Goal: Task Accomplishment & Management: Manage account settings

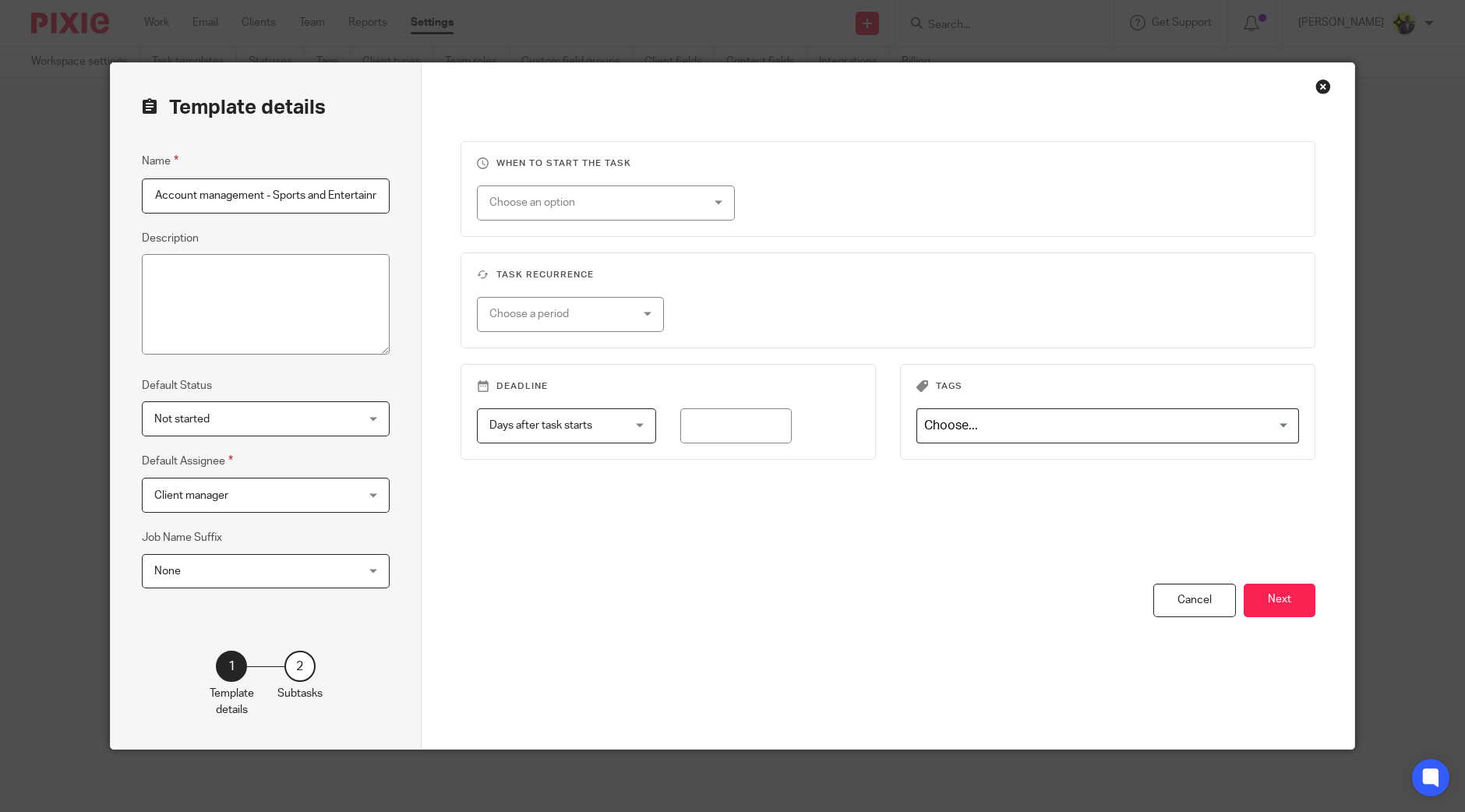
scroll to position [0, 14]
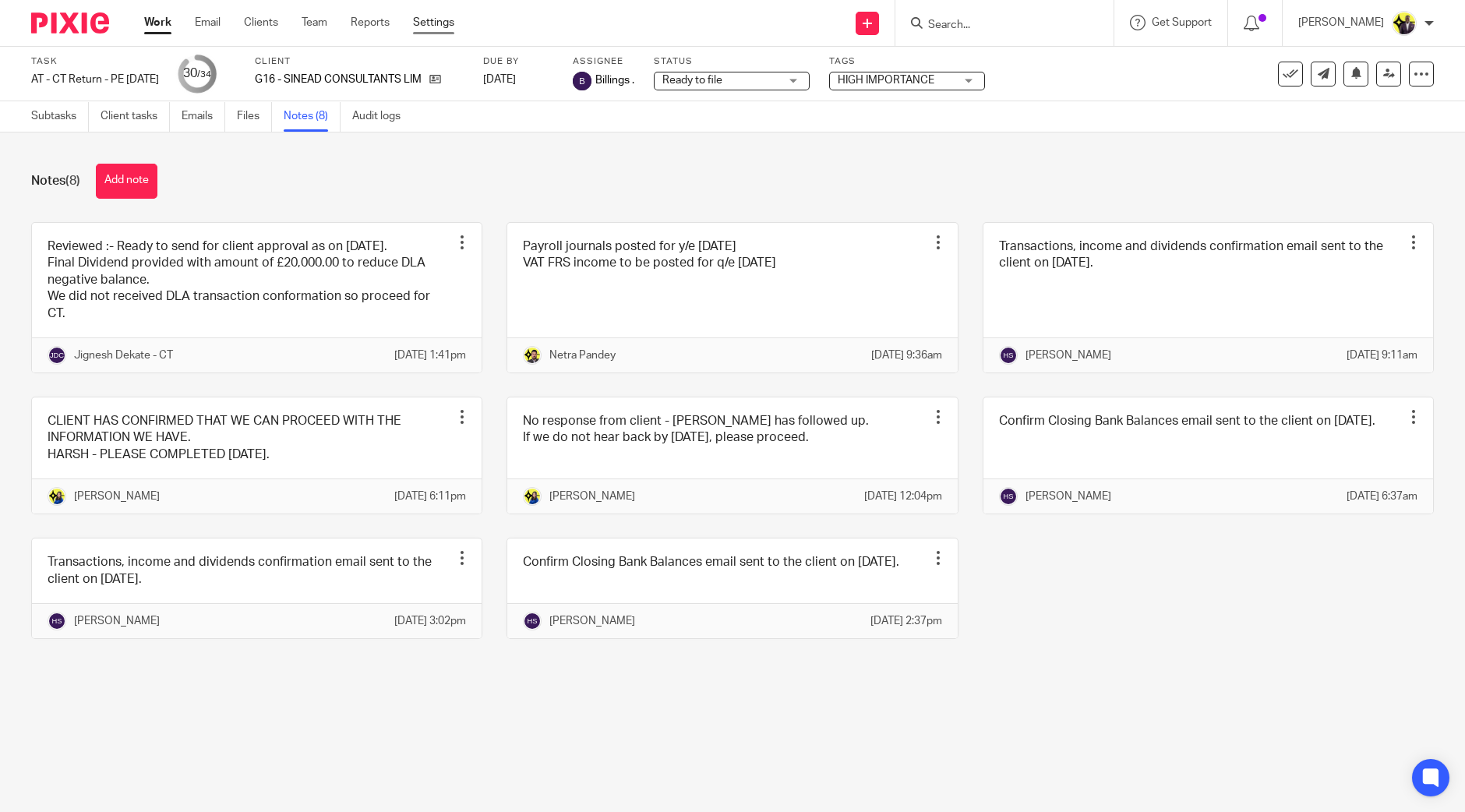
drag, startPoint x: 438, startPoint y: 21, endPoint x: 422, endPoint y: 22, distance: 16.0
click at [422, 22] on link "Settings" at bounding box center [434, 22] width 41 height 15
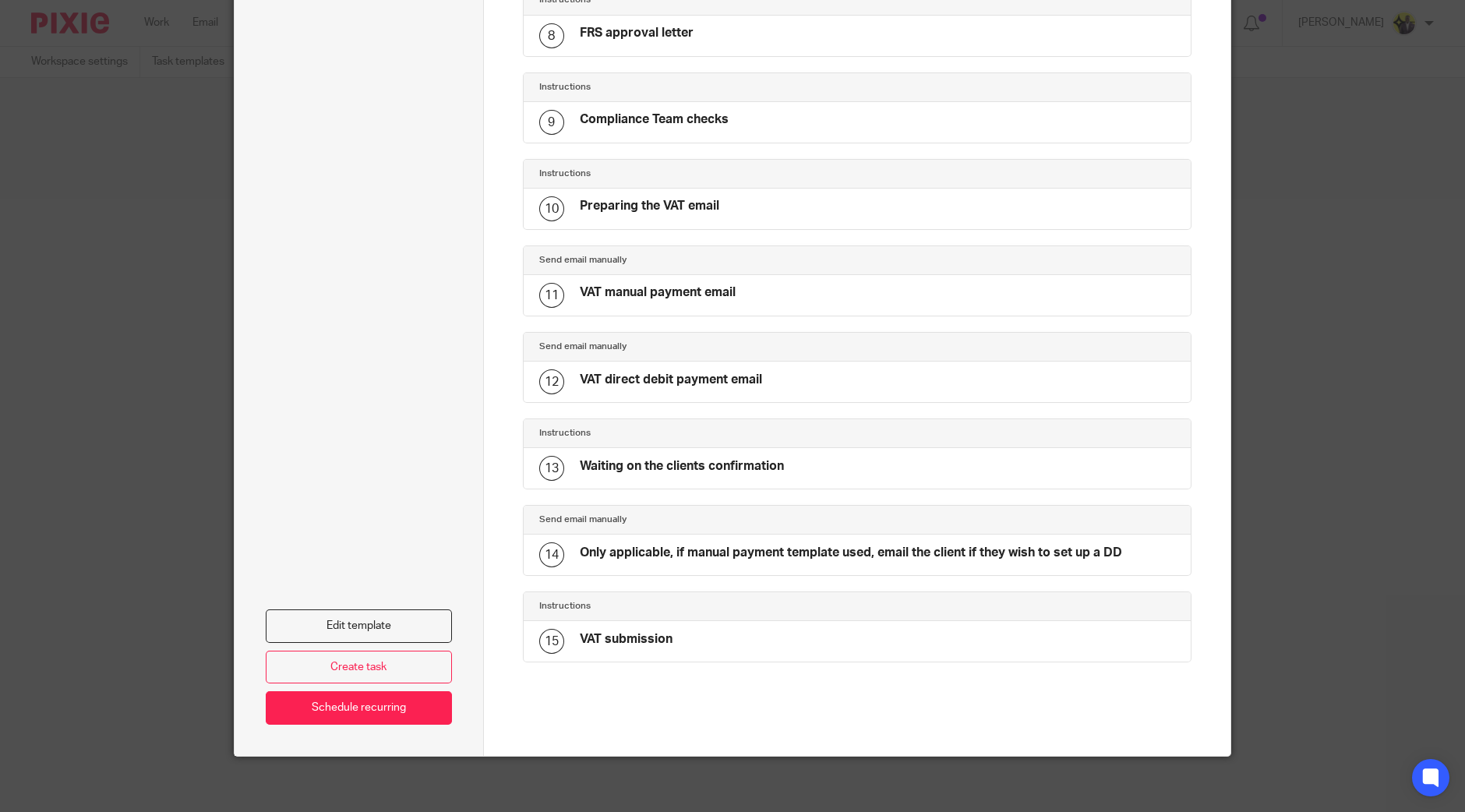
scroll to position [763, 0]
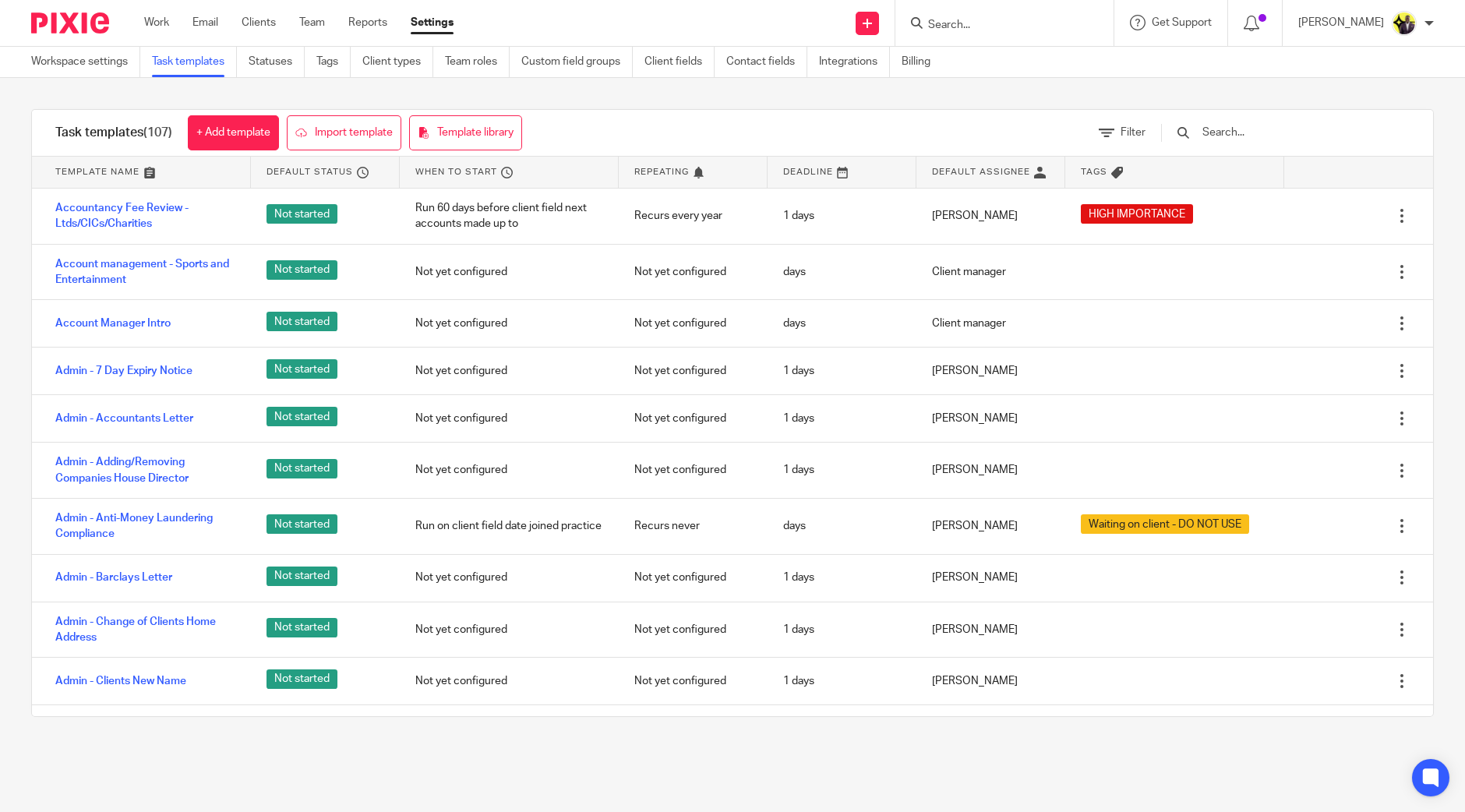
click at [1296, 132] on input "text" at bounding box center [1292, 132] width 182 height 17
click at [1271, 131] on input "text" at bounding box center [1292, 132] width 182 height 17
click at [1268, 130] on input "text" at bounding box center [1292, 132] width 182 height 17
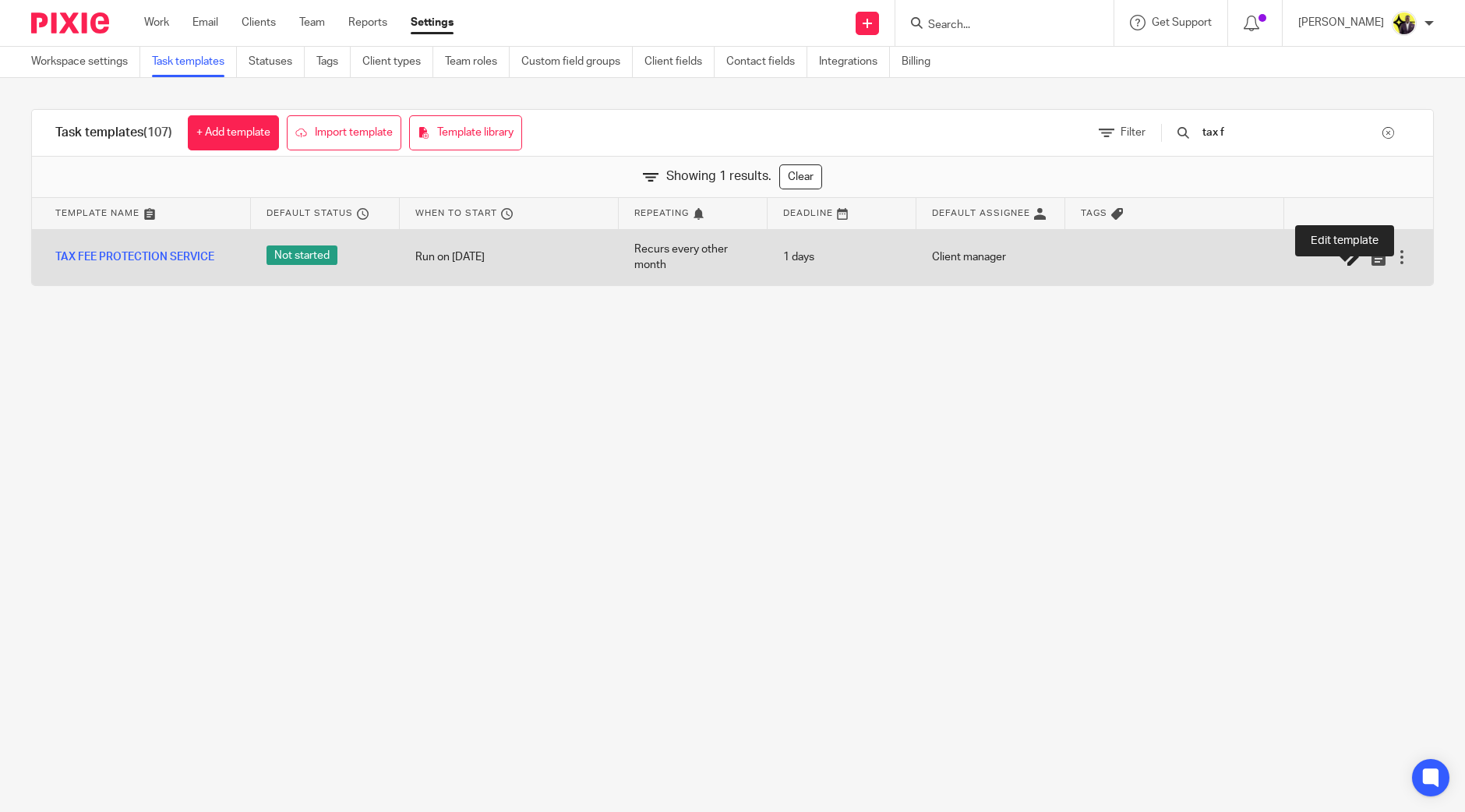
type input "tax f"
click at [1347, 262] on icon at bounding box center [1354, 257] width 15 height 15
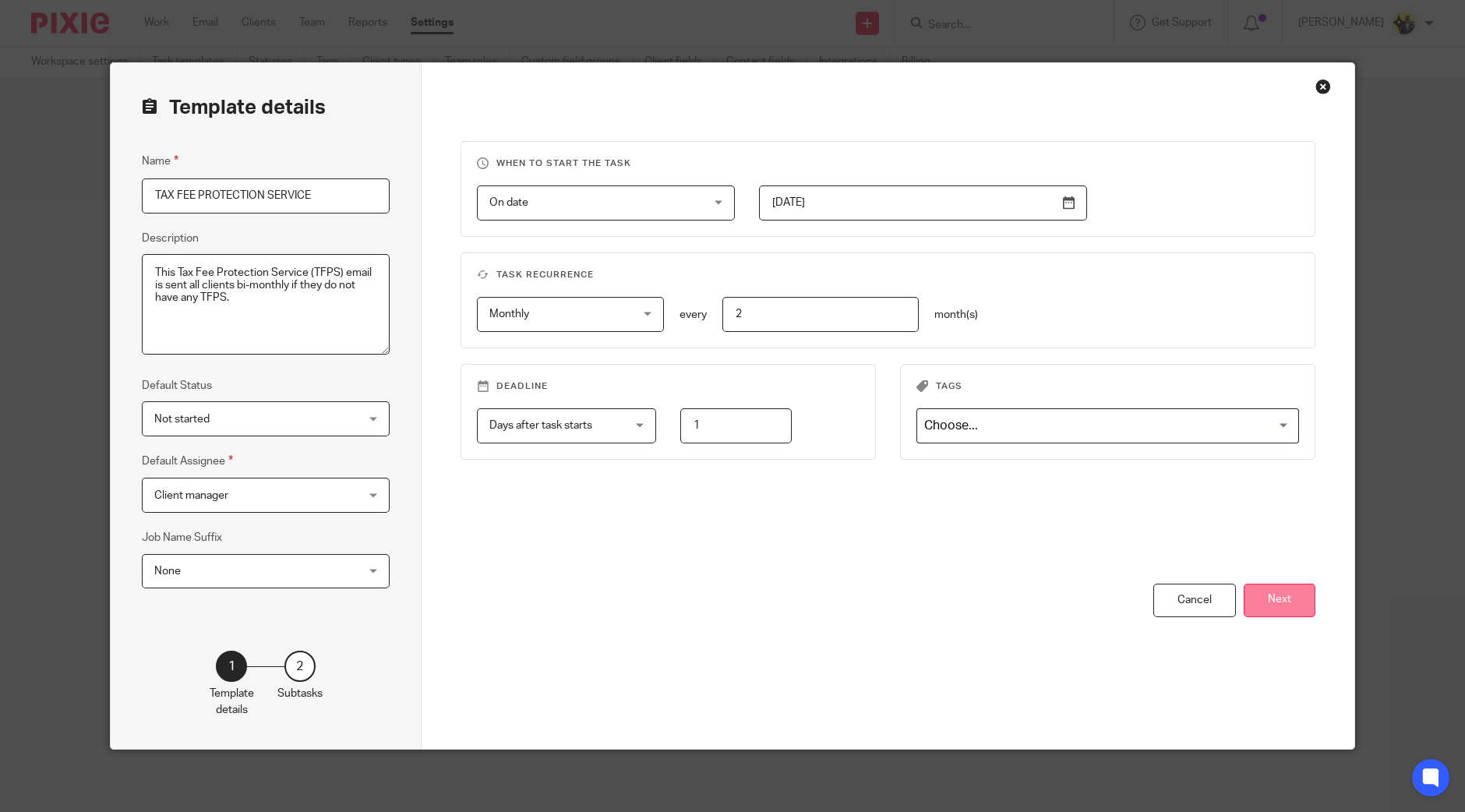
click at [1283, 601] on button "Next" at bounding box center [1280, 600] width 72 height 33
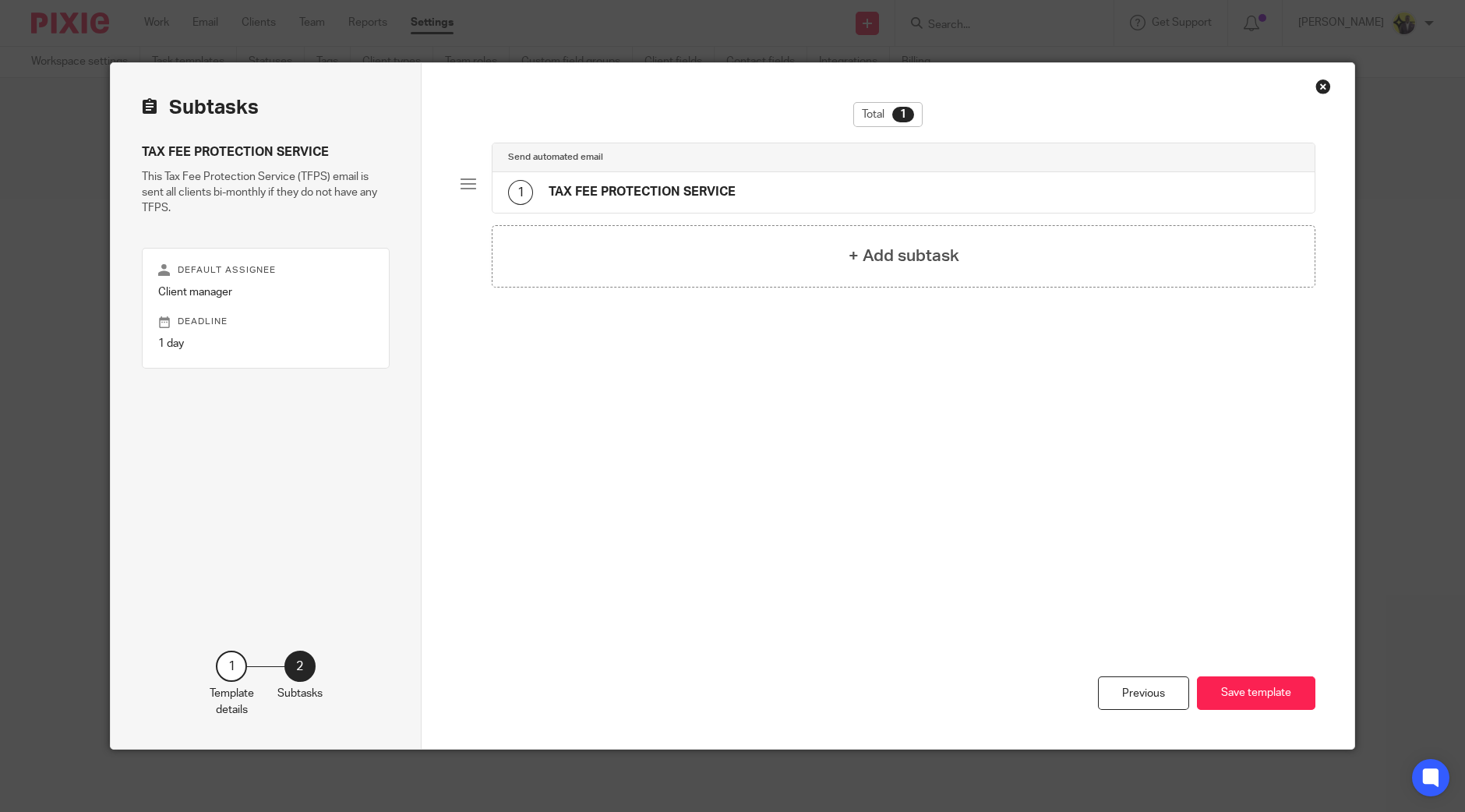
click at [760, 177] on div "1 TAX FEE PROTECTION SERVICE" at bounding box center [903, 192] width 822 height 40
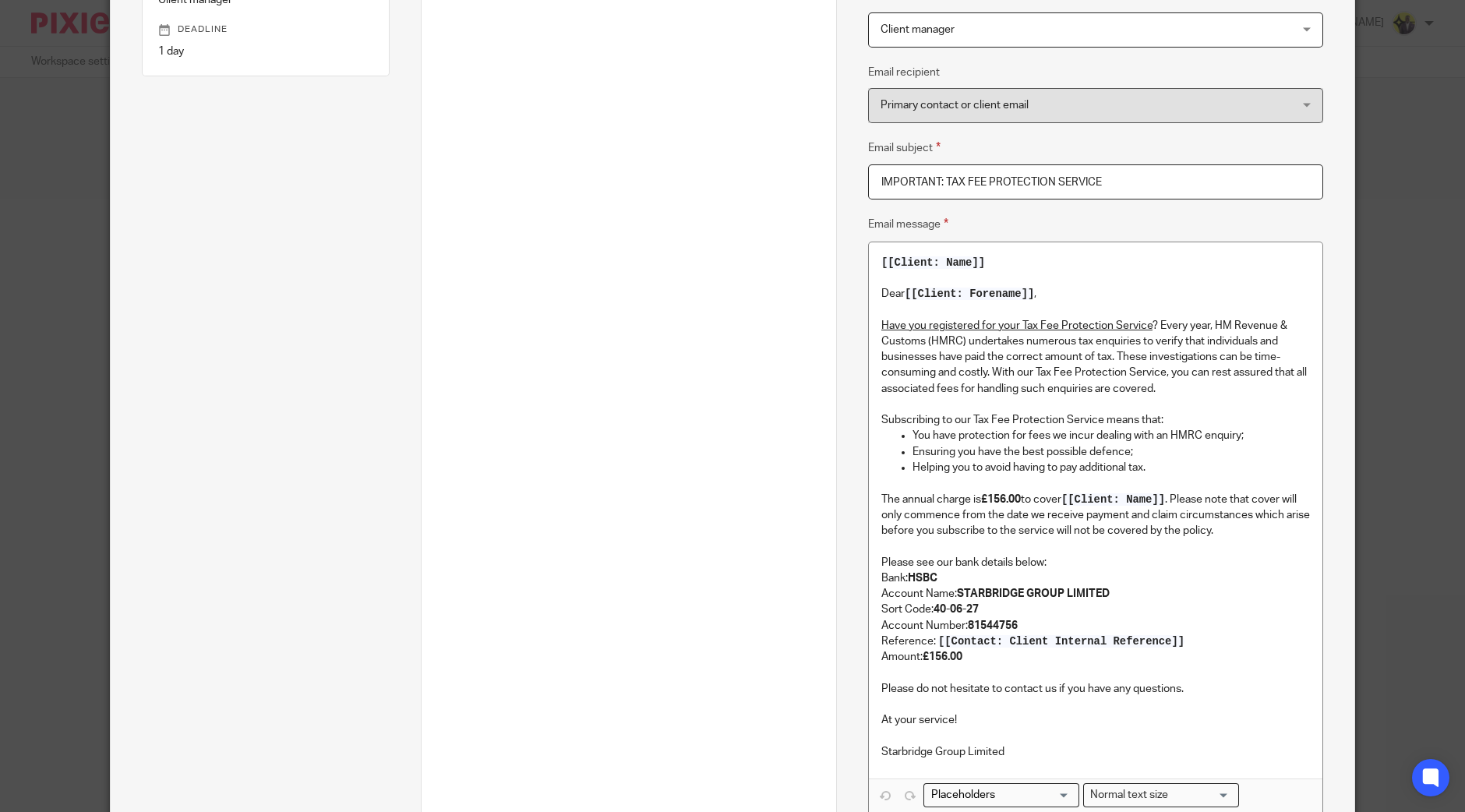
scroll to position [560, 0]
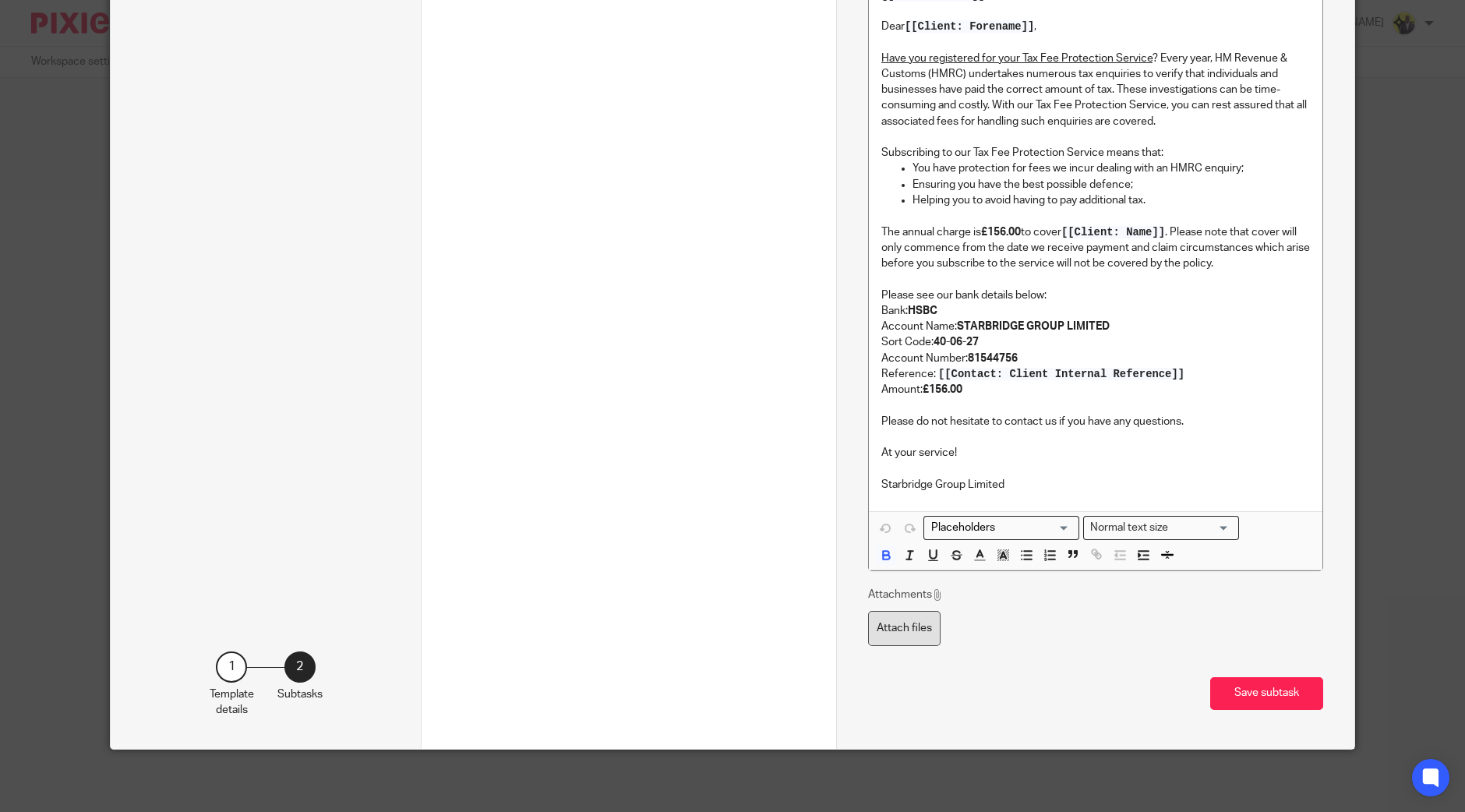
click at [889, 617] on label "Attach files" at bounding box center [904, 628] width 73 height 35
type input "C:\fakepath\Starbridge TFPS.pdf"
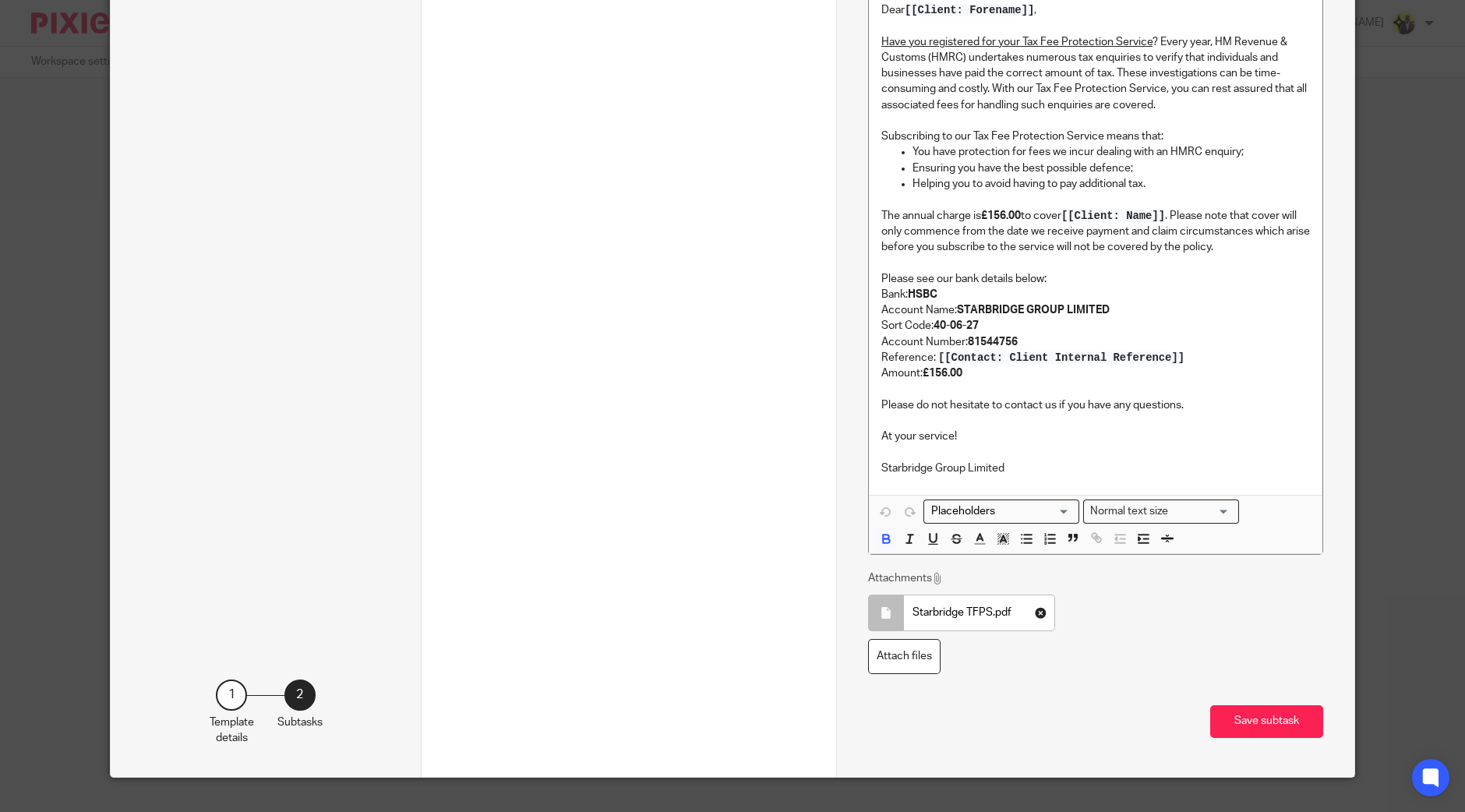
scroll to position [584, 0]
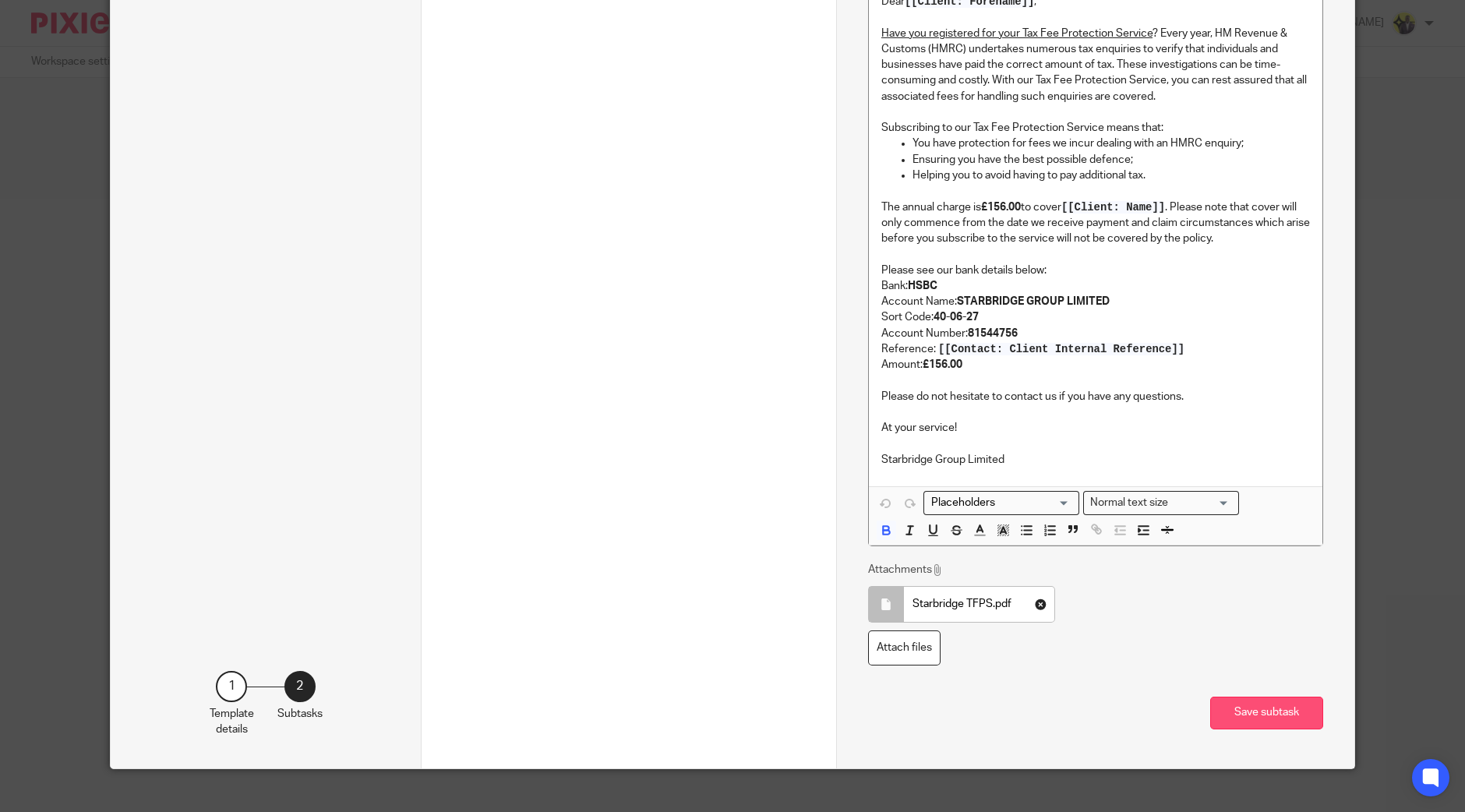
click at [1275, 720] on button "Save subtask" at bounding box center [1267, 712] width 113 height 33
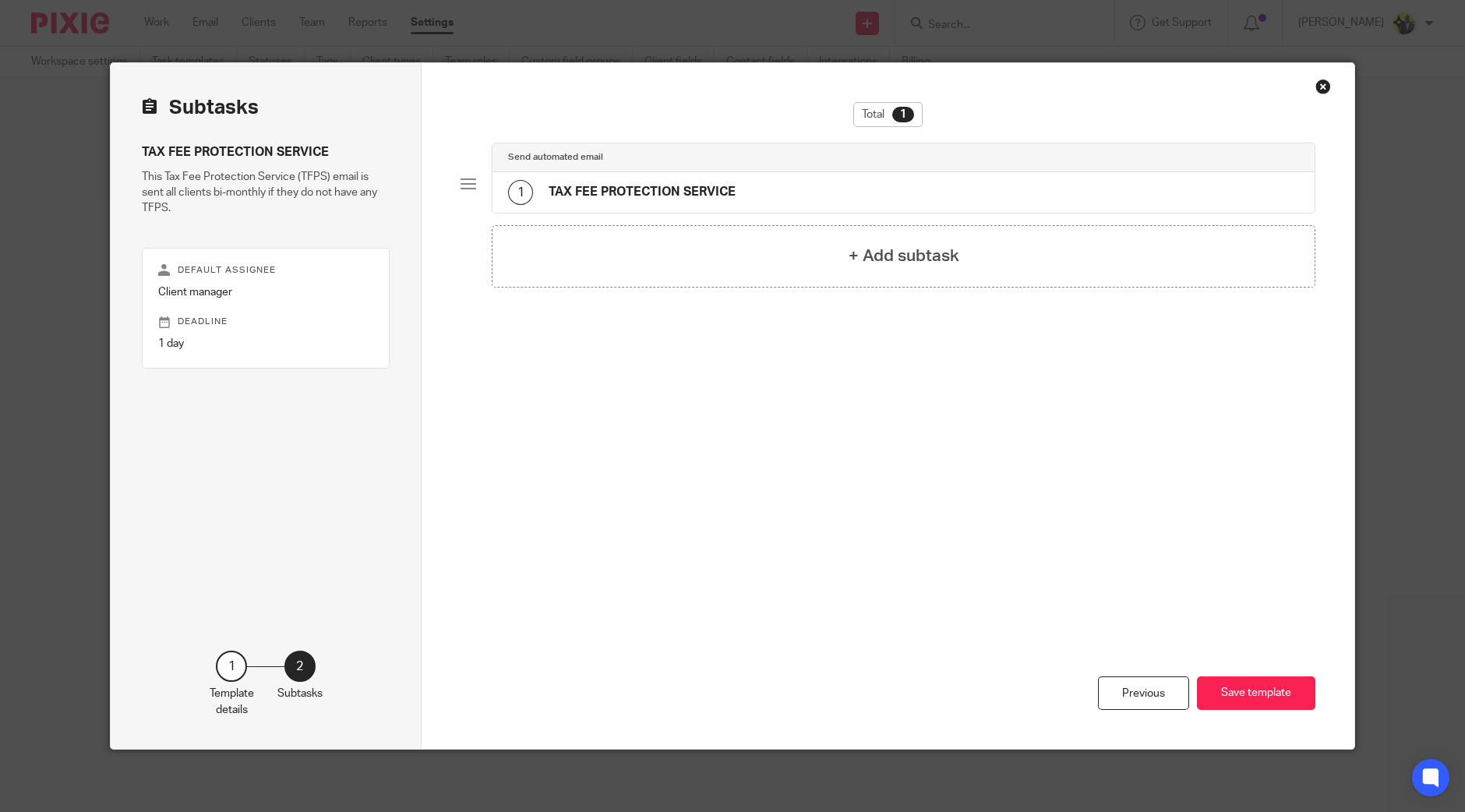
scroll to position [0, 0]
click at [617, 185] on h4 "TAX FEE PROTECTION SERVICE" at bounding box center [643, 192] width 187 height 16
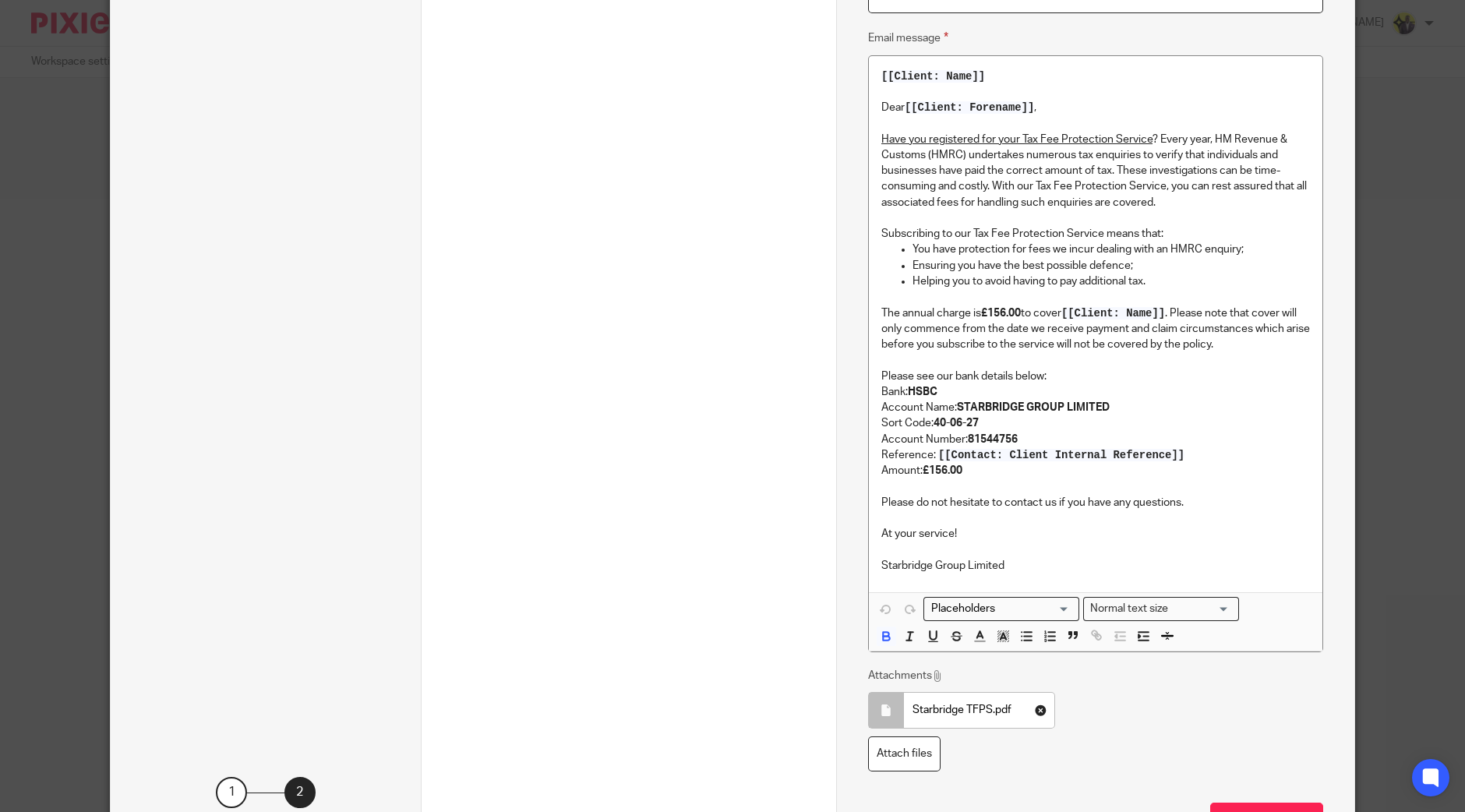
scroll to position [604, 0]
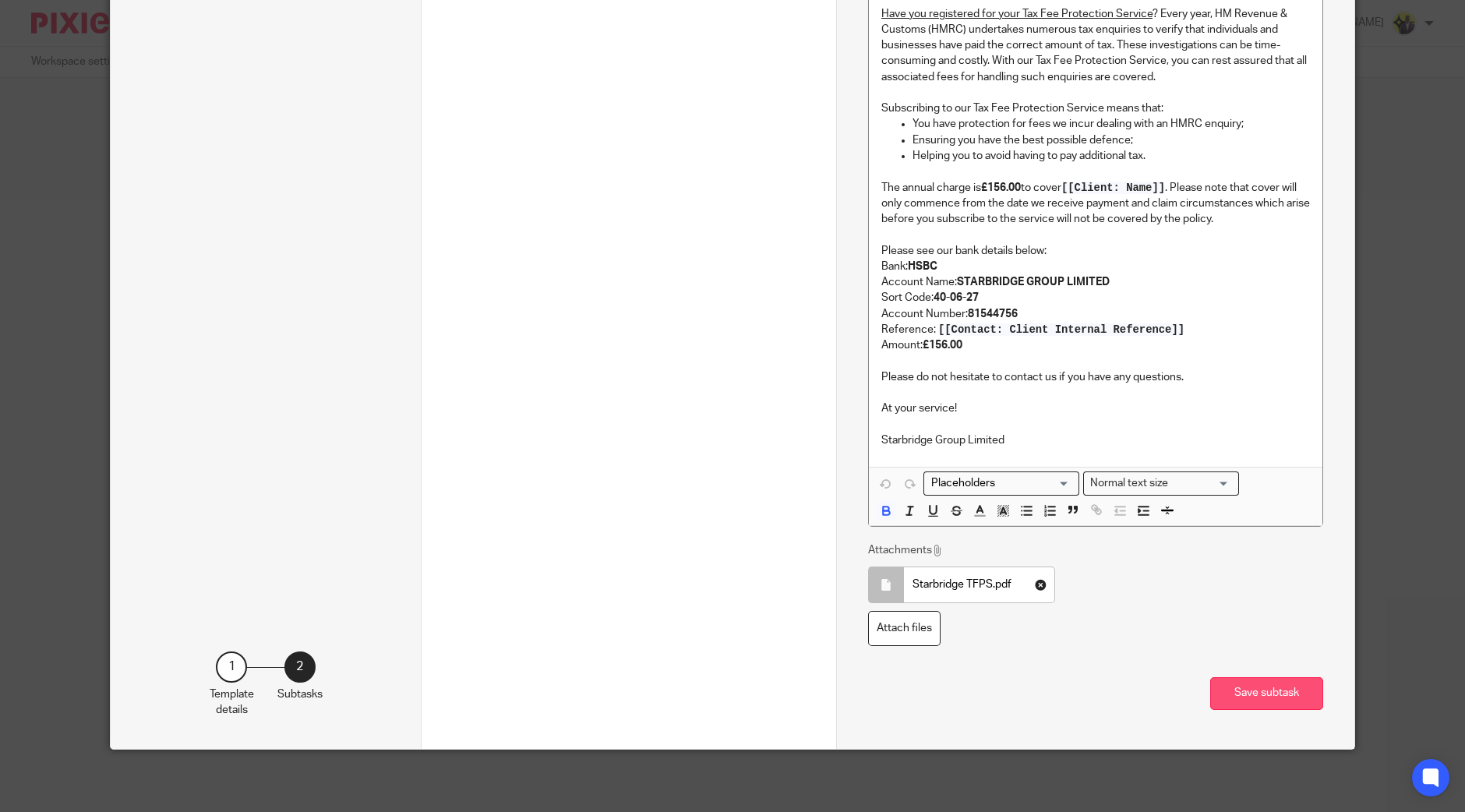
click at [1263, 693] on button "Save subtask" at bounding box center [1267, 693] width 113 height 33
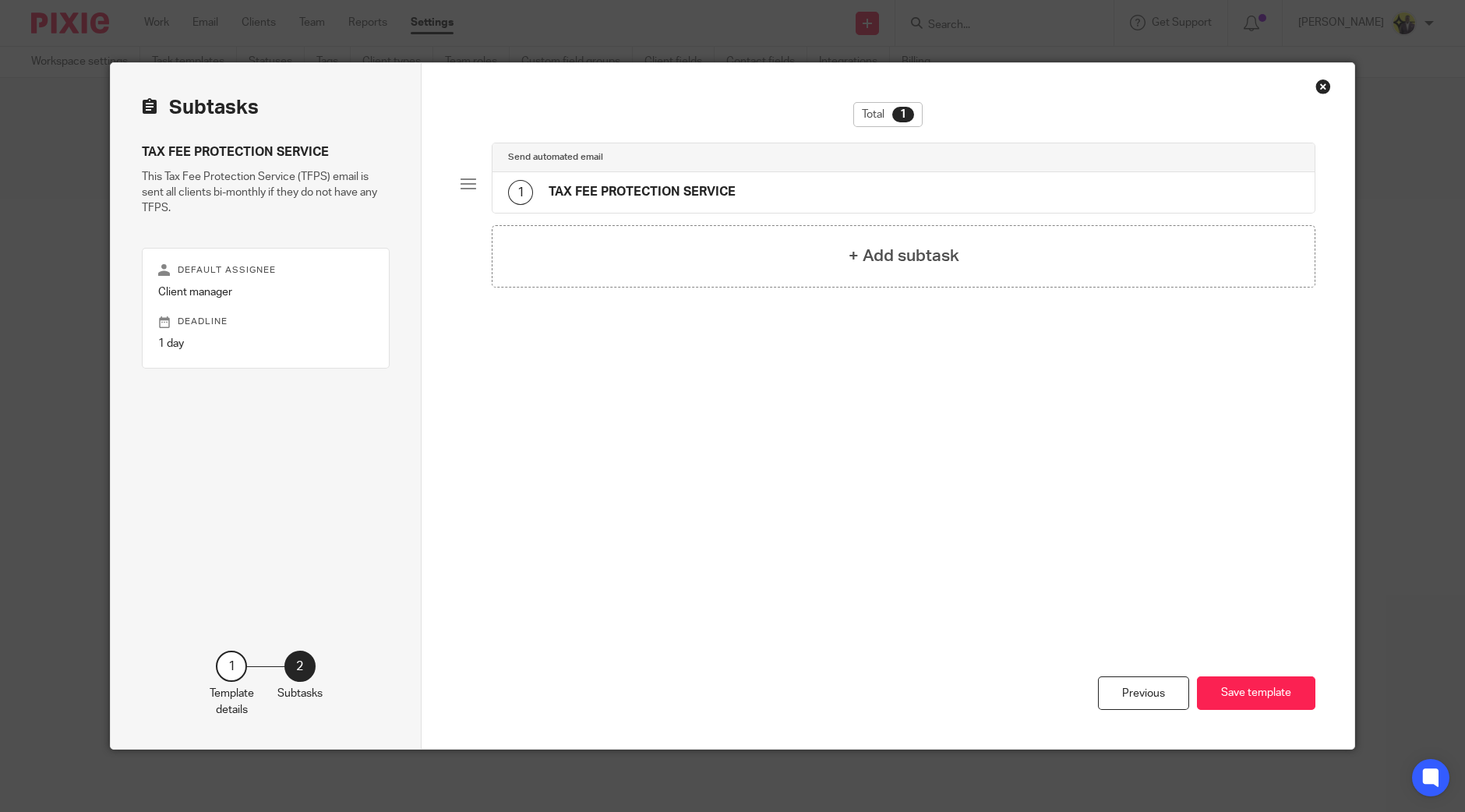
scroll to position [0, 0]
click at [1230, 667] on div "Previous Save template" at bounding box center [888, 624] width 855 height 247
click at [1235, 689] on button "Save template" at bounding box center [1256, 693] width 119 height 33
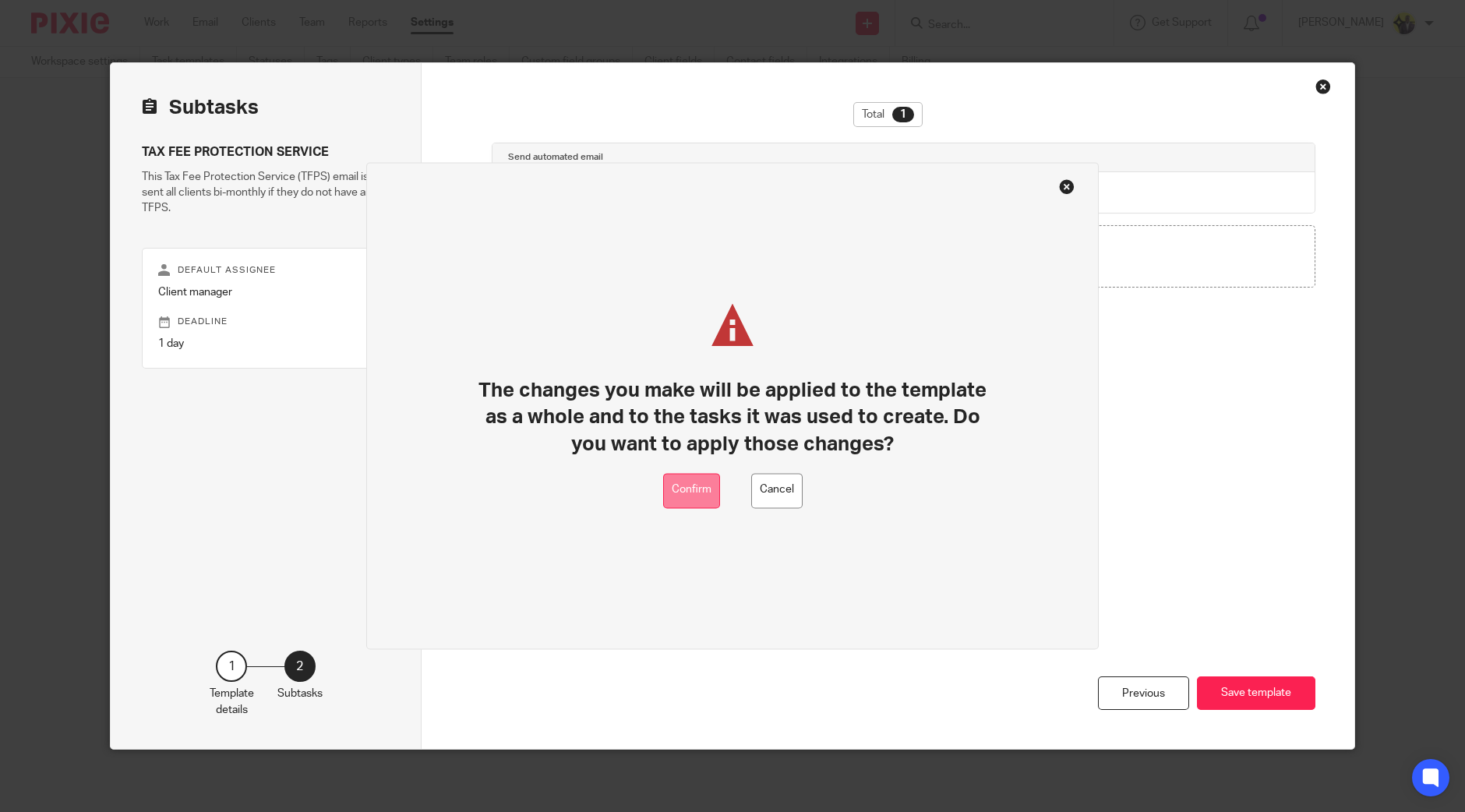
click at [699, 481] on button "Confirm" at bounding box center [691, 490] width 57 height 35
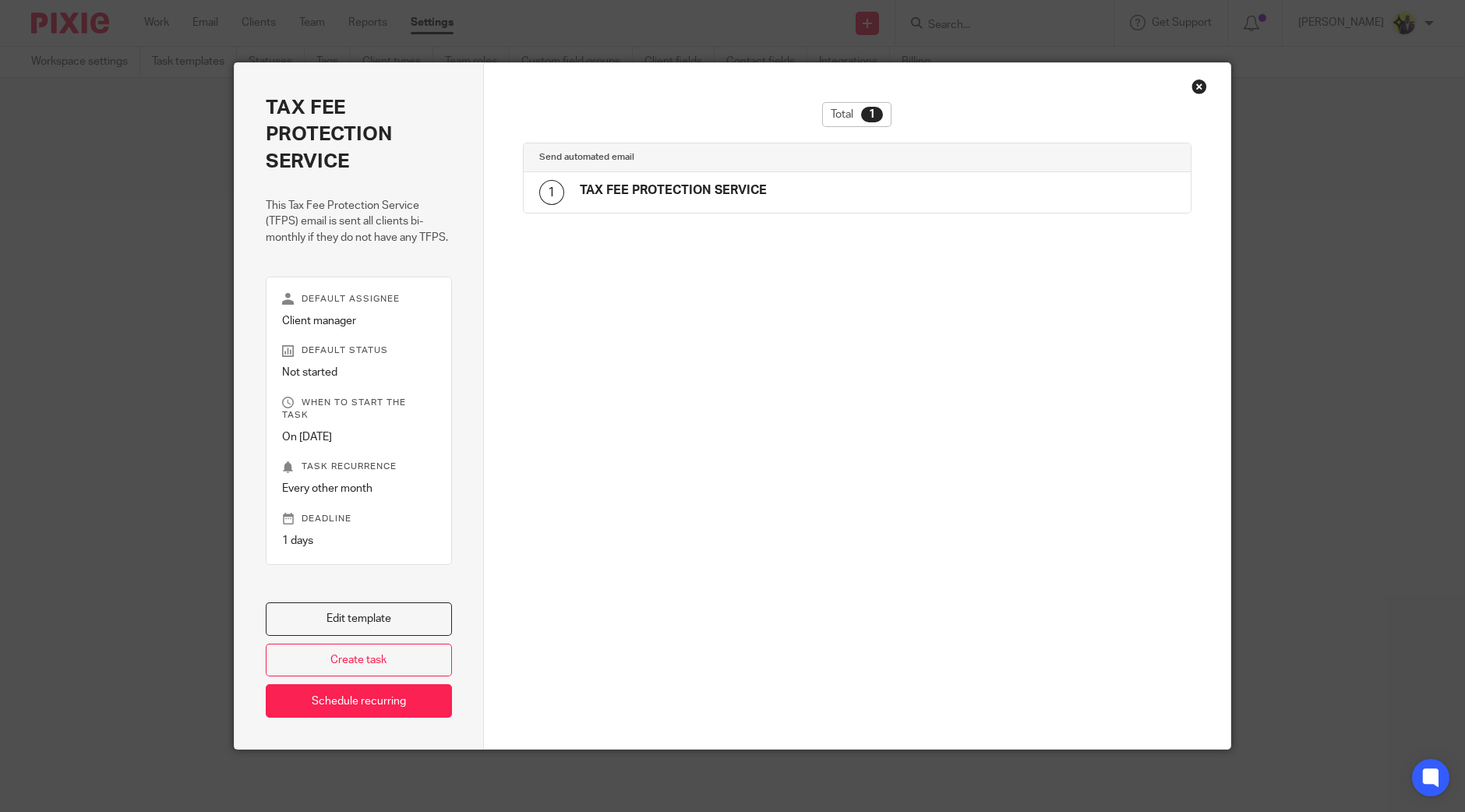
click at [1192, 82] on div "Close this dialog window" at bounding box center [1199, 86] width 15 height 15
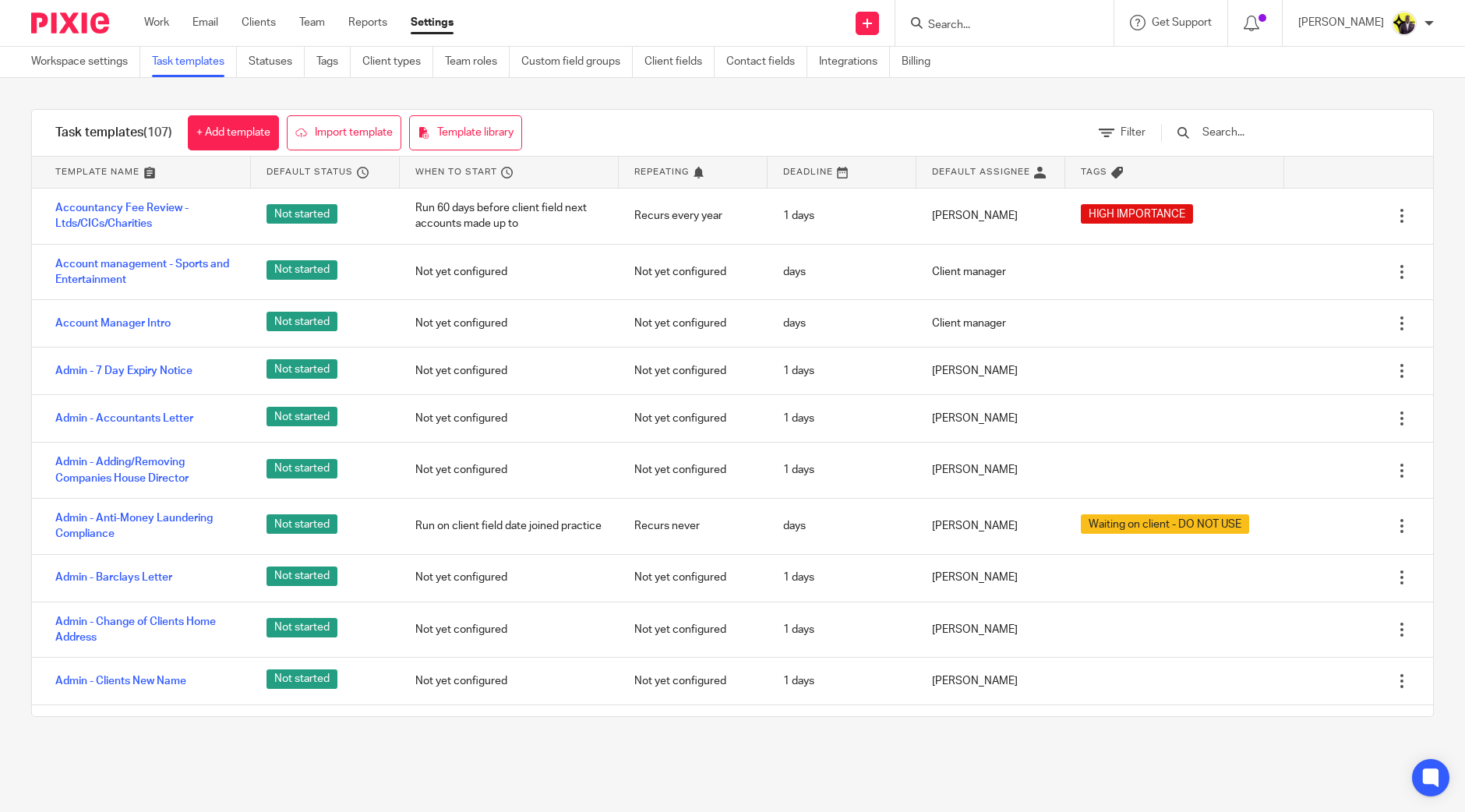
click at [279, 26] on ul "Work Email Clients Team Reports Settings" at bounding box center [310, 22] width 333 height 15
click at [275, 26] on link "Clients" at bounding box center [259, 22] width 34 height 15
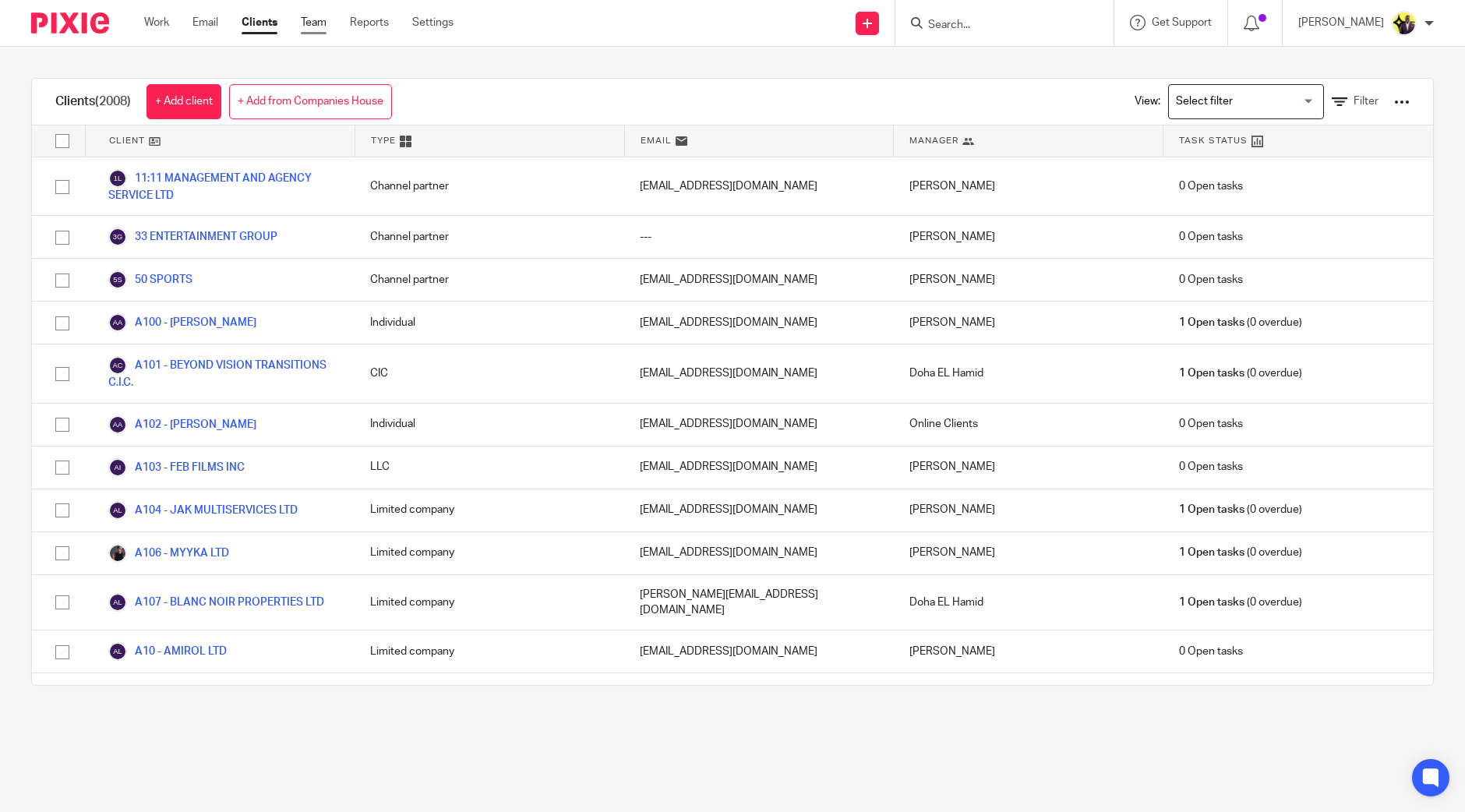
drag, startPoint x: 0, startPoint y: 0, endPoint x: 315, endPoint y: 21, distance: 315.7
click at [315, 21] on link "Team" at bounding box center [314, 22] width 26 height 15
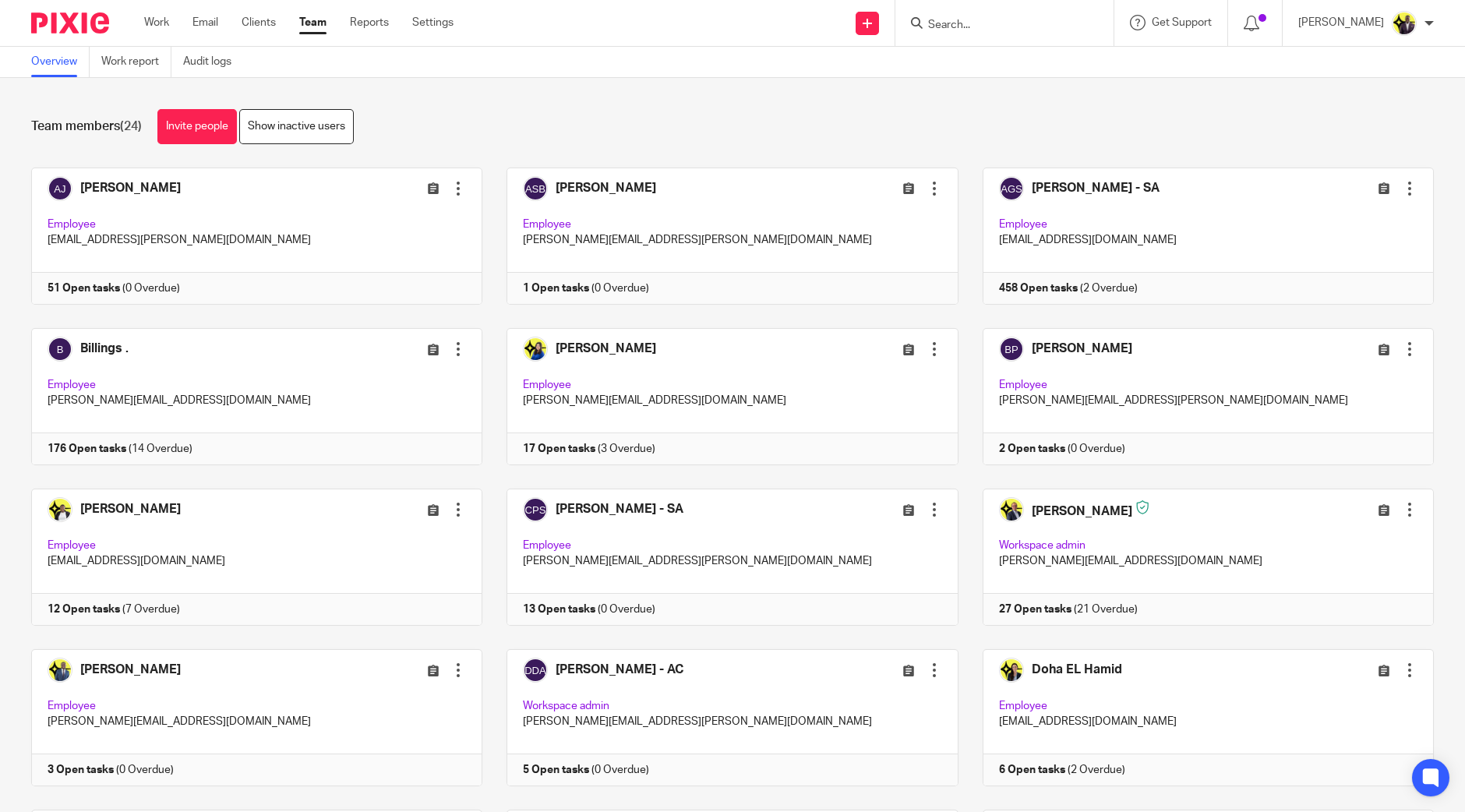
click at [1010, 30] on input "Search" at bounding box center [997, 26] width 140 height 14
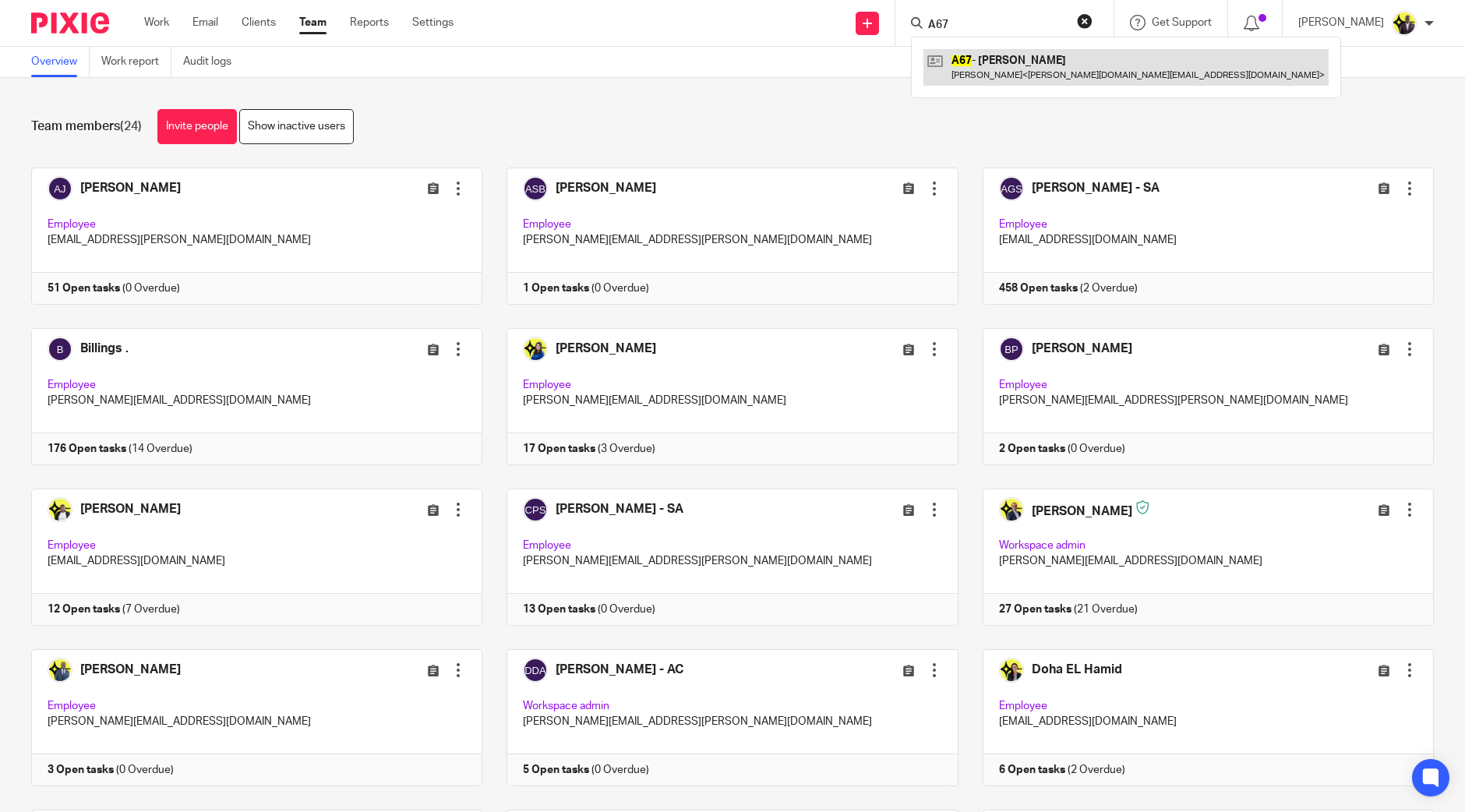
type input "A67"
click at [1089, 56] on link at bounding box center [1126, 67] width 405 height 36
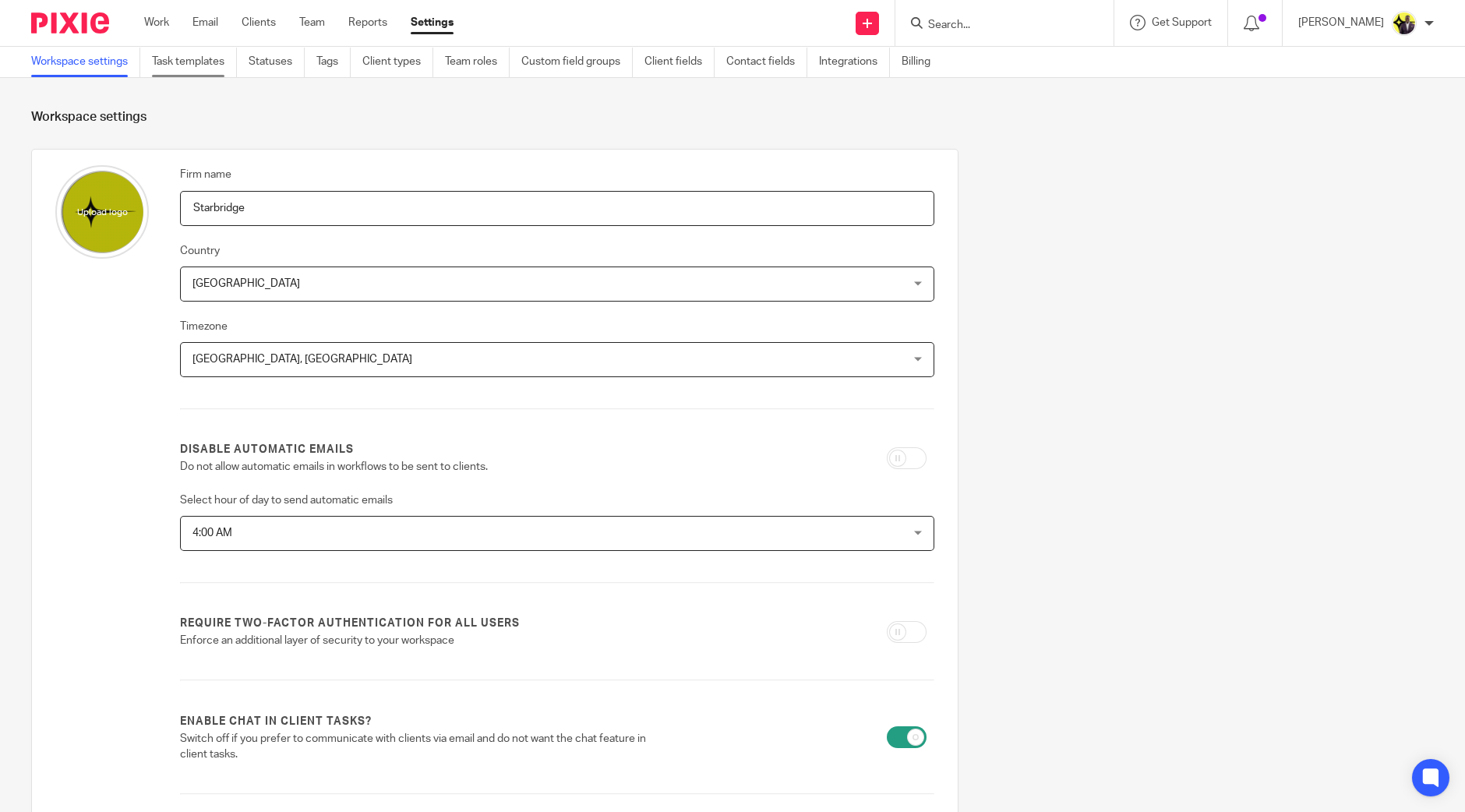
click at [203, 58] on link "Task templates" at bounding box center [194, 62] width 85 height 31
click at [207, 66] on link "Task templates" at bounding box center [194, 62] width 85 height 31
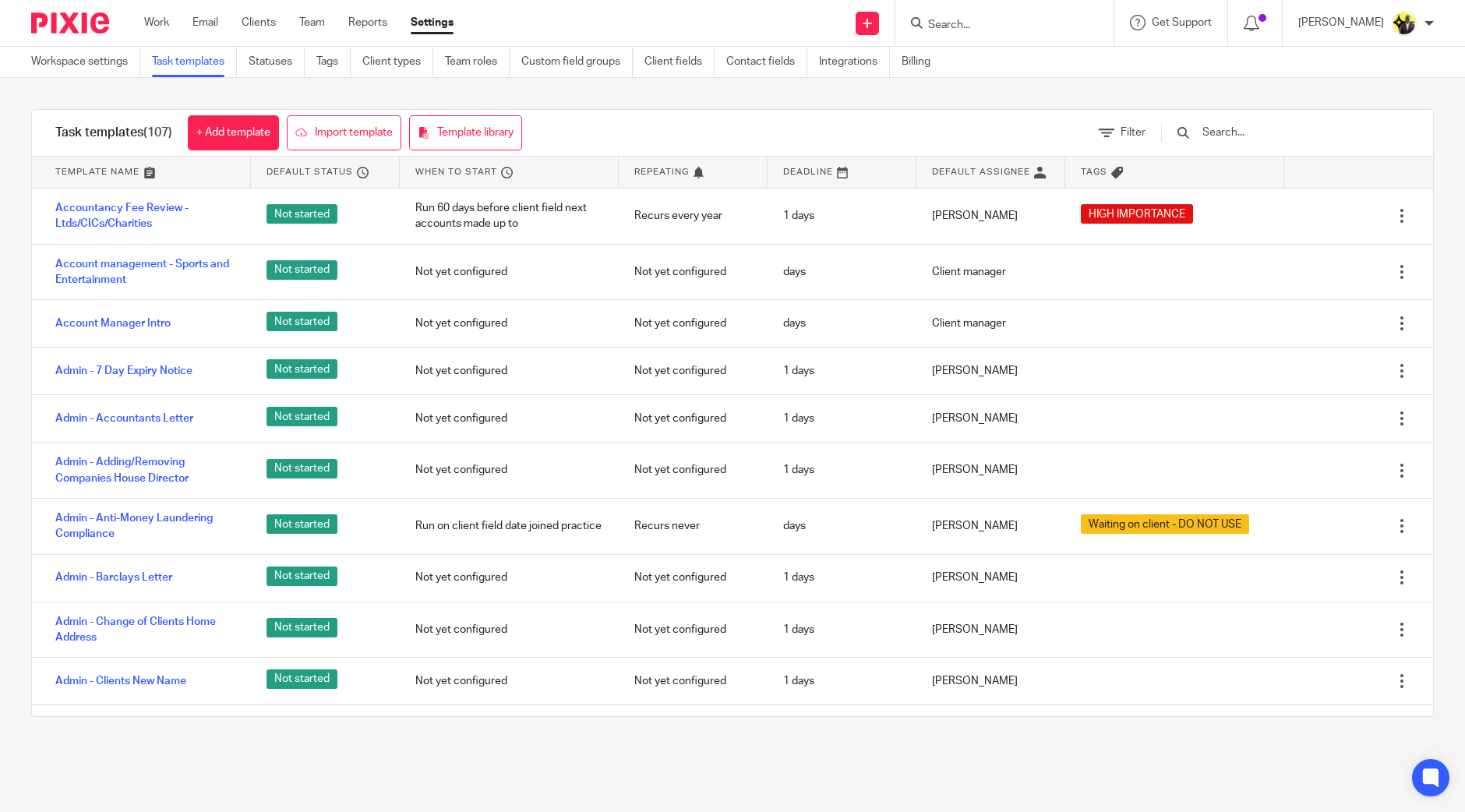
click at [1262, 119] on div at bounding box center [1278, 132] width 264 height 46
click at [1265, 133] on input "text" at bounding box center [1292, 132] width 182 height 17
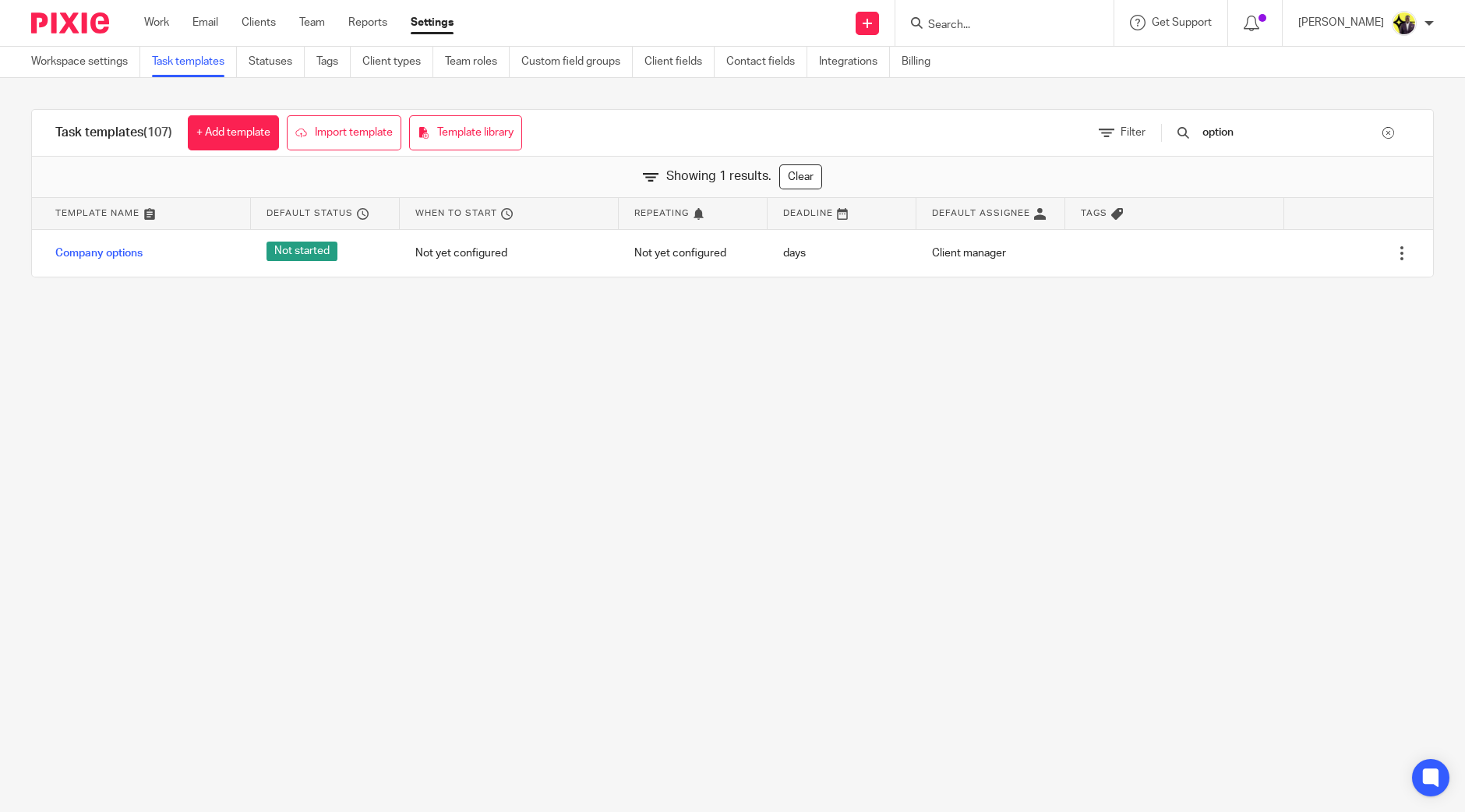
type input "option"
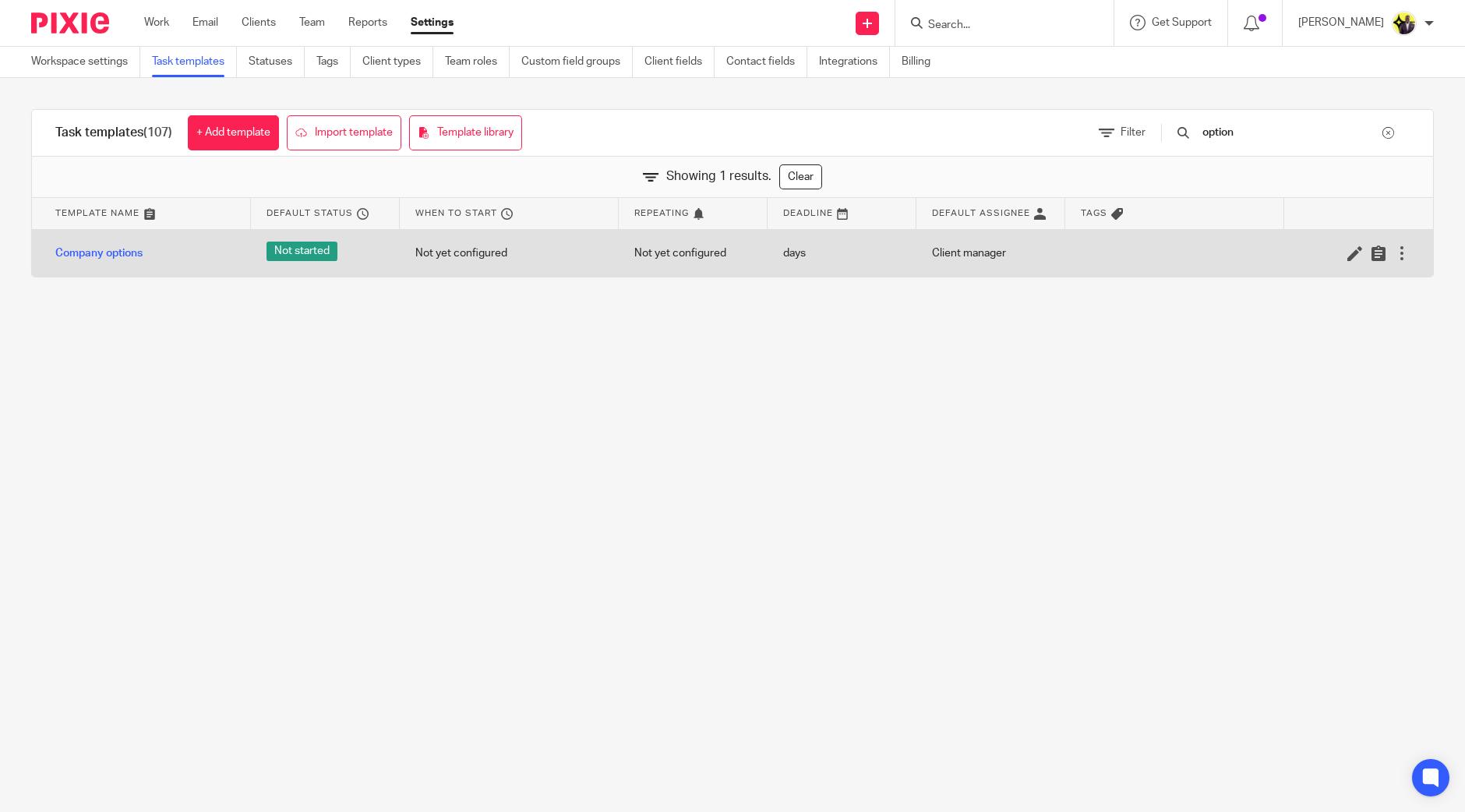
click at [1330, 249] on div at bounding box center [1351, 252] width 118 height 15
click at [1347, 253] on icon at bounding box center [1354, 252] width 15 height 15
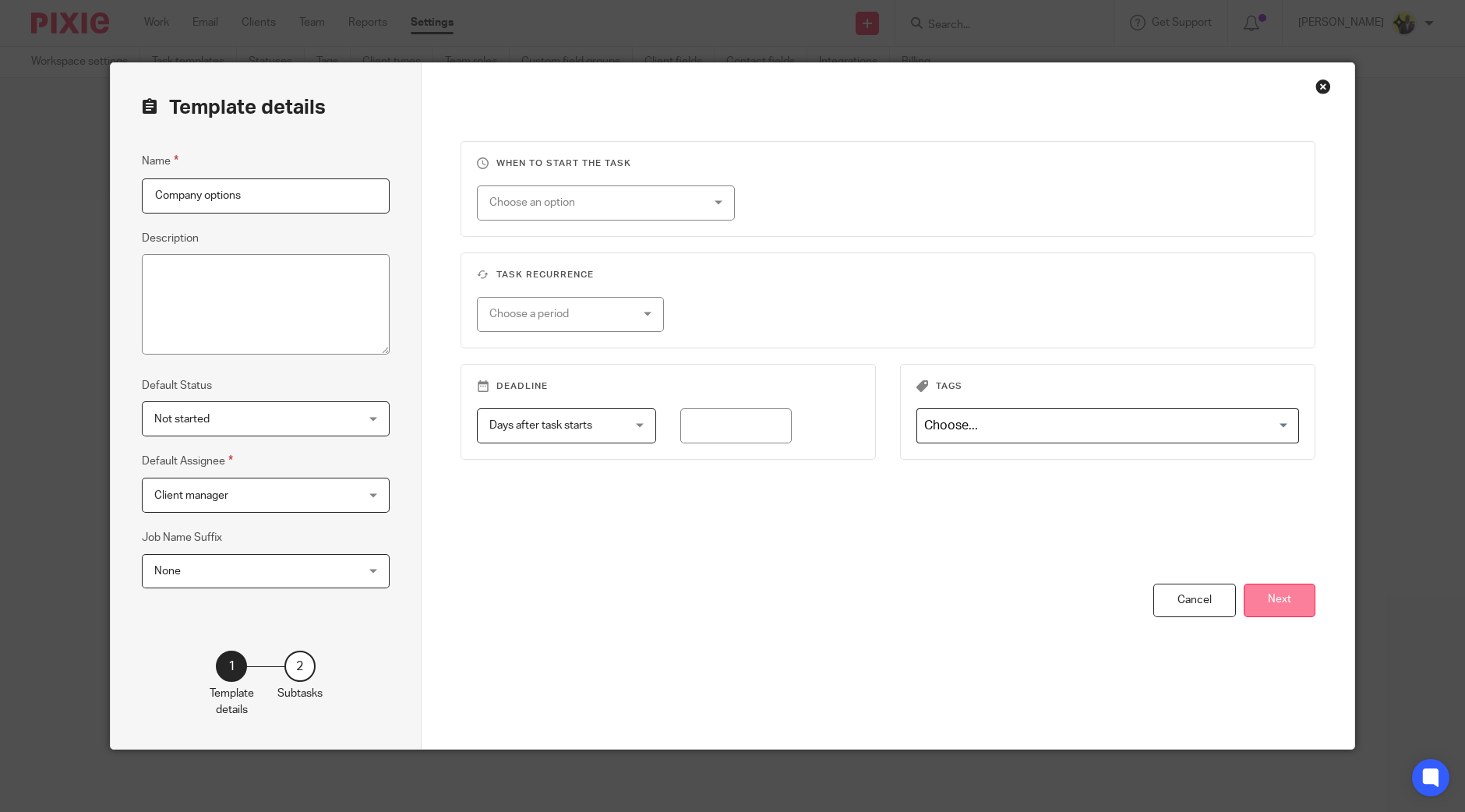
click at [1285, 597] on button "Next" at bounding box center [1280, 600] width 72 height 33
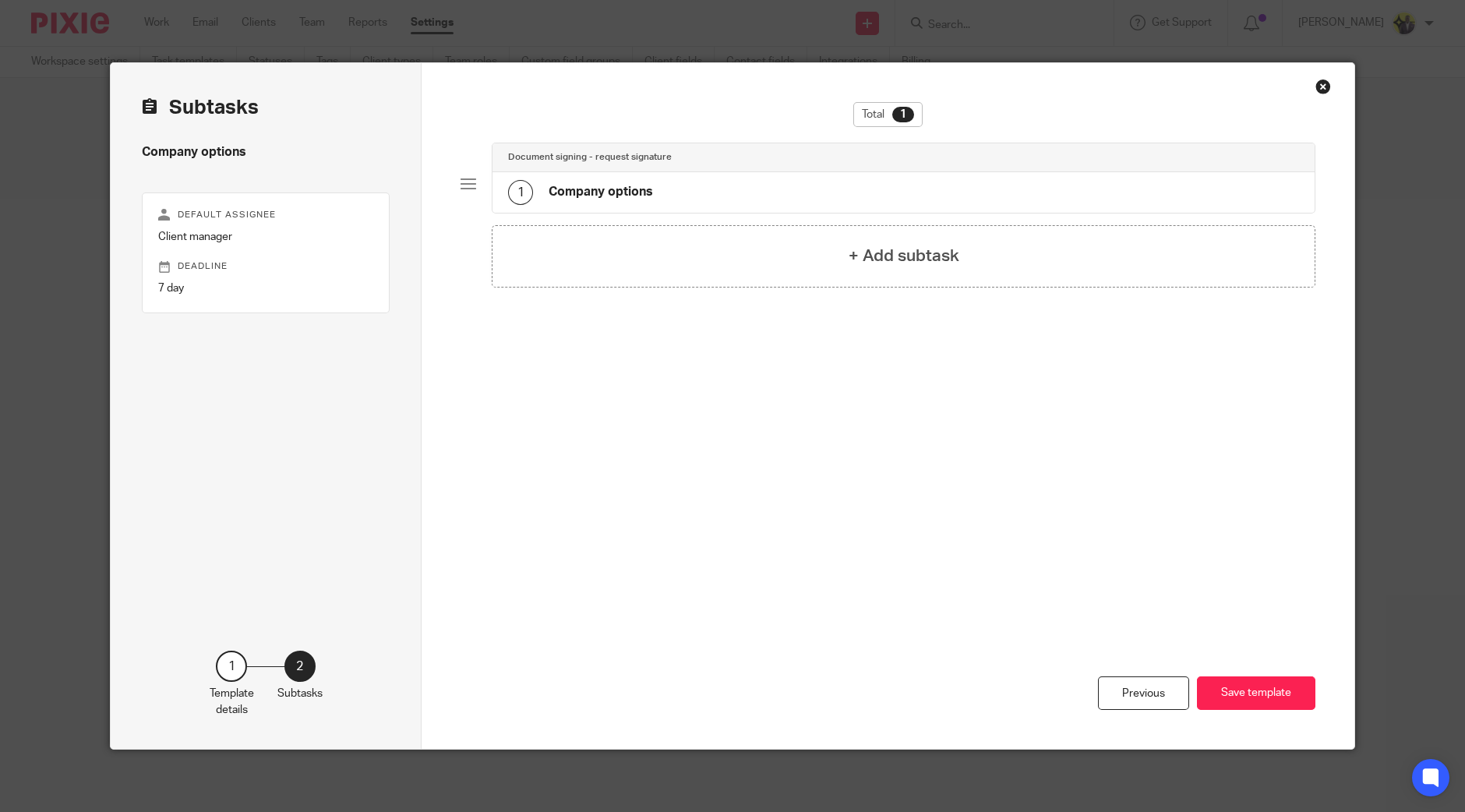
click at [652, 202] on div "1 Company options" at bounding box center [903, 192] width 822 height 40
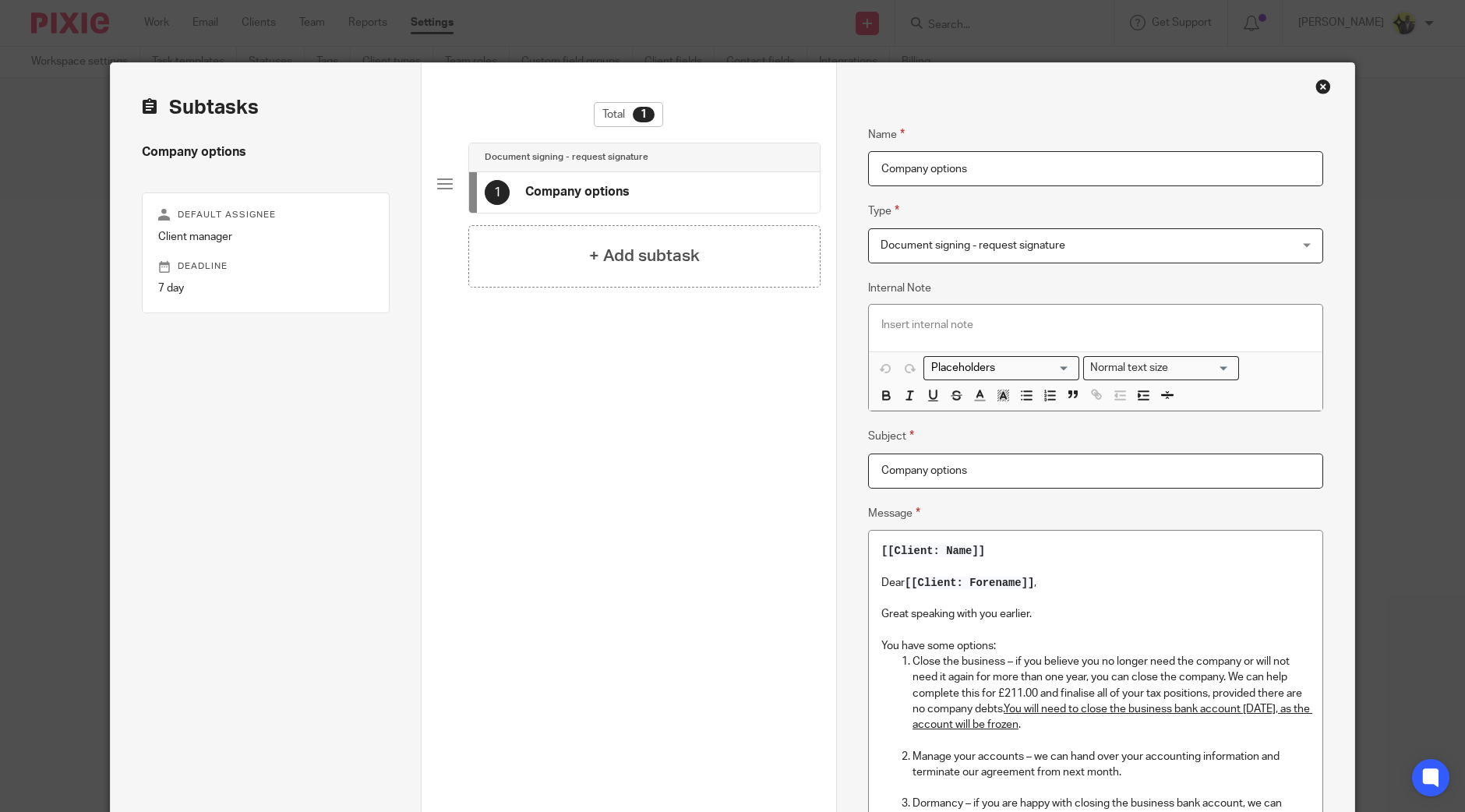
click at [1097, 684] on p "Close the business – if you believe you no longer need the company or will not …" at bounding box center [1112, 693] width 397 height 79
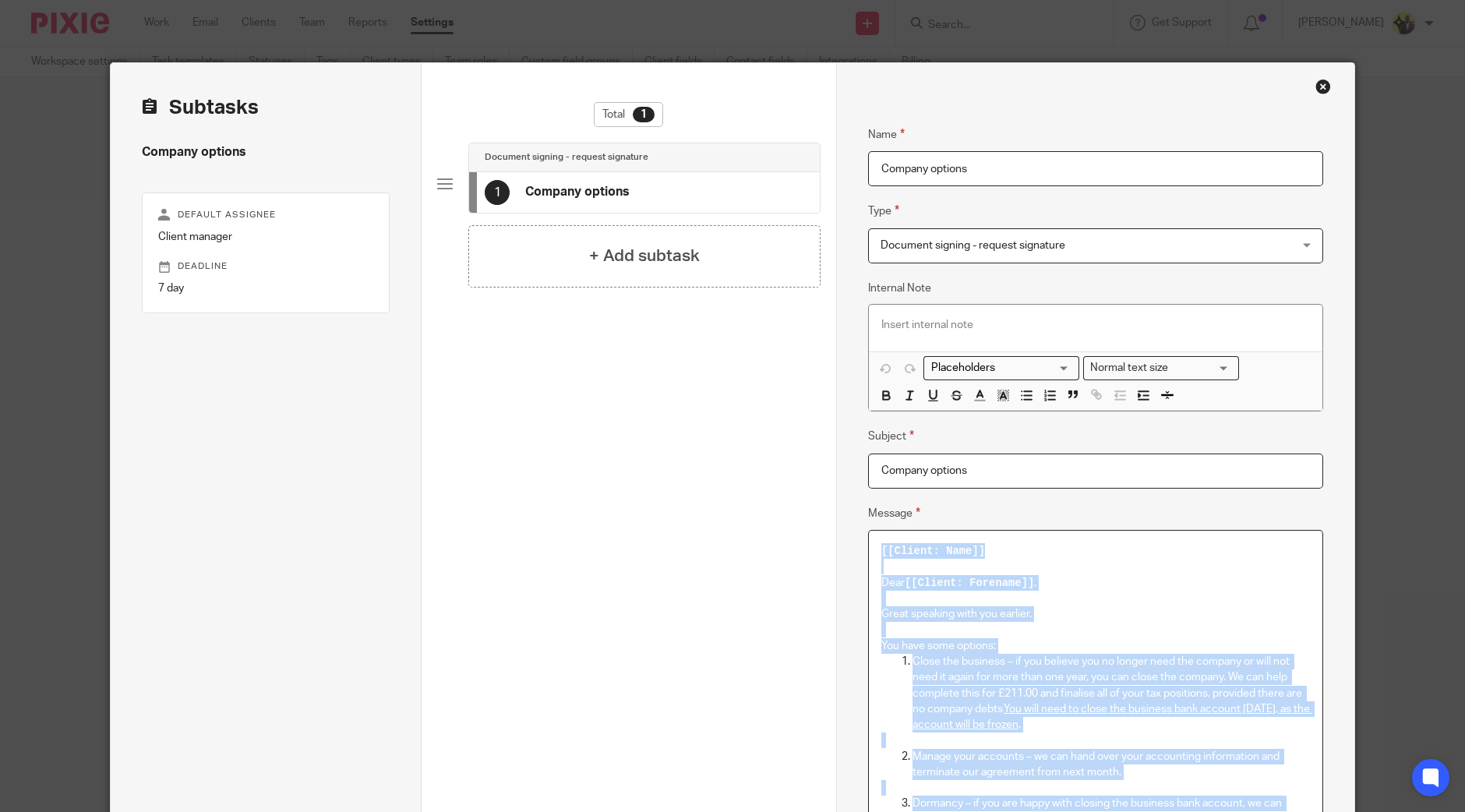
copy div "[[Client: Name]] Dear [[Client: Forename]] , Great speaking with you earlier. Y…"
click at [974, 658] on p "Close the business – if you believe you no longer need the company or will not …" at bounding box center [1112, 693] width 397 height 79
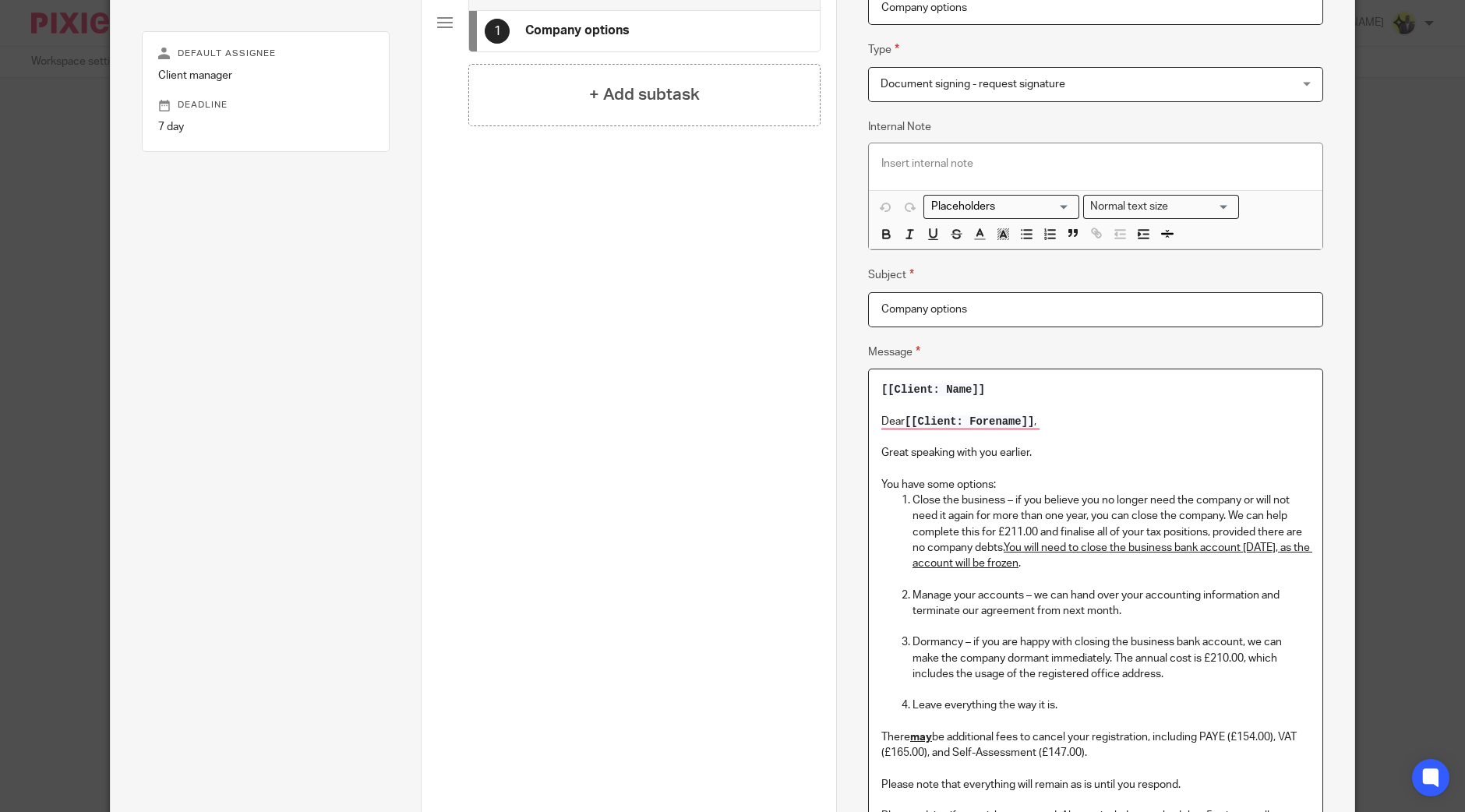
scroll to position [292, 0]
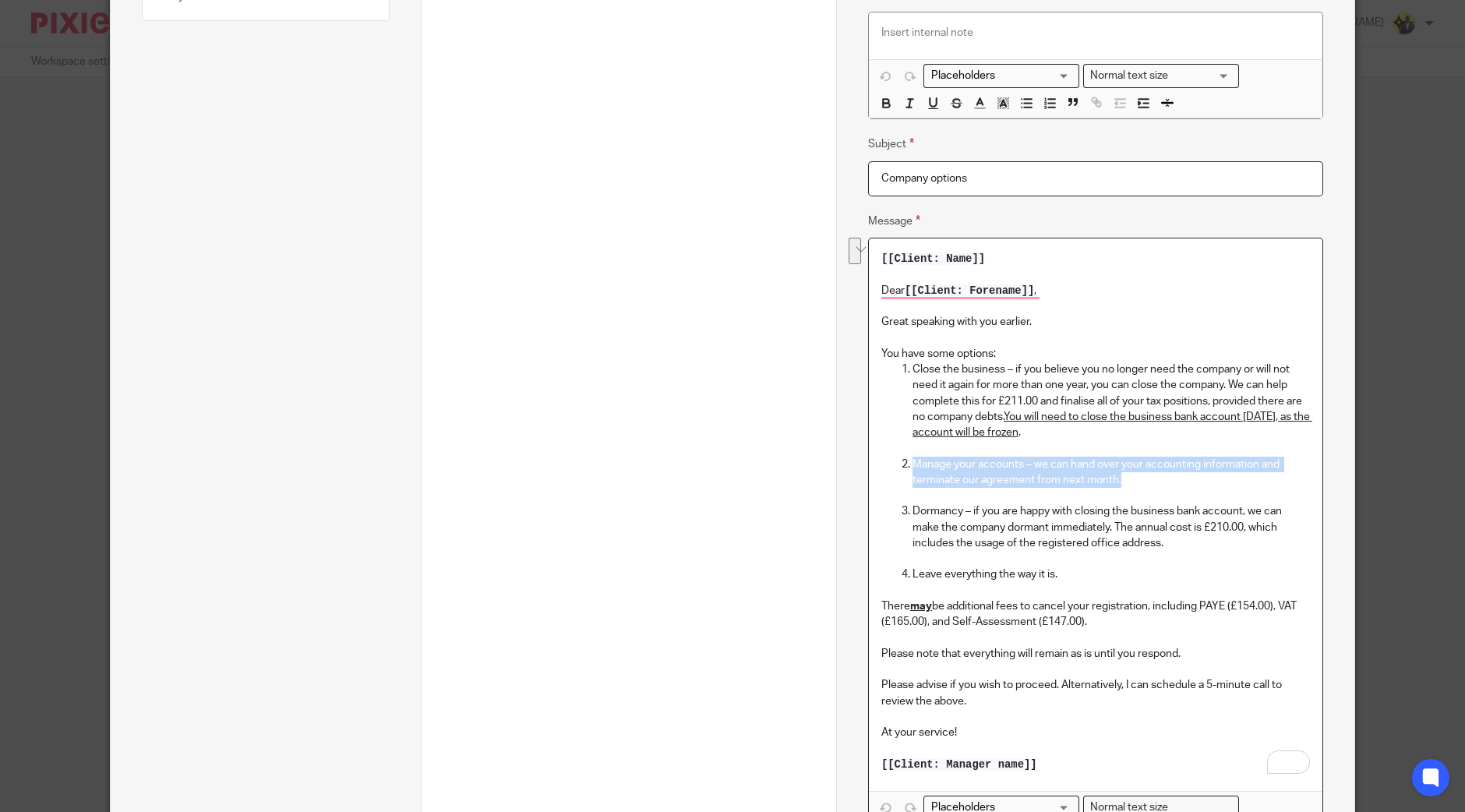
drag, startPoint x: 1133, startPoint y: 474, endPoint x: 892, endPoint y: 459, distance: 241.5
click at [892, 459] on ol "Manage your accounts – we can hand over your accounting information and termina…" at bounding box center [1096, 472] width 429 height 32
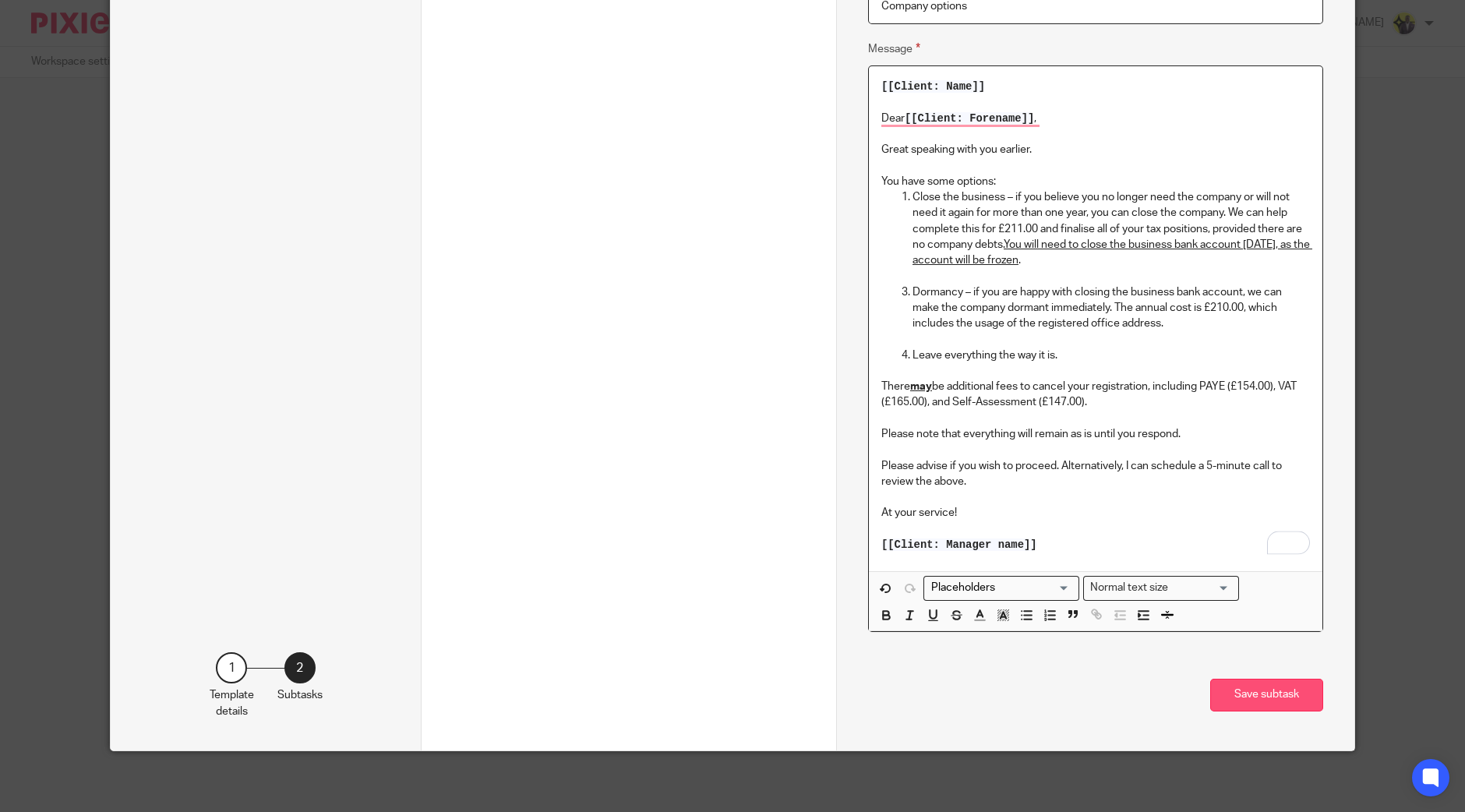
click at [1241, 693] on button "Save subtask" at bounding box center [1267, 694] width 113 height 33
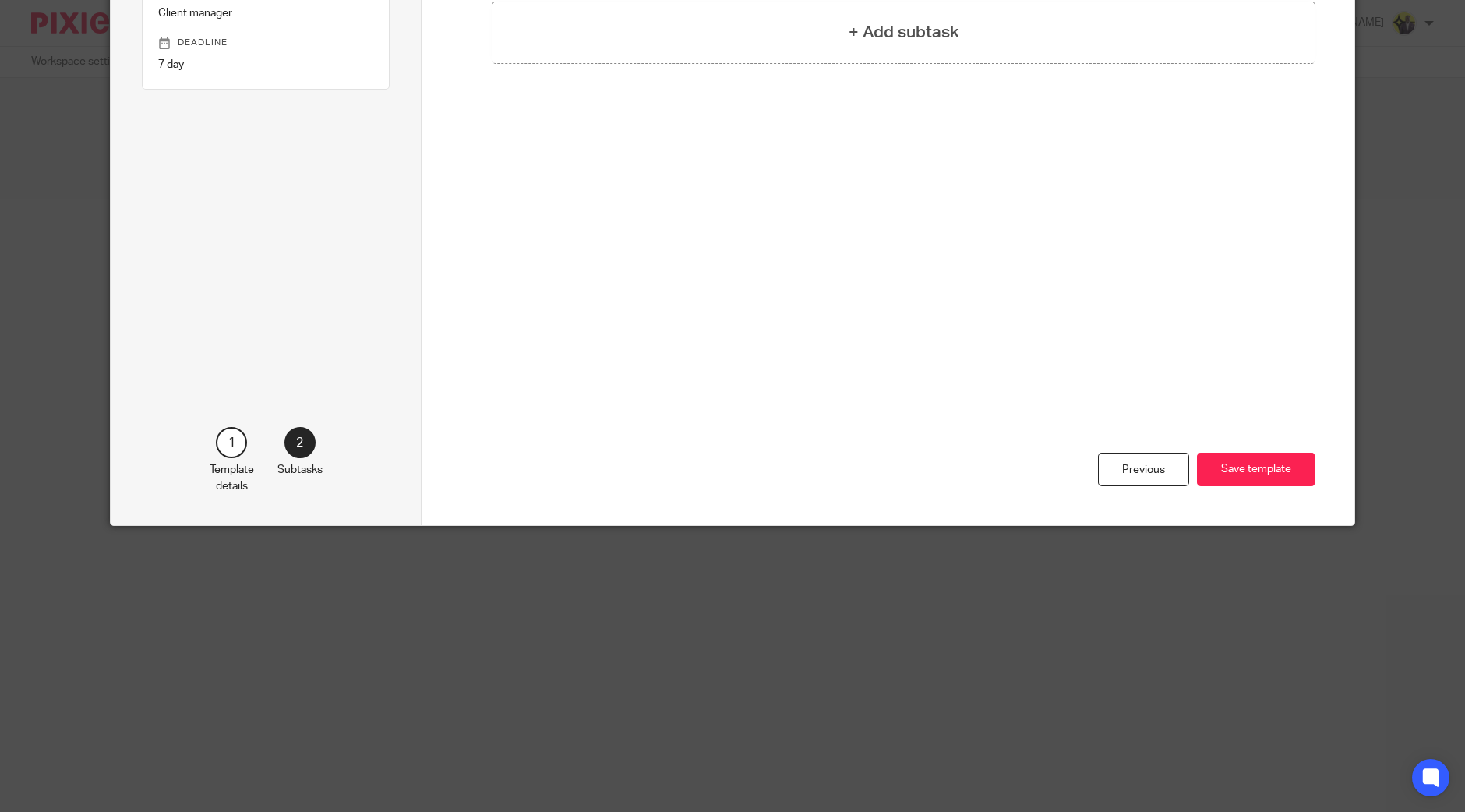
scroll to position [0, 0]
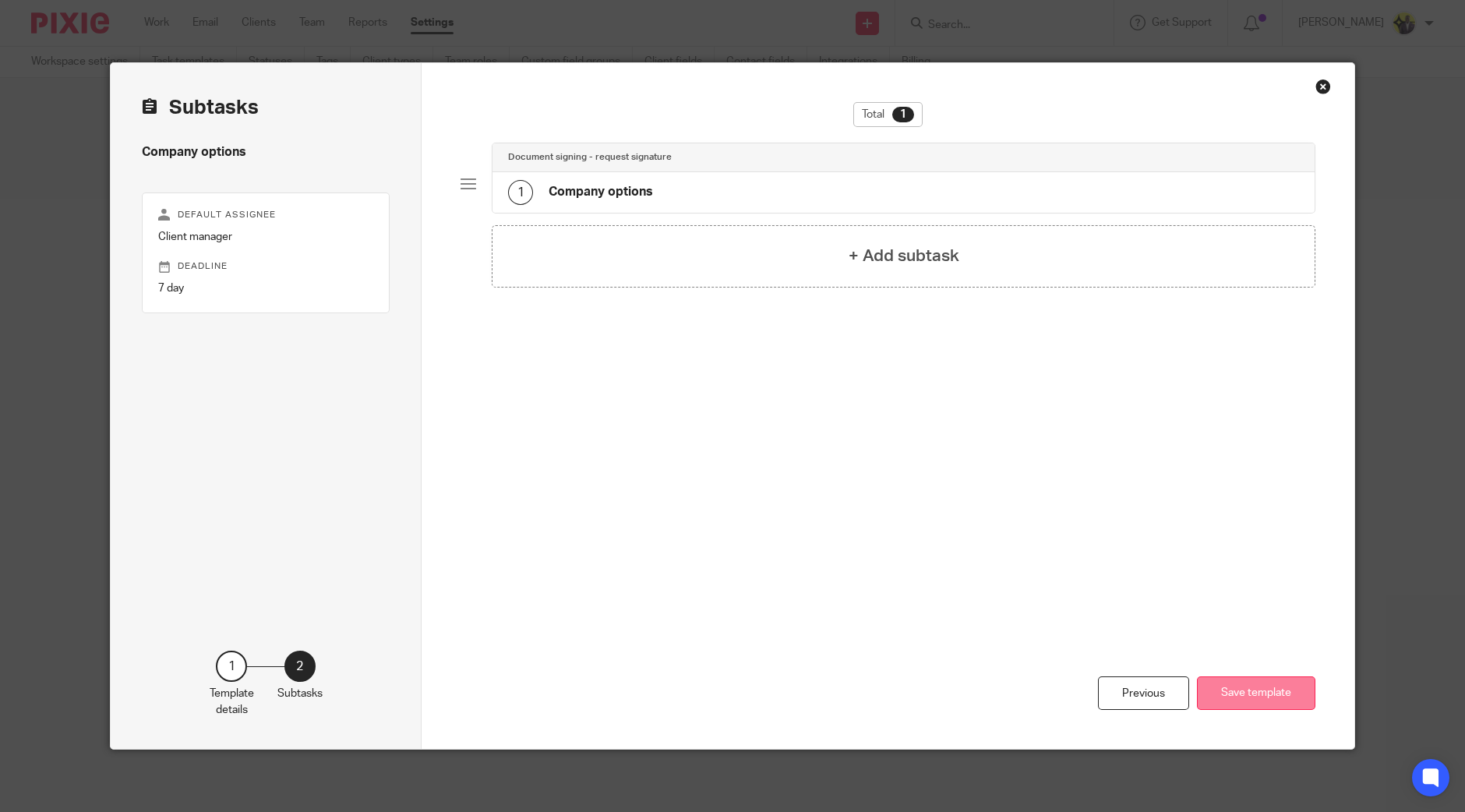
click at [1255, 695] on button "Save template" at bounding box center [1256, 693] width 119 height 33
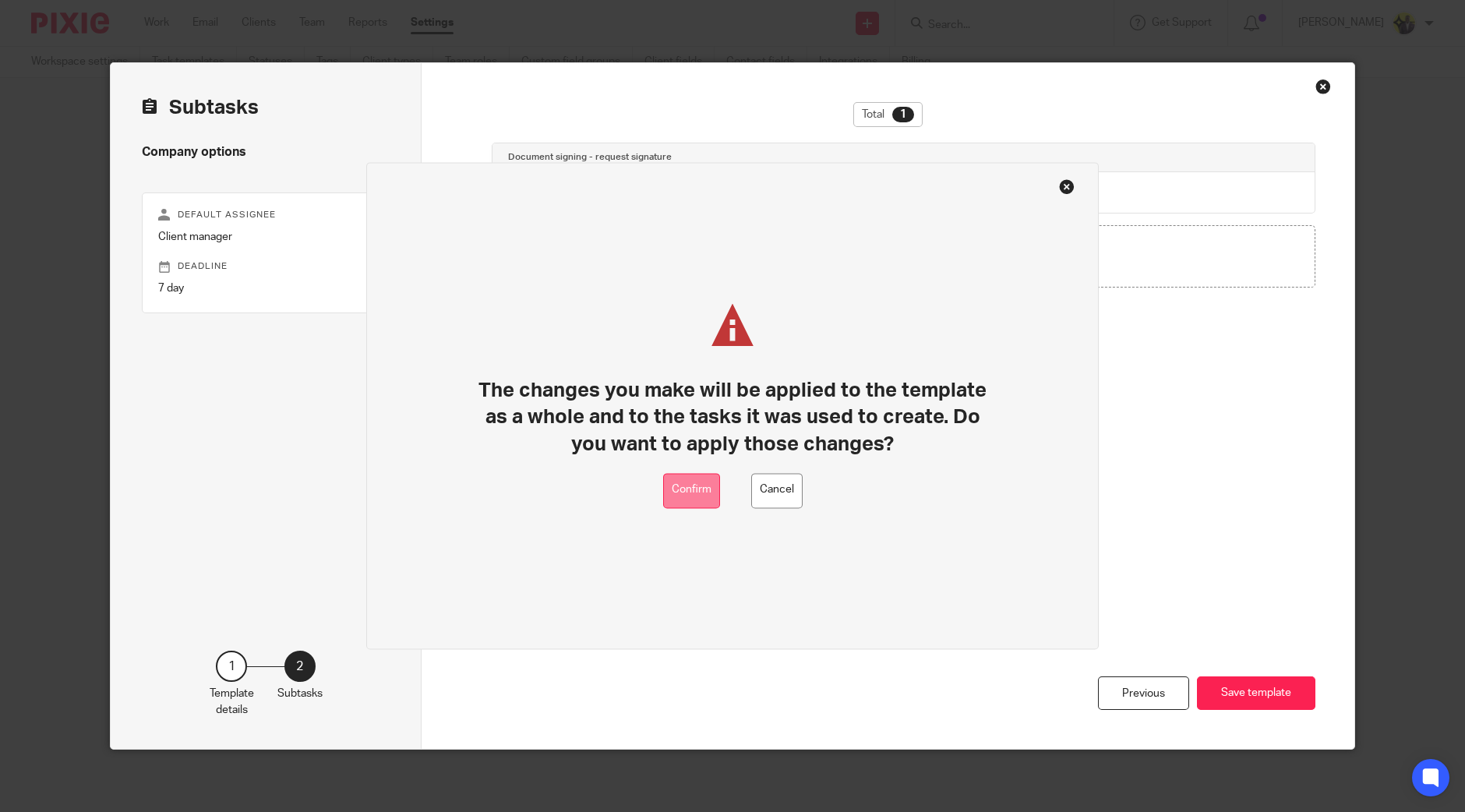
click at [714, 484] on button "Confirm" at bounding box center [691, 490] width 57 height 35
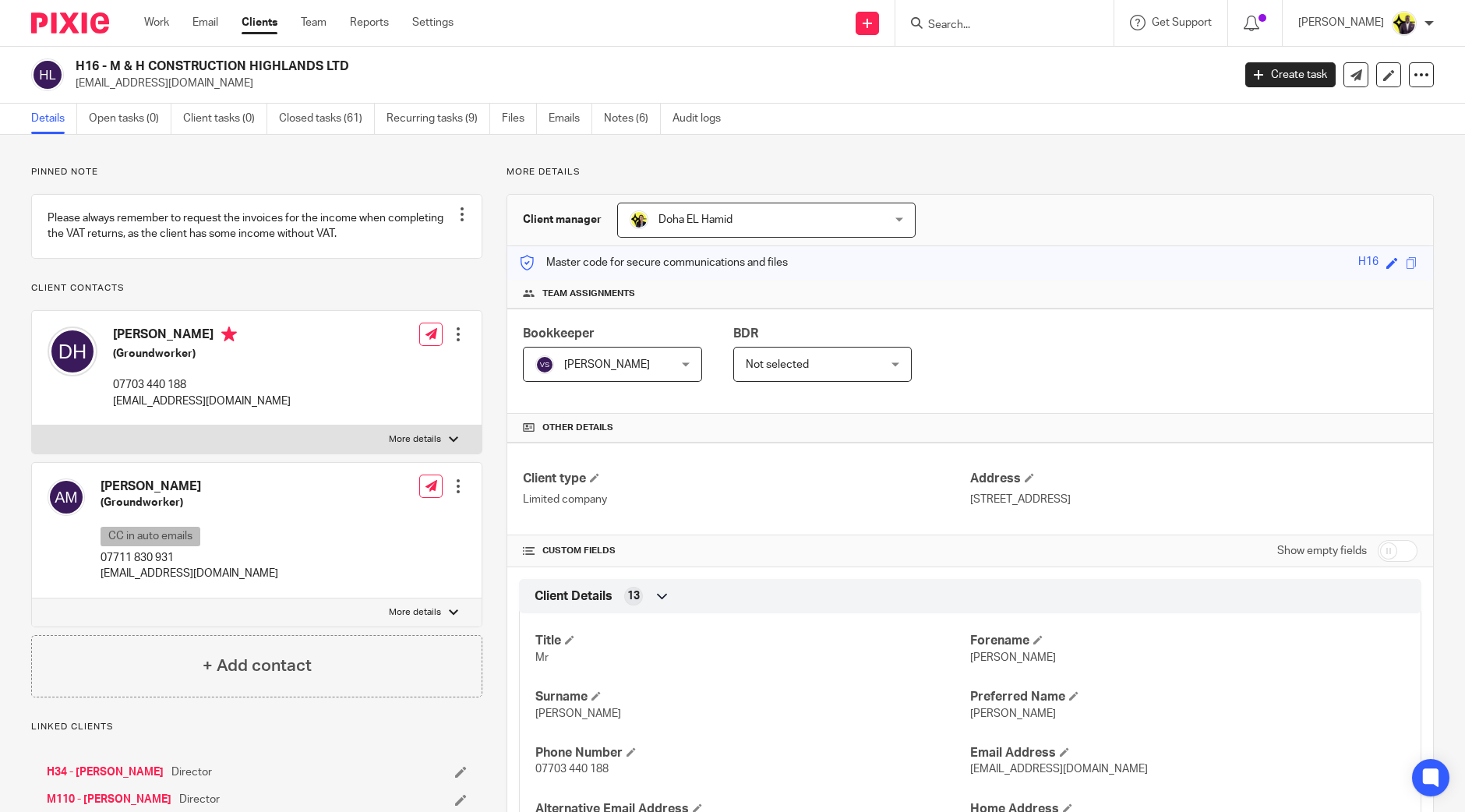
click at [1009, 9] on div at bounding box center [1004, 22] width 218 height 46
click at [994, 25] on input "Search" at bounding box center [997, 26] width 140 height 14
type input "klf"
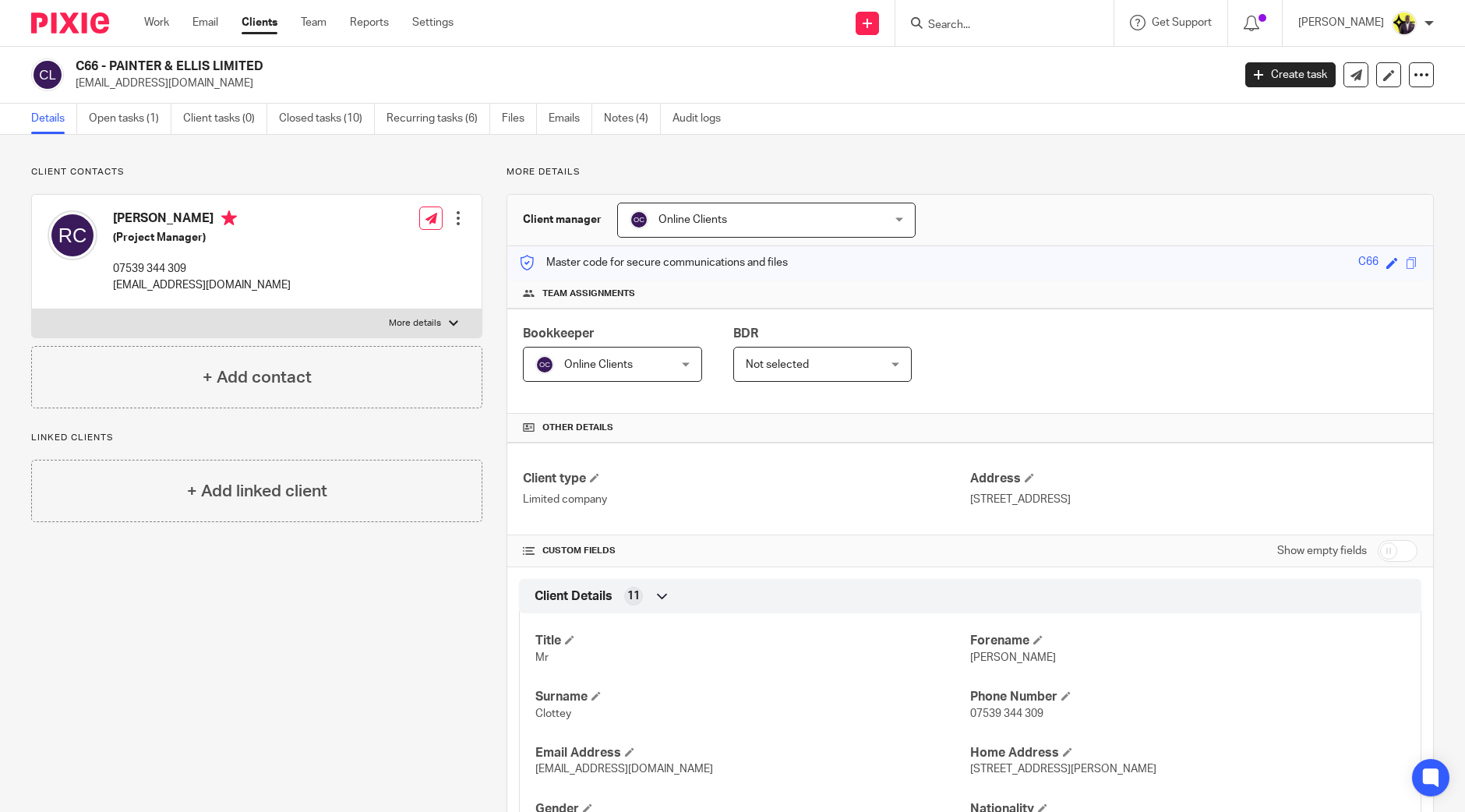
click at [1017, 20] on input "Search" at bounding box center [997, 26] width 140 height 14
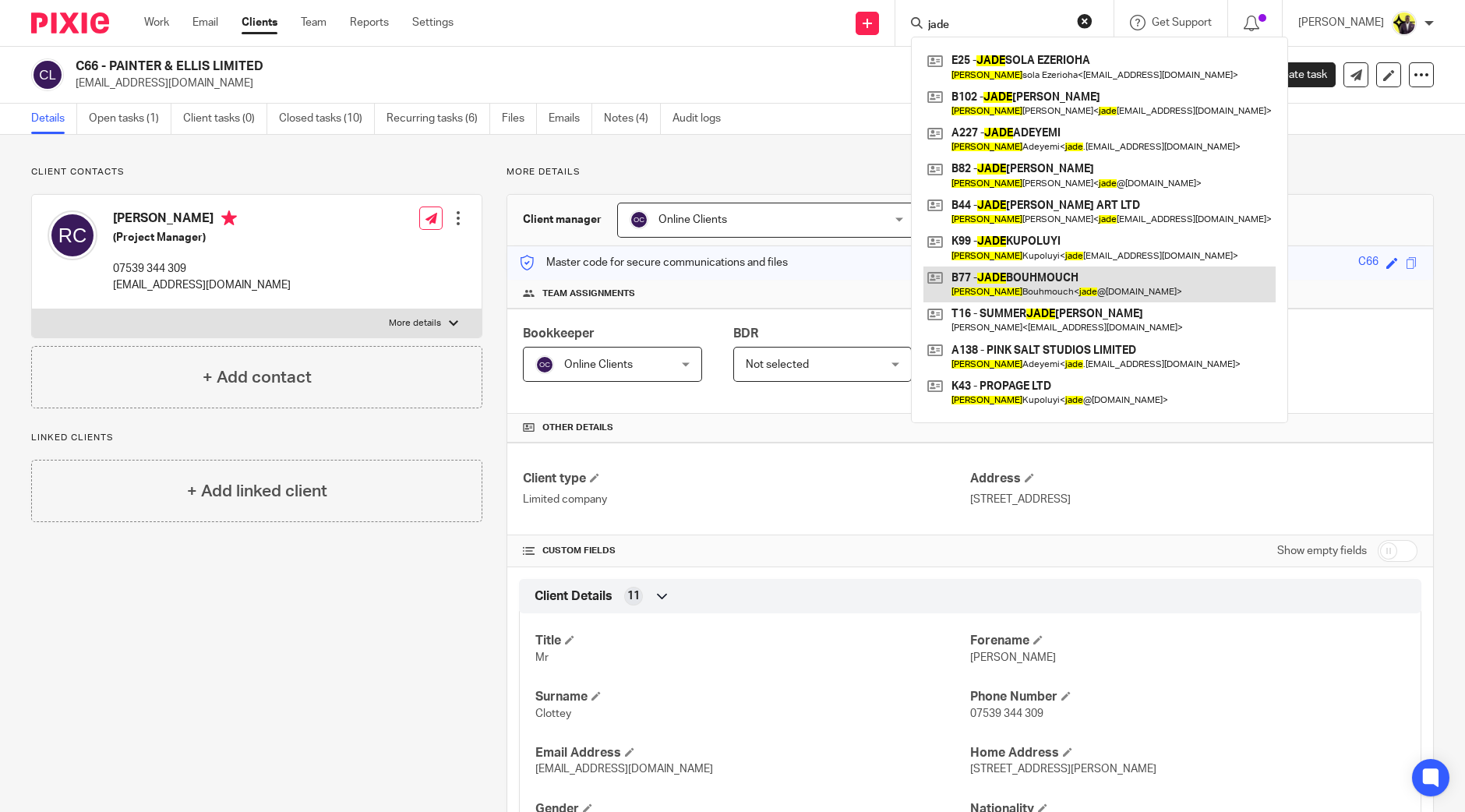
type input "jade"
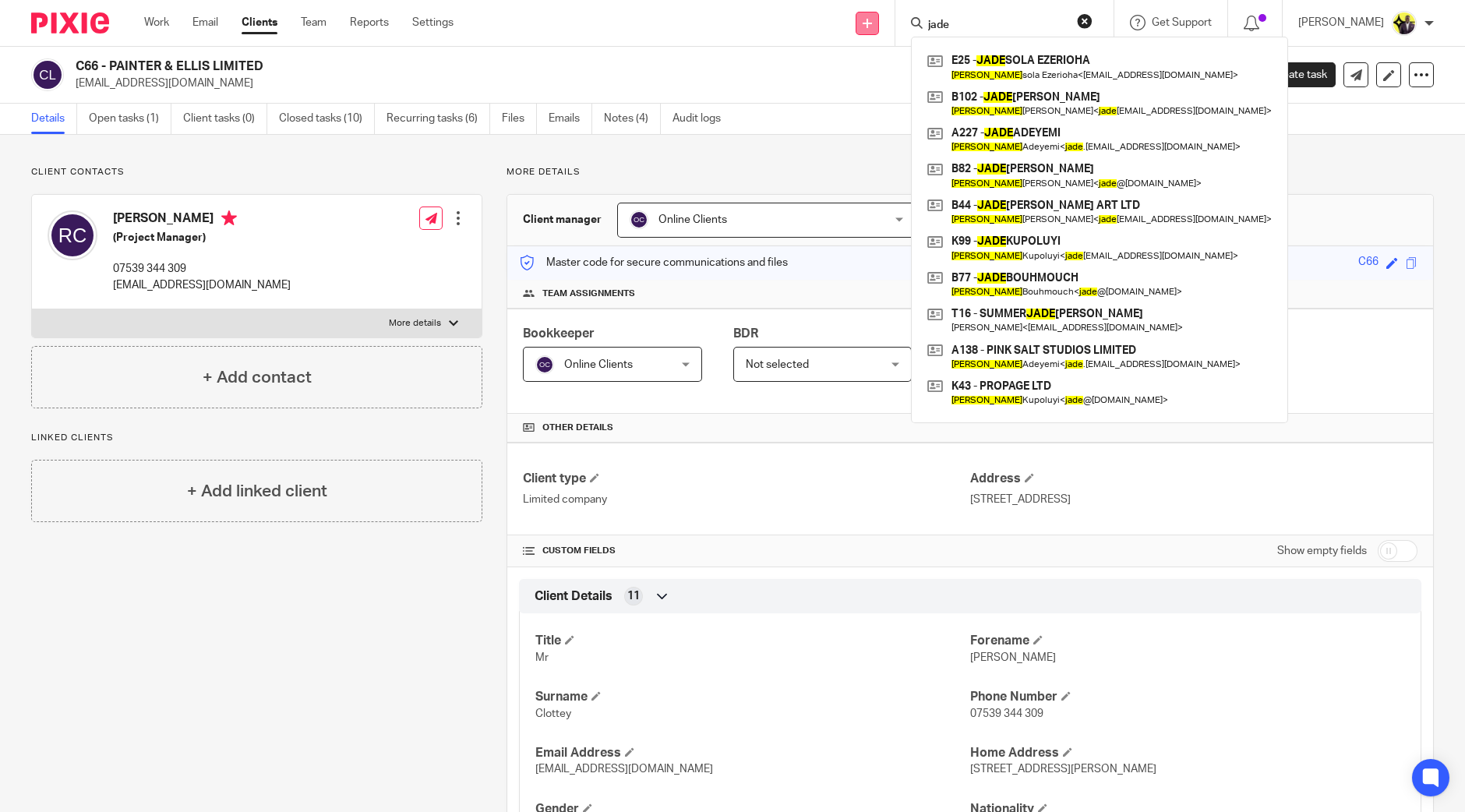
drag, startPoint x: 1003, startPoint y: 31, endPoint x: 912, endPoint y: 28, distance: 91.0
click at [912, 28] on div "Send new email Create task Add client Request signature jade E25 - JADE SOLA EZ…" at bounding box center [972, 22] width 989 height 46
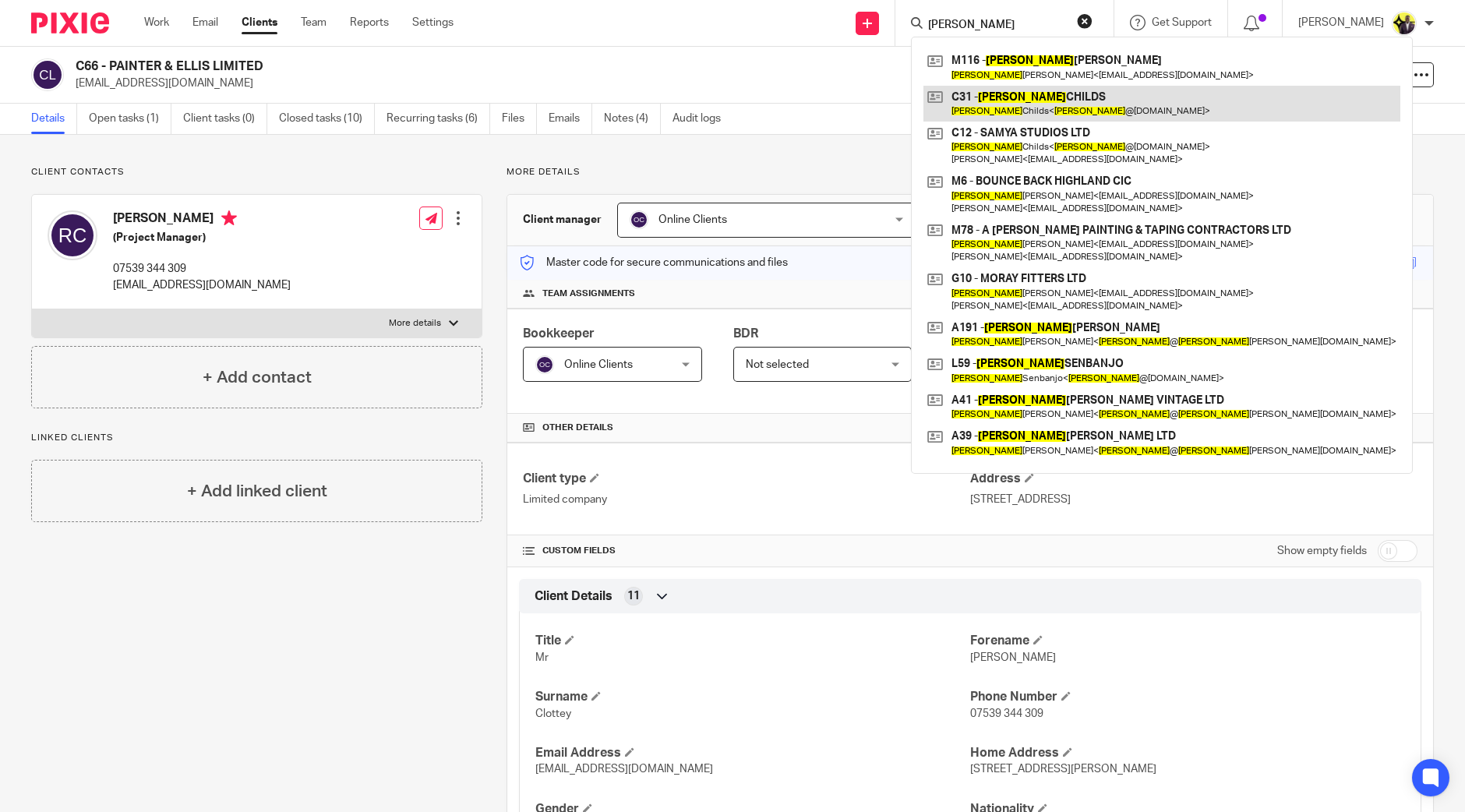
type input "laura"
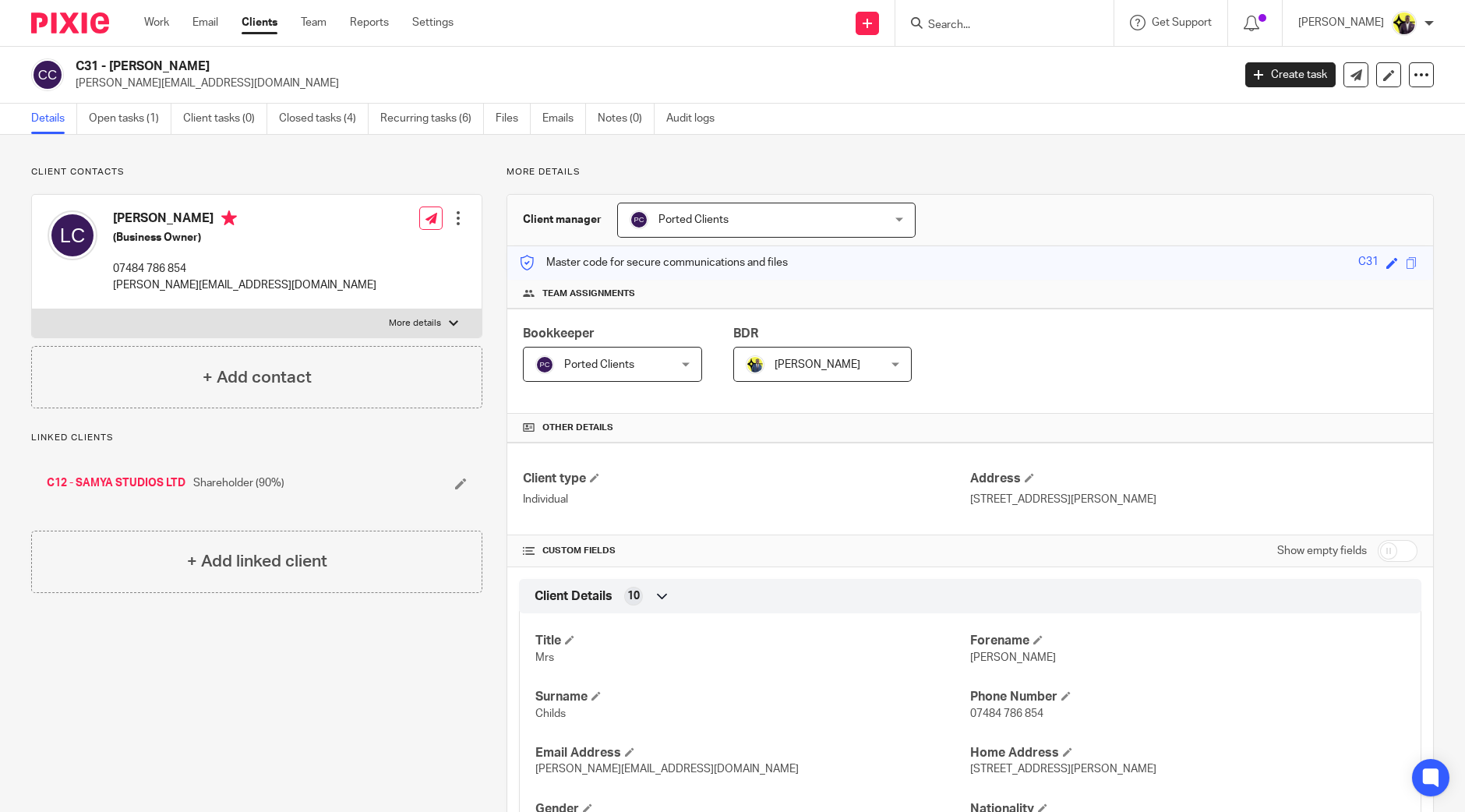
click at [995, 32] on div at bounding box center [1004, 22] width 218 height 46
click at [1005, 29] on input "Search" at bounding box center [997, 26] width 140 height 14
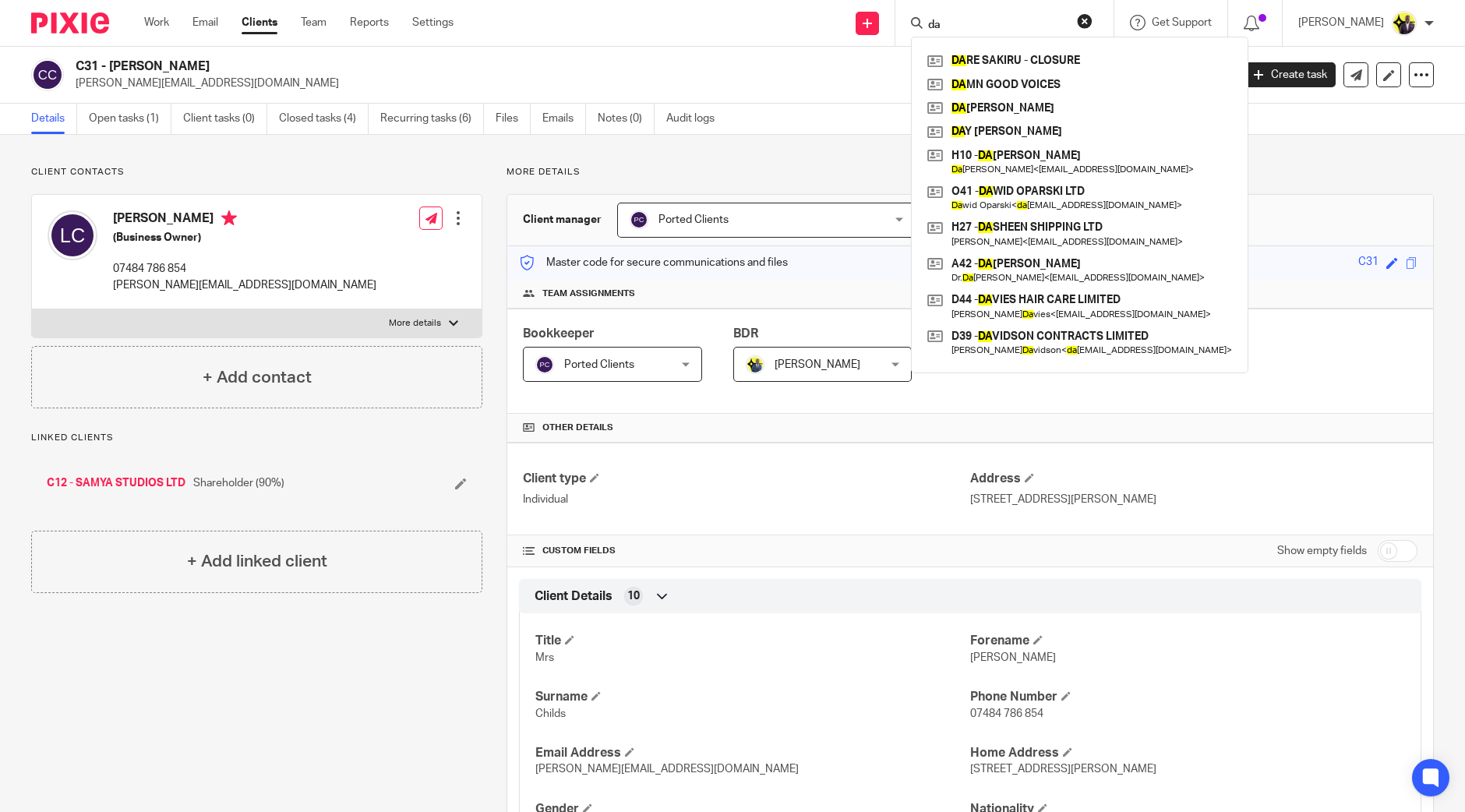
type input "d"
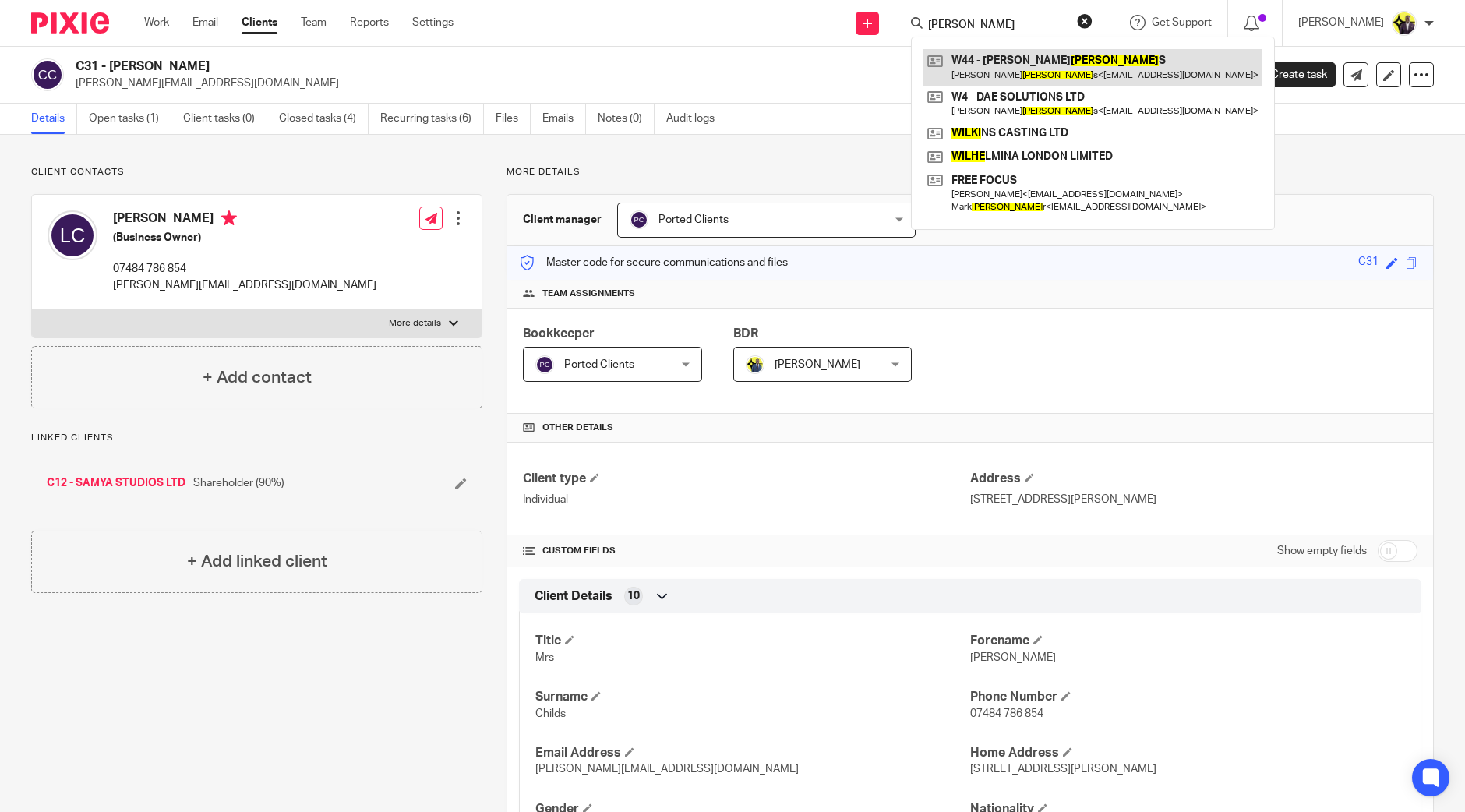
type input "[PERSON_NAME]"
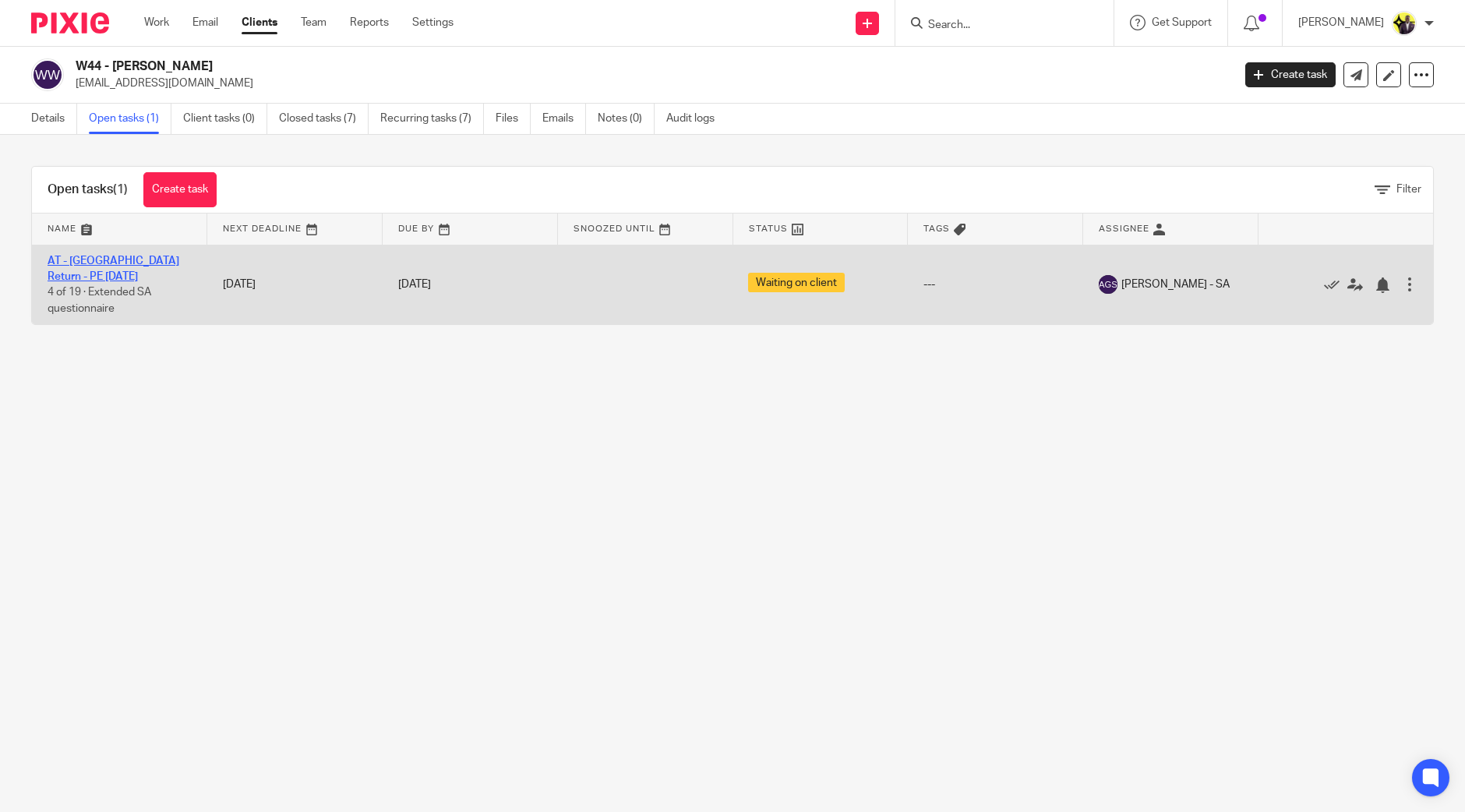
click at [71, 259] on link "AT - [GEOGRAPHIC_DATA] Return - PE [DATE]" at bounding box center [113, 268] width 132 height 26
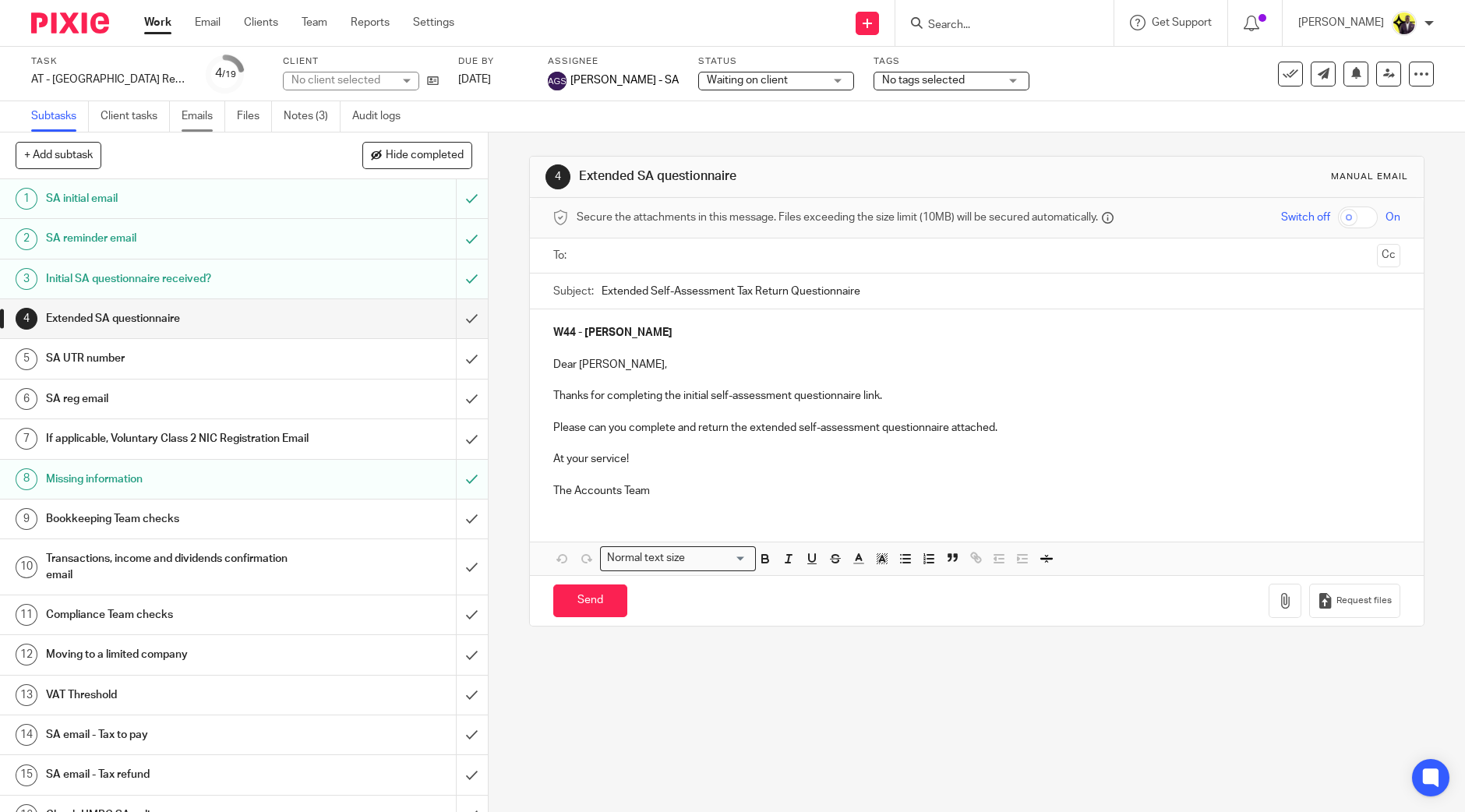
click at [210, 117] on link "Emails" at bounding box center [203, 117] width 44 height 31
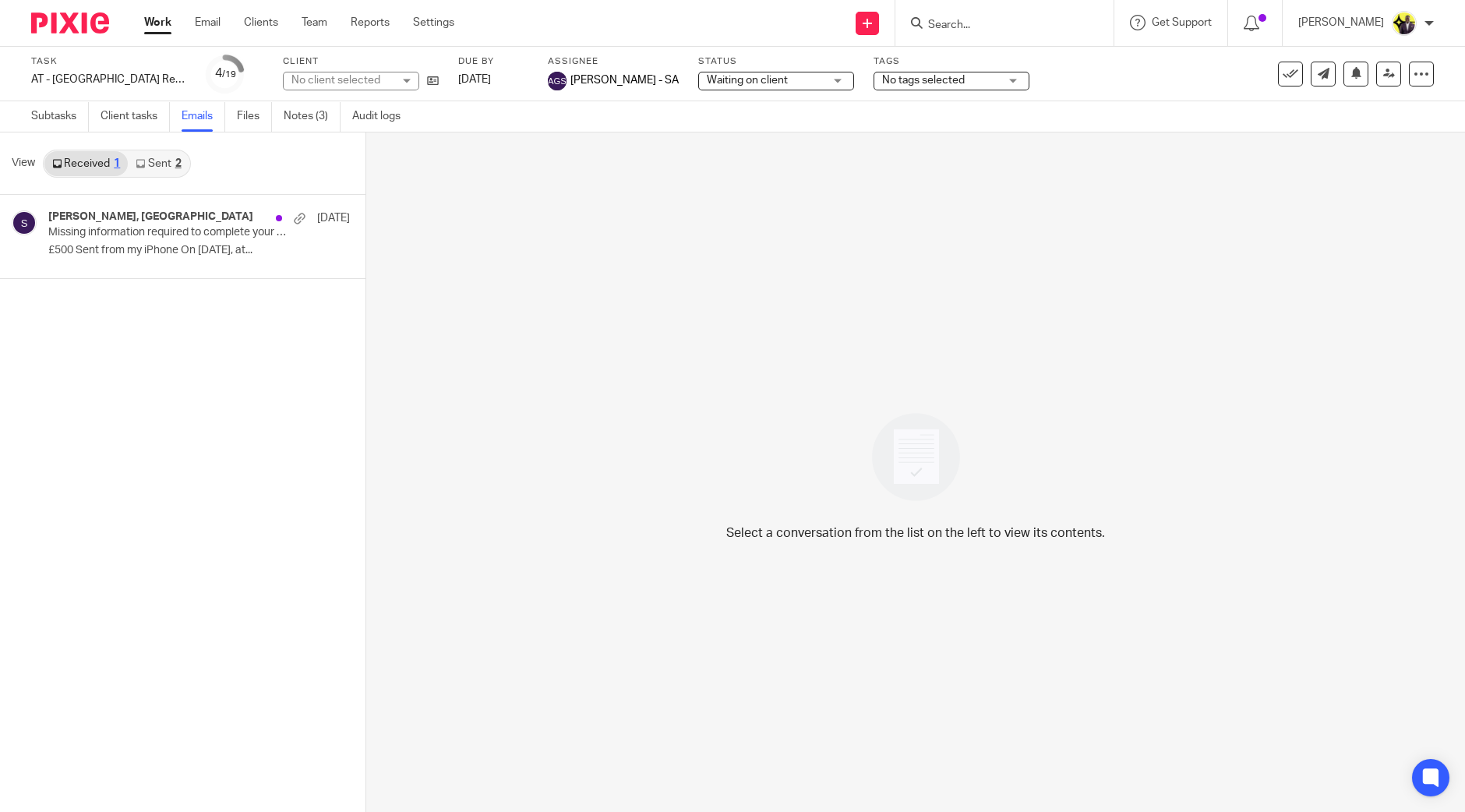
click at [154, 162] on link "Sent 2" at bounding box center [158, 163] width 61 height 25
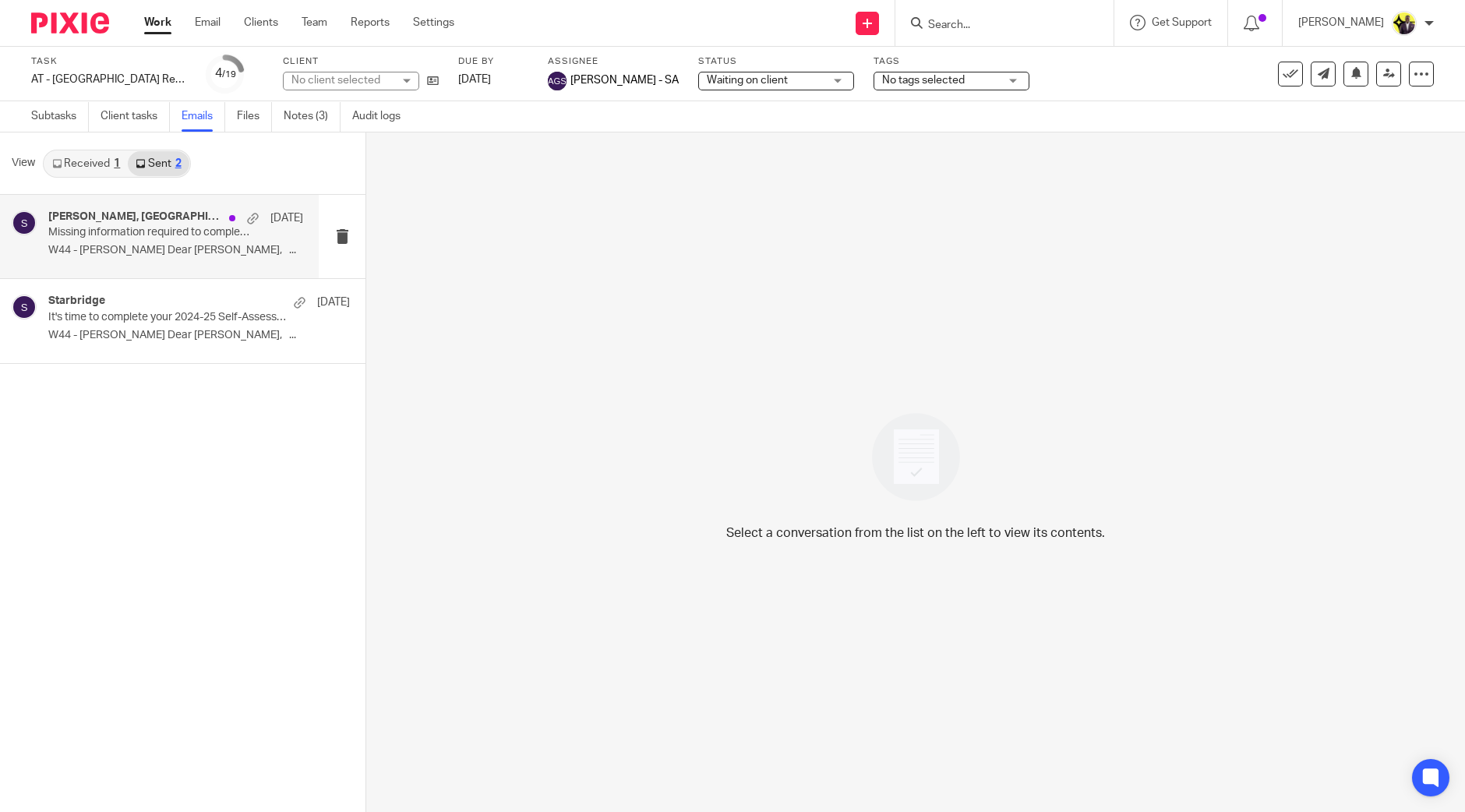
click at [174, 243] on p "W44 - [PERSON_NAME] Dear [PERSON_NAME], ..." at bounding box center [176, 250] width 255 height 13
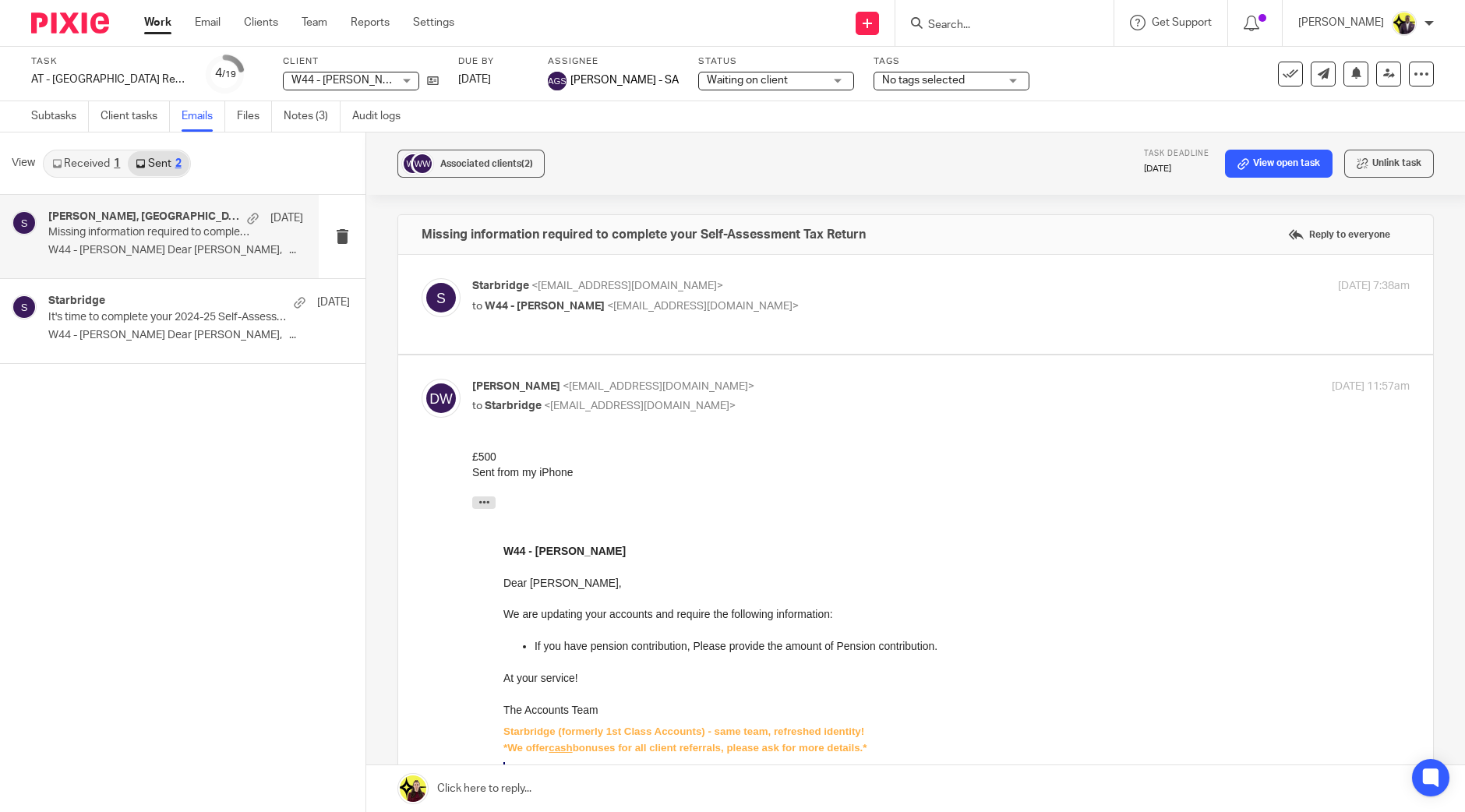
click at [579, 308] on span "W44 - [PERSON_NAME]" at bounding box center [545, 306] width 120 height 11
checkbox input "true"
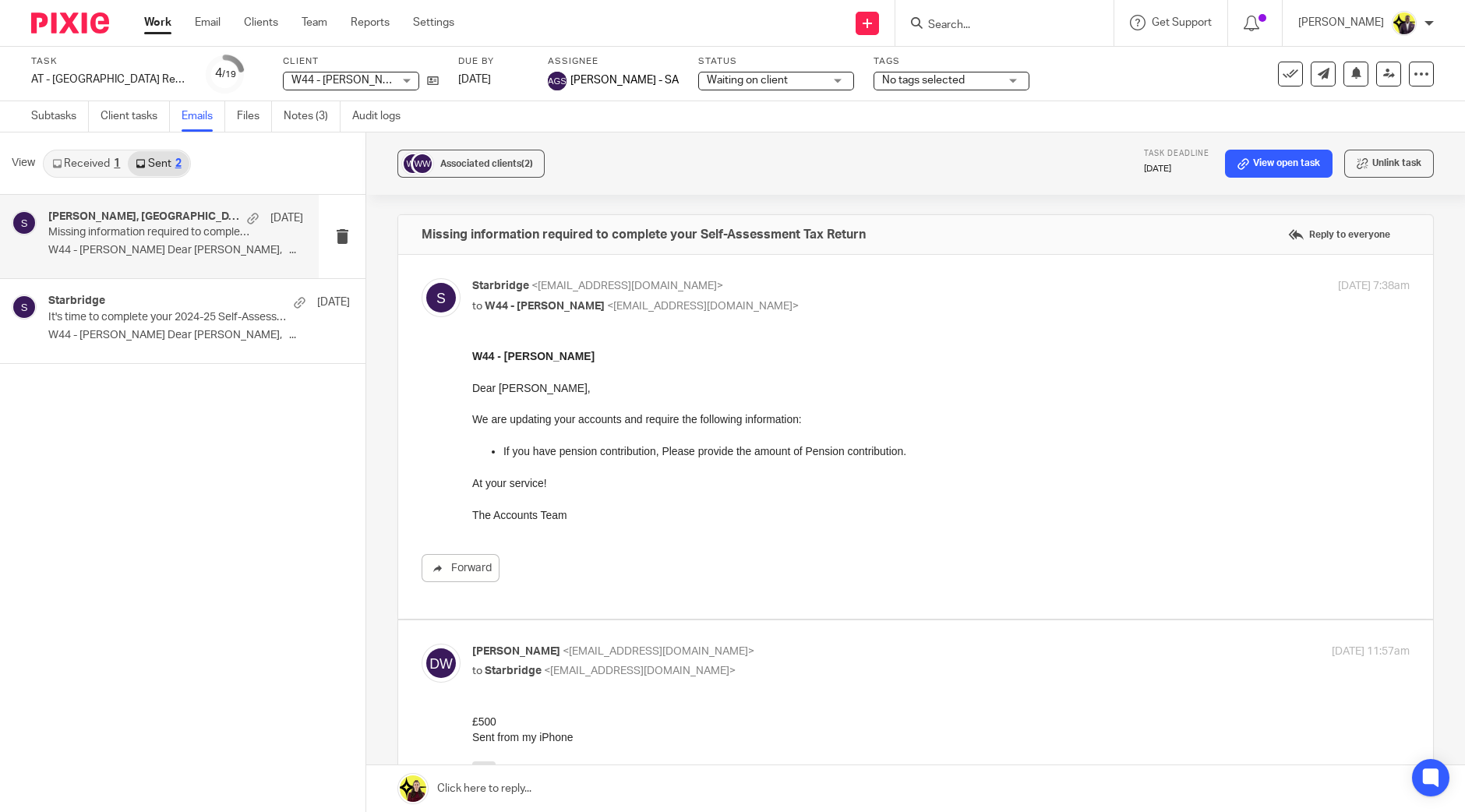
scroll to position [292, 0]
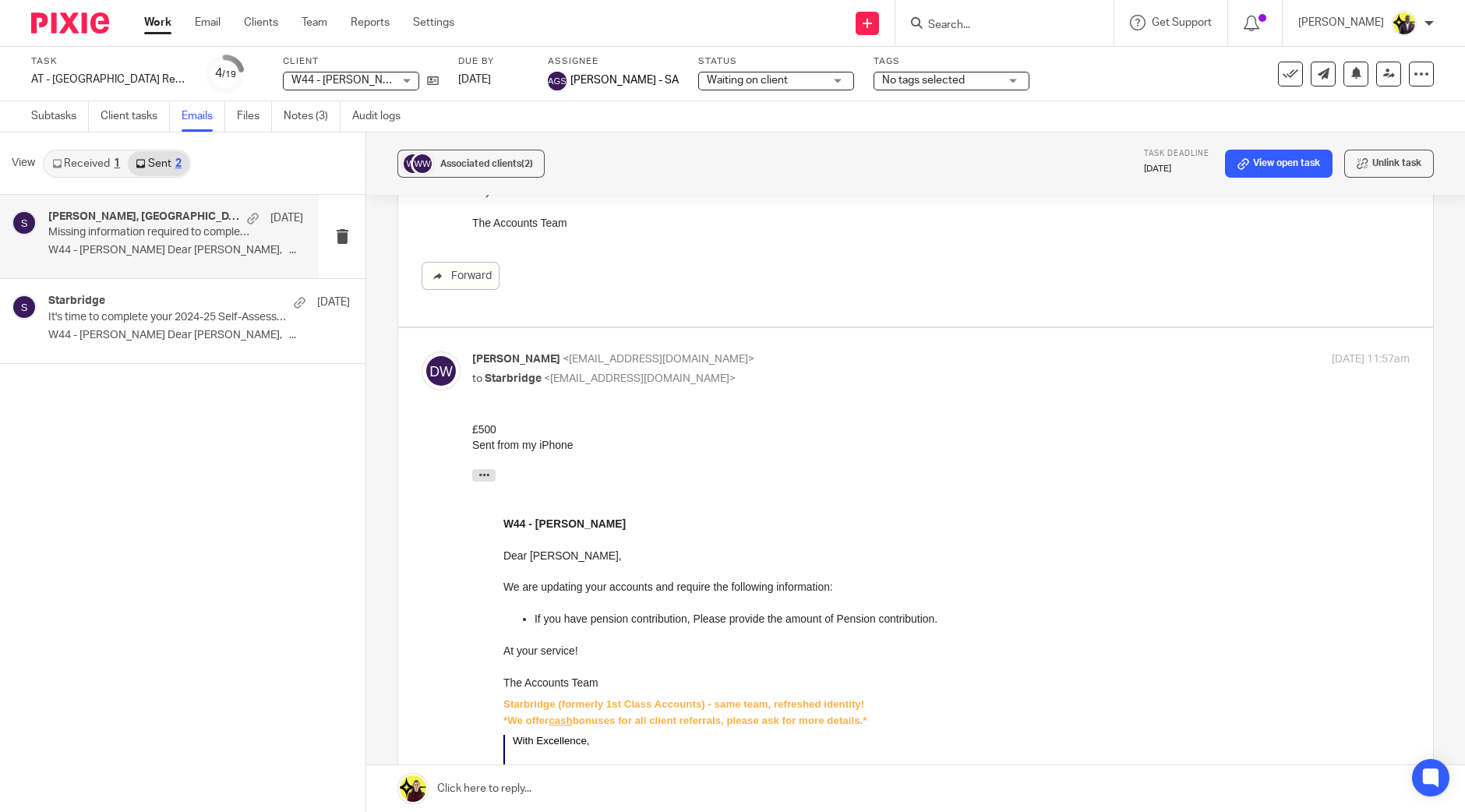
click at [915, 75] on span "No tags selected" at bounding box center [924, 80] width 83 height 11
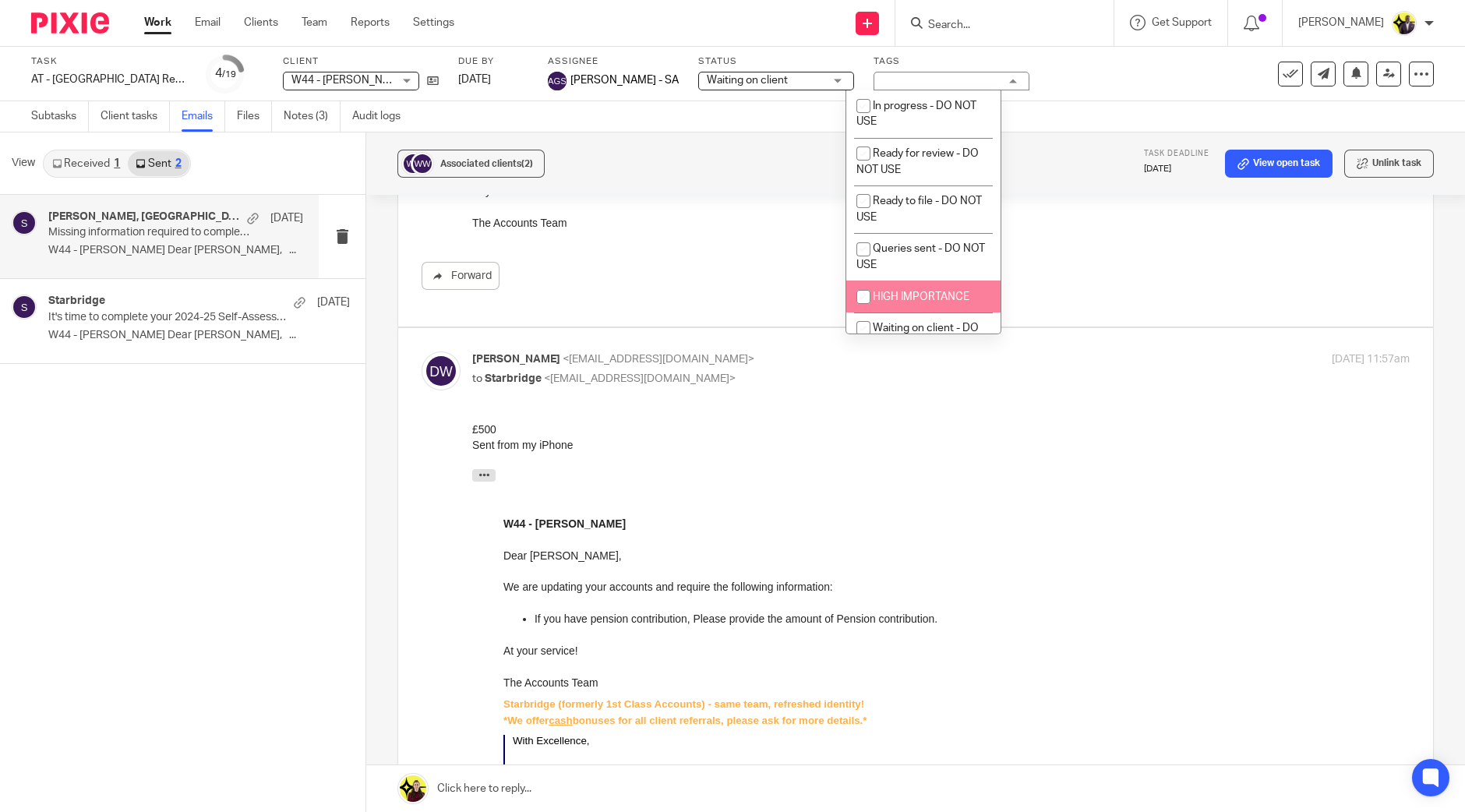
click at [896, 298] on span "HIGH IMPORTANCE" at bounding box center [921, 296] width 97 height 11
checkbox input "true"
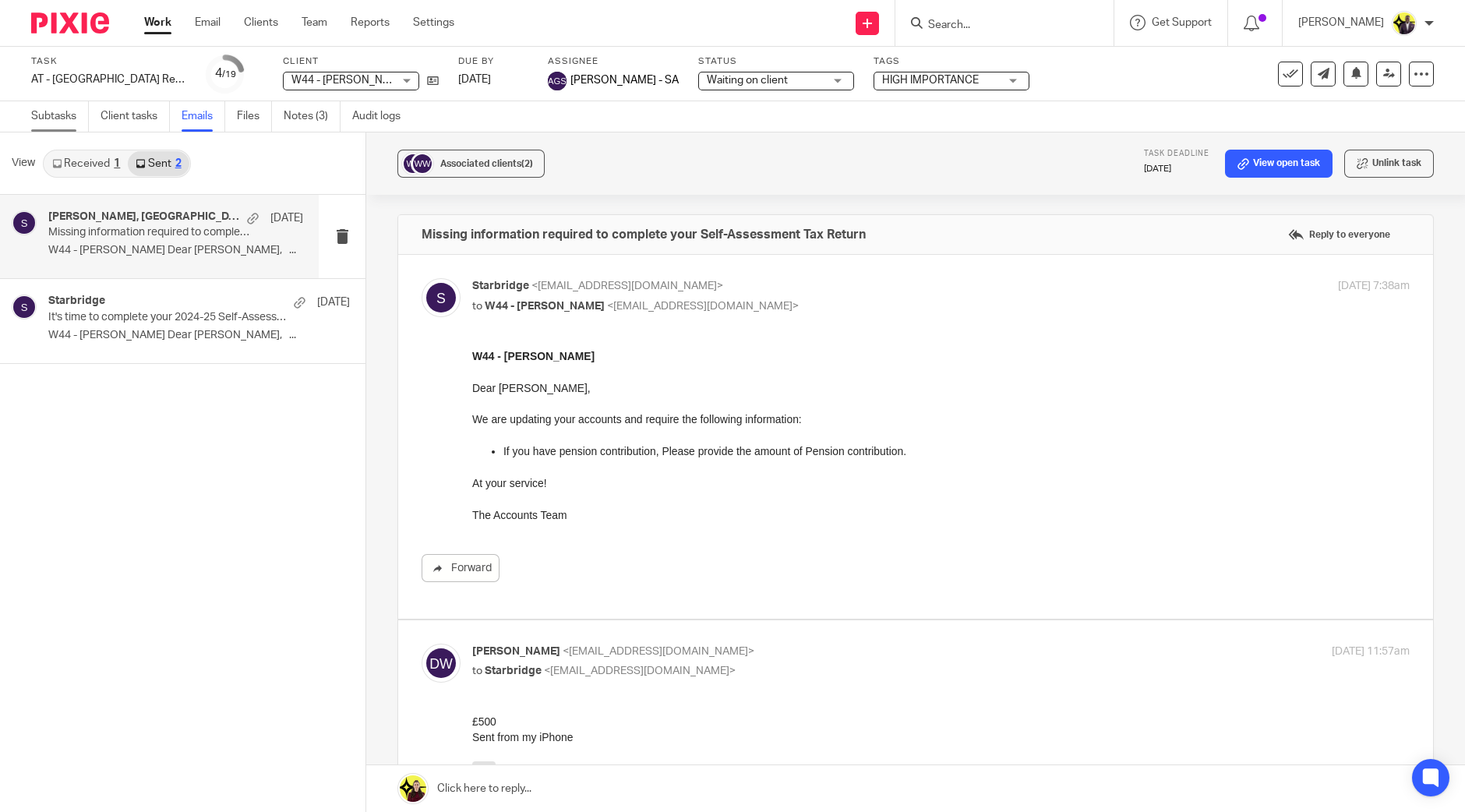
click at [56, 110] on link "Subtasks" at bounding box center [60, 117] width 58 height 31
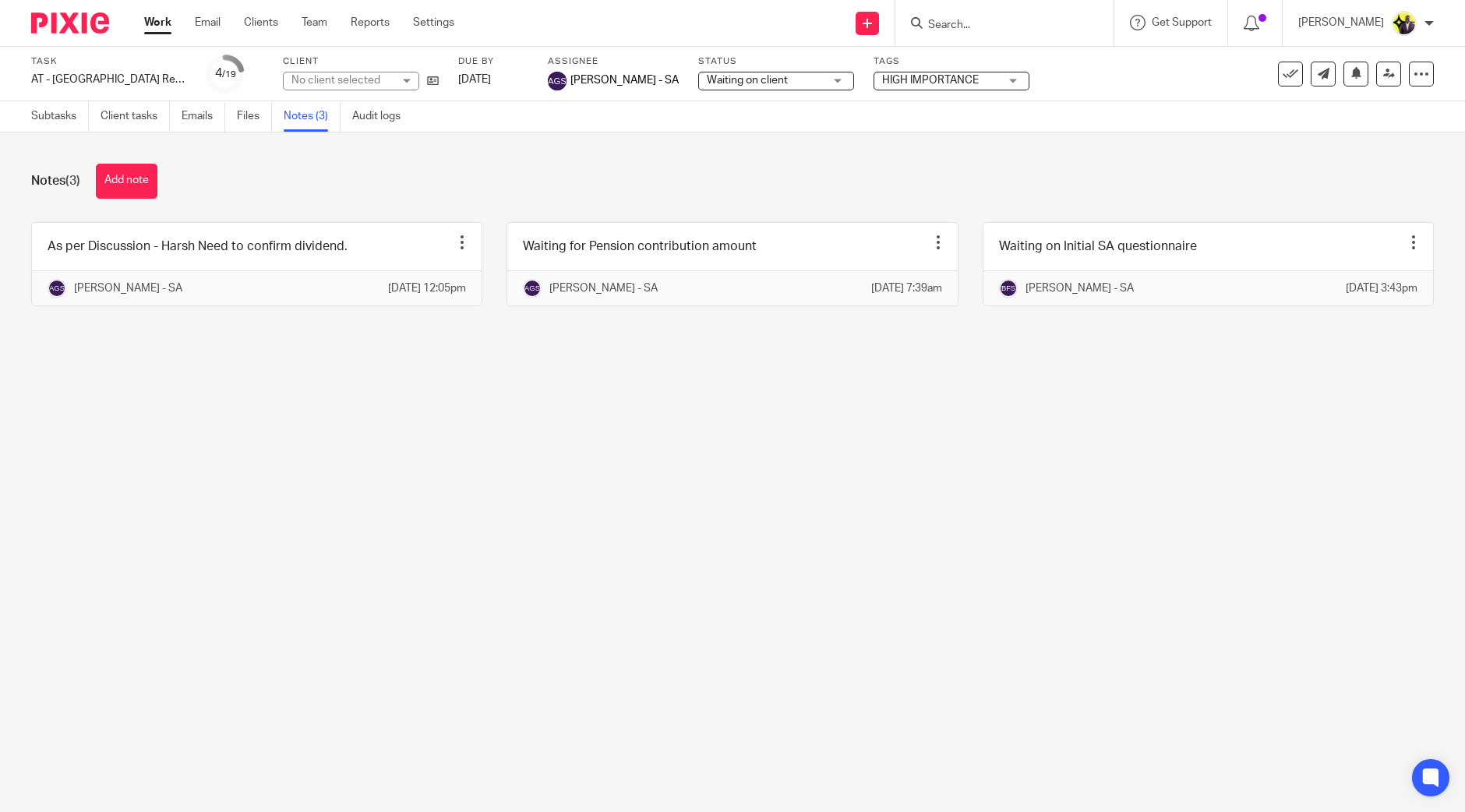
click at [275, 460] on main "Task AT - SA Return - PE 05-04-2025 Save AT - SA Return - PE 05-04-2025 4 /19 C…" at bounding box center [732, 406] width 1465 height 812
click at [155, 179] on button "Add note" at bounding box center [127, 181] width 62 height 35
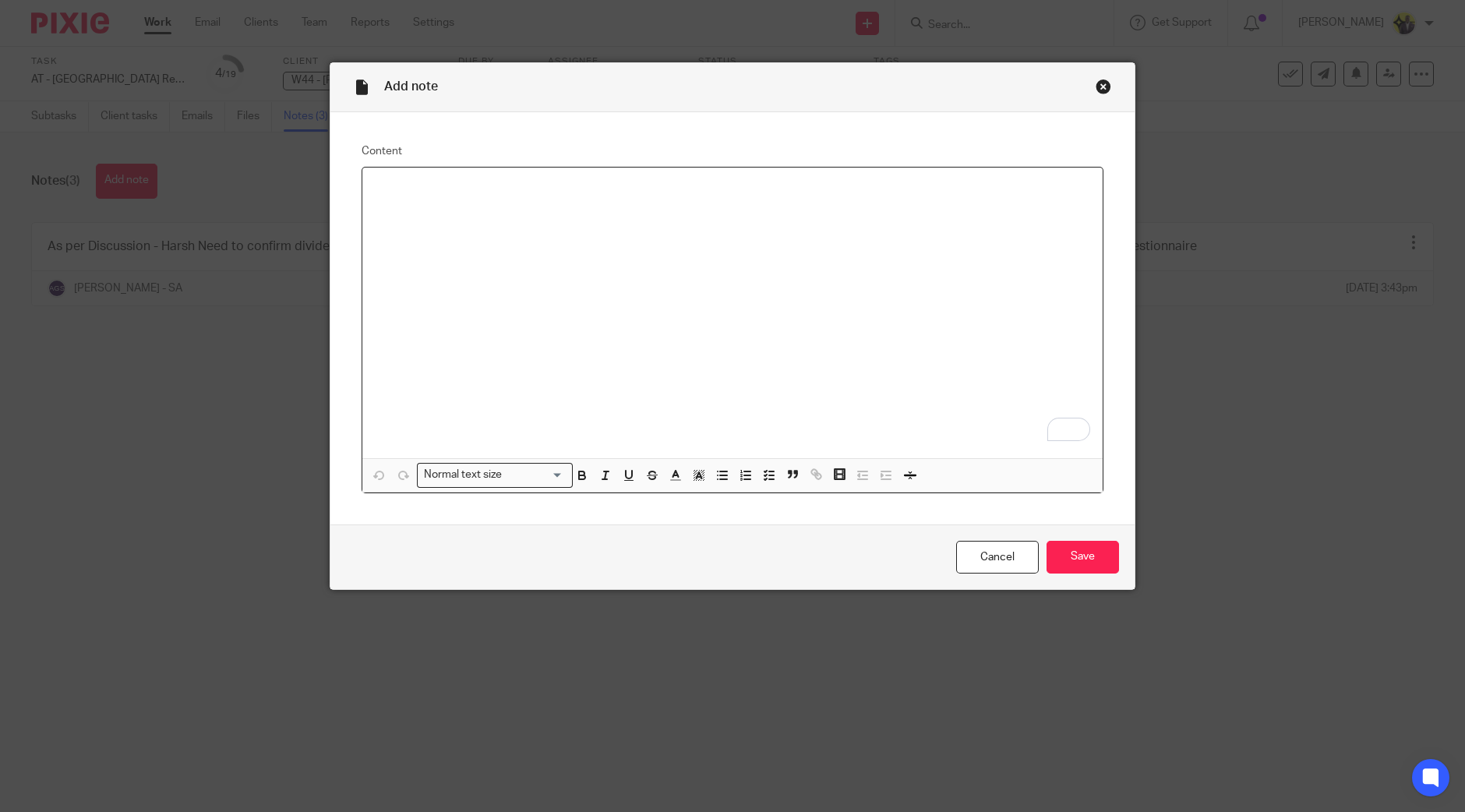
click at [396, 273] on div "To enrich screen reader interactions, please activate Accessibility in Grammarl…" at bounding box center [732, 312] width 741 height 290
click at [543, 296] on div "To enrich screen reader interactions, please activate Accessibility in Grammarl…" at bounding box center [732, 312] width 741 height 290
click at [482, 212] on div "To enrich screen reader interactions, please activate Accessibility in Grammarl…" at bounding box center [732, 312] width 741 height 290
click at [1097, 560] on input "Save" at bounding box center [1083, 557] width 73 height 33
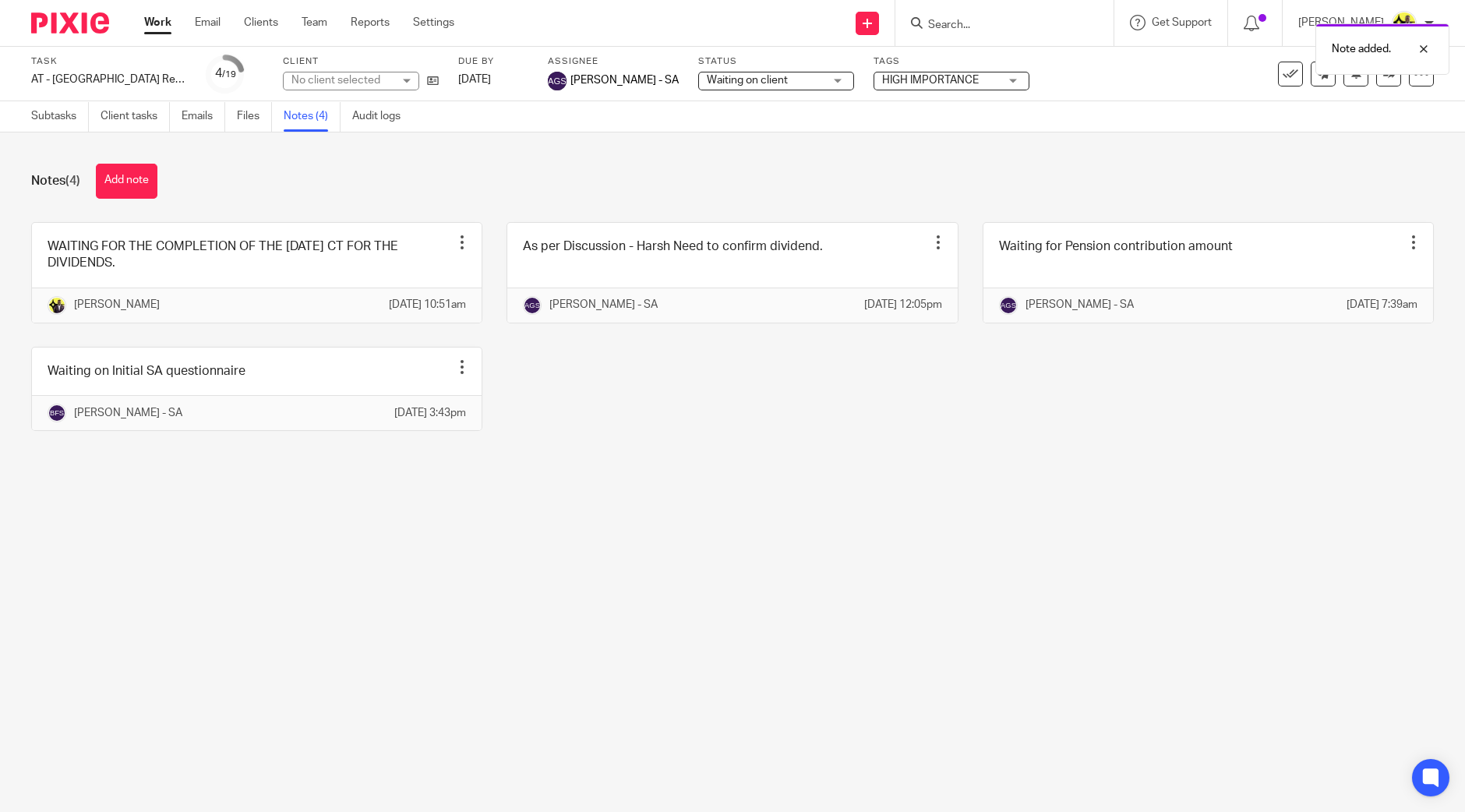
click at [751, 79] on span "Waiting on client" at bounding box center [748, 80] width 81 height 11
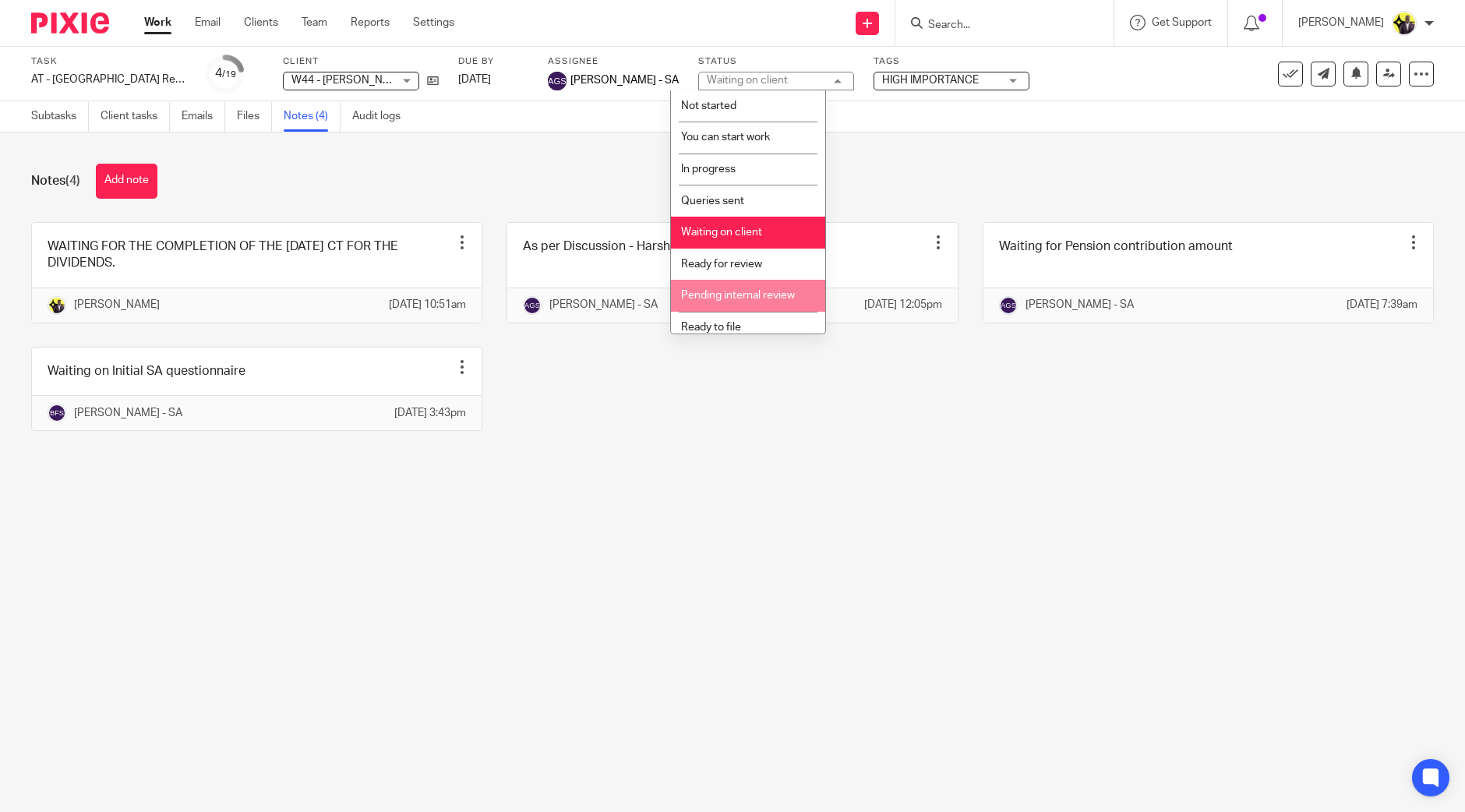
click at [732, 296] on span "Pending internal review" at bounding box center [738, 296] width 114 height 11
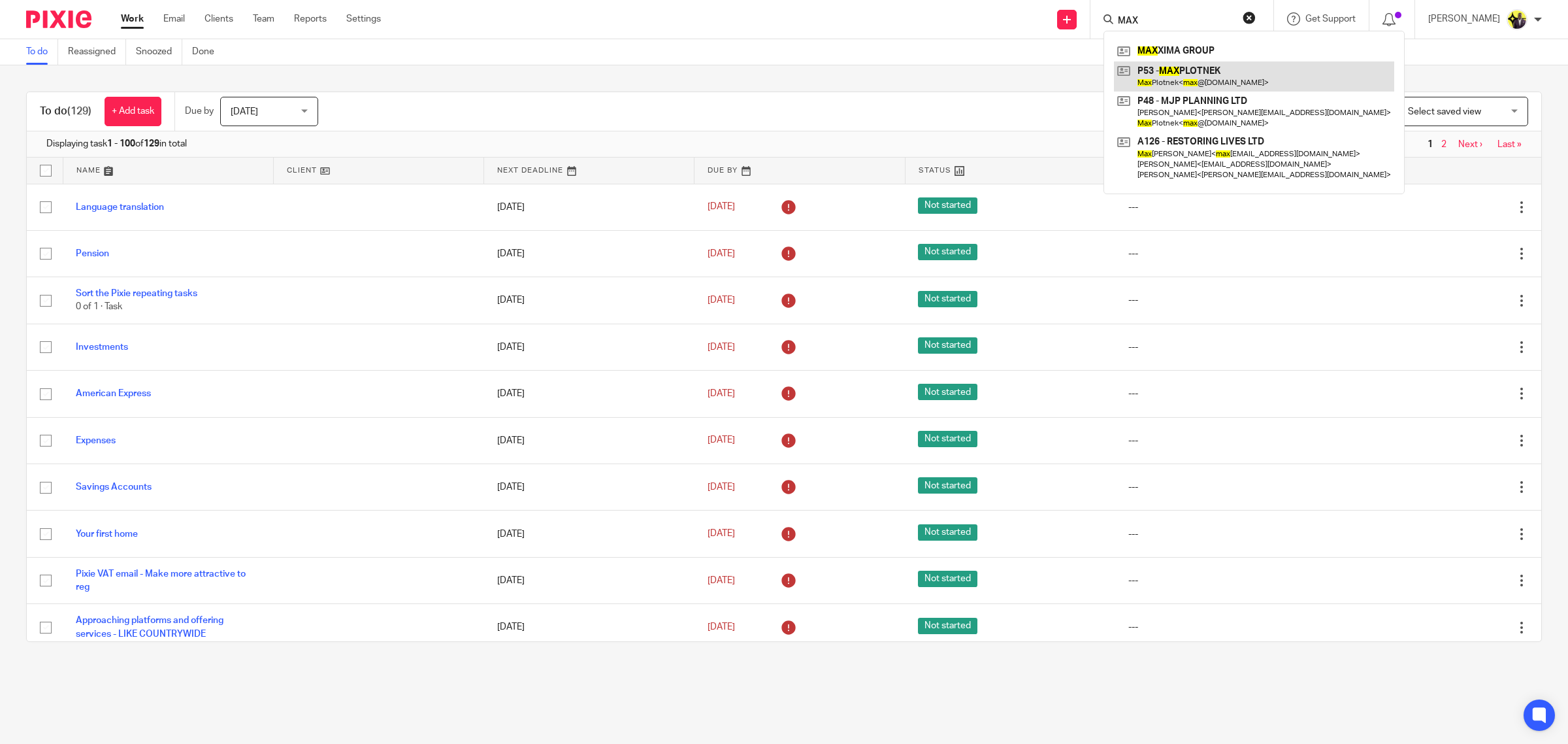
type input "MAX"
click at [1216, 74] on link at bounding box center [1255, 77] width 280 height 30
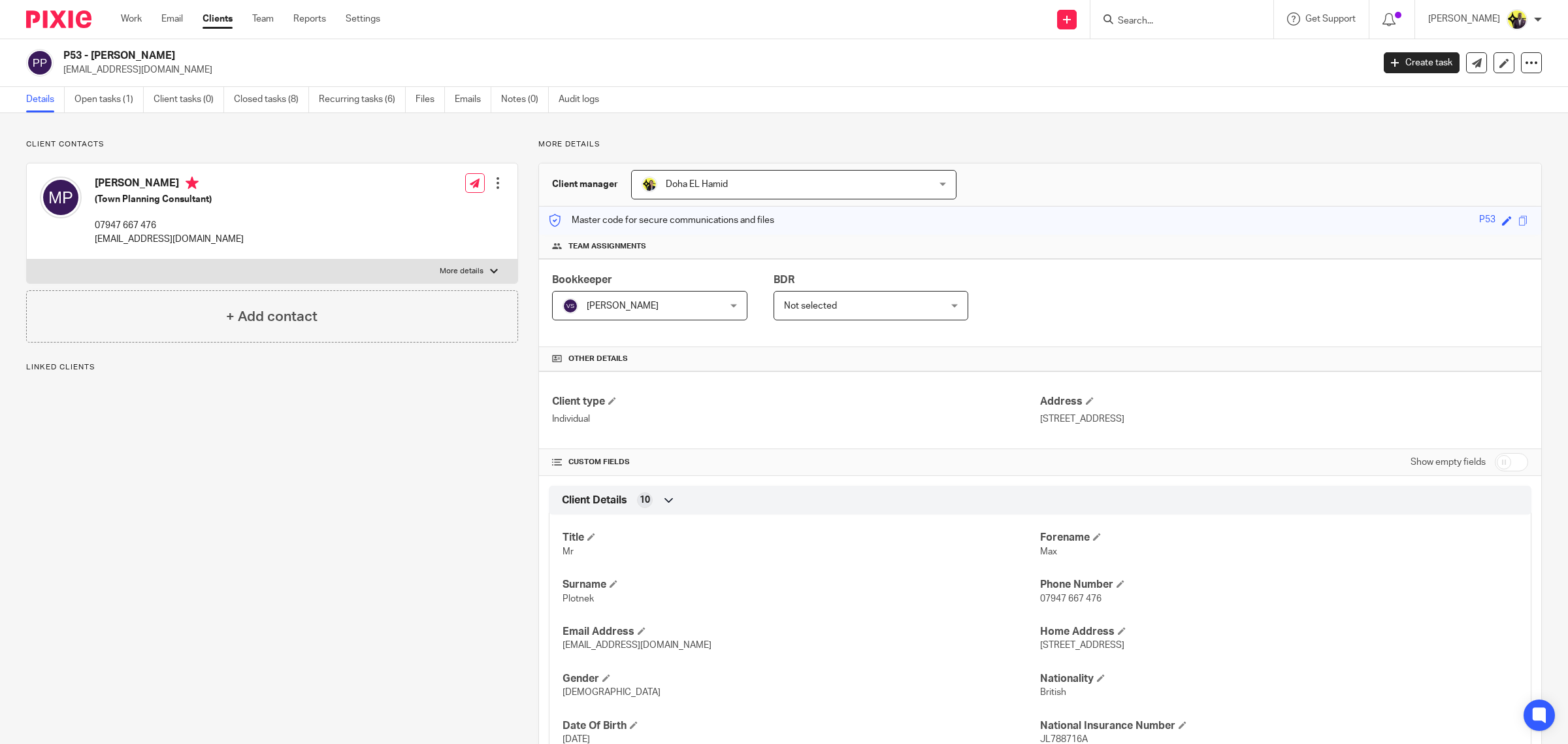
click at [106, 87] on link "Open tasks (1)" at bounding box center [109, 100] width 69 height 26
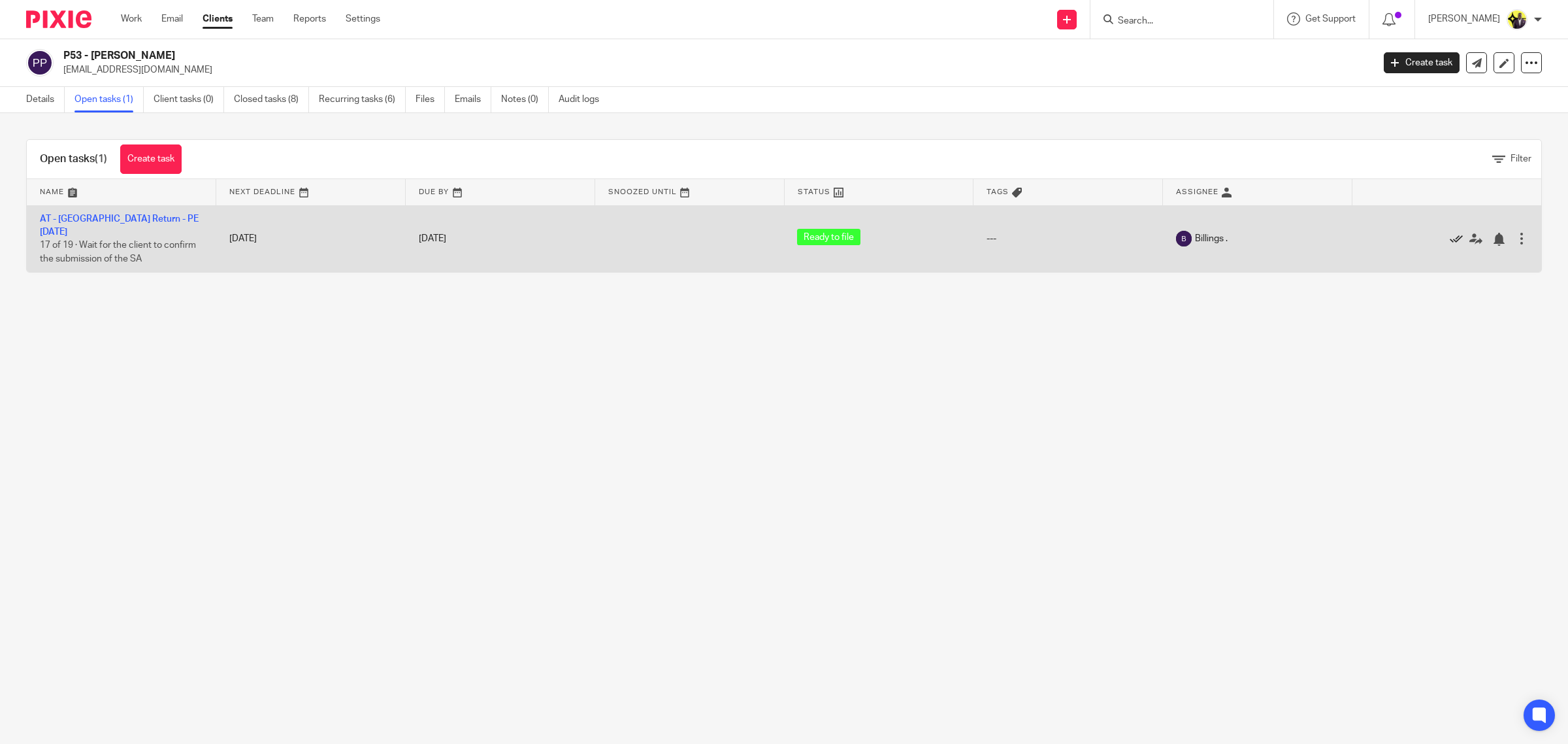
click at [1450, 233] on icon at bounding box center [1456, 239] width 13 height 13
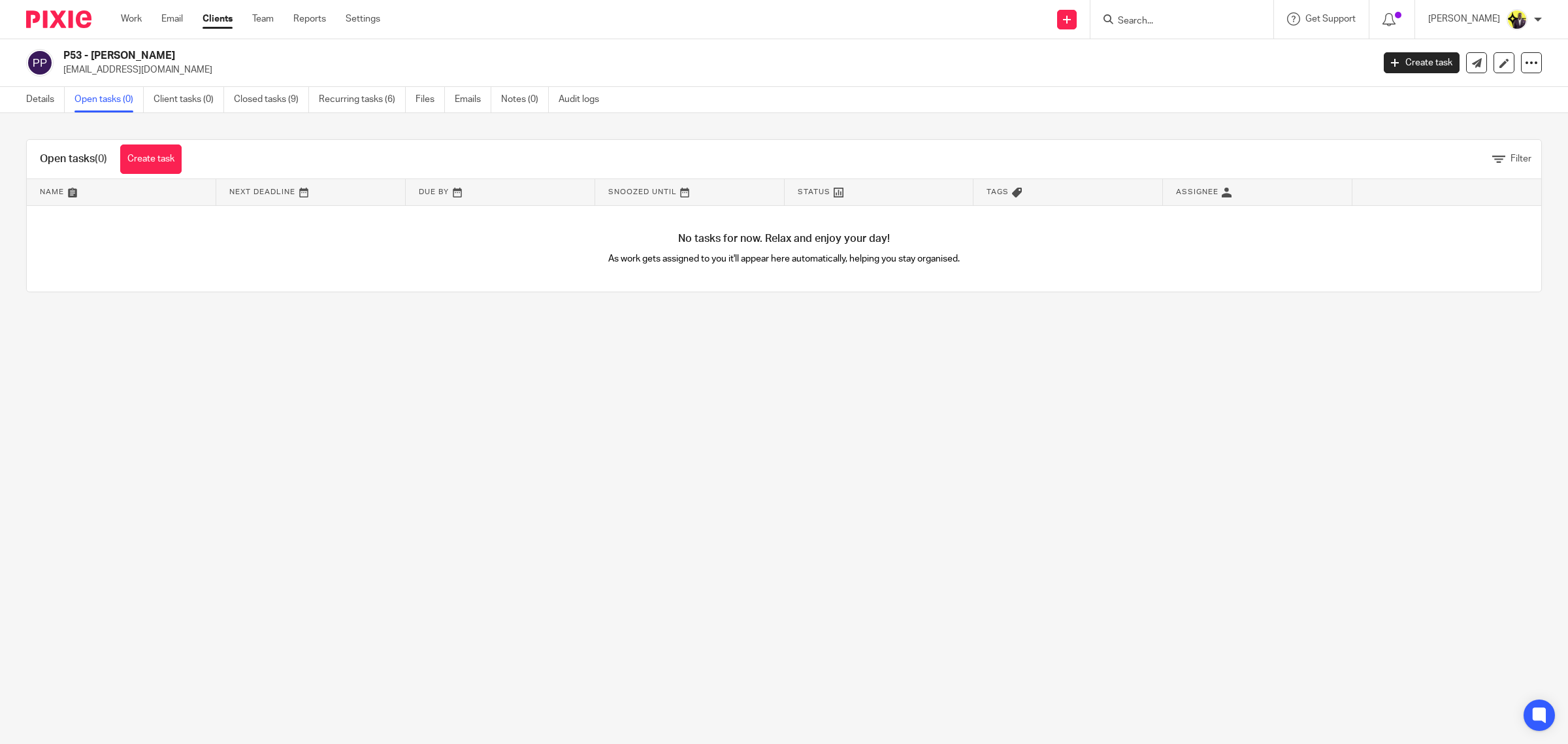
click at [1196, 20] on input "Search" at bounding box center [1175, 22] width 118 height 12
type input "kpsol"
click at [1240, 32] on div "P17 - KPSOL ES LTD [PERSON_NAME] < [EMAIL_ADDRESS][DOMAIN_NAME] >" at bounding box center [1224, 57] width 242 height 51
click at [1230, 44] on link at bounding box center [1224, 57] width 221 height 30
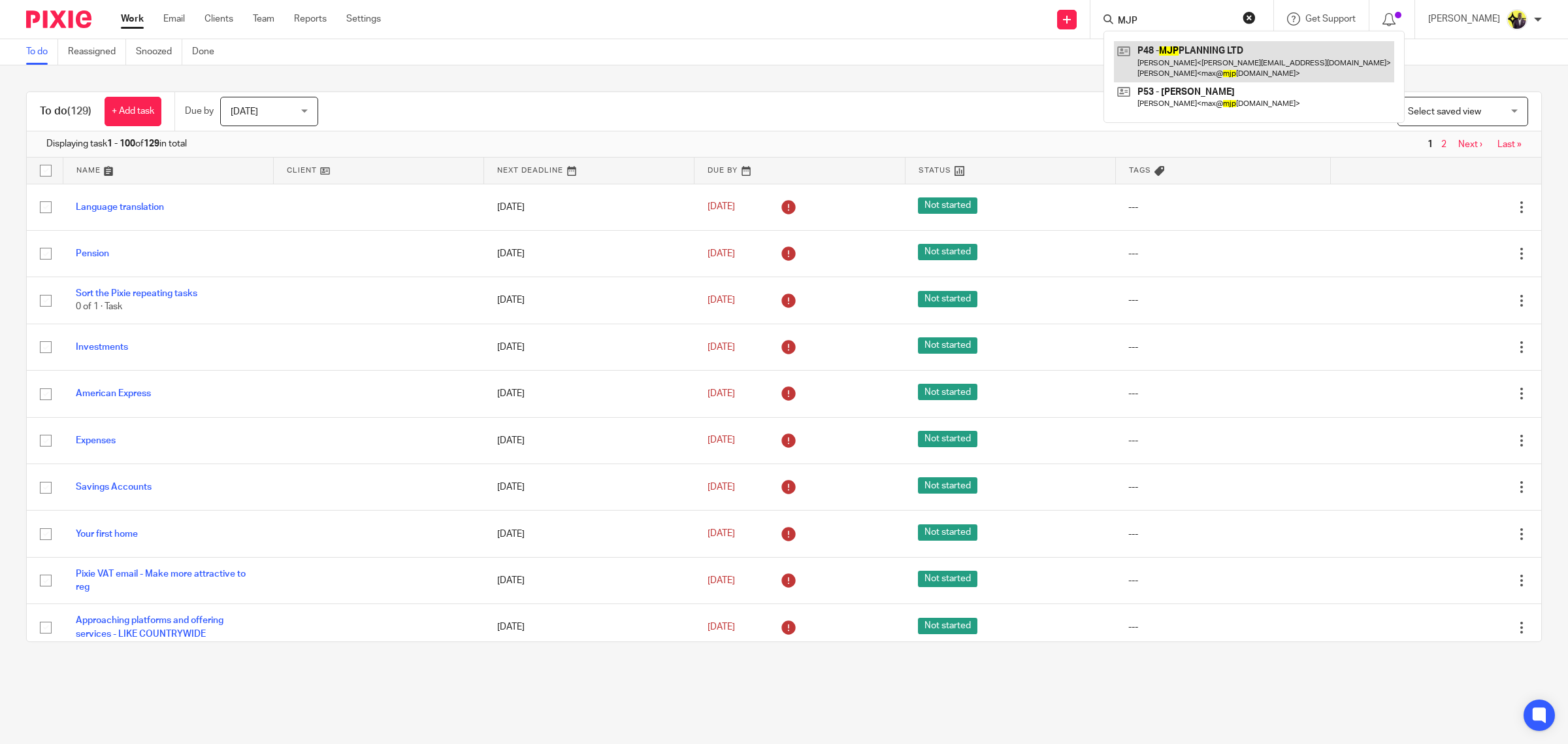
type input "MJP"
click at [1203, 51] on link at bounding box center [1255, 62] width 280 height 41
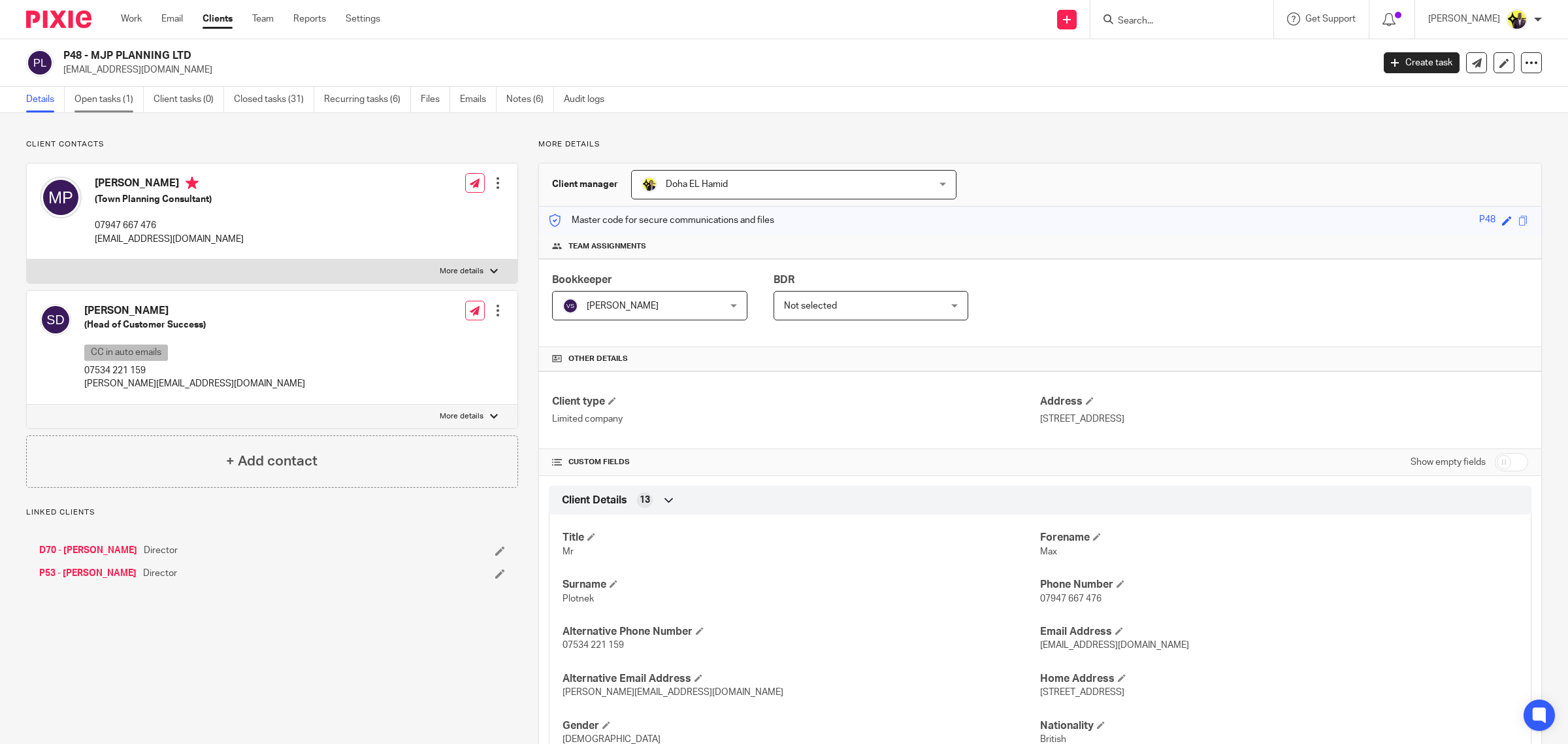
click at [112, 93] on link "Open tasks (1)" at bounding box center [109, 100] width 69 height 26
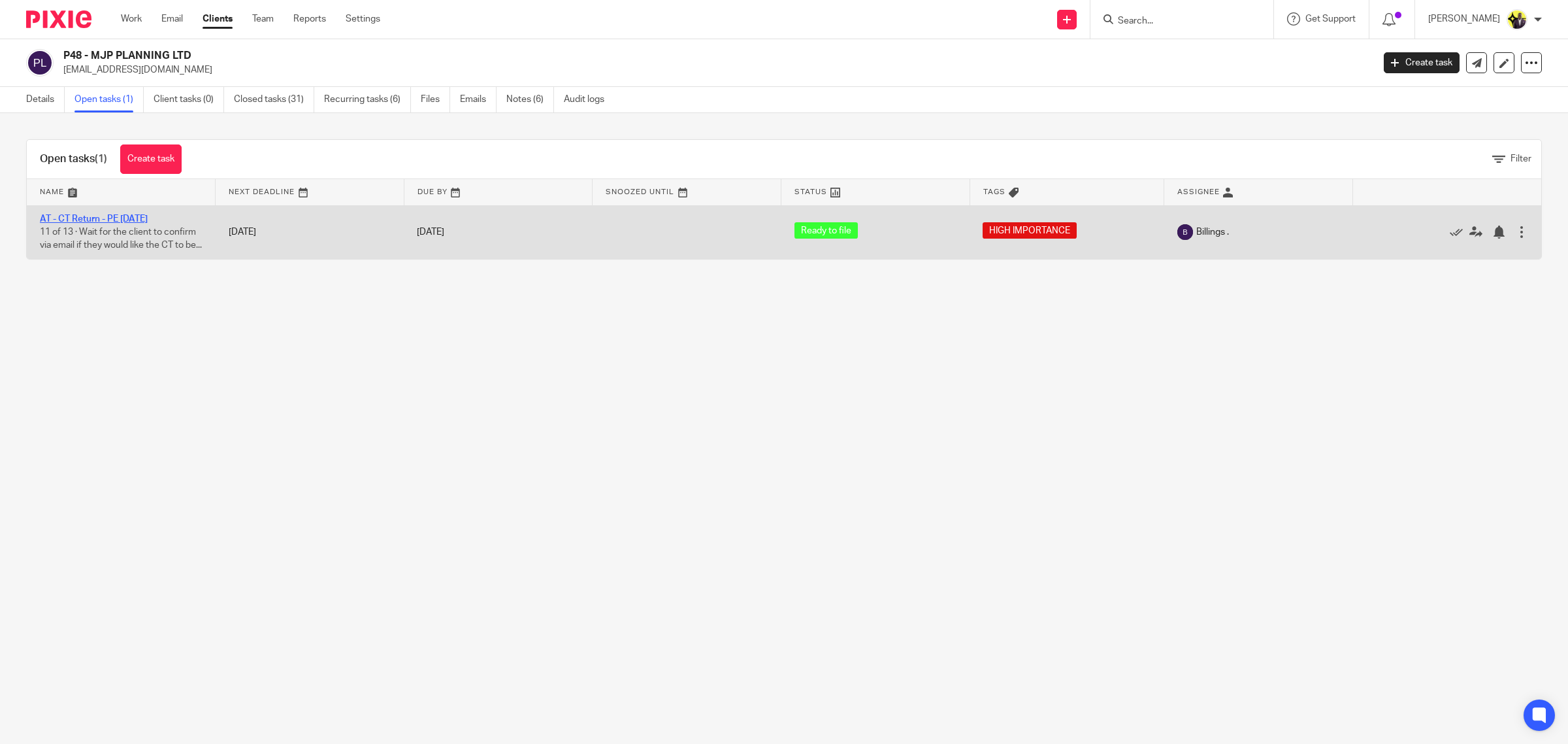
click at [73, 219] on link "AT - CT Return - PE [DATE]" at bounding box center [93, 219] width 108 height 9
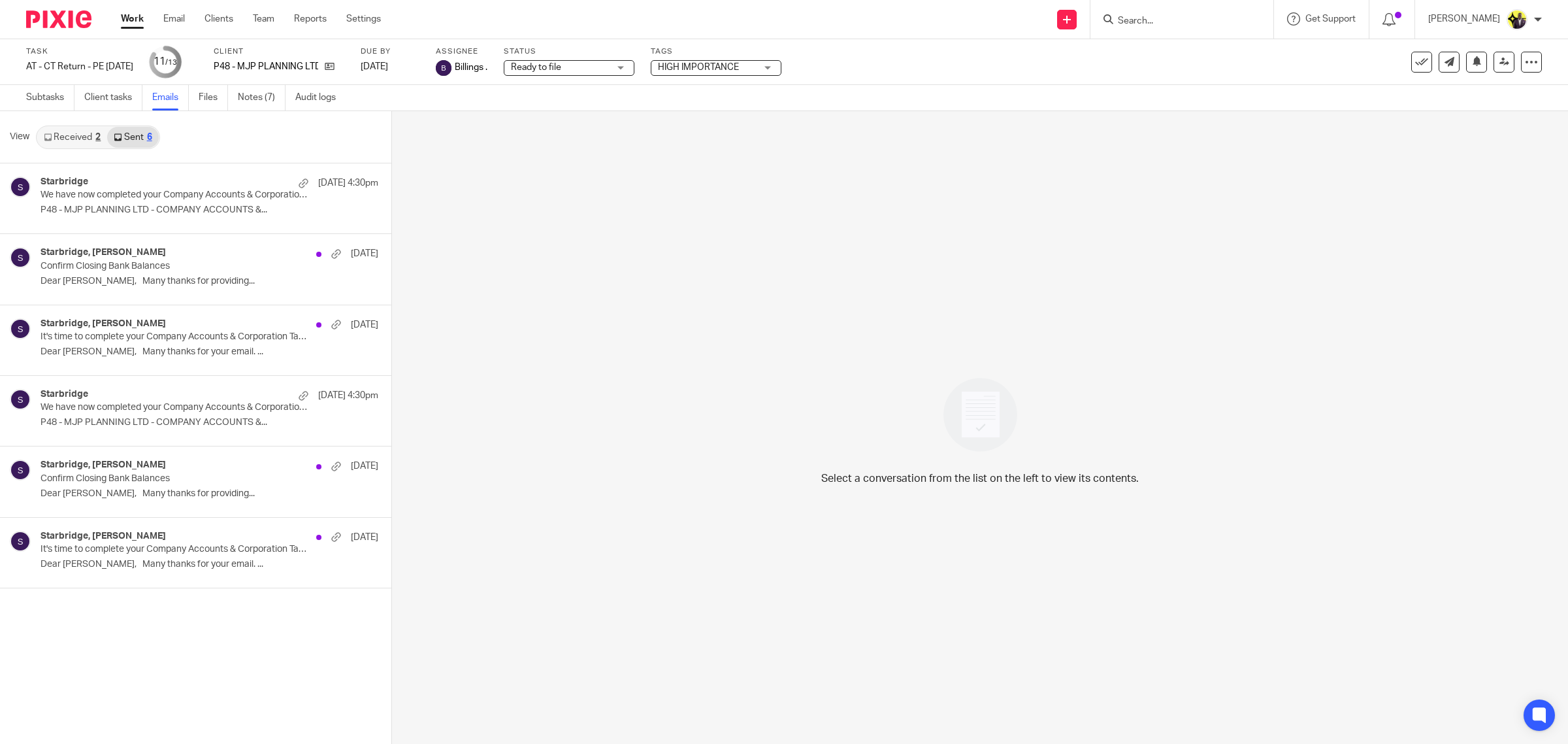
click at [134, 173] on div "Starbridge [DATE] 4:30pm We have now completed your Company Accounts & Corporat…" at bounding box center [195, 198] width 391 height 70
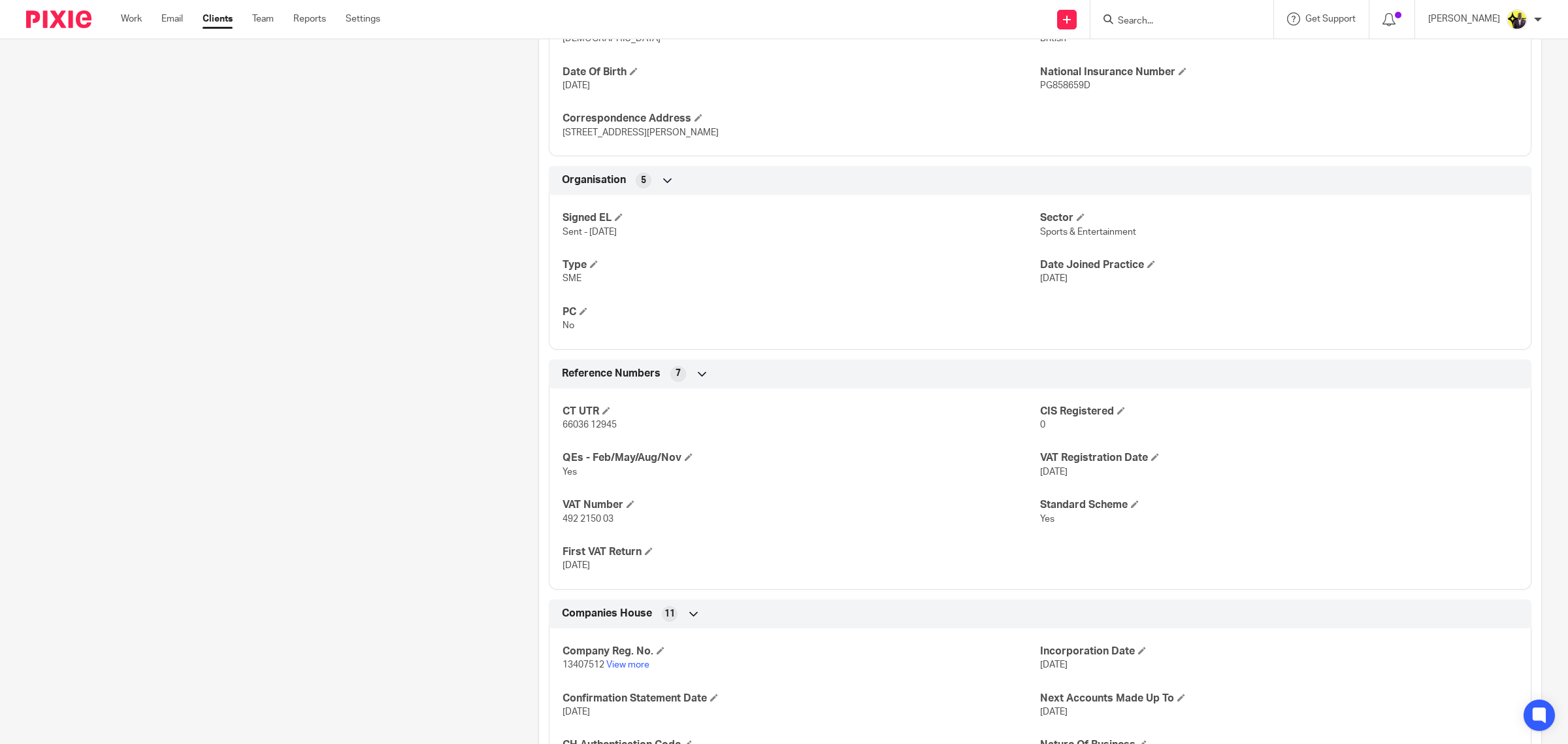
scroll to position [899, 0]
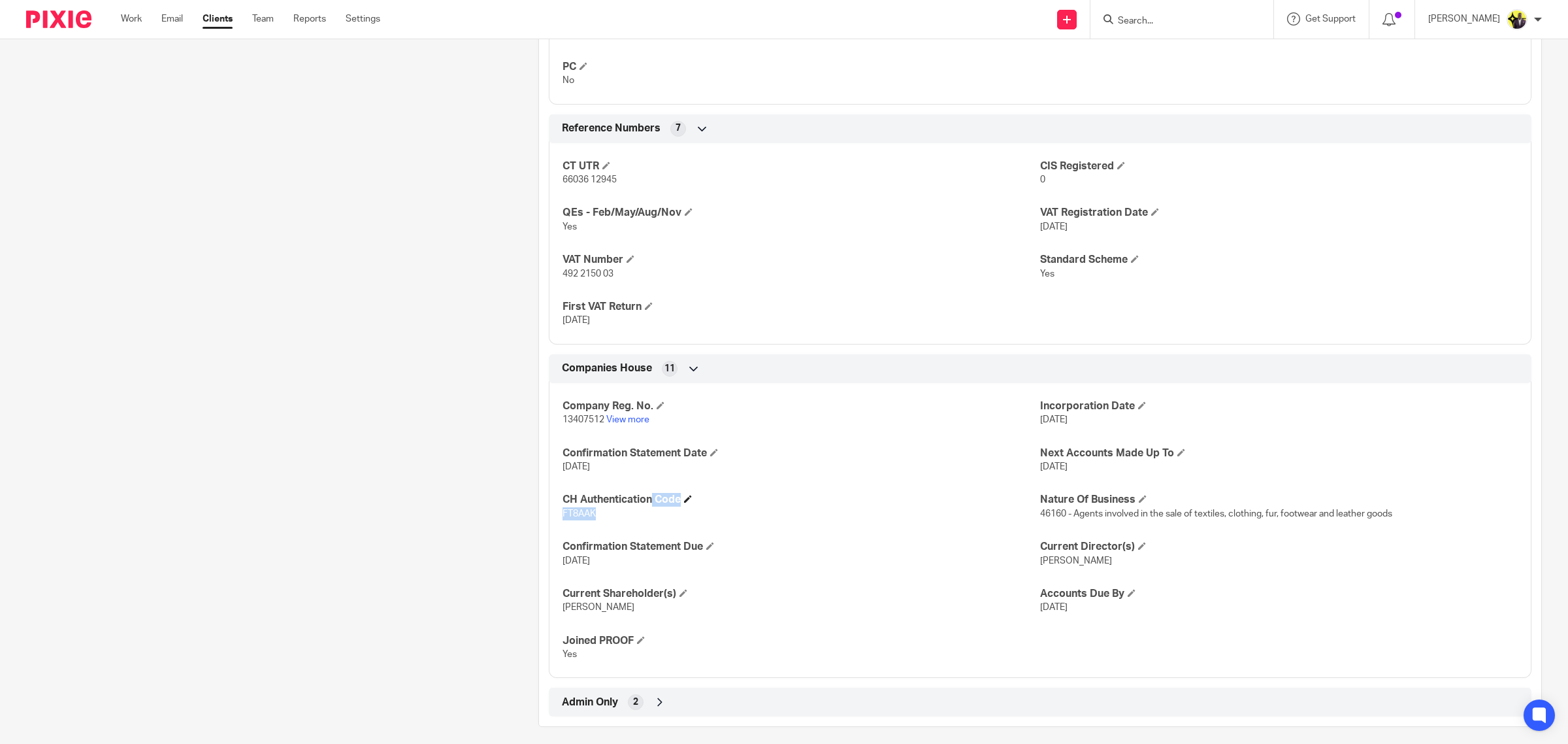
drag, startPoint x: 618, startPoint y: 515, endPoint x: 559, endPoint y: 498, distance: 61.4
click at [563, 498] on div "CH Authentication Code FT8AAK" at bounding box center [802, 507] width 478 height 27
copy div "CH Authentication Code FT8AAK"
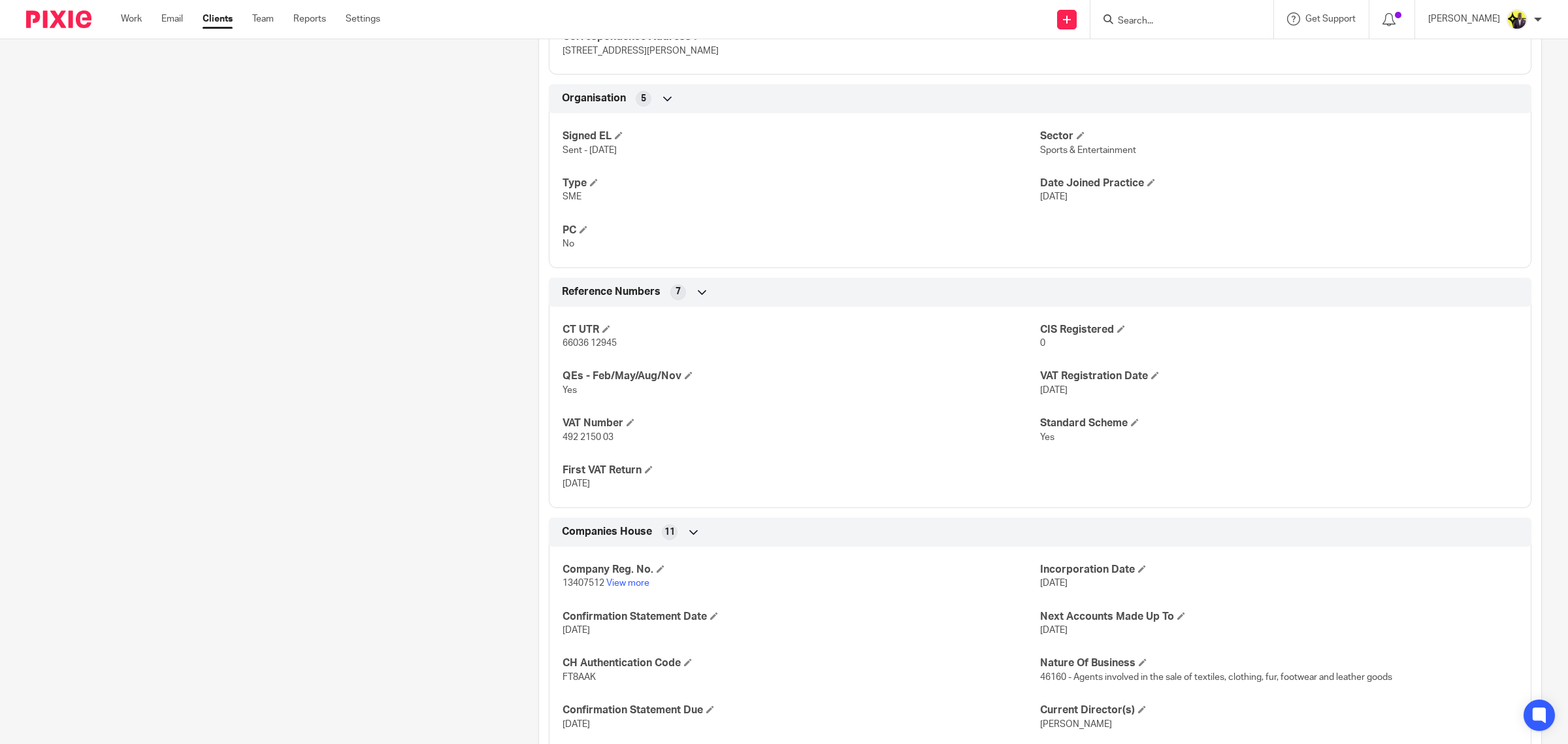
click at [325, 243] on div "Pinned note NO PAYROLL – NO REASON AND YOU CAN ADVISE THE CLIENT FOR THIS. Unpi…" at bounding box center [262, 147] width 512 height 1486
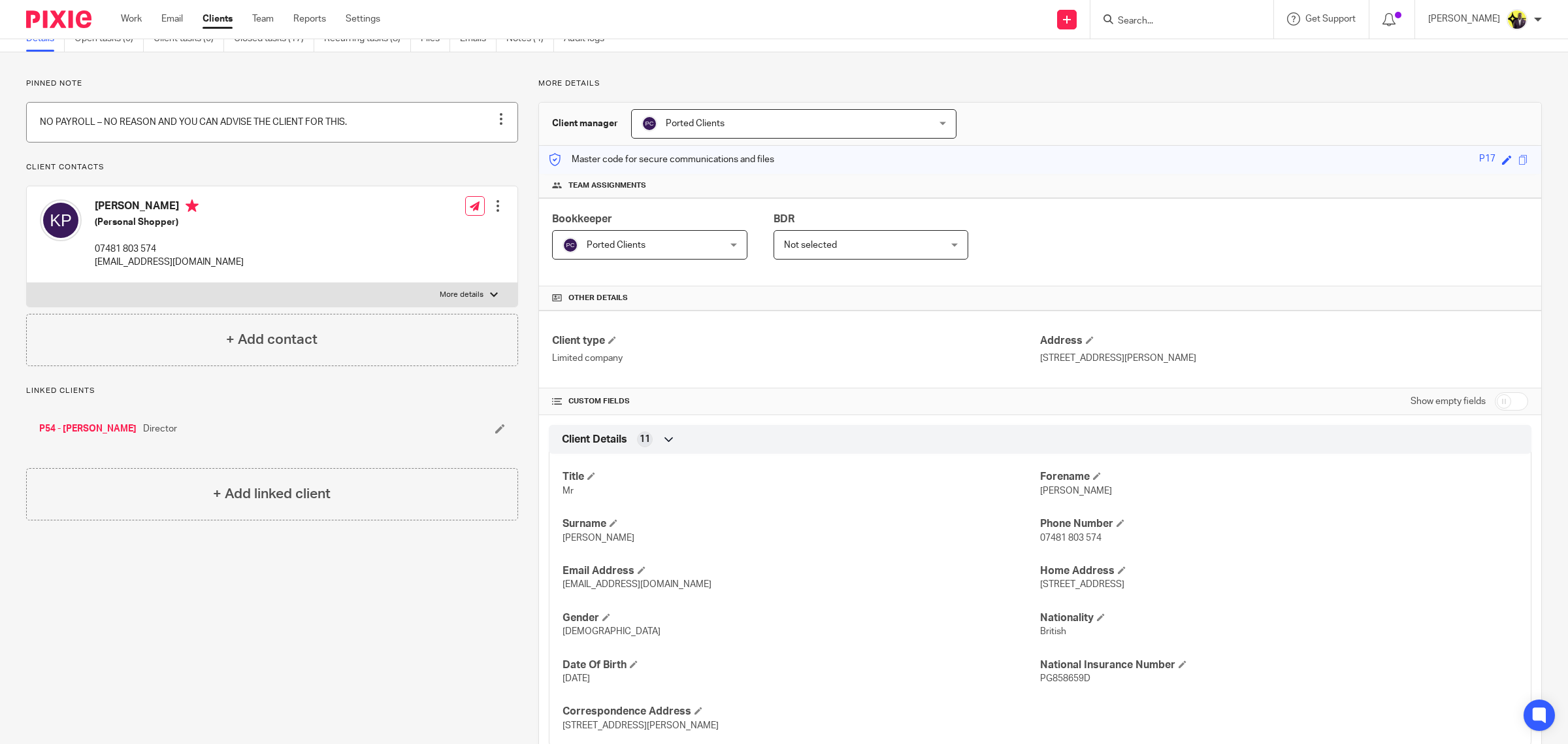
scroll to position [0, 0]
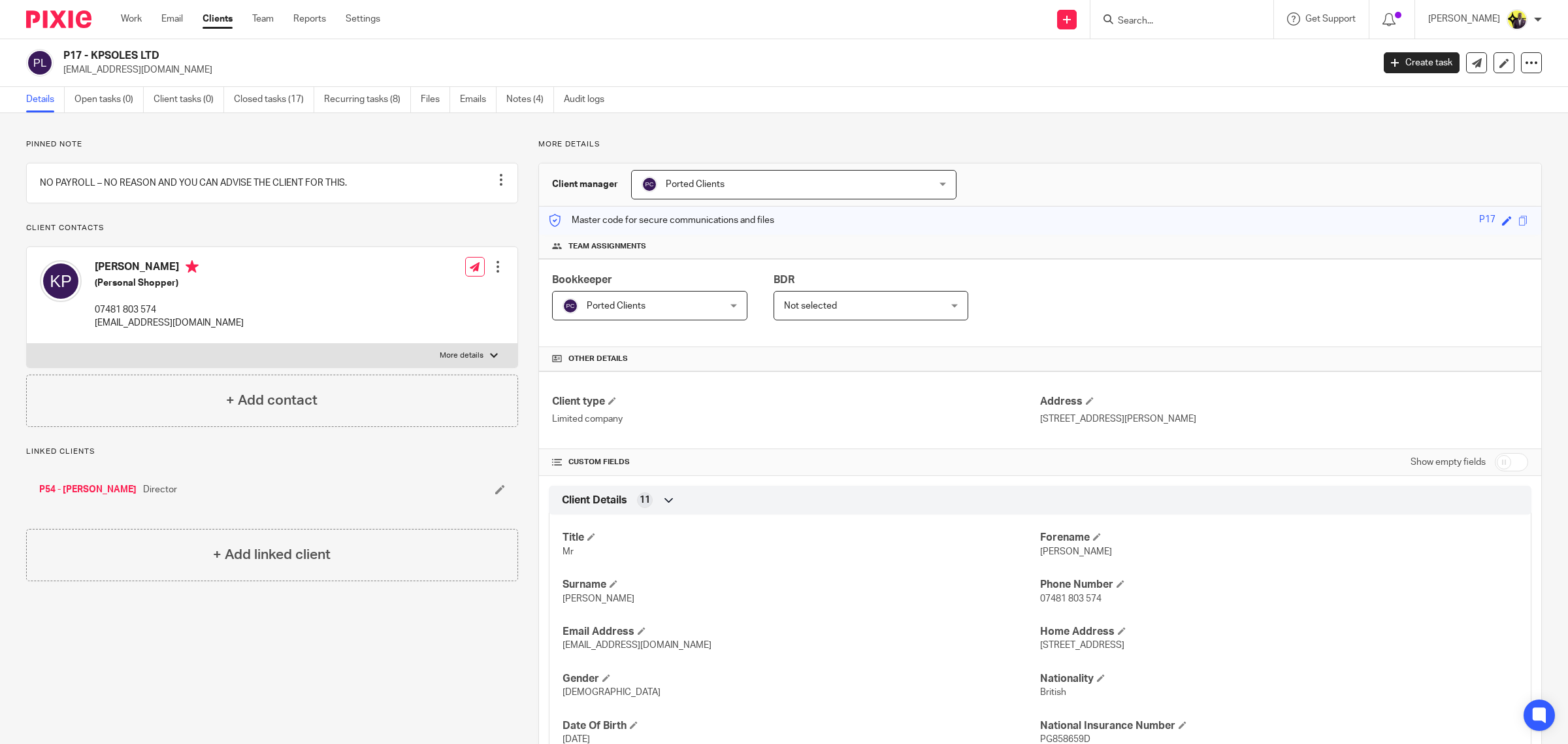
drag, startPoint x: 172, startPoint y: 47, endPoint x: 61, endPoint y: 52, distance: 111.1
click at [61, 52] on div "P17 - KPSOLES LTD [EMAIL_ADDRESS][DOMAIN_NAME]" at bounding box center [695, 63] width 1338 height 27
copy h2 "P17 - KPSOLES LTD"
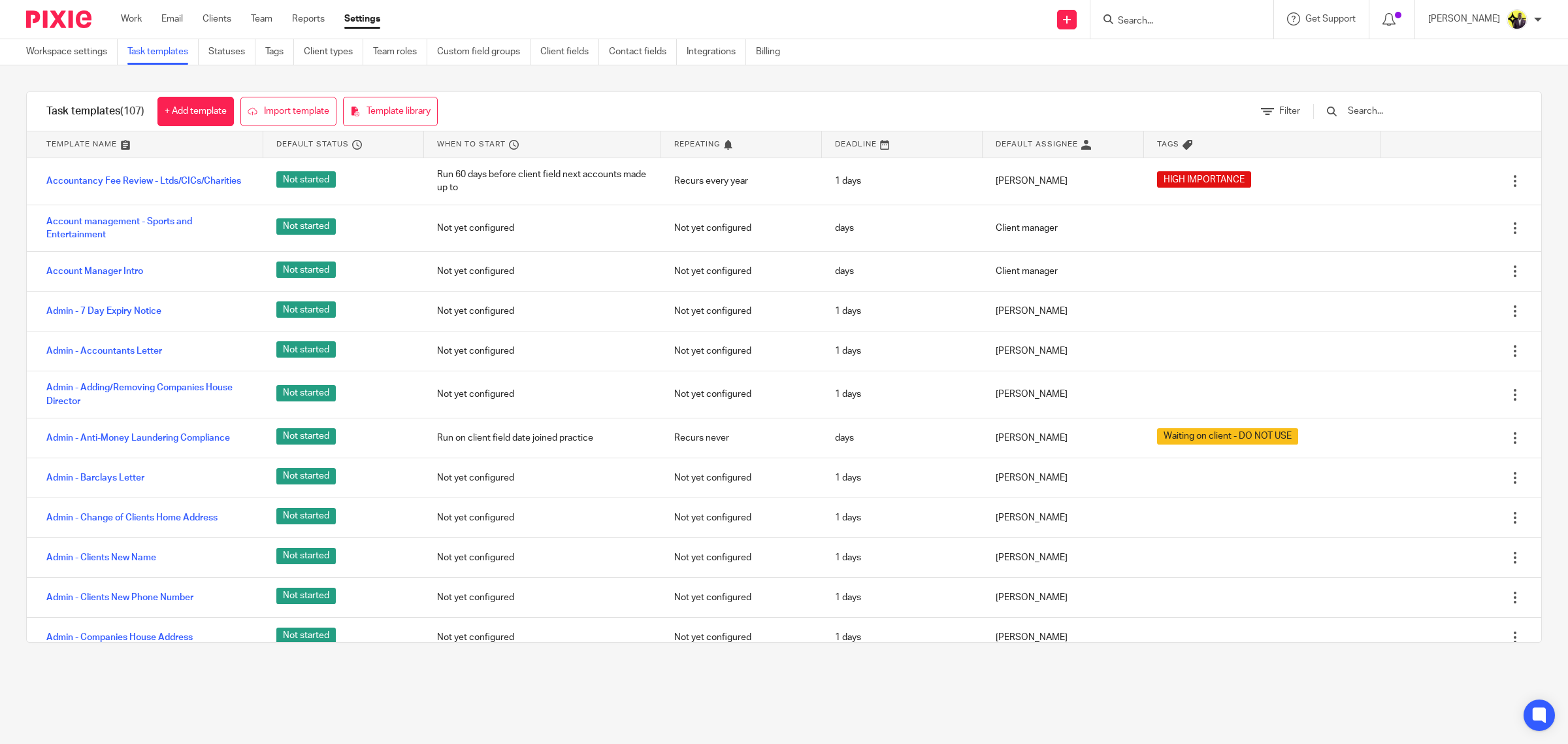
click at [1393, 106] on input "text" at bounding box center [1423, 111] width 152 height 14
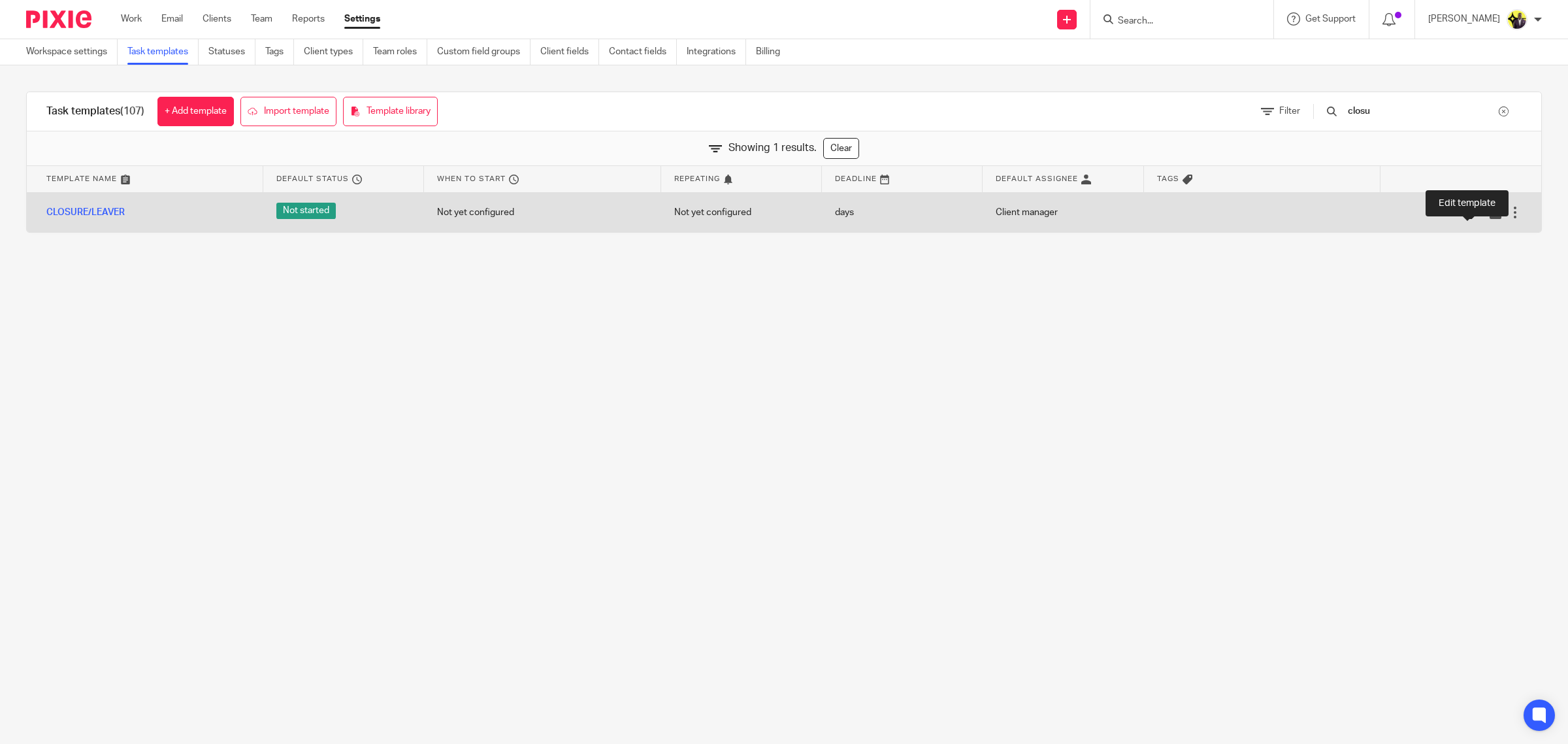
type input "closu"
click at [1469, 214] on icon at bounding box center [1475, 212] width 13 height 13
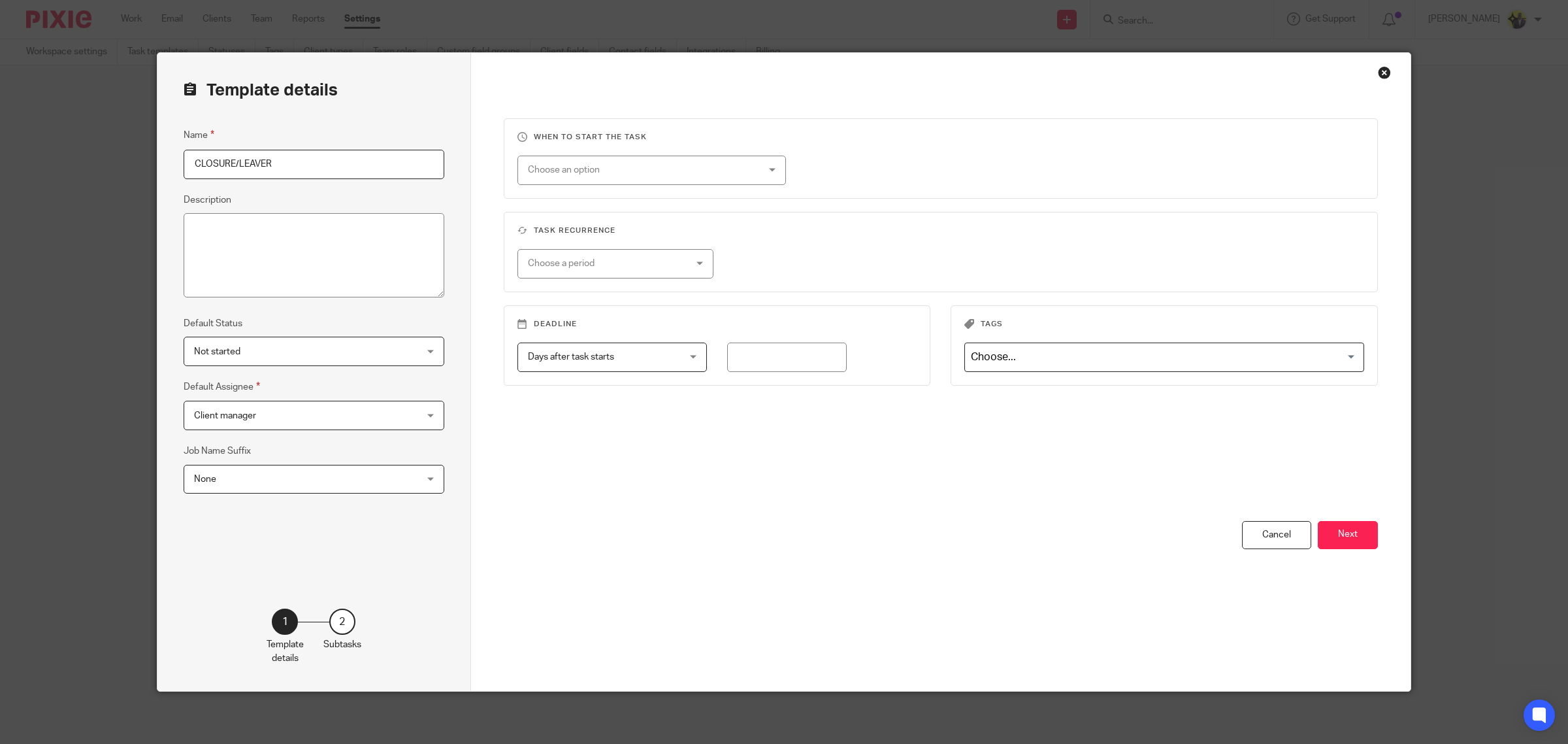
click at [1326, 519] on div "When to start the task Choose an option On date Week day Month day On client da…" at bounding box center [941, 320] width 875 height 403
click at [1334, 527] on button "Next" at bounding box center [1348, 534] width 60 height 28
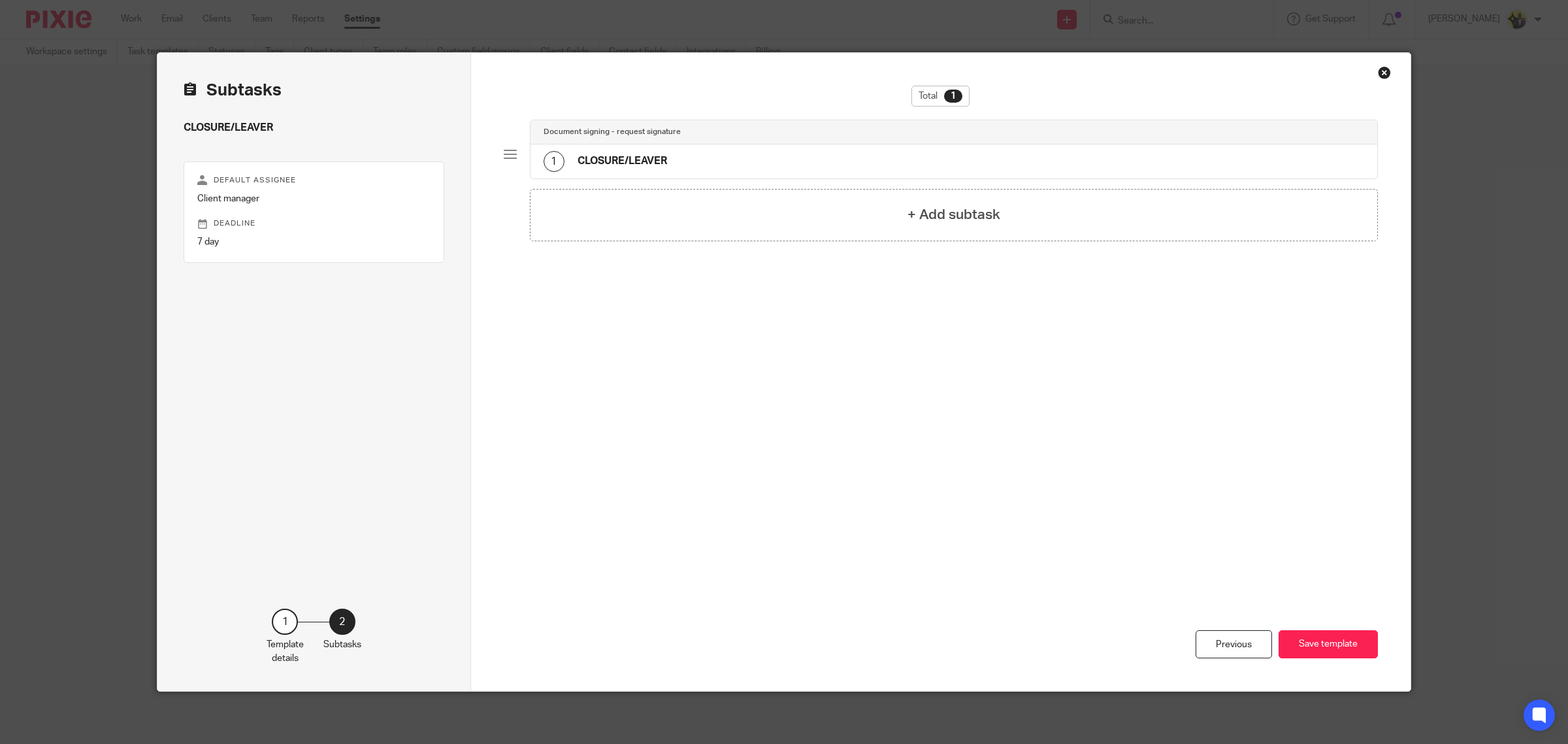
click at [647, 148] on div "1 CLOSURE/LEAVER" at bounding box center [954, 161] width 848 height 34
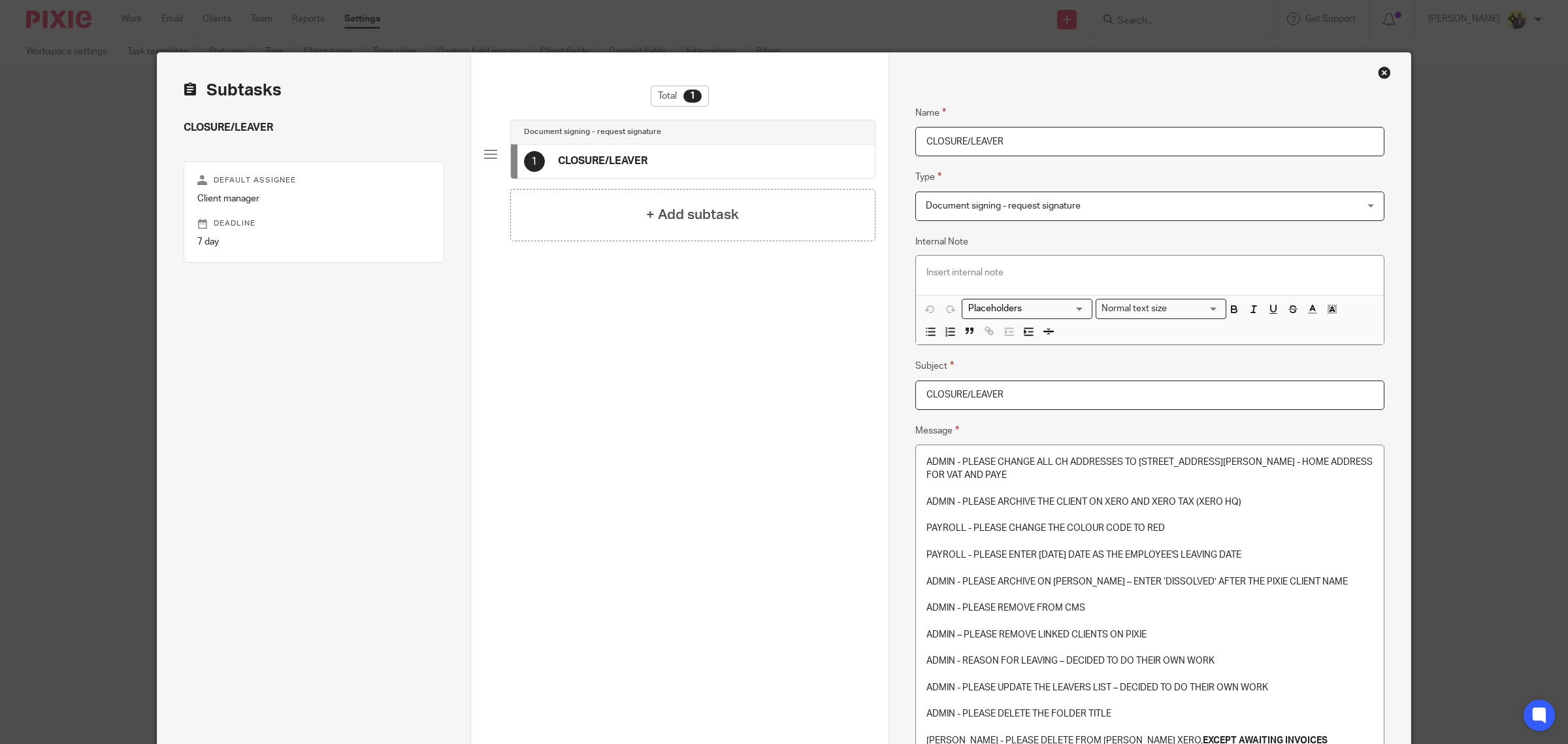
click at [1105, 531] on p "PAYROLL - PLEASE CHANGE THE COLOUR CODE TO RED" at bounding box center [1150, 528] width 447 height 13
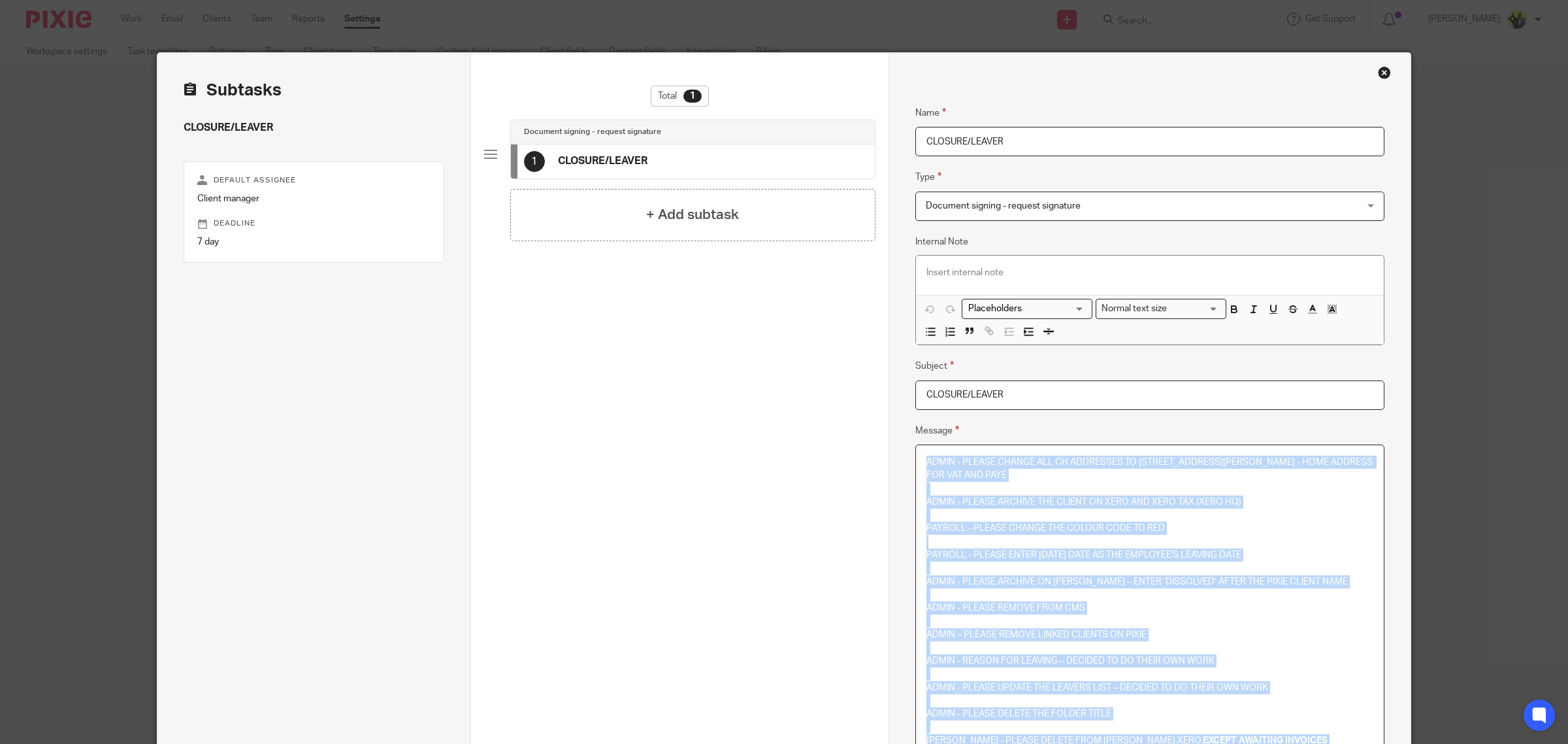
copy div "ADMIN - PLEASE CHANGE ALL CH ADDRESSES TO 71-75 SHELTON STREET, COVENT GARDEN, …"
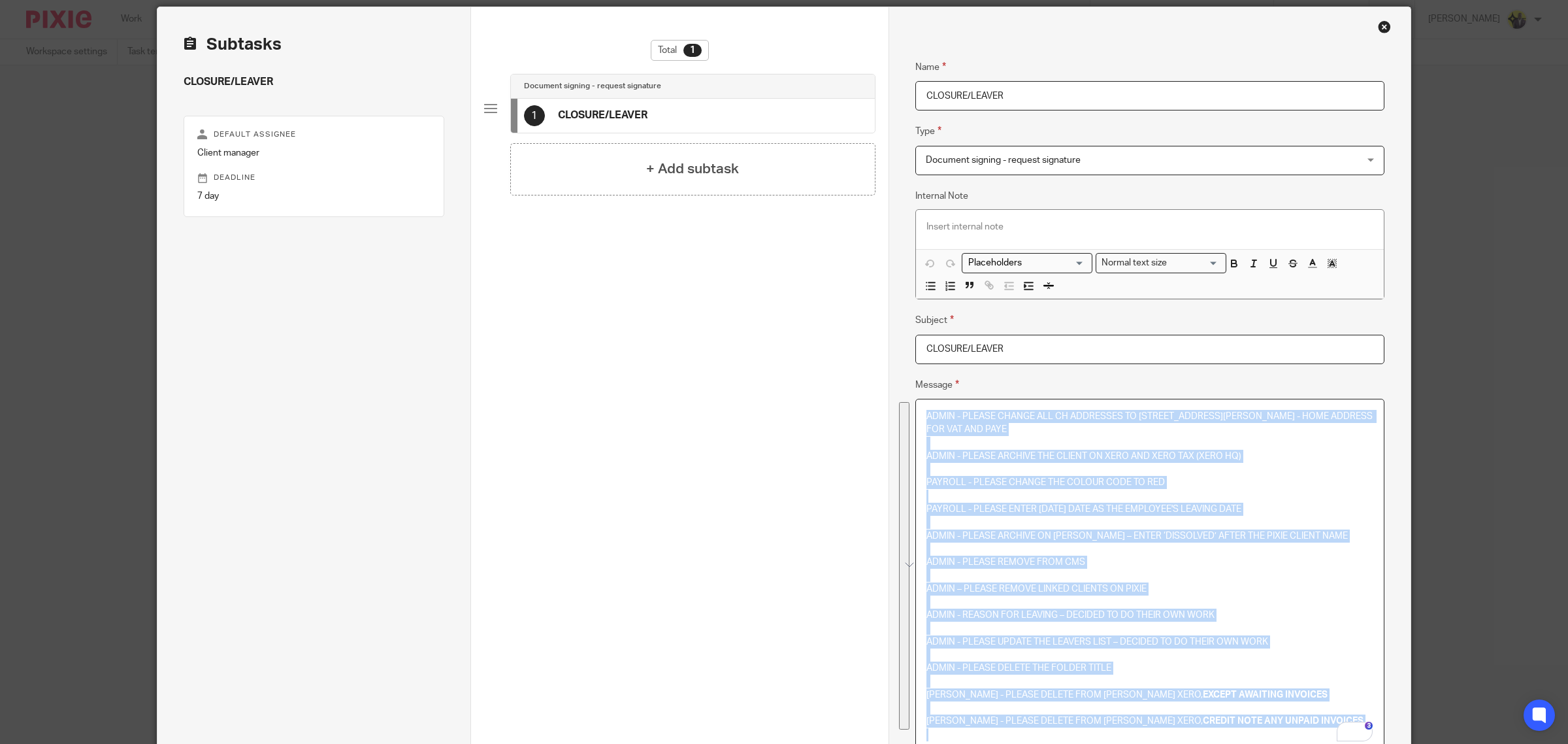
click at [1168, 516] on p "PAYROLL - PLEASE ENTER TODAY'S DATE AS THE EMPLOYEE'S LEAVING DATE" at bounding box center [1150, 509] width 447 height 13
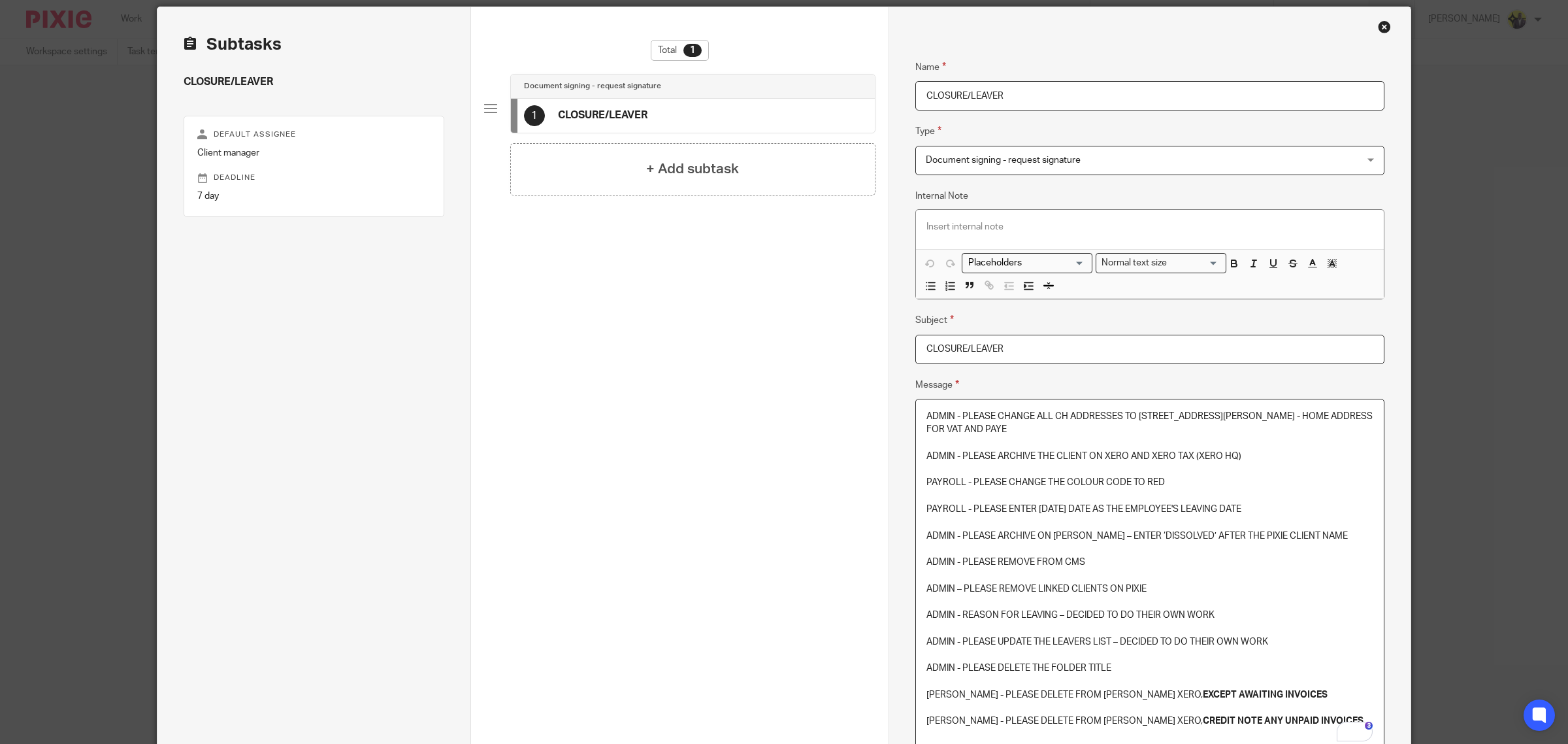
click at [1188, 504] on p "PAYROLL - PLEASE ENTER TODAY'S DATE AS THE EMPLOYEE'S LEAVING DATE" at bounding box center [1150, 509] width 447 height 13
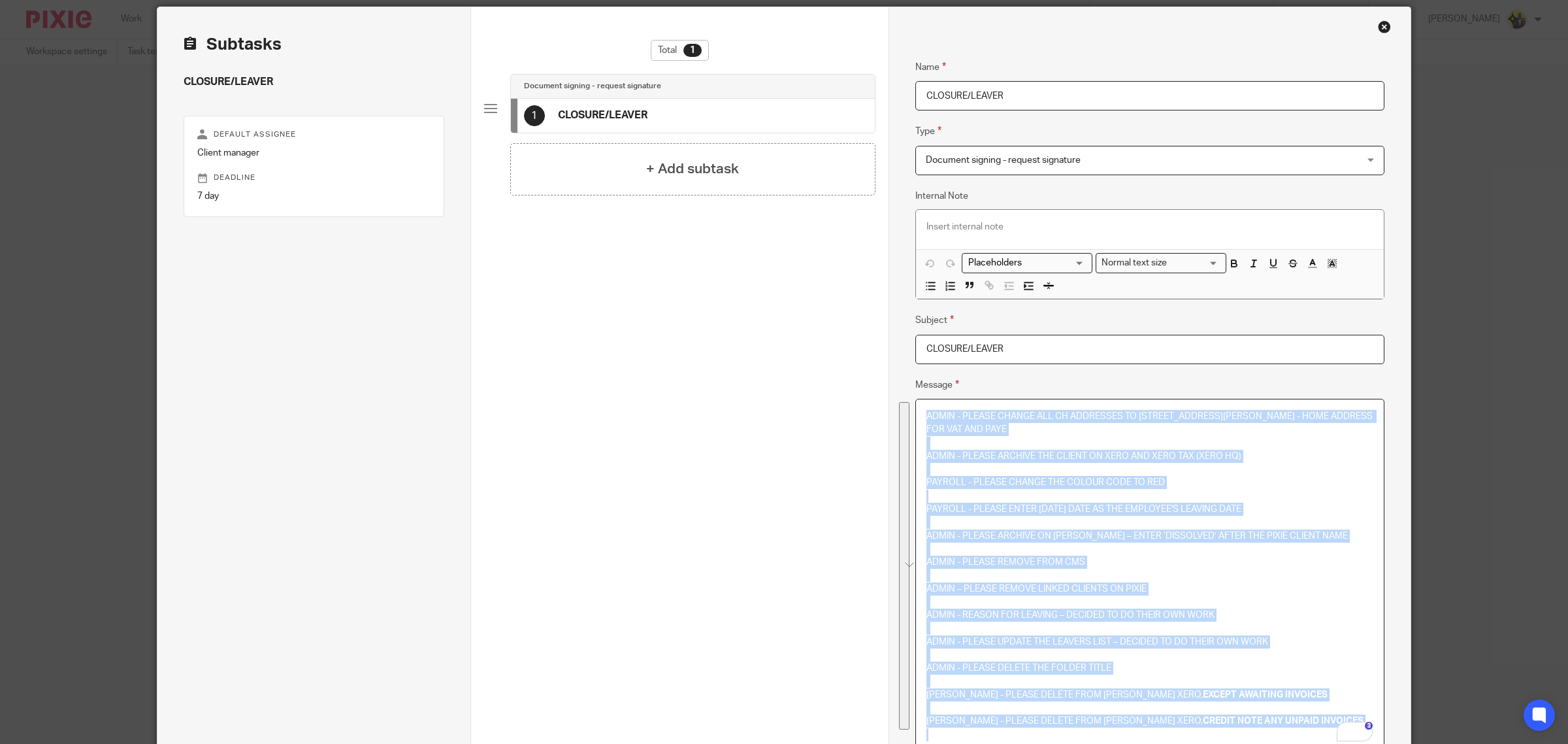
copy div "ADMIN - PLEASE CHANGE ALL CH ADDRESSES TO 71-75 SHELTON STREET, COVENT GARDEN, …"
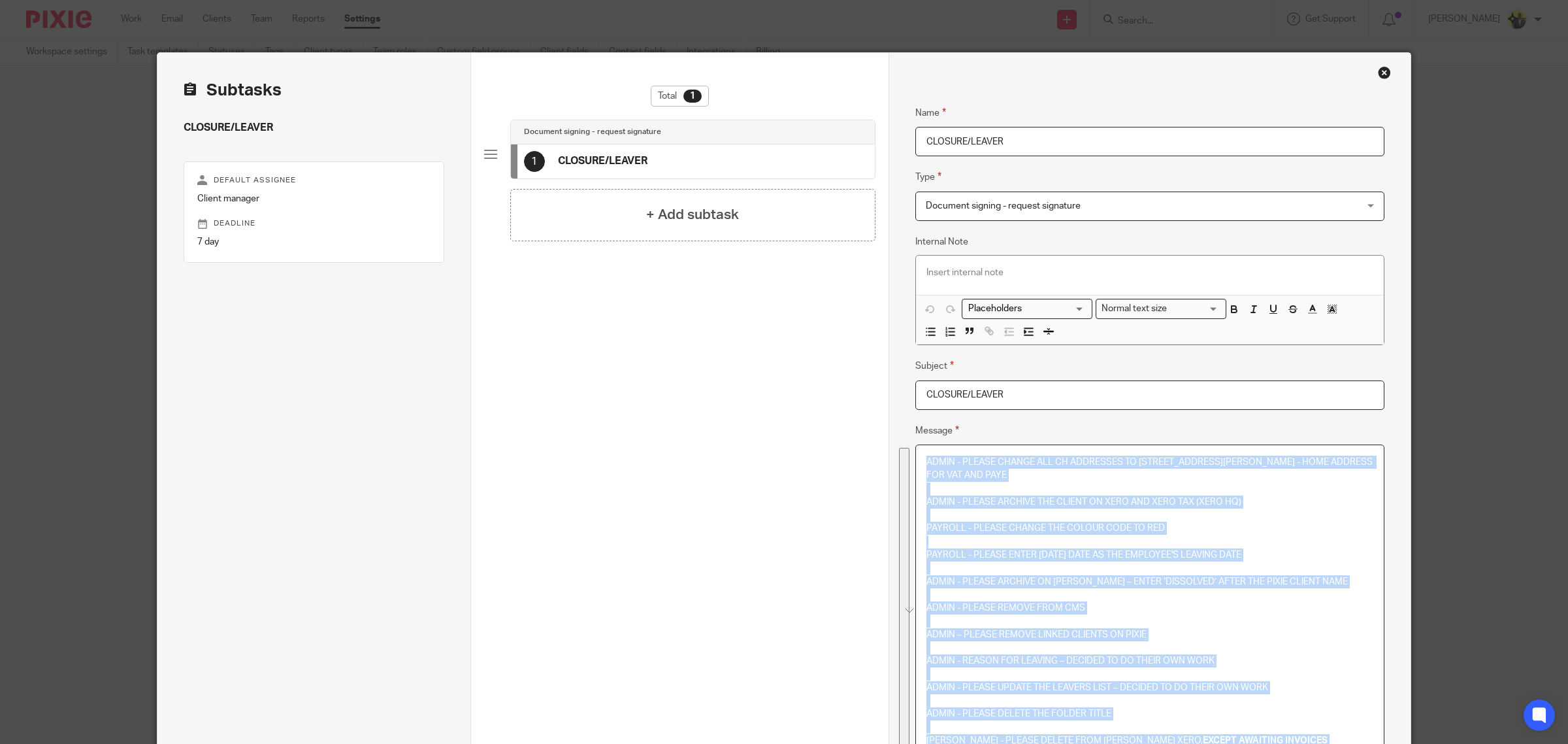
click at [1380, 69] on div "Close this dialog window" at bounding box center [1384, 72] width 13 height 13
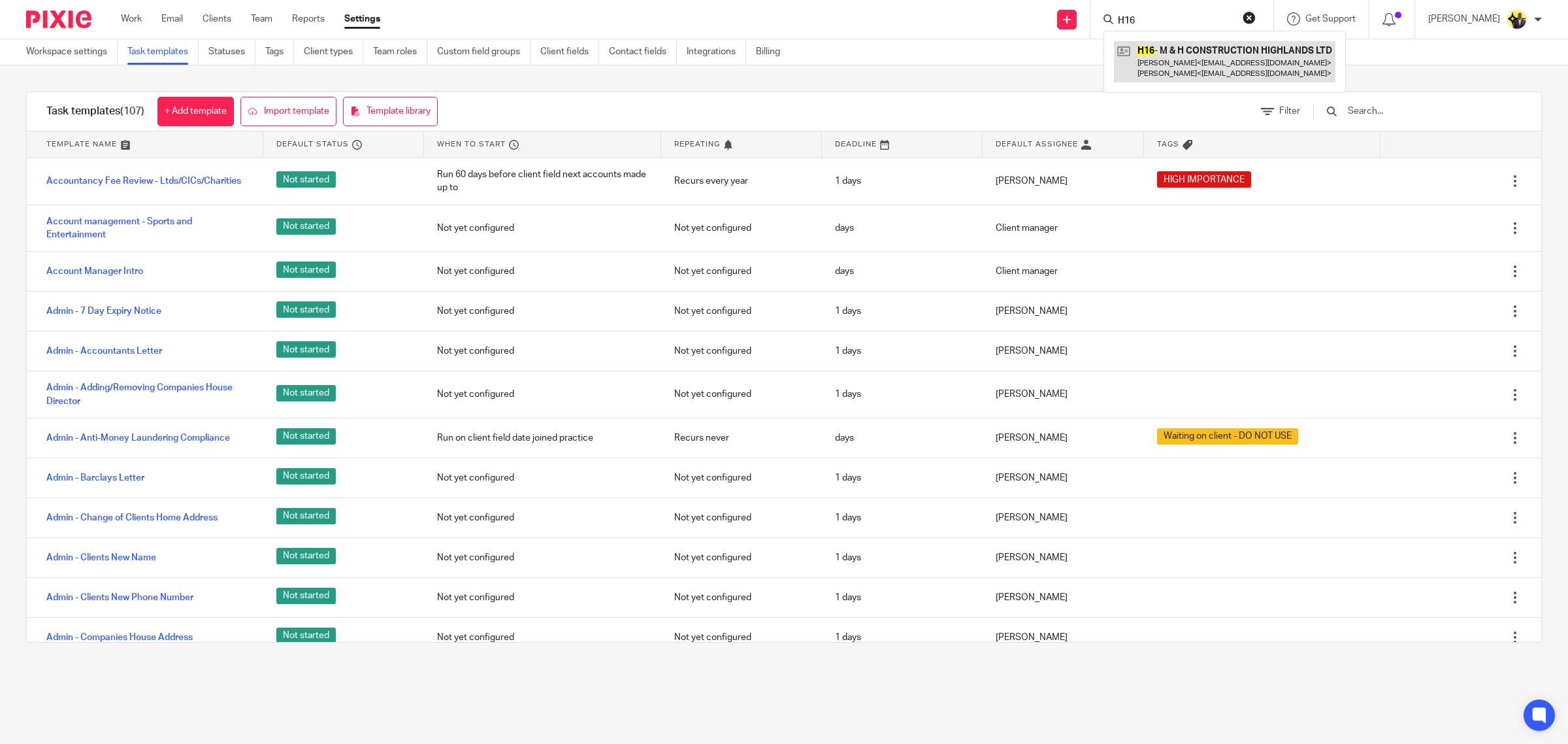
type input "H16"
click at [1212, 47] on link at bounding box center [1225, 62] width 222 height 41
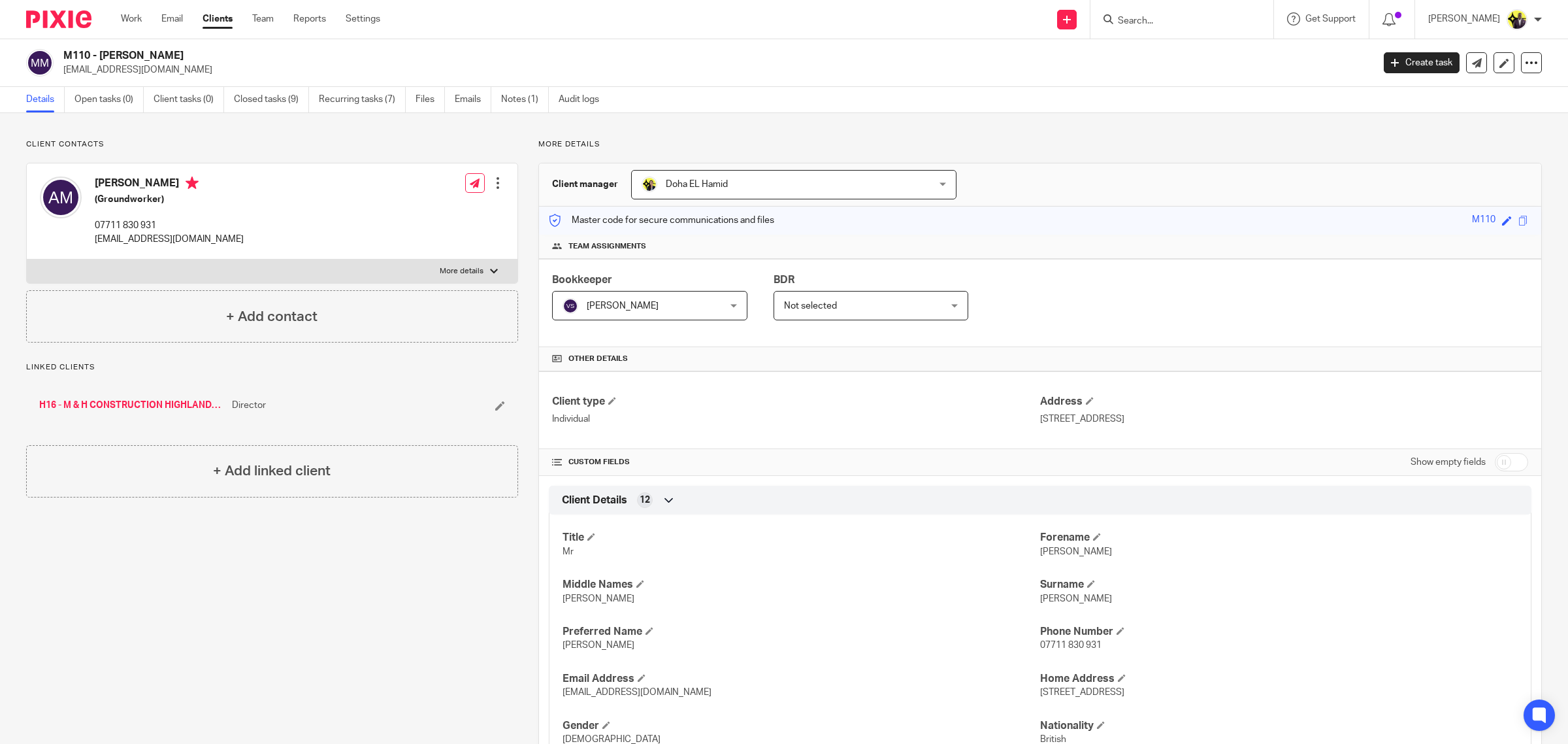
click at [1168, 25] on input "Search" at bounding box center [1175, 22] width 118 height 12
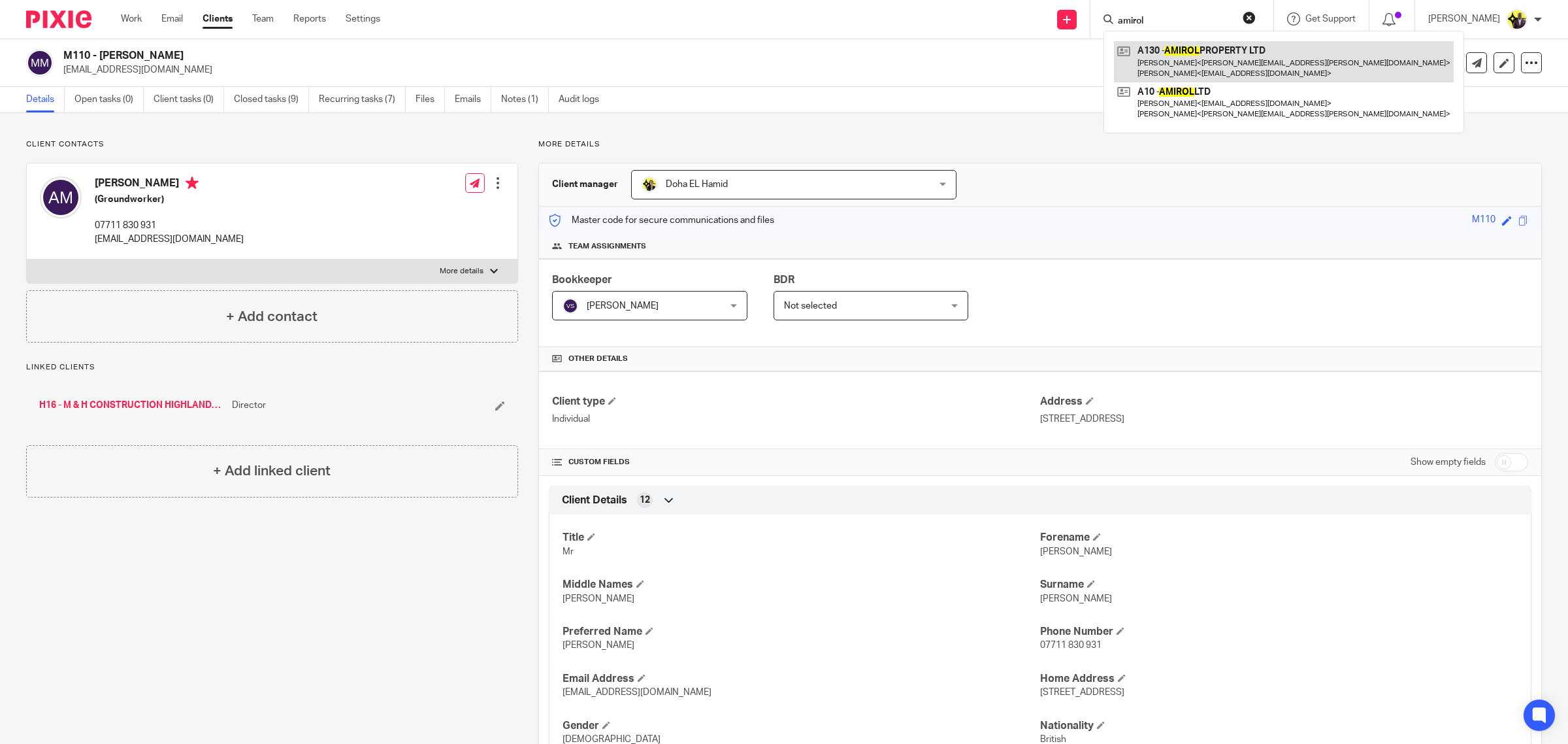
type input "amirol"
click at [1246, 51] on link at bounding box center [1284, 62] width 340 height 41
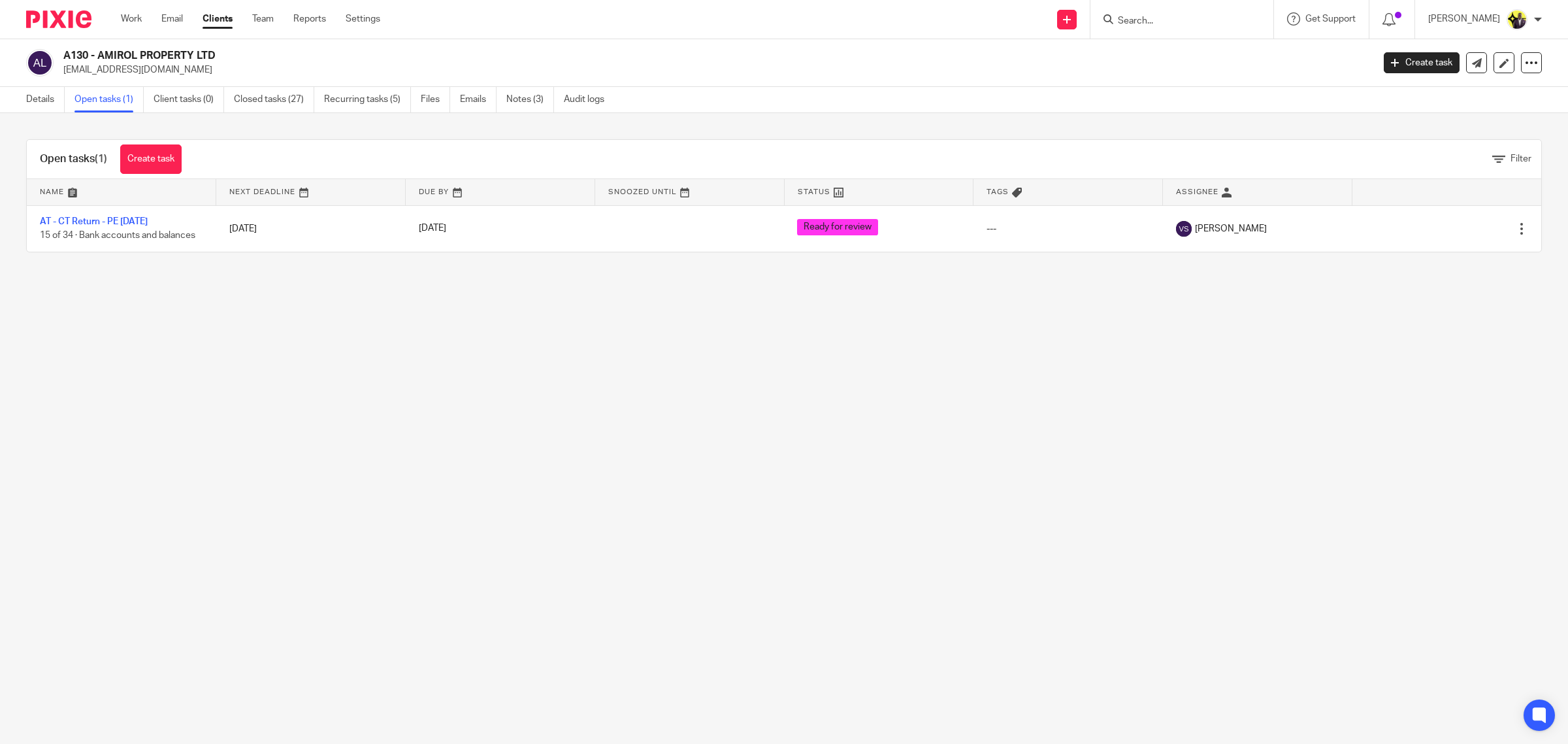
click at [1184, 17] on input "Search" at bounding box center [1175, 22] width 118 height 12
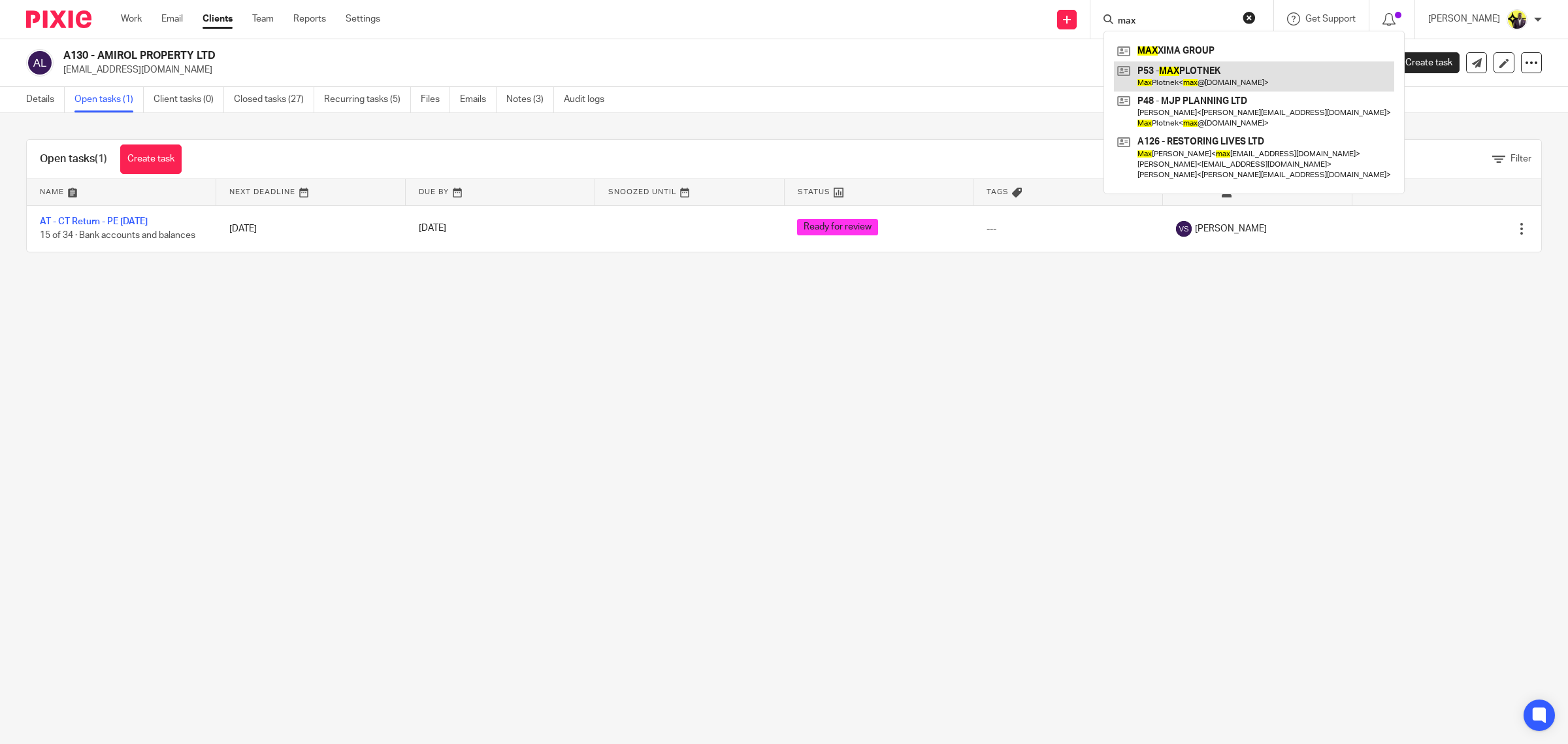
type input "max"
click at [1209, 78] on link at bounding box center [1255, 77] width 280 height 30
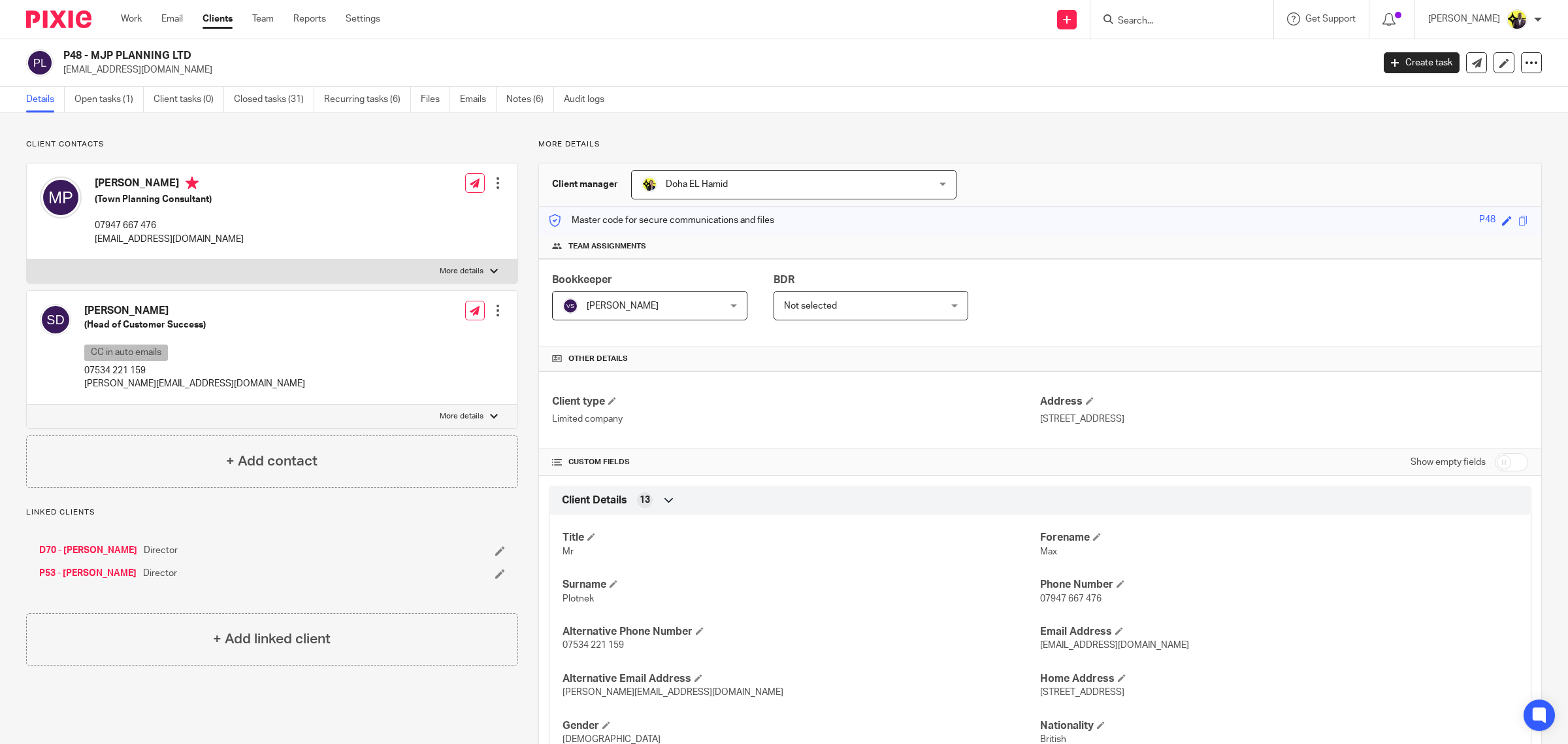
drag, startPoint x: 198, startPoint y: 47, endPoint x: 66, endPoint y: 47, distance: 132.0
click at [66, 47] on div "P48 - MJP PLANNING LTD [EMAIL_ADDRESS][DOMAIN_NAME] Create task Update from Com…" at bounding box center [784, 63] width 1568 height 47
copy h2 "P48 - MJP PLANNING LTD"
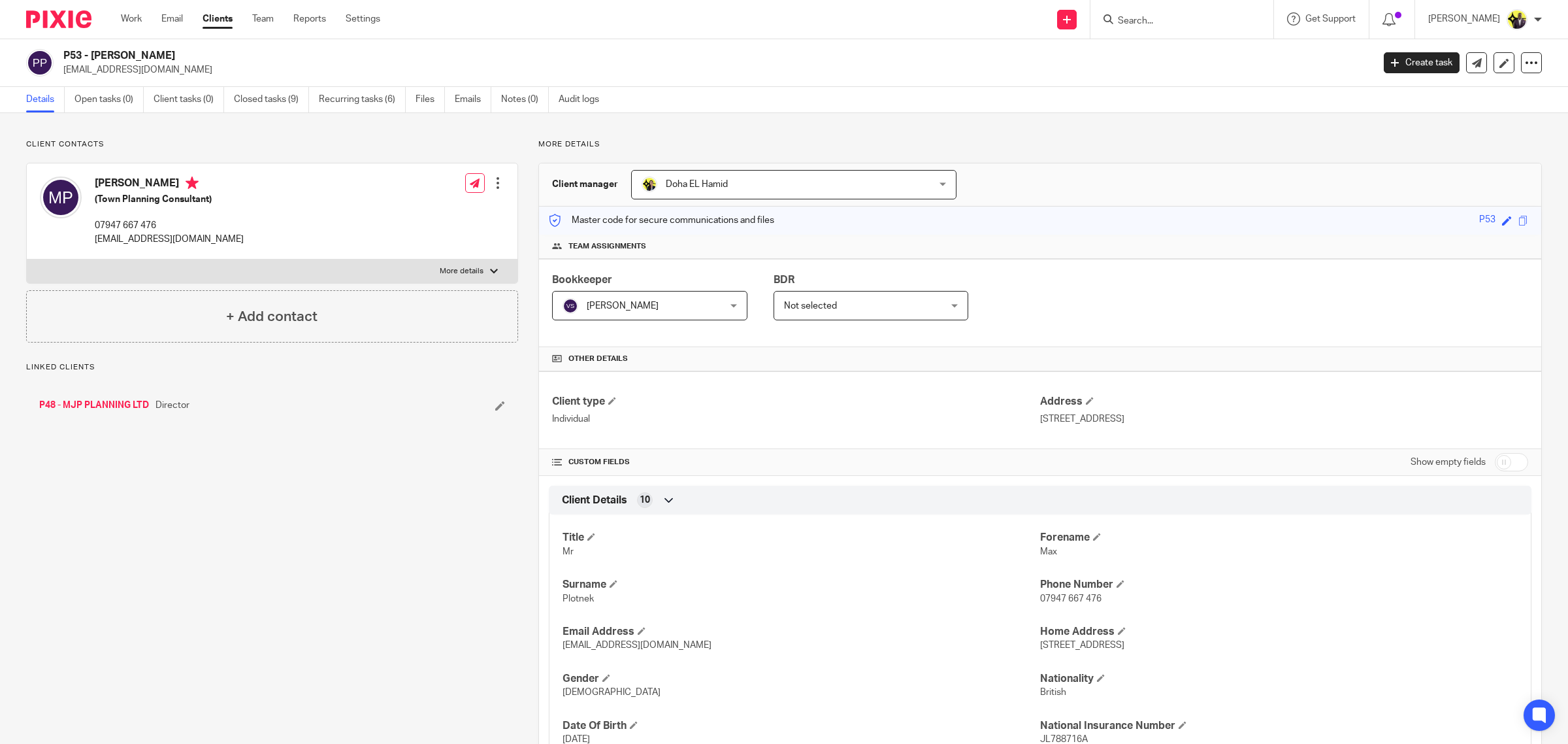
click at [190, 527] on div "Client contacts Max Plotnek (Town Planning Consultant) 07947 667 476 max@mjppla…" at bounding box center [262, 622] width 512 height 966
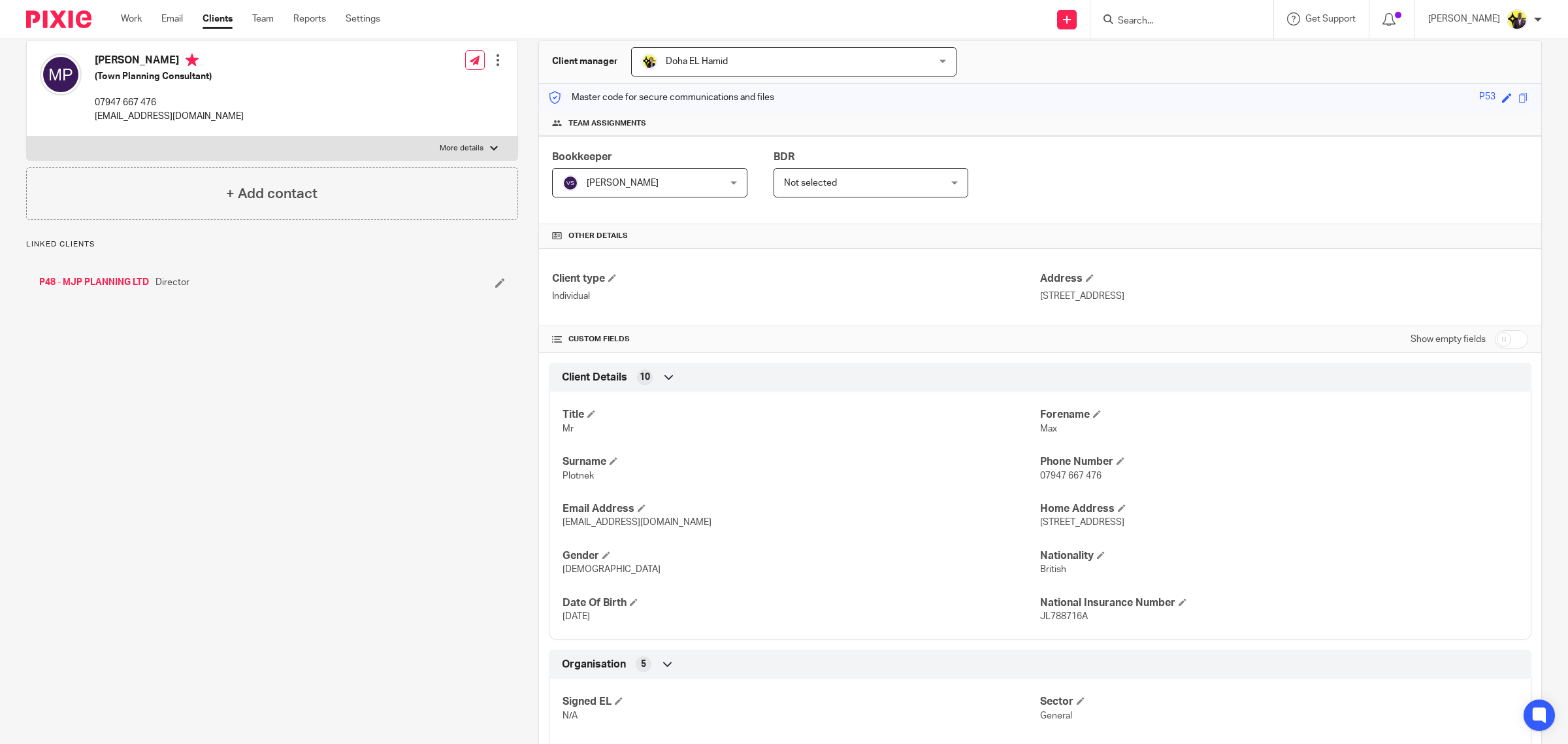
scroll to position [327, 0]
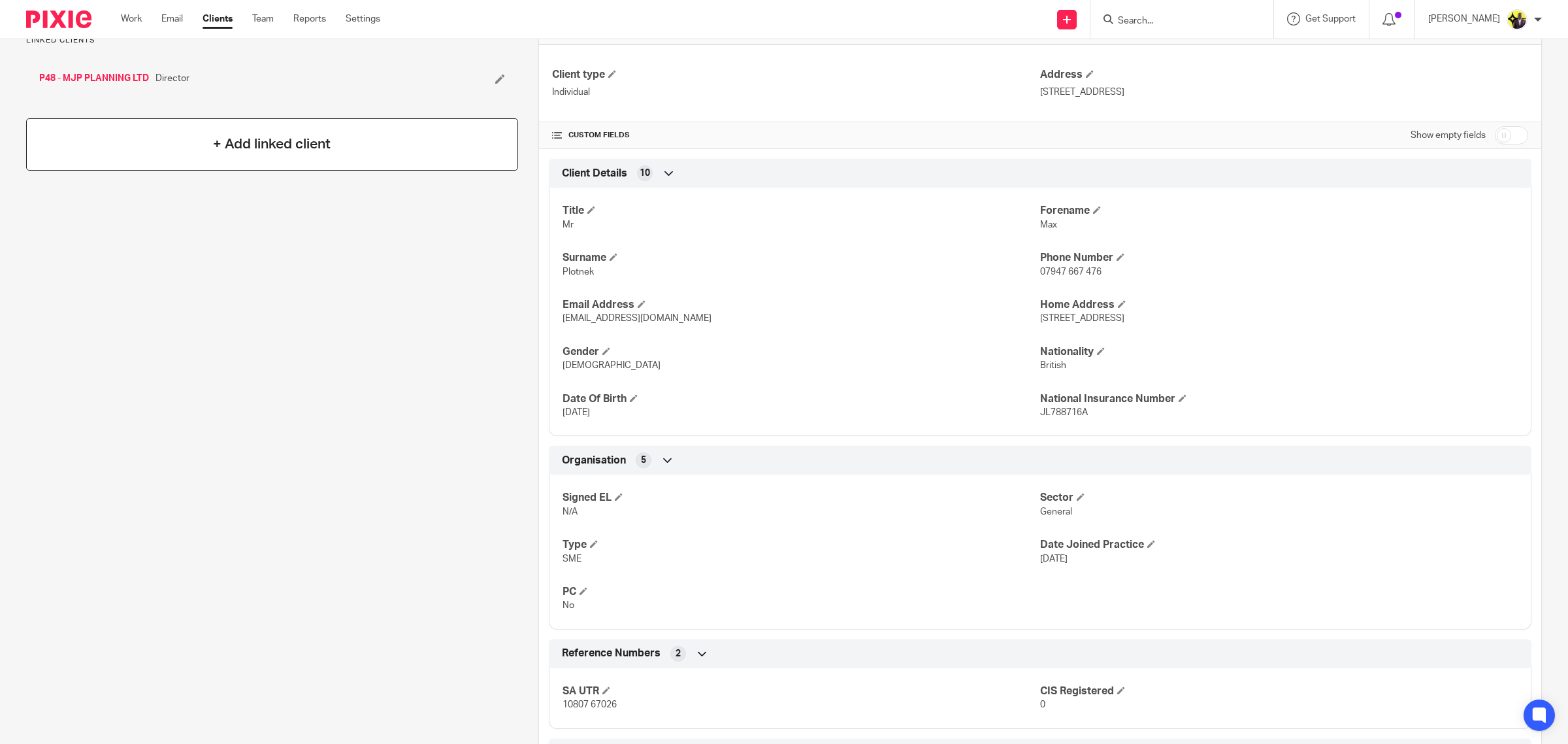
click at [276, 131] on div "+ Add linked client" at bounding box center [272, 144] width 492 height 52
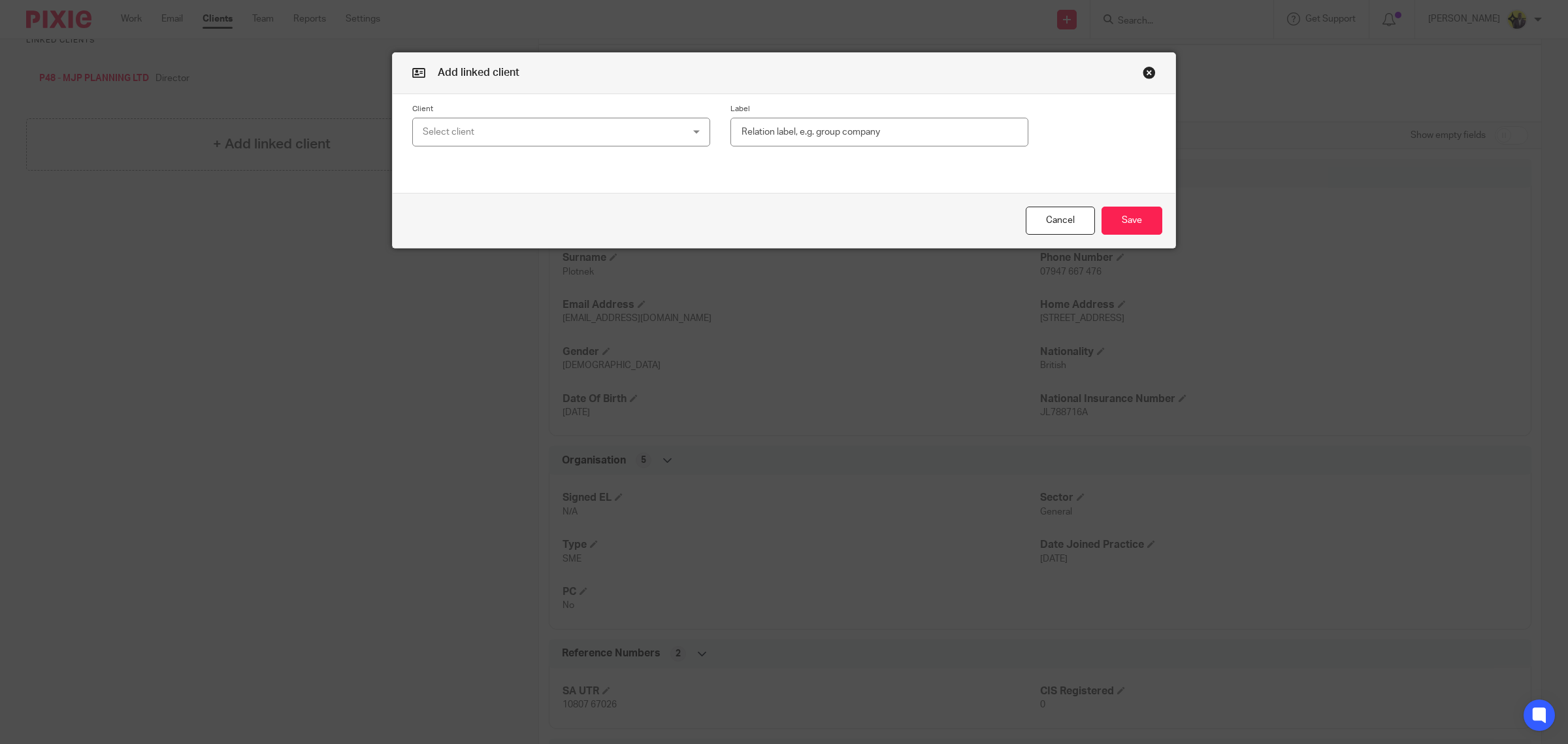
click at [514, 132] on div "Select client" at bounding box center [537, 132] width 229 height 27
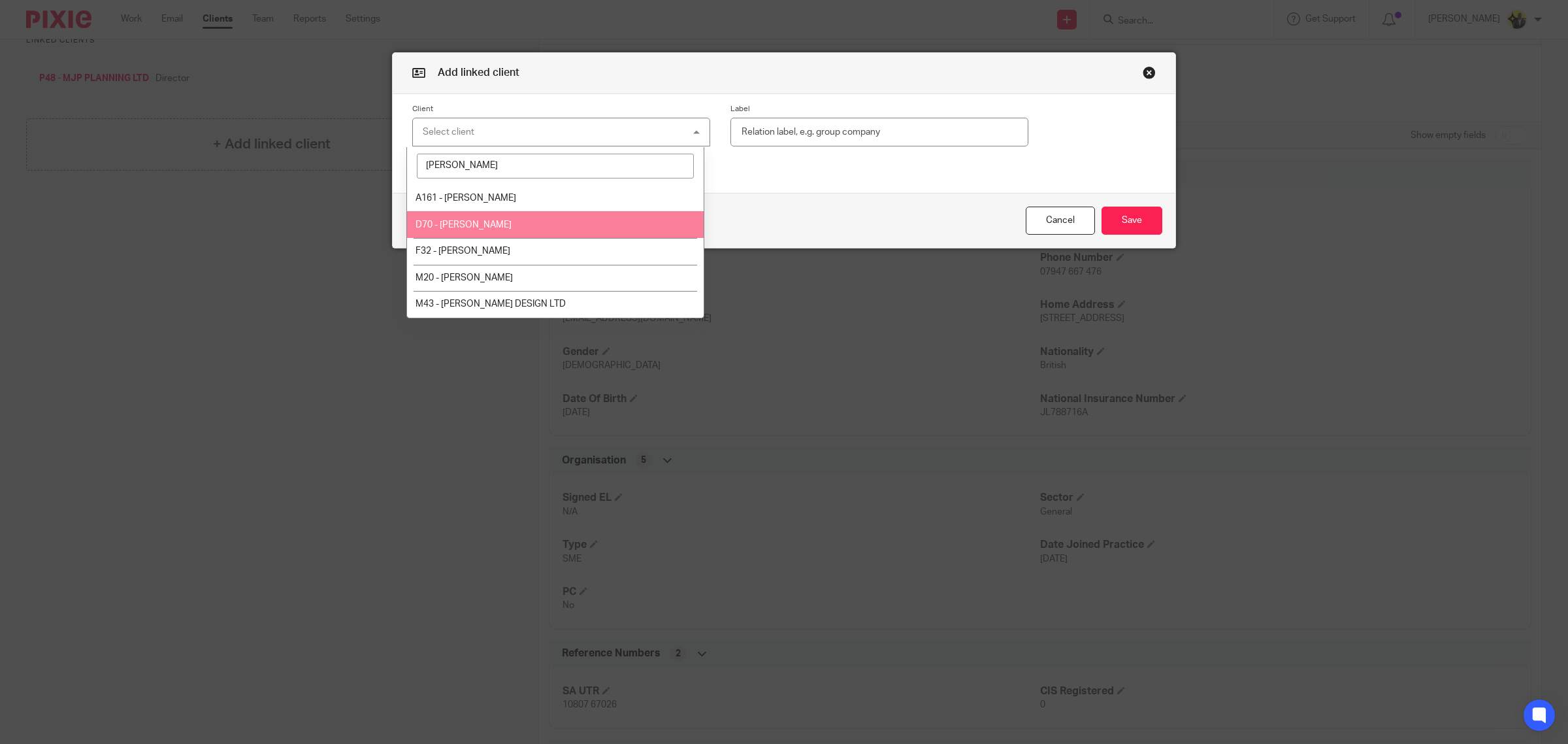
type input "sarah"
click at [539, 224] on li "D70 - SARAH DURBER" at bounding box center [555, 225] width 297 height 27
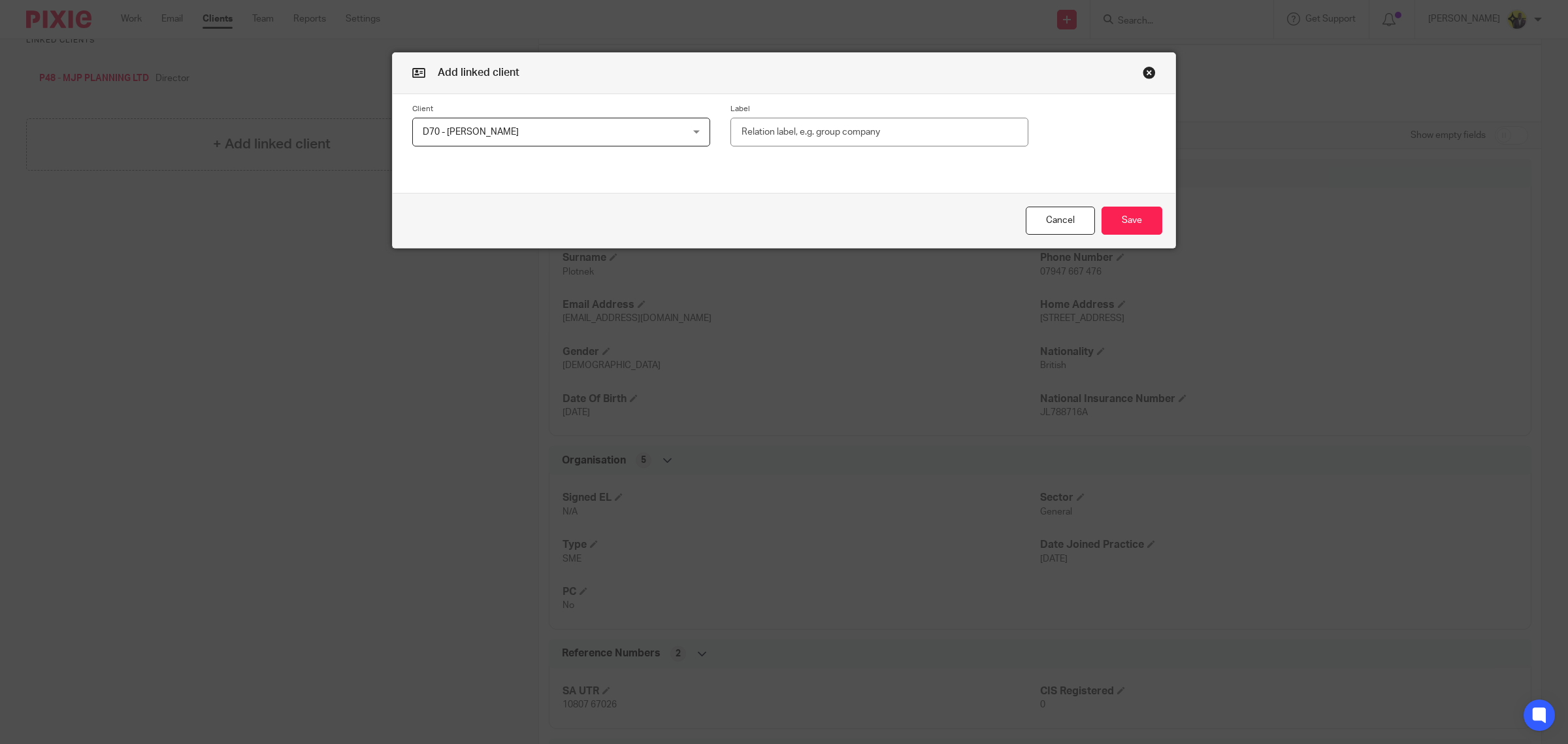
click at [817, 136] on input "text" at bounding box center [879, 132] width 298 height 29
type input "Spouse"
click at [1124, 222] on button "Save" at bounding box center [1132, 220] width 61 height 28
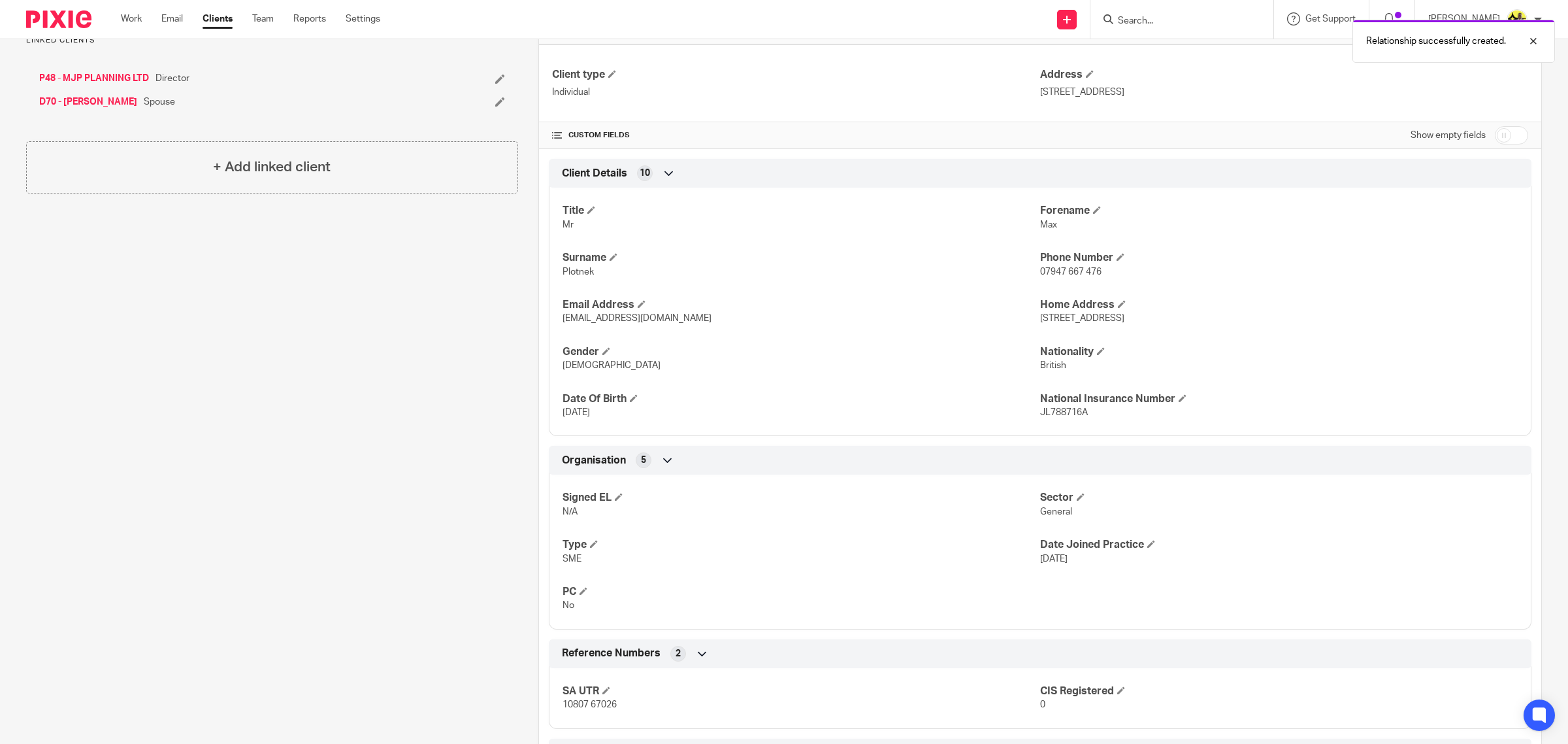
scroll to position [0, 0]
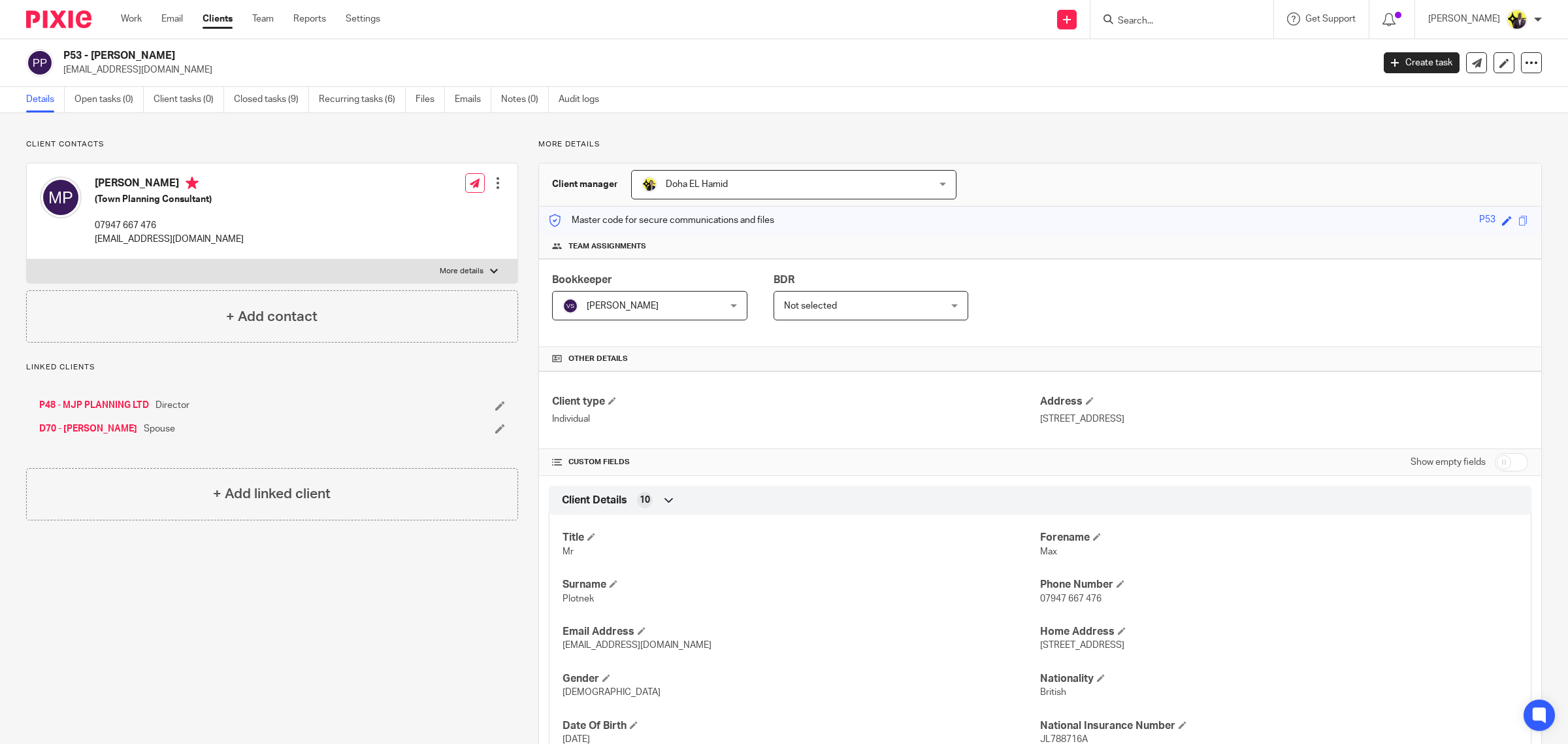
drag, startPoint x: 180, startPoint y: 50, endPoint x: 741, endPoint y: 2, distance: 563.0
click at [92, 54] on h2 "P53 - MAX PLOTNEK" at bounding box center [583, 56] width 1041 height 14
click at [187, 47] on div "P53 - MAX PLOTNEK max@mjpplanning.com Create task Update from Companies House E…" at bounding box center [784, 63] width 1568 height 47
drag, startPoint x: 174, startPoint y: 51, endPoint x: 66, endPoint y: 47, distance: 108.1
click at [66, 47] on div "P53 - MAX PLOTNEK max@mjpplanning.com Create task Update from Companies House E…" at bounding box center [784, 63] width 1568 height 47
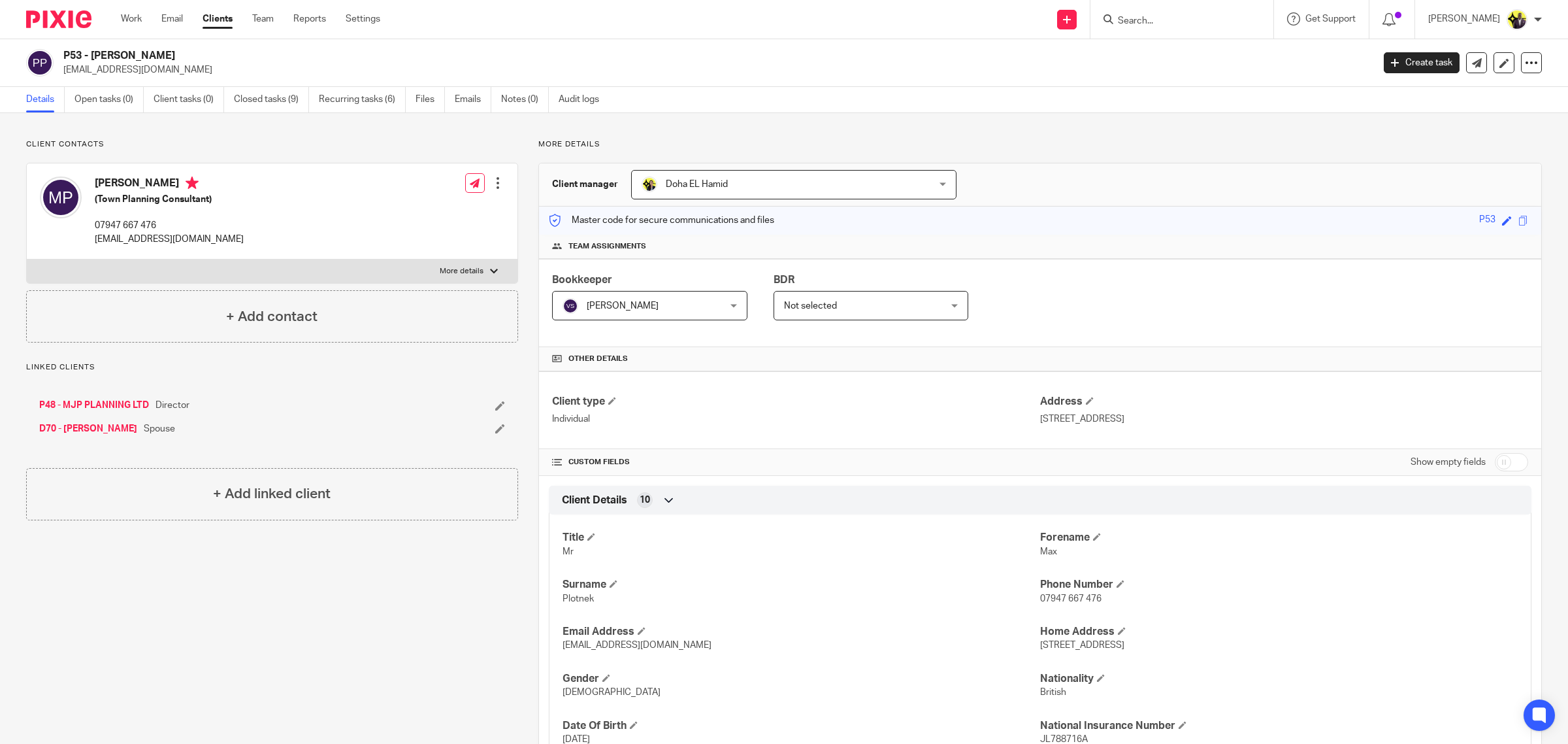
copy h2 "P53 - MAX PLOTNEK"
drag, startPoint x: 256, startPoint y: 15, endPoint x: 412, endPoint y: 20, distance: 156.1
click at [256, 15] on link "Team" at bounding box center [263, 18] width 22 height 13
drag, startPoint x: 188, startPoint y: 47, endPoint x: 60, endPoint y: 54, distance: 128.2
click at [60, 54] on div "D70 - [PERSON_NAME] [PERSON_NAME][EMAIL_ADDRESS][DOMAIN_NAME] Create task Updat…" at bounding box center [784, 63] width 1568 height 47
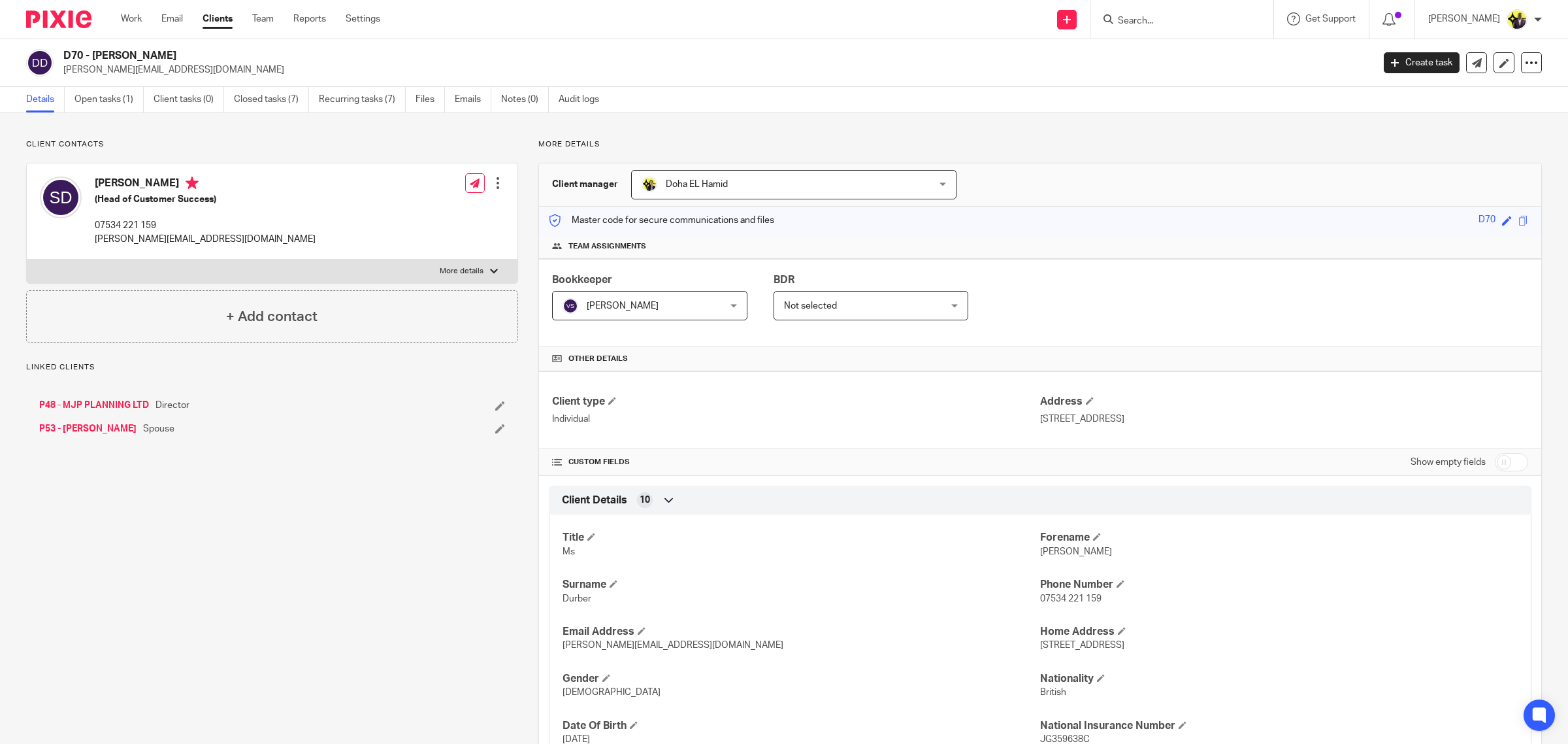
copy h2 "D70 - [PERSON_NAME]"
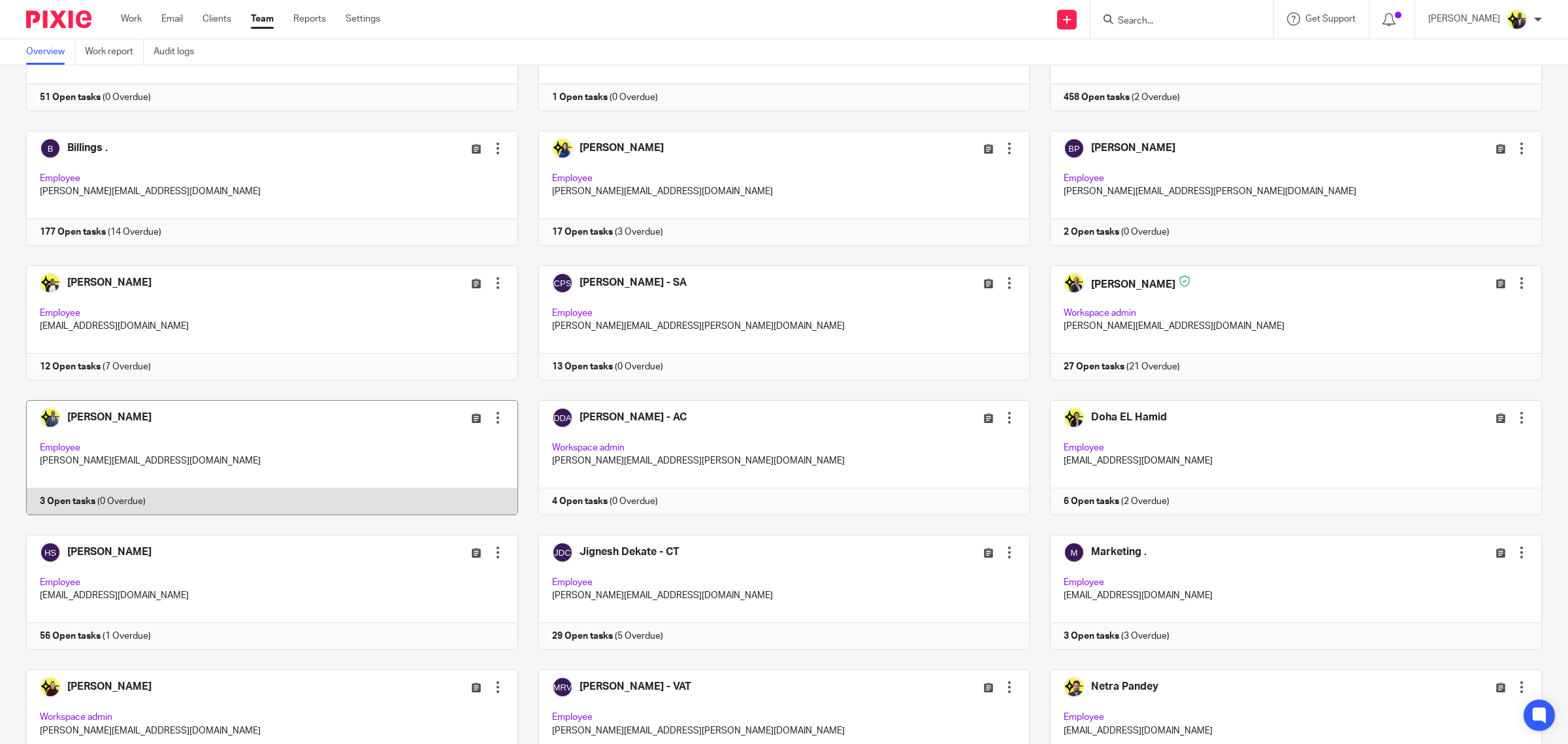
scroll to position [327, 0]
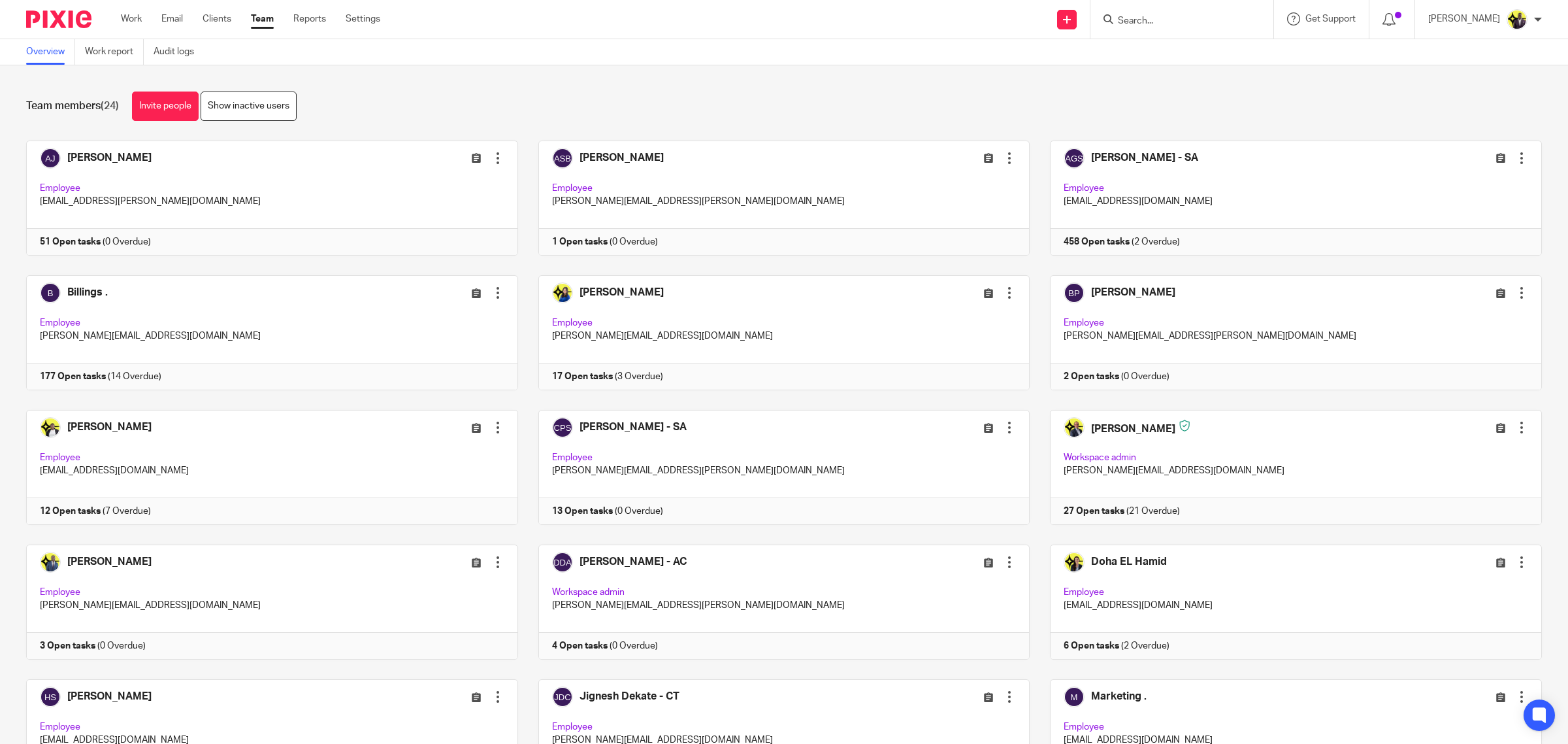
click at [1172, 23] on input "Search" at bounding box center [1175, 22] width 118 height 12
type input "newma"
drag, startPoint x: 1203, startPoint y: 60, endPoint x: 1199, endPoint y: 53, distance: 8.1
click at [1199, 53] on link at bounding box center [1270, 62] width 311 height 41
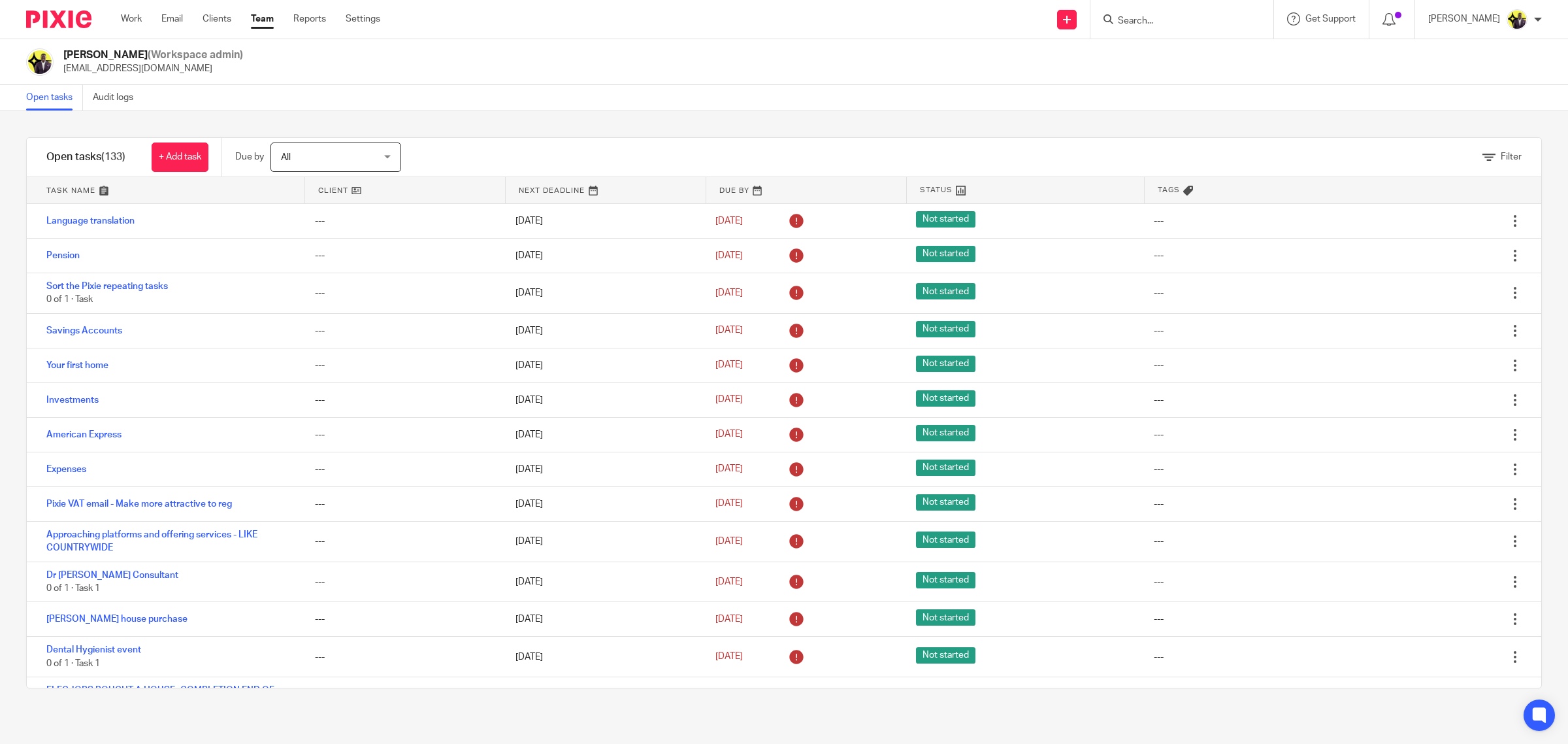
click at [1180, 20] on input "Search" at bounding box center [1175, 22] width 118 height 12
type input "t34"
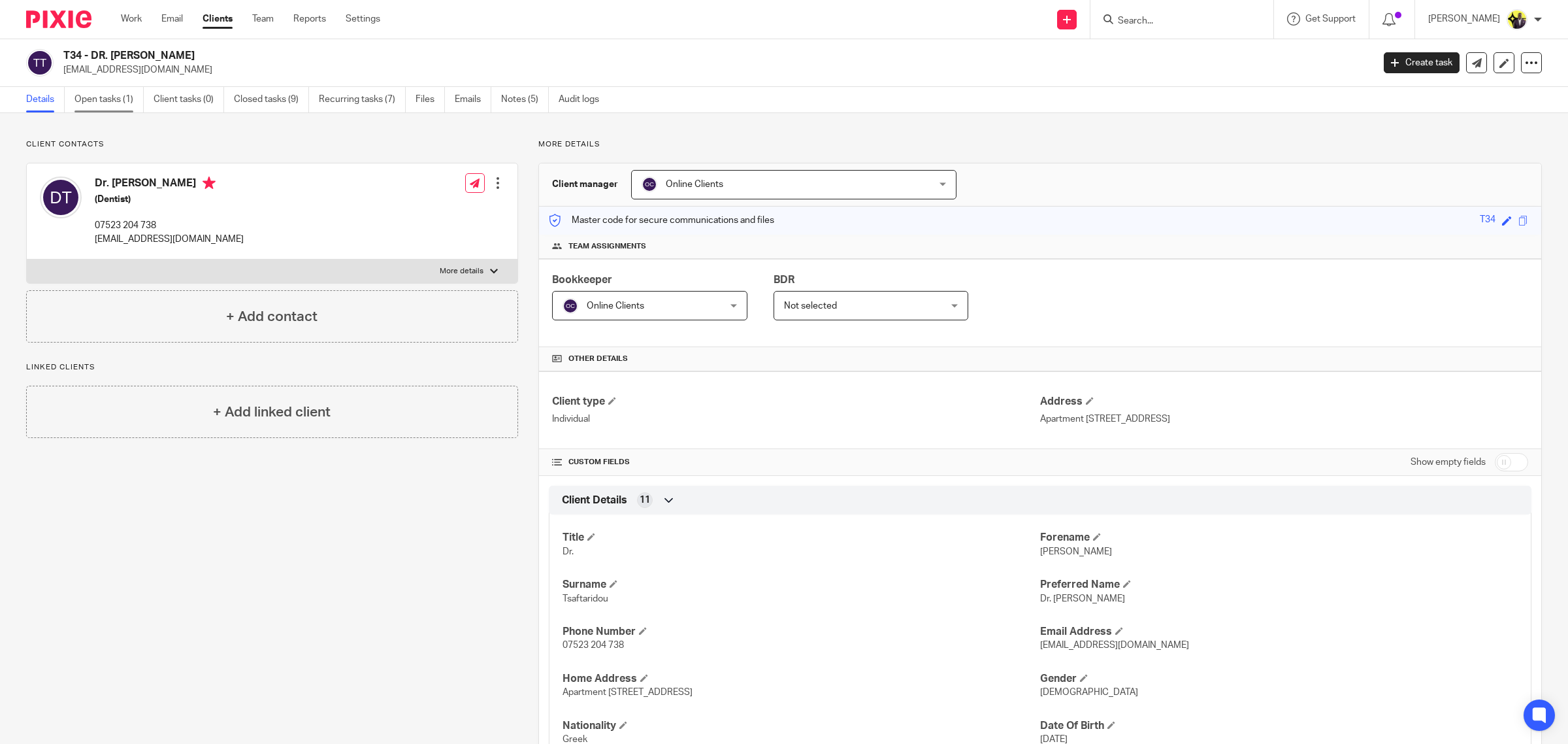
click at [126, 100] on link "Open tasks (1)" at bounding box center [109, 100] width 69 height 26
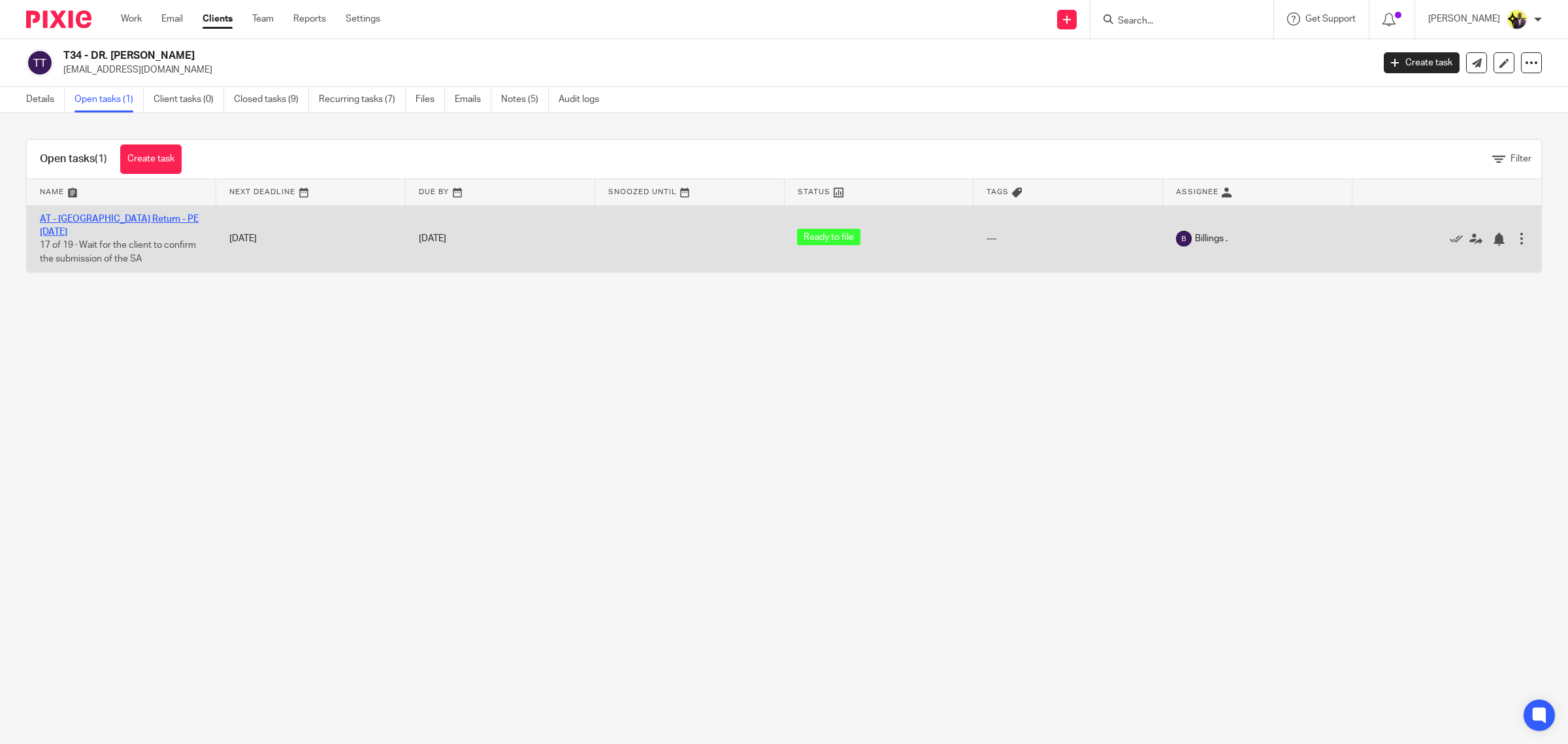
click at [141, 216] on link "AT - [GEOGRAPHIC_DATA] Return - PE [DATE]" at bounding box center [119, 225] width 159 height 22
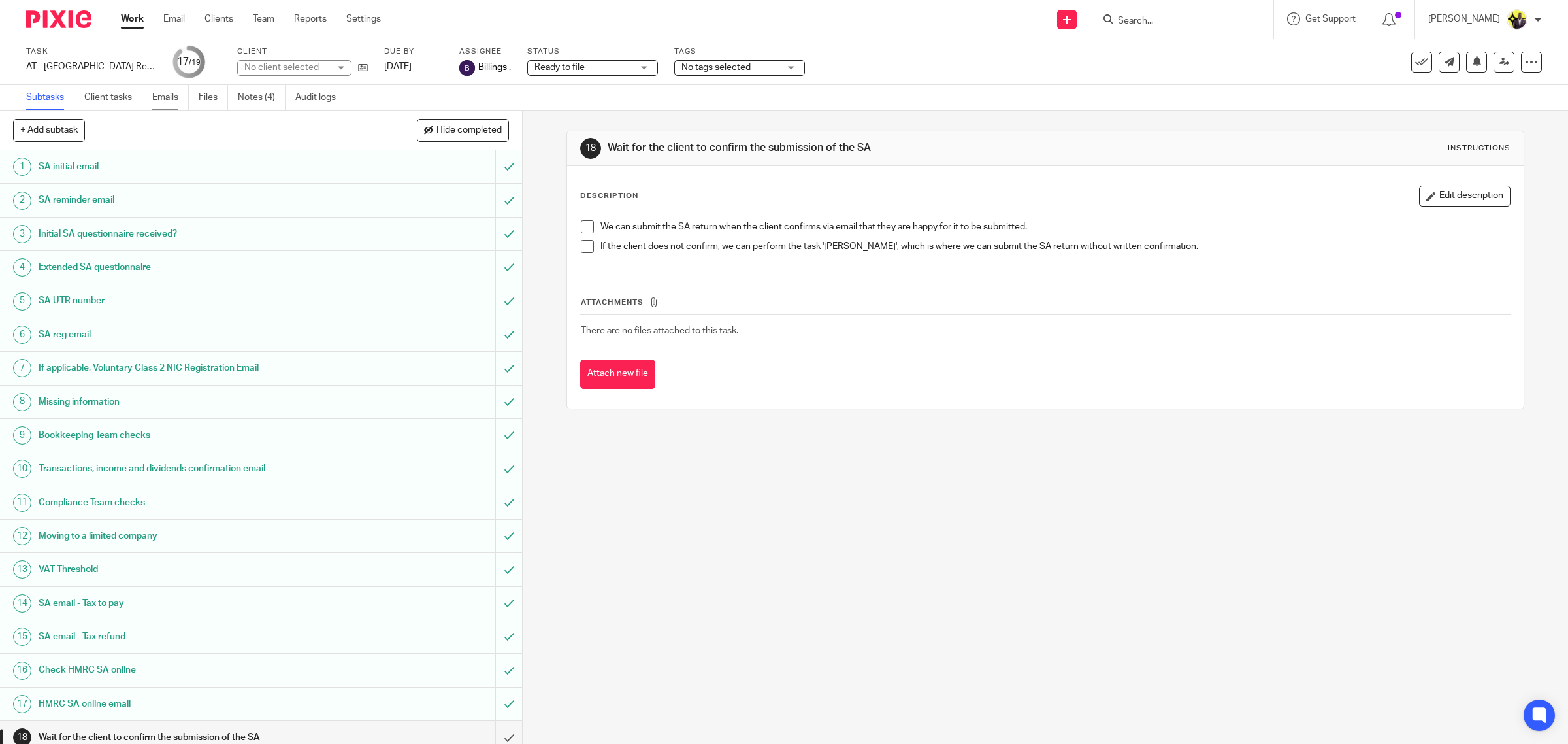
click at [179, 93] on link "Emails" at bounding box center [170, 98] width 37 height 26
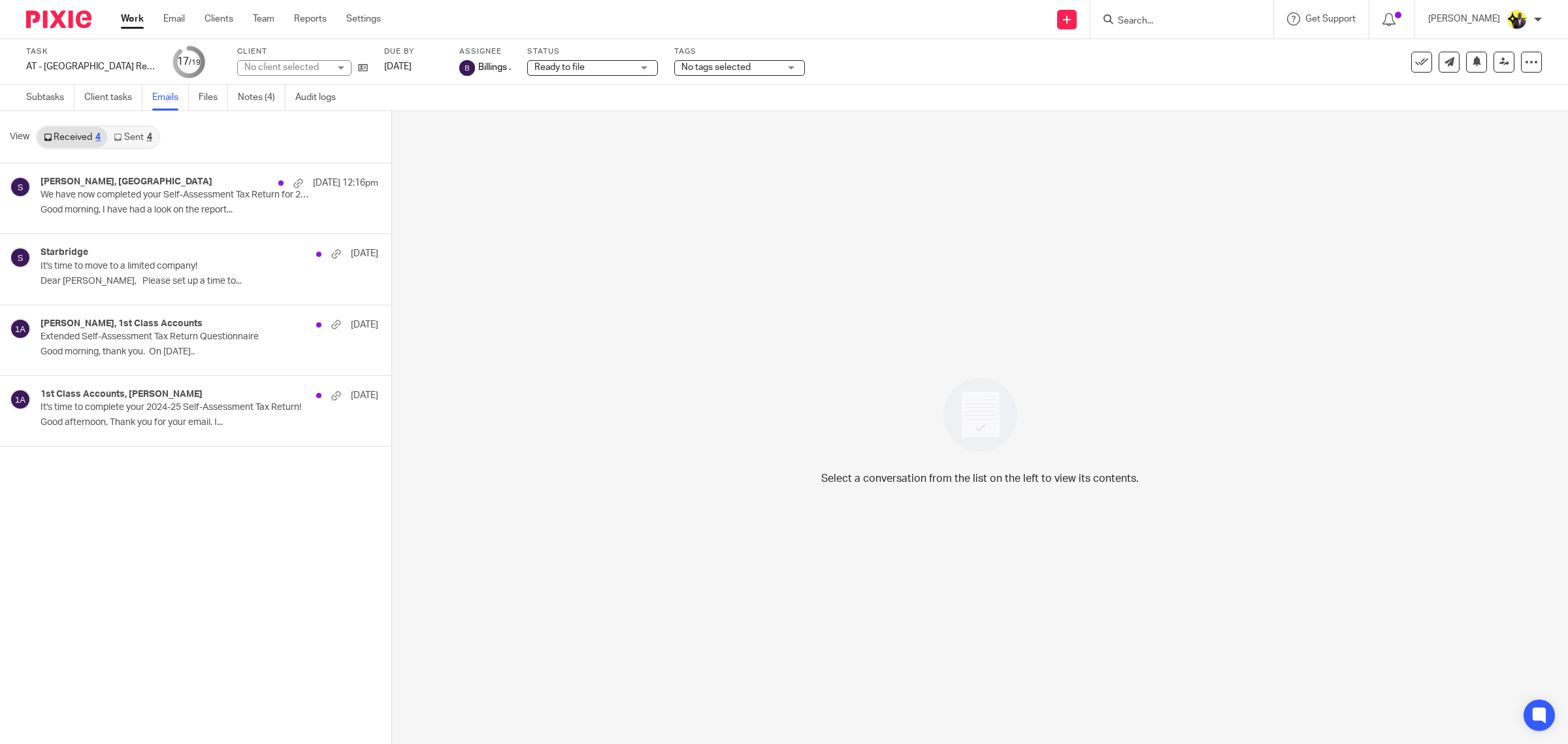
click at [133, 135] on link "Sent 4" at bounding box center [133, 137] width 51 height 21
click at [200, 207] on p "T34 - DR. [PERSON_NAME] Dear Dr. [PERSON_NAME],..." at bounding box center [190, 210] width 298 height 11
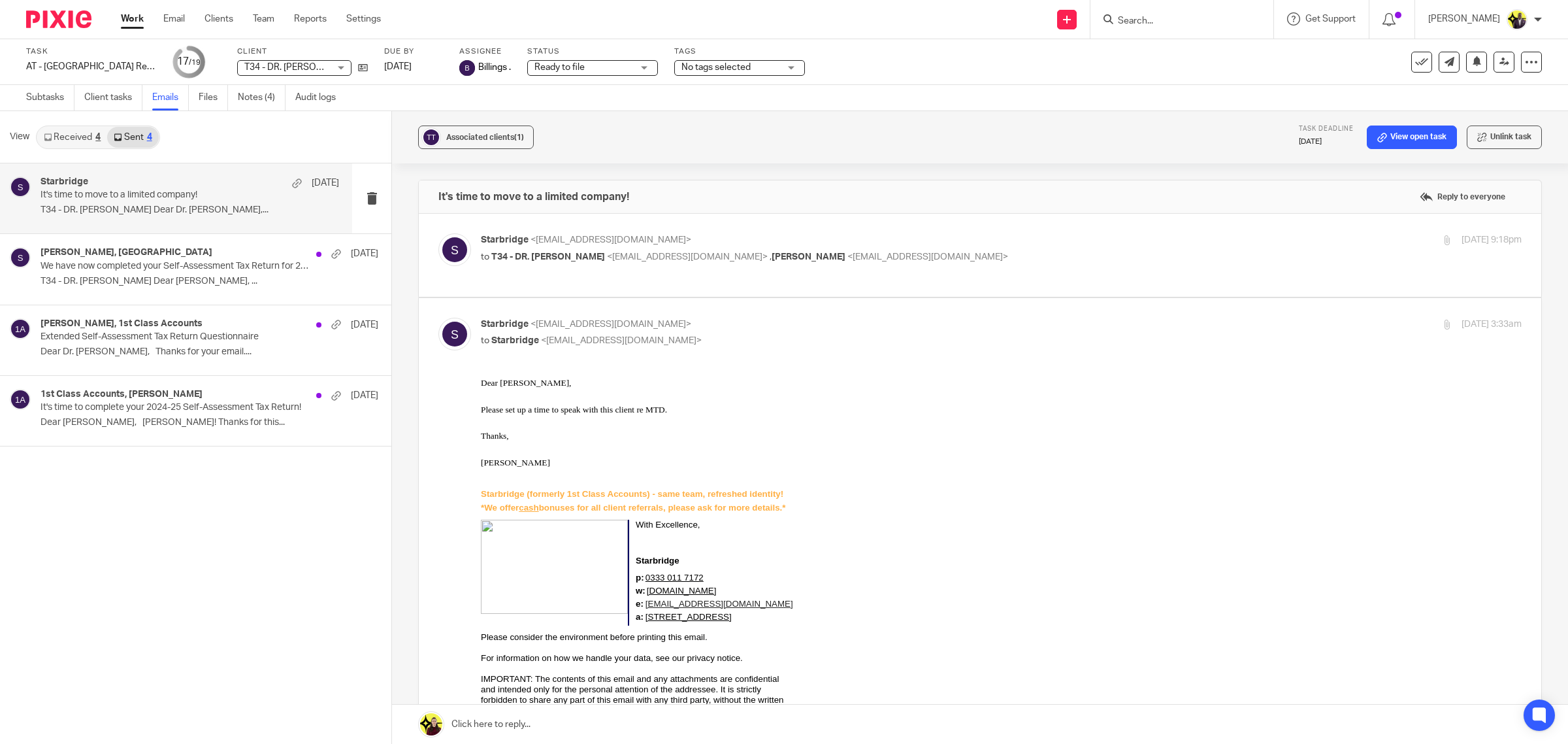
click at [367, 66] on div "Task AT - SA Return - PE 05-04-2025 Save AT - SA Return - PE 05-04-2025 17 /19 …" at bounding box center [658, 63] width 1263 height 32
click at [364, 66] on icon at bounding box center [362, 67] width 10 height 10
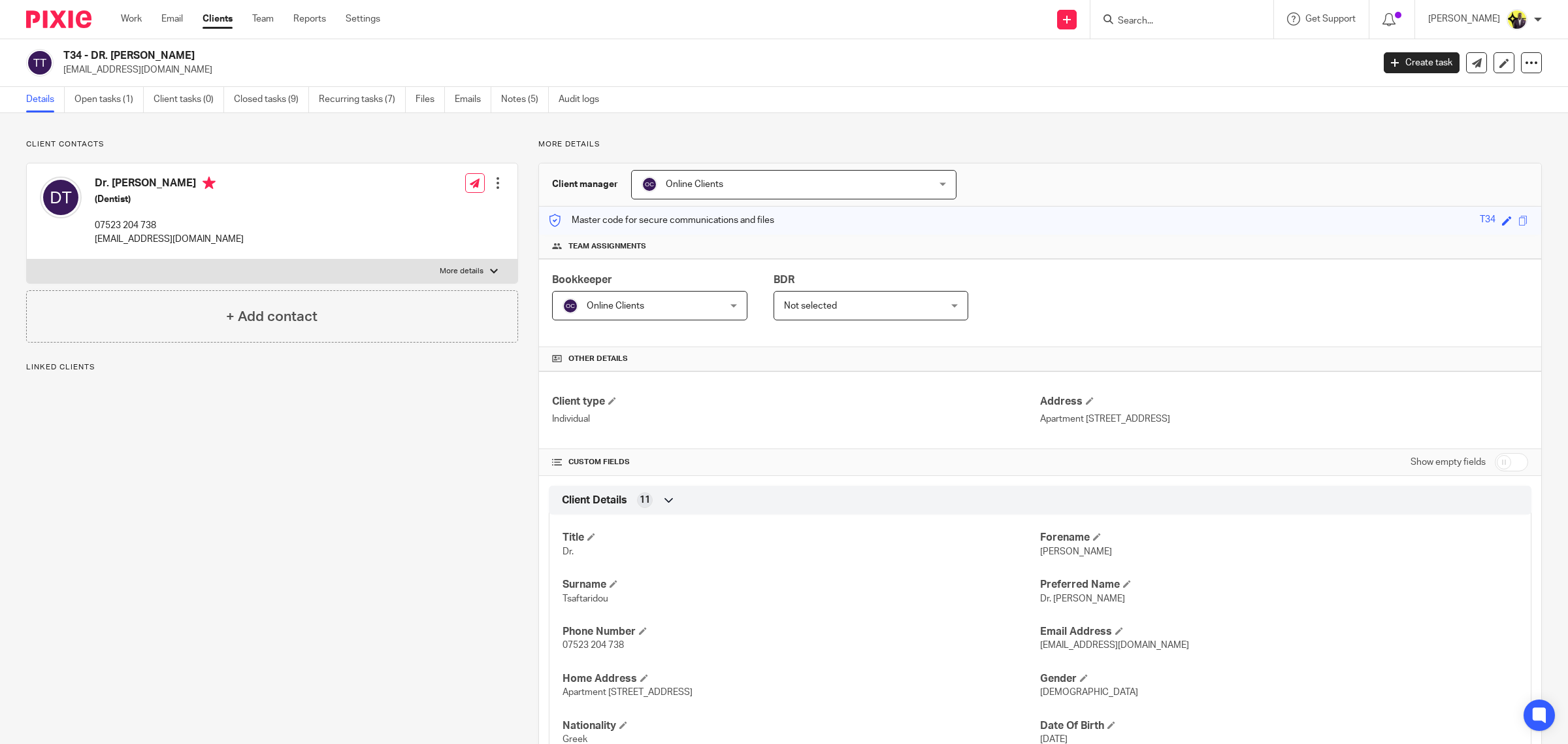
click at [393, 565] on div "Client contacts Dr. [PERSON_NAME] (Dentist) 07523 204 738 [EMAIL_ADDRESS][DOMAI…" at bounding box center [262, 645] width 512 height 1012
click at [357, 587] on div "Client contacts Dr. [PERSON_NAME] (Dentist) 07523 204 738 [EMAIL_ADDRESS][DOMAI…" at bounding box center [262, 645] width 512 height 1012
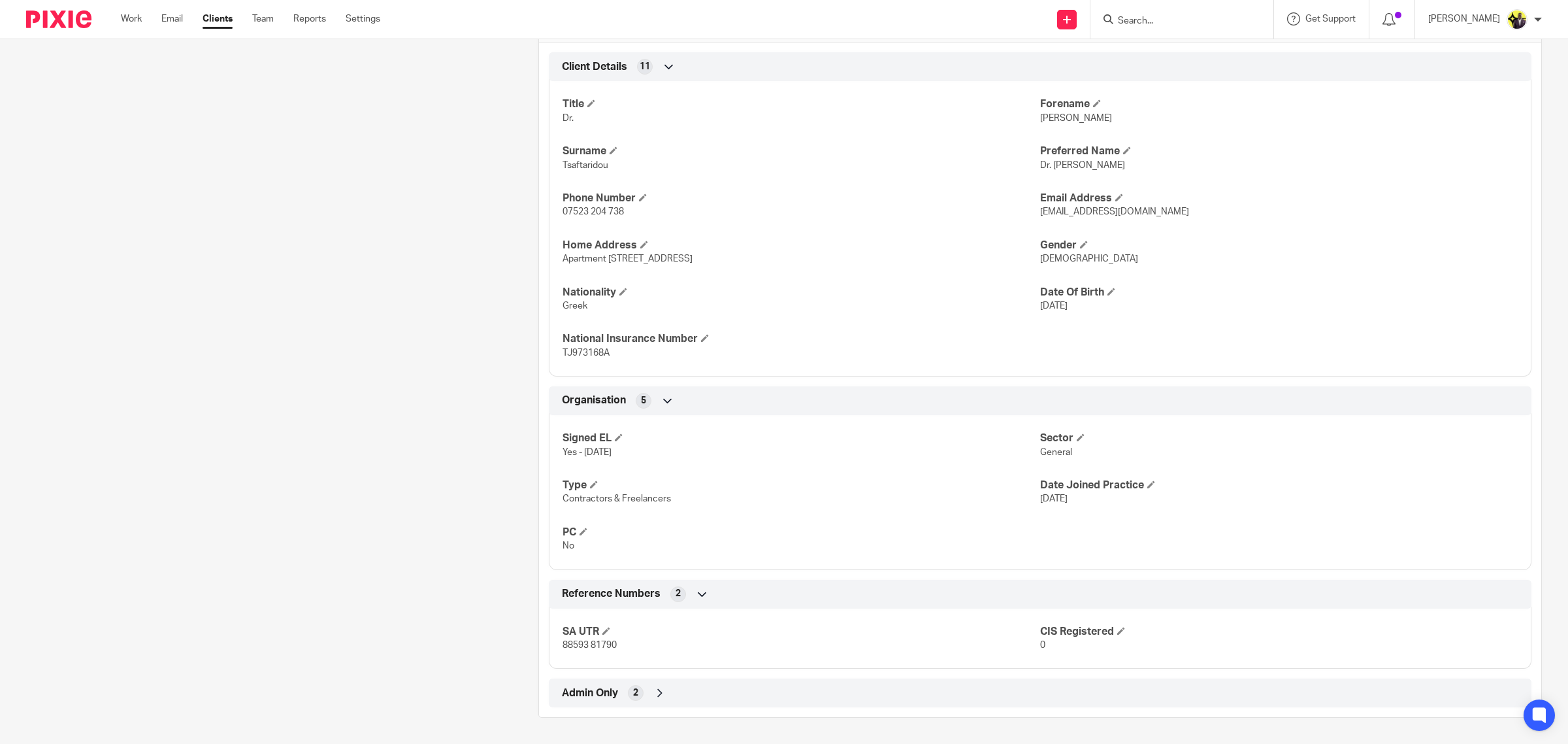
click at [616, 680] on div "Admin Only 2" at bounding box center [1040, 693] width 983 height 29
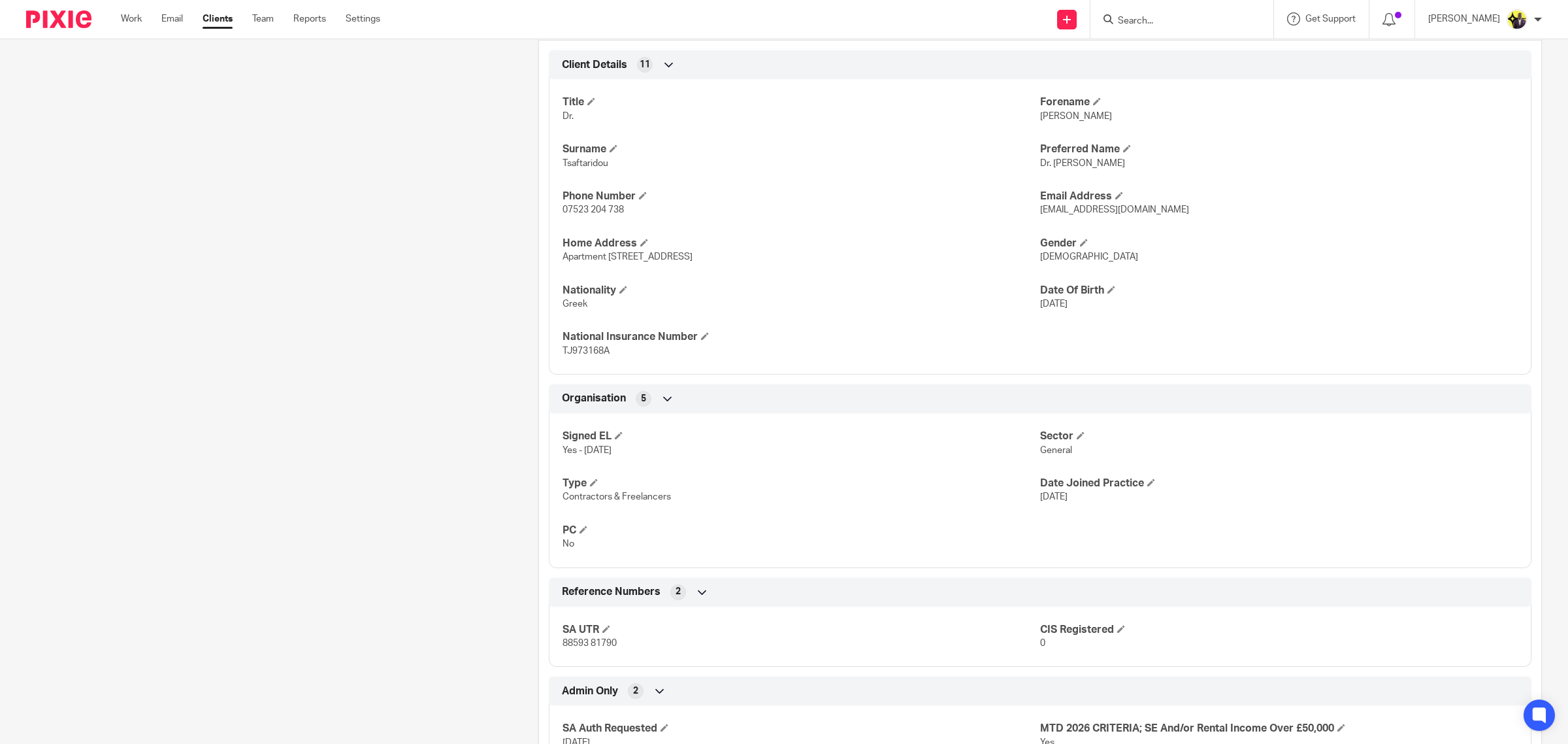
click at [616, 687] on div "Admin Only 2" at bounding box center [1040, 690] width 963 height 22
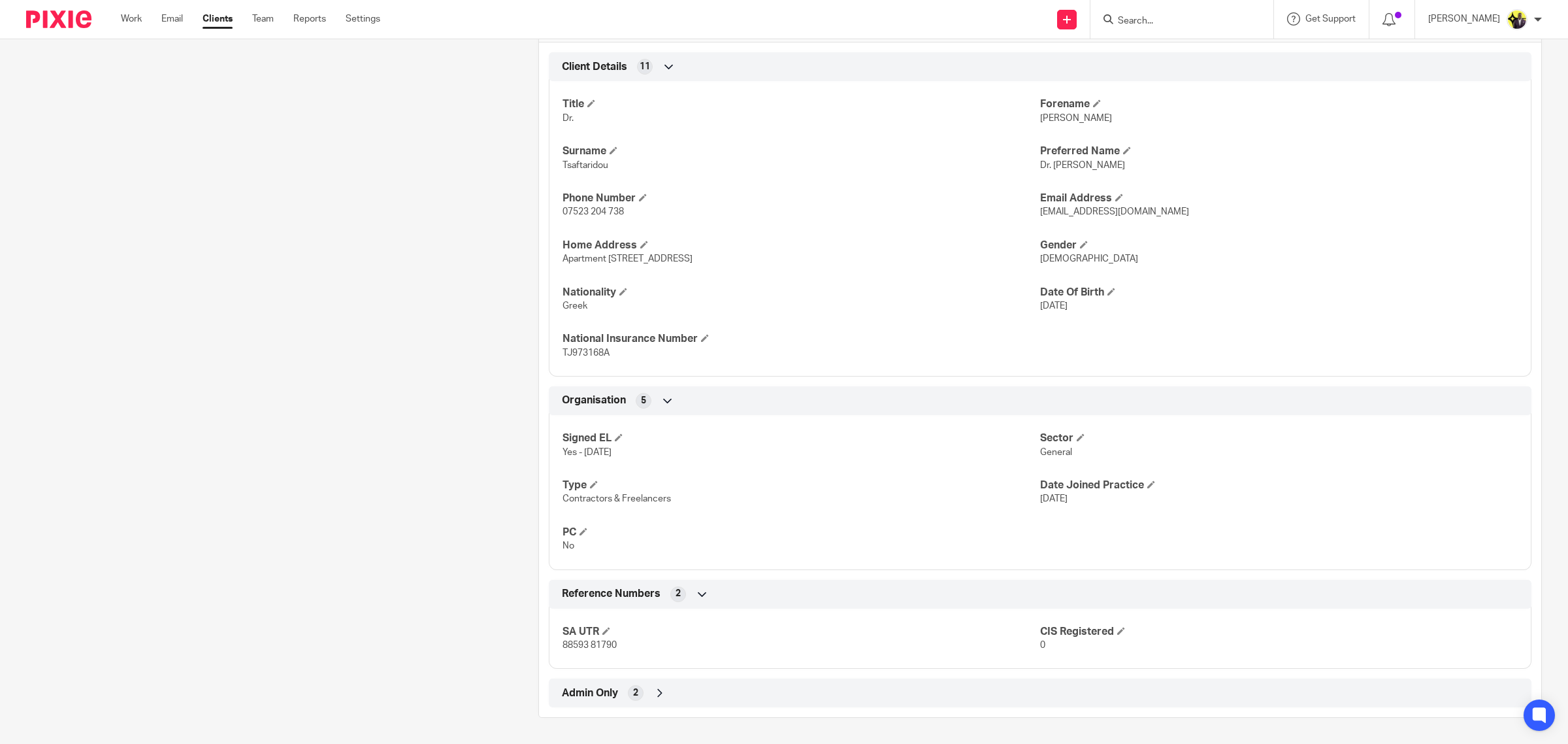
click at [622, 687] on div "Admin Only 2" at bounding box center [1040, 693] width 963 height 22
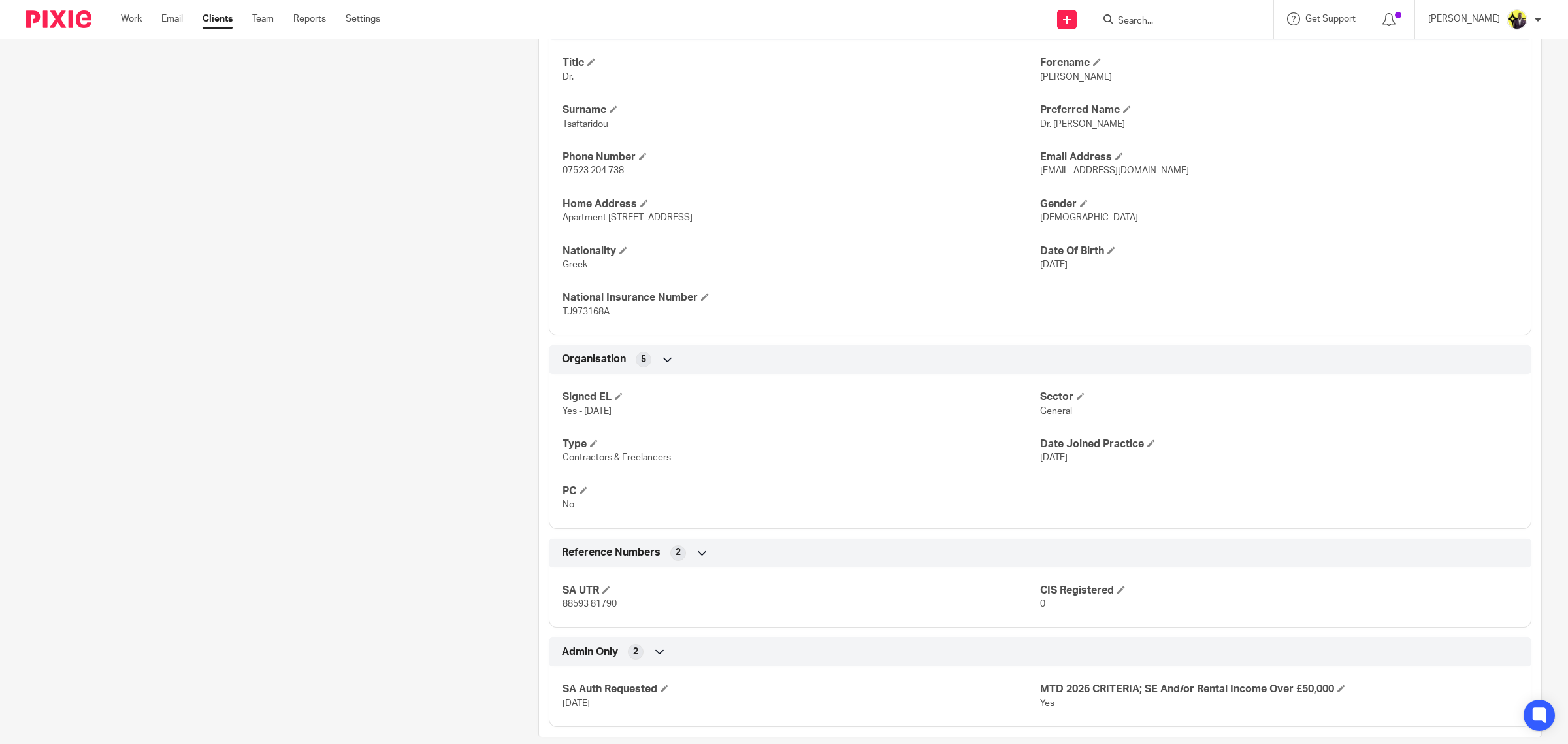
scroll to position [495, 0]
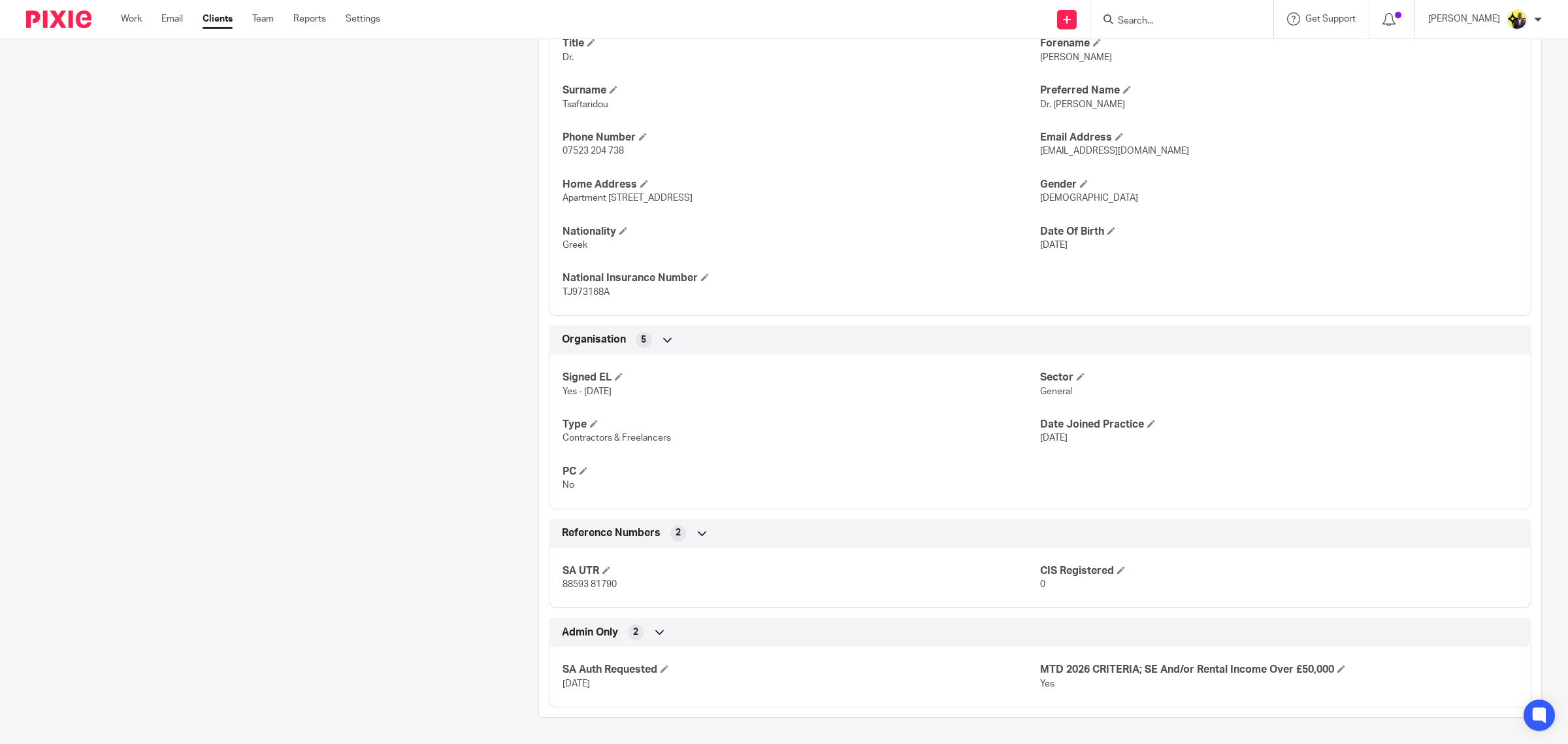
click at [389, 490] on div "Client contacts Dr. Maria Tsaftaridou (Dentist) 07523 204 738 tsaftaridoum@gmai…" at bounding box center [262, 181] width 512 height 1073
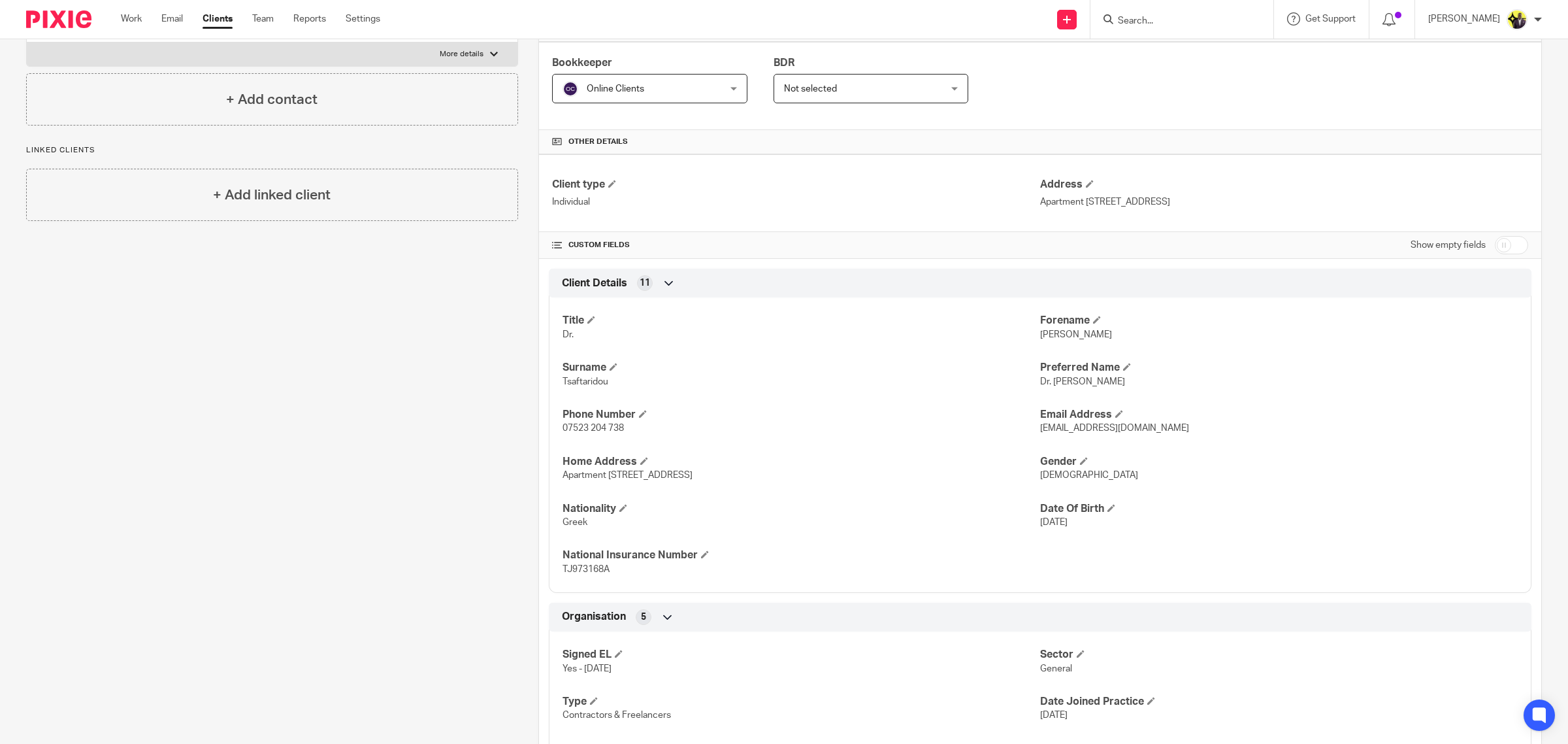
scroll to position [327, 0]
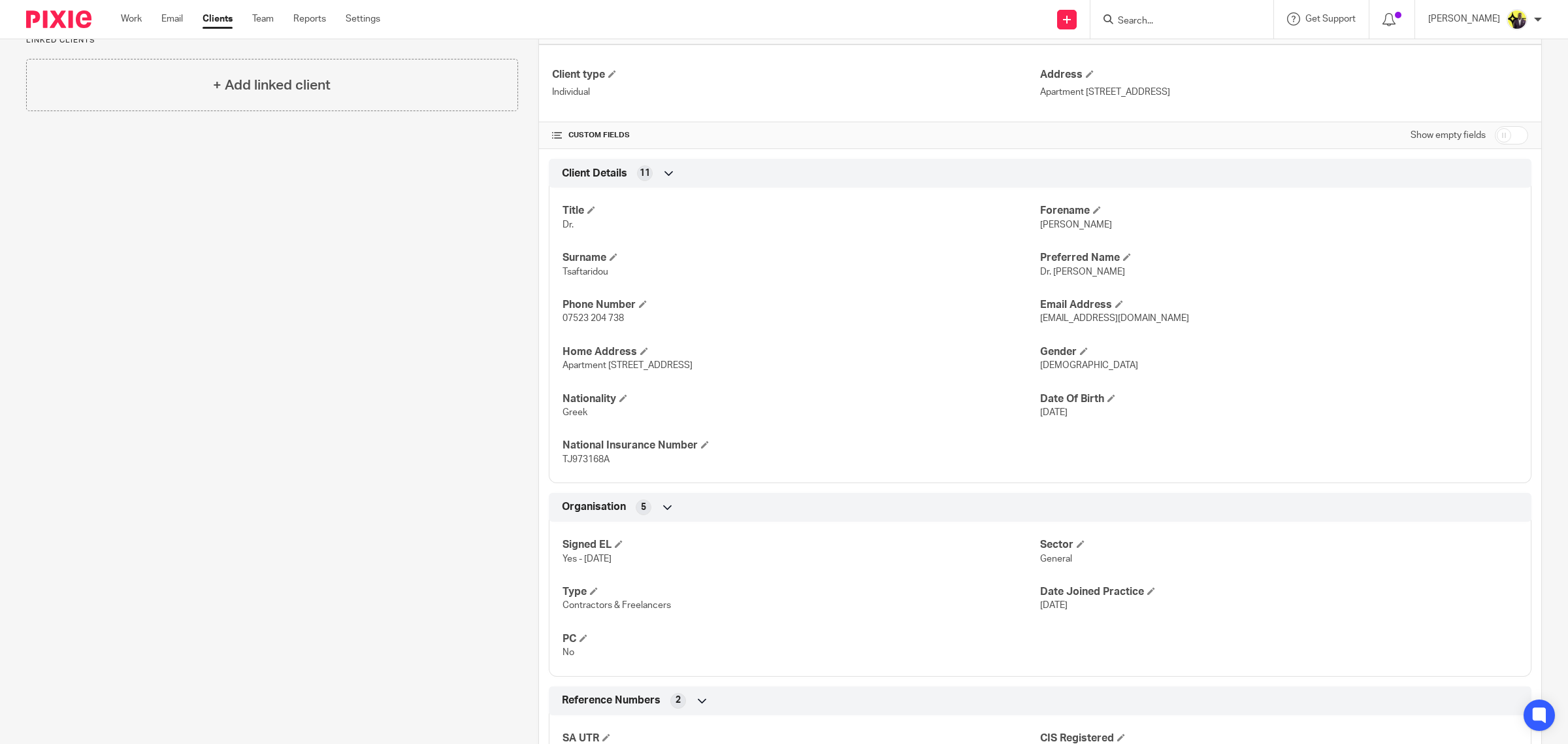
click at [393, 479] on div "Client contacts Dr. Maria Tsaftaridou (Dentist) 07523 204 738 tsaftaridoum@gmai…" at bounding box center [262, 348] width 512 height 1073
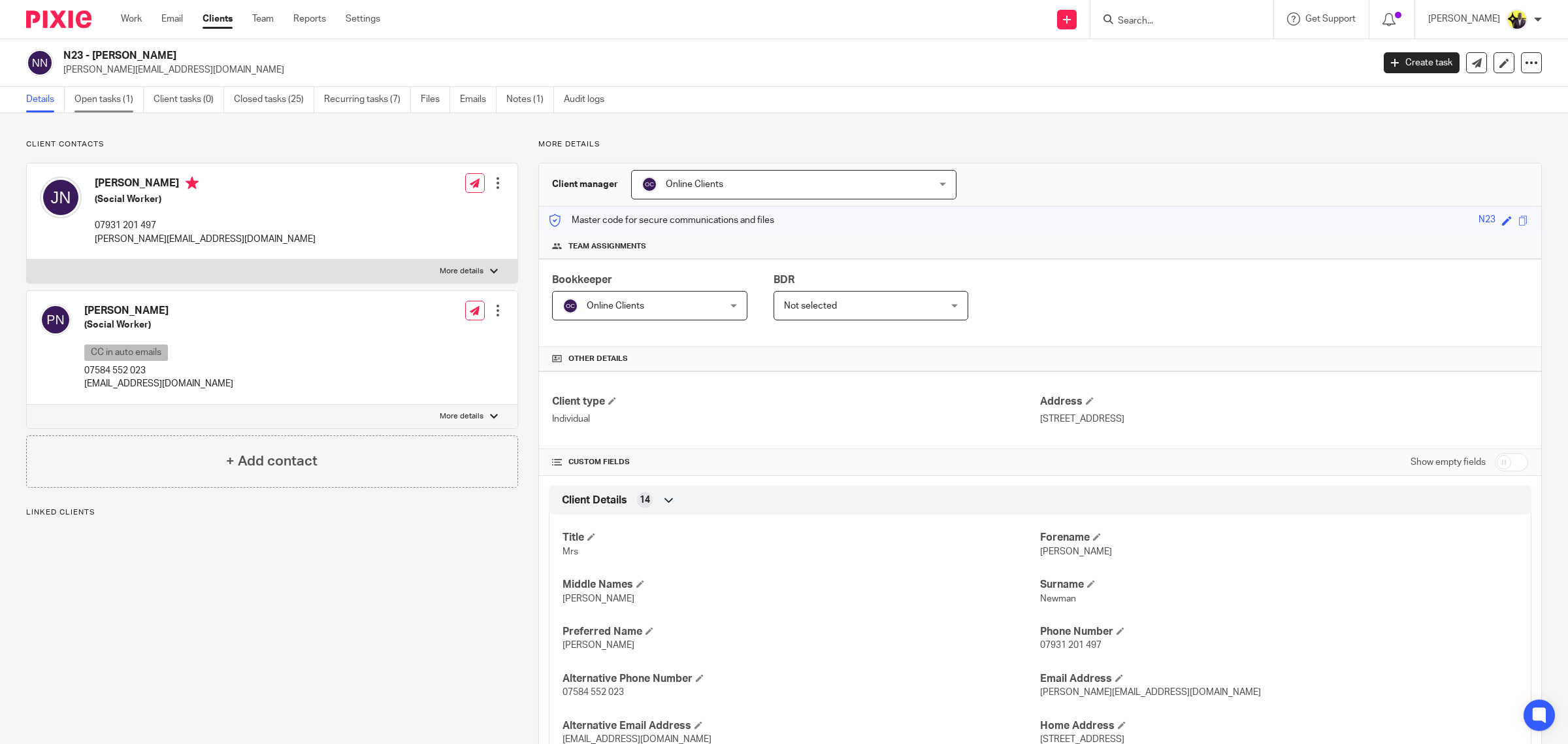
click at [84, 106] on link "Open tasks (1)" at bounding box center [109, 100] width 69 height 26
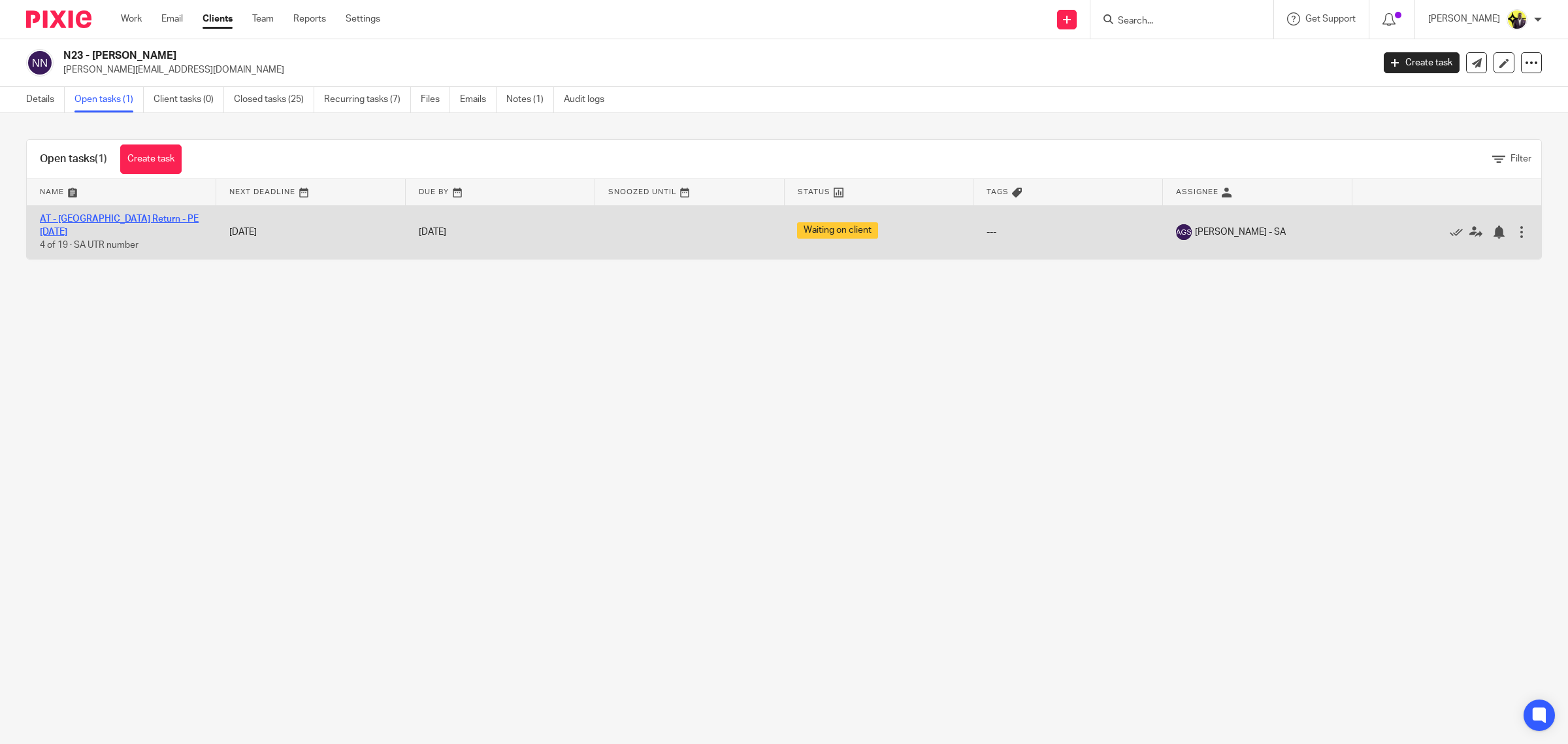
click at [124, 223] on link "AT - [GEOGRAPHIC_DATA] Return - PE [DATE]" at bounding box center [119, 225] width 159 height 22
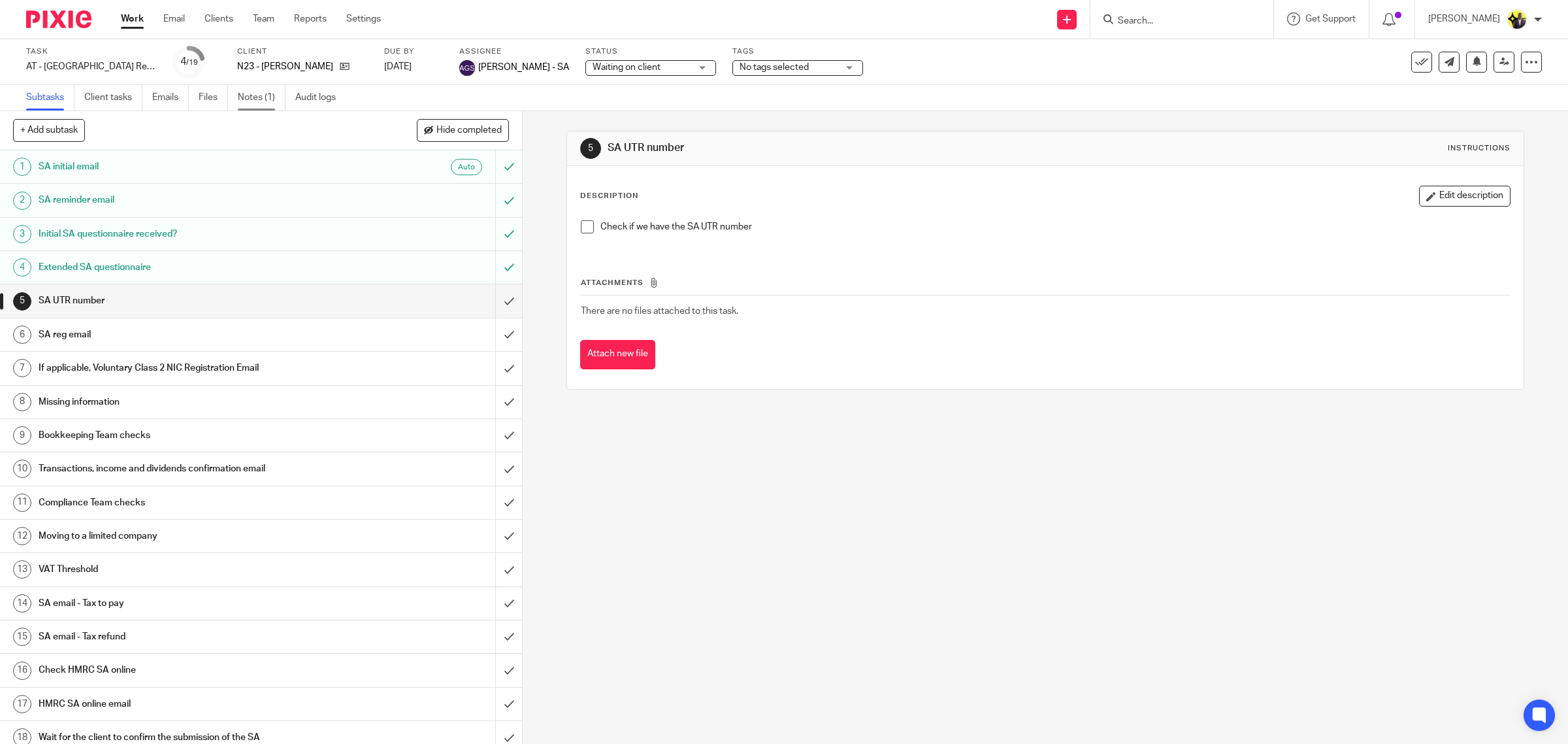
click at [255, 89] on link "Notes (1)" at bounding box center [261, 98] width 47 height 26
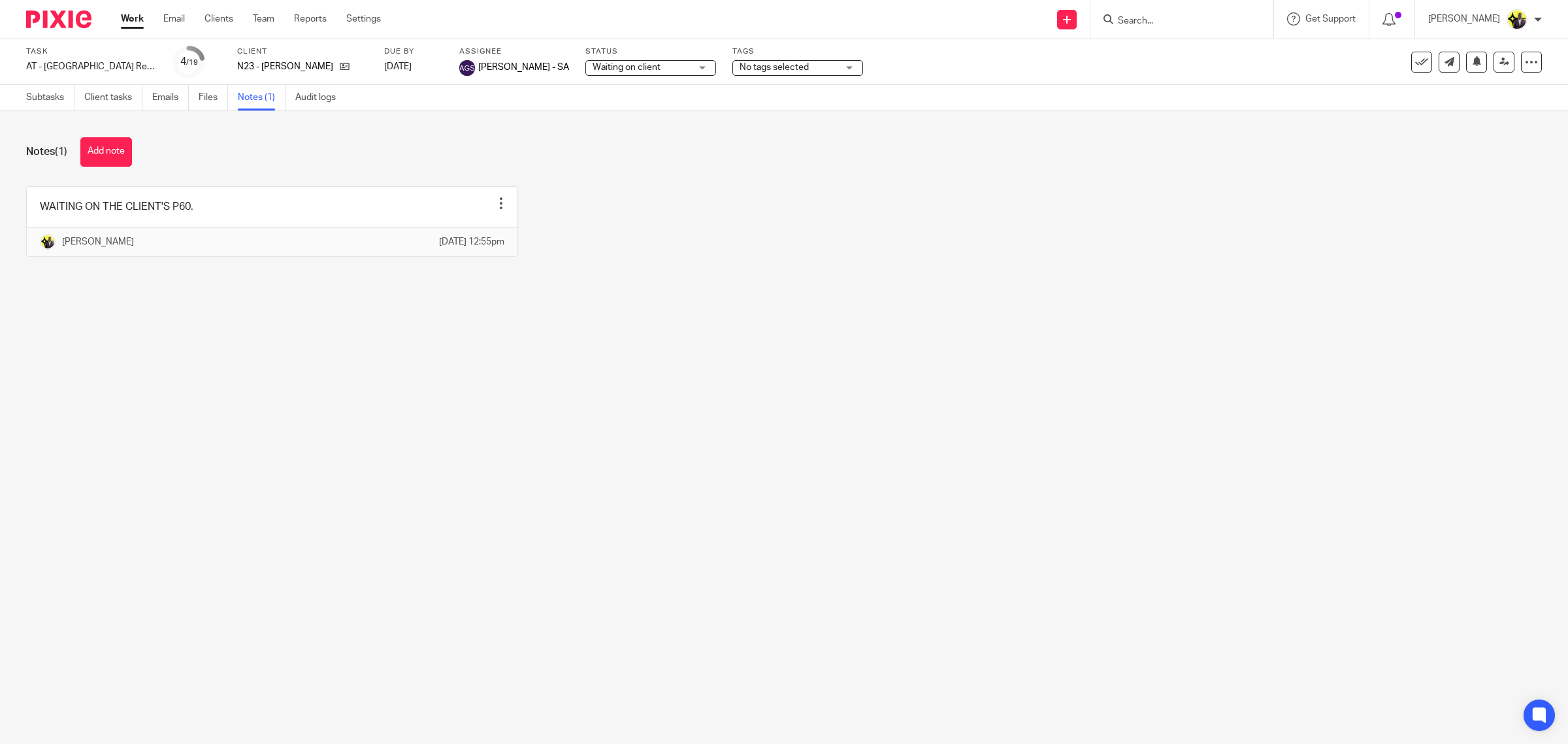
drag, startPoint x: 688, startPoint y: 354, endPoint x: 646, endPoint y: 325, distance: 51.0
click at [688, 354] on main "Task AT - SA Return - PE 05-04-2025 Save AT - SA Return - PE 05-04-2025 4 /19 C…" at bounding box center [784, 372] width 1568 height 744
click at [1184, 17] on input "Search" at bounding box center [1175, 22] width 118 height 12
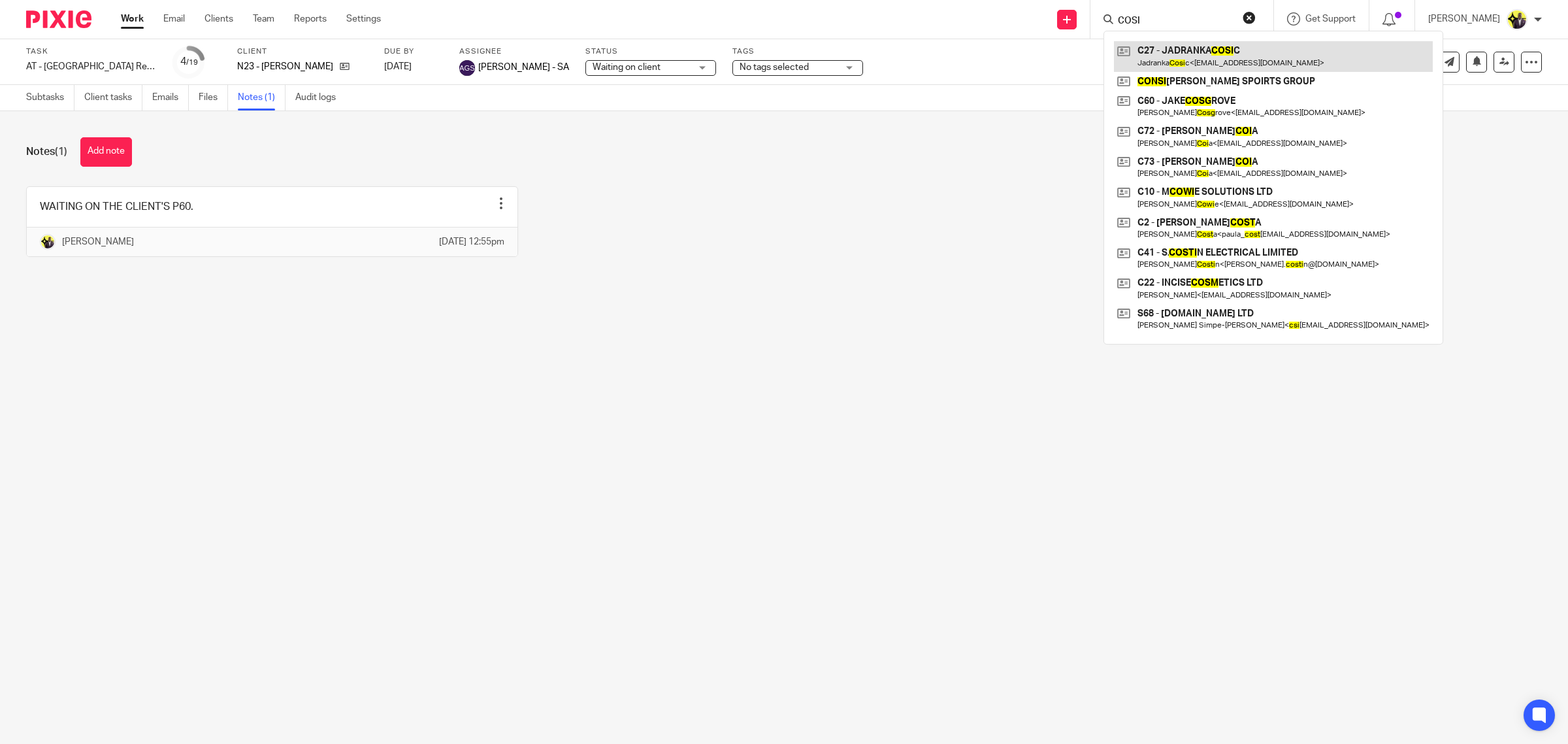
type input "COSI"
click at [1255, 57] on link at bounding box center [1273, 57] width 319 height 30
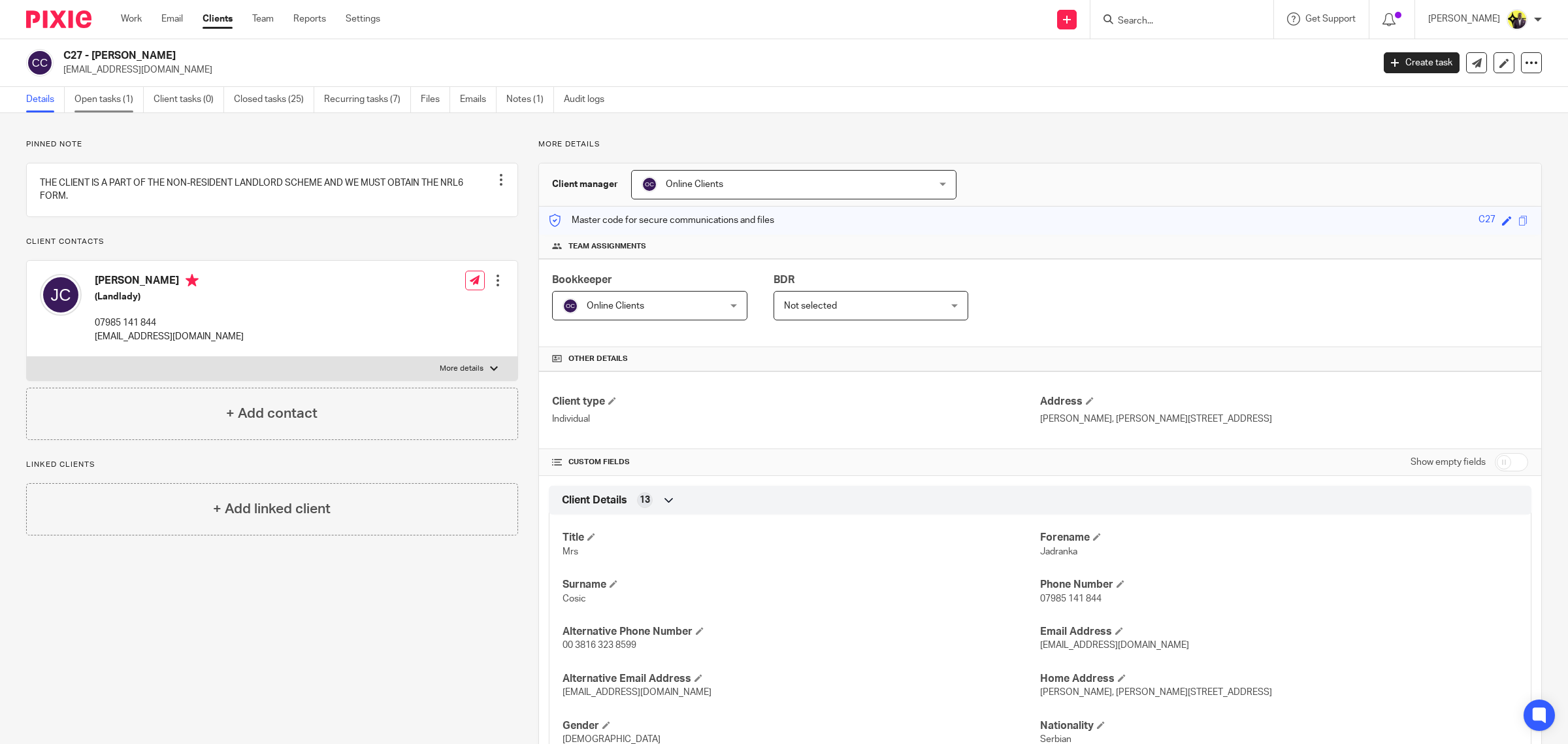
click at [108, 103] on link "Open tasks (1)" at bounding box center [109, 100] width 69 height 26
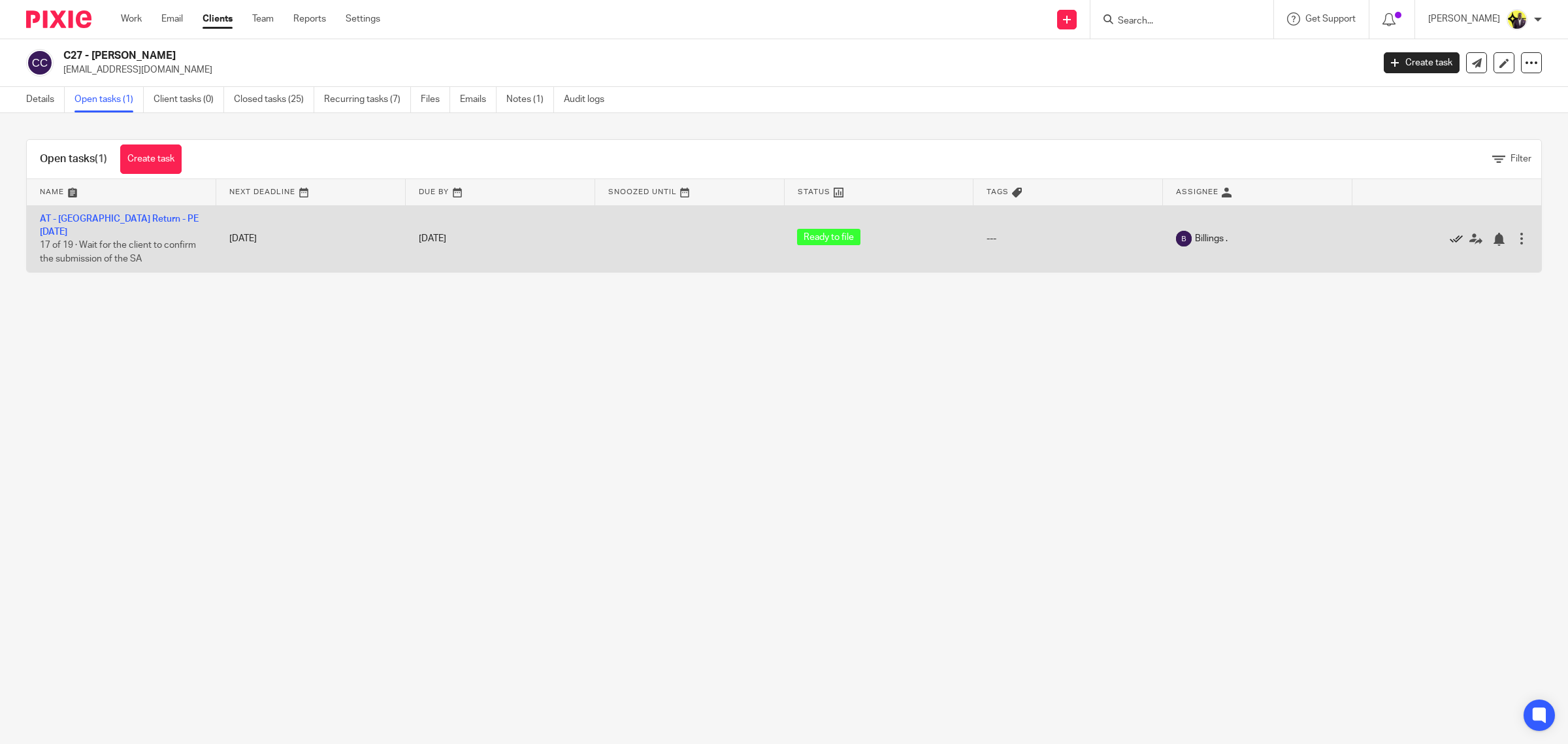
click at [1450, 233] on icon at bounding box center [1456, 239] width 13 height 13
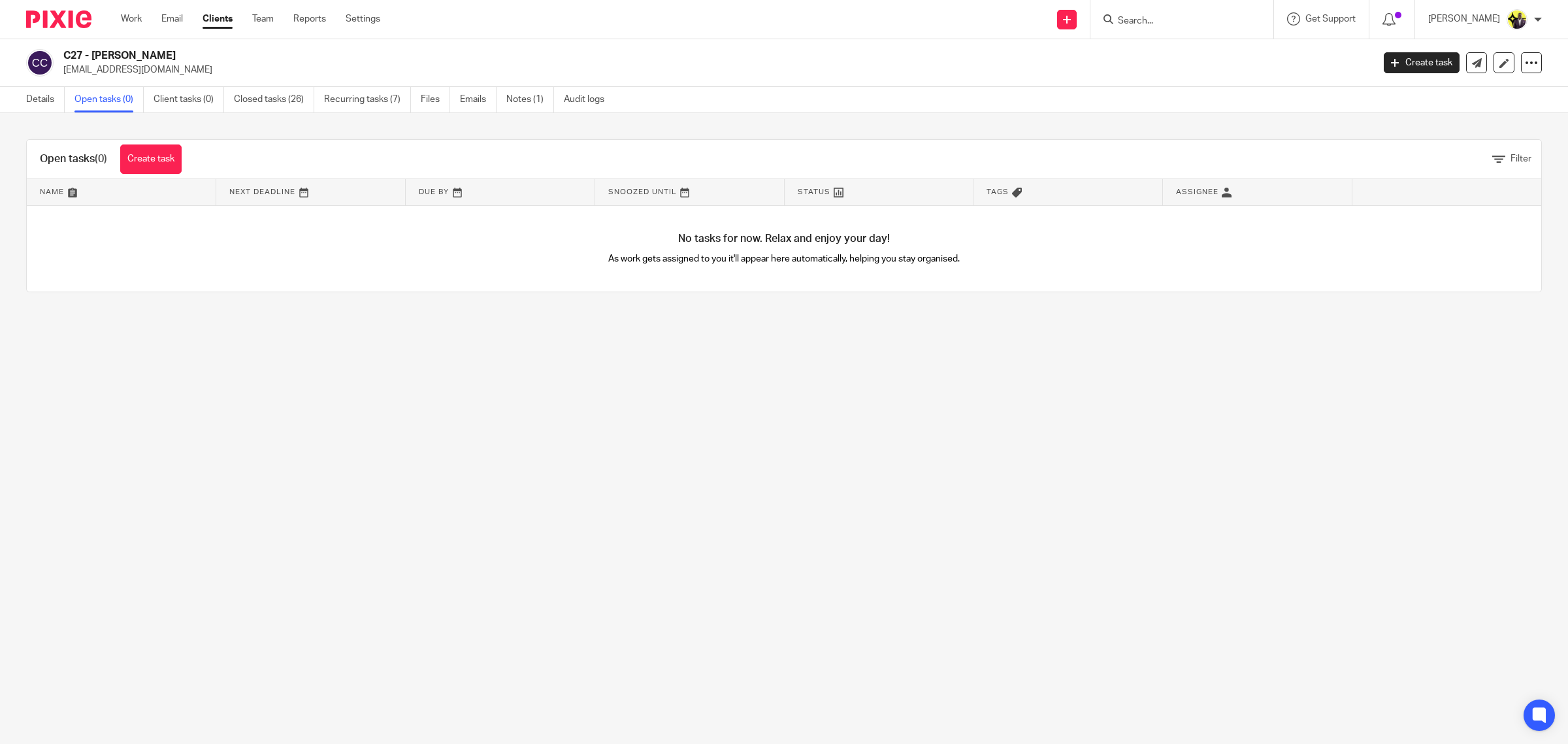
click at [1177, 18] on input "Search" at bounding box center [1175, 22] width 118 height 12
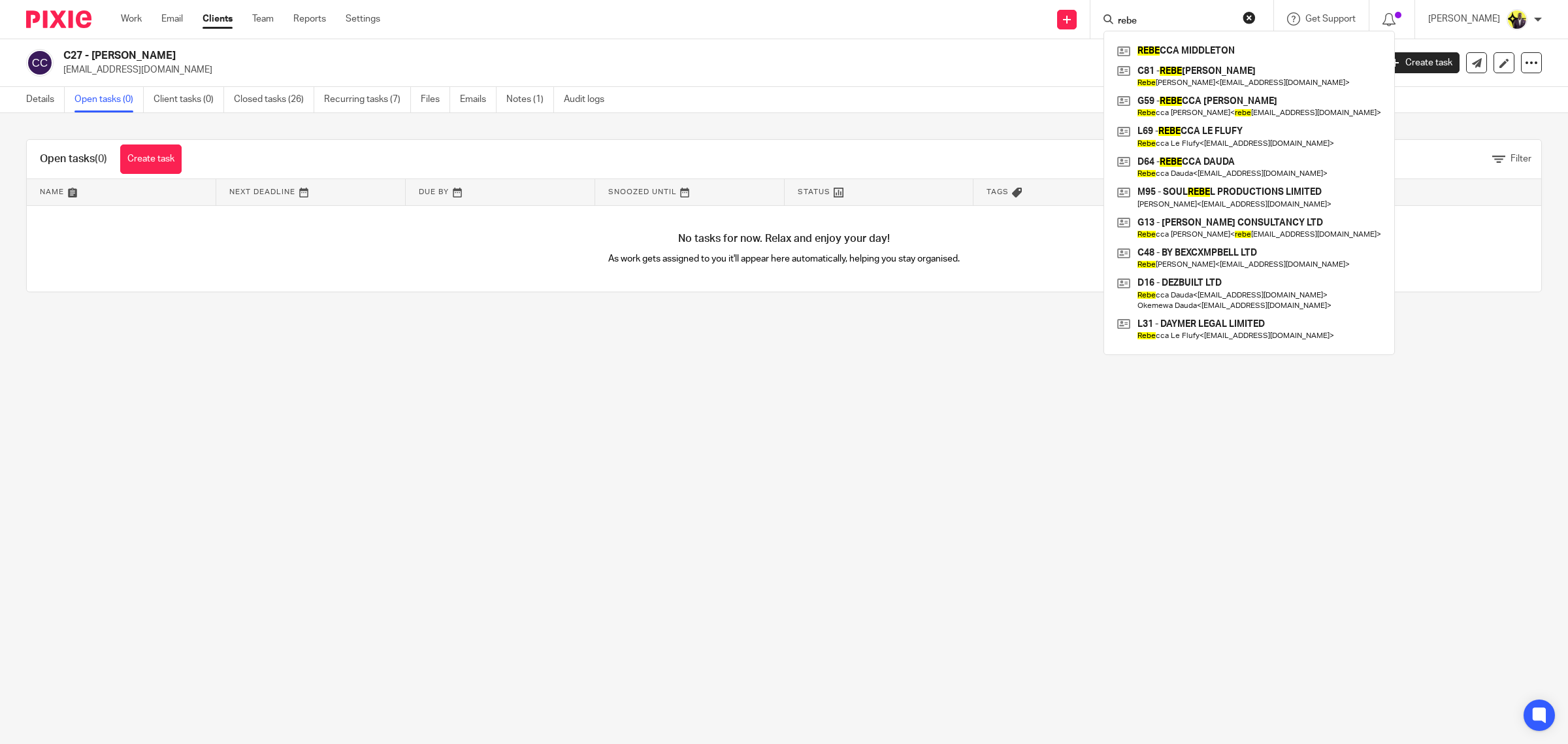
type input "rebe"
click at [1203, 22] on input "rebe" at bounding box center [1175, 22] width 118 height 12
click at [1223, 127] on link at bounding box center [1249, 136] width 271 height 30
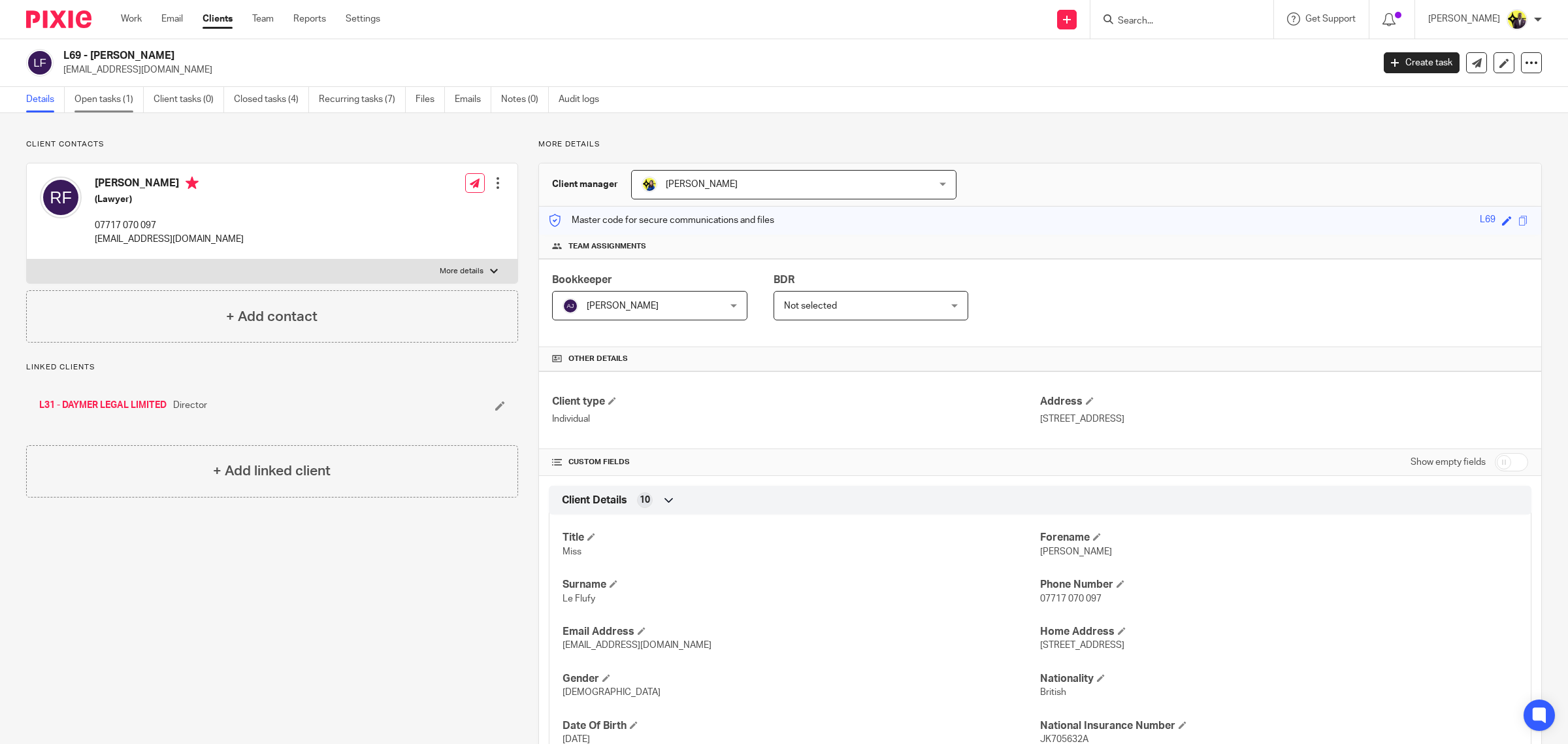
click at [129, 92] on link "Open tasks (1)" at bounding box center [109, 100] width 69 height 26
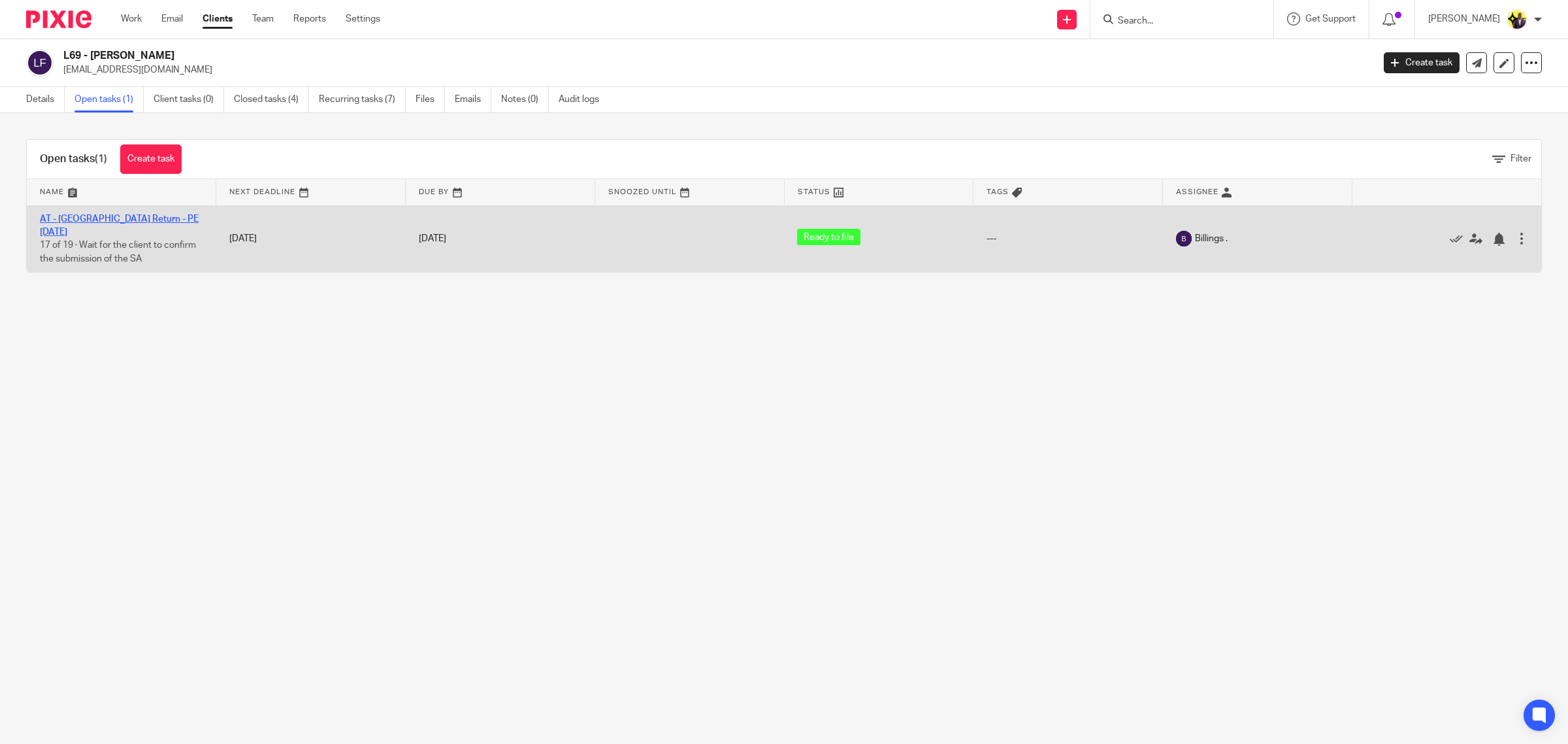
click at [136, 222] on link "AT - [GEOGRAPHIC_DATA] Return - PE [DATE]" at bounding box center [119, 225] width 159 height 22
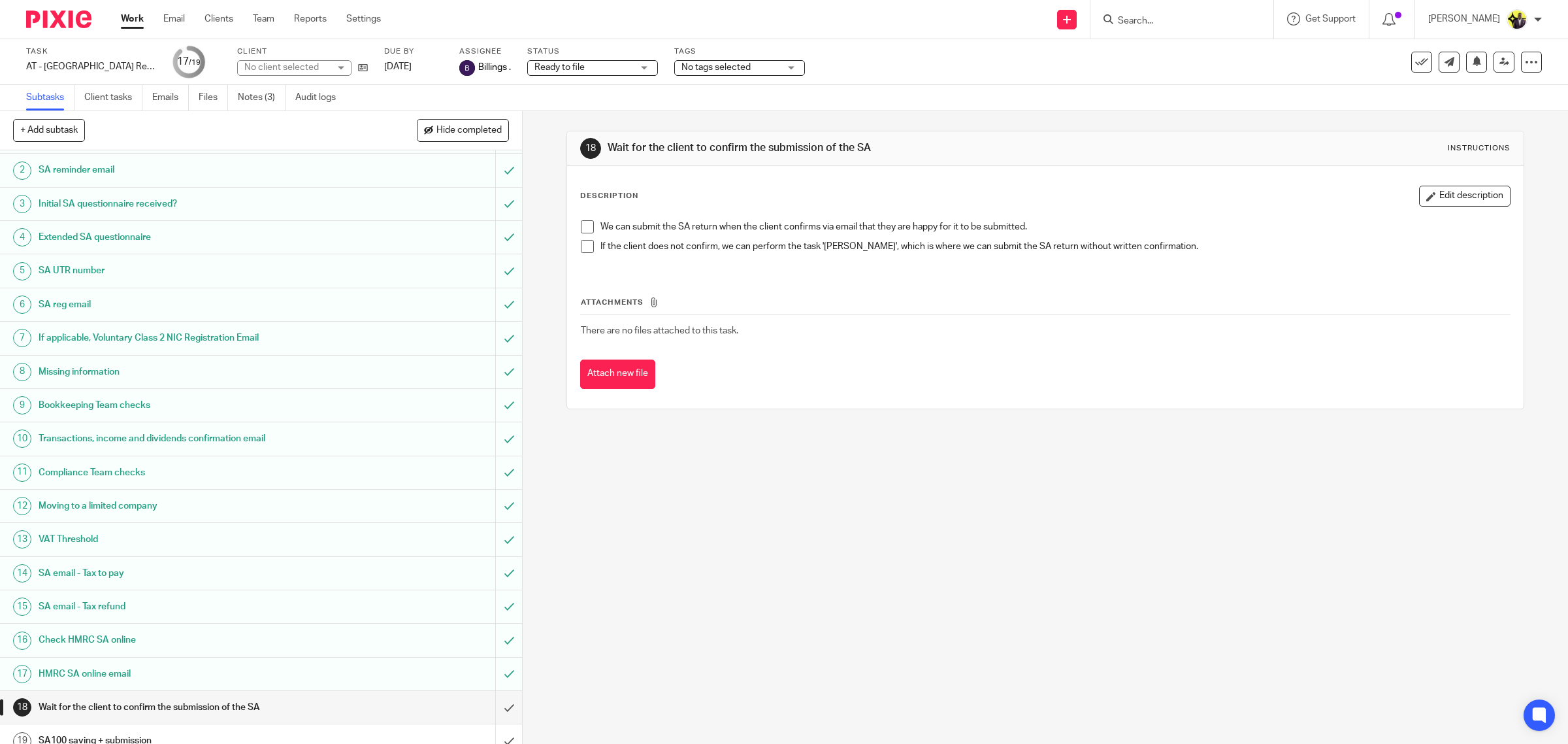
scroll to position [47, 0]
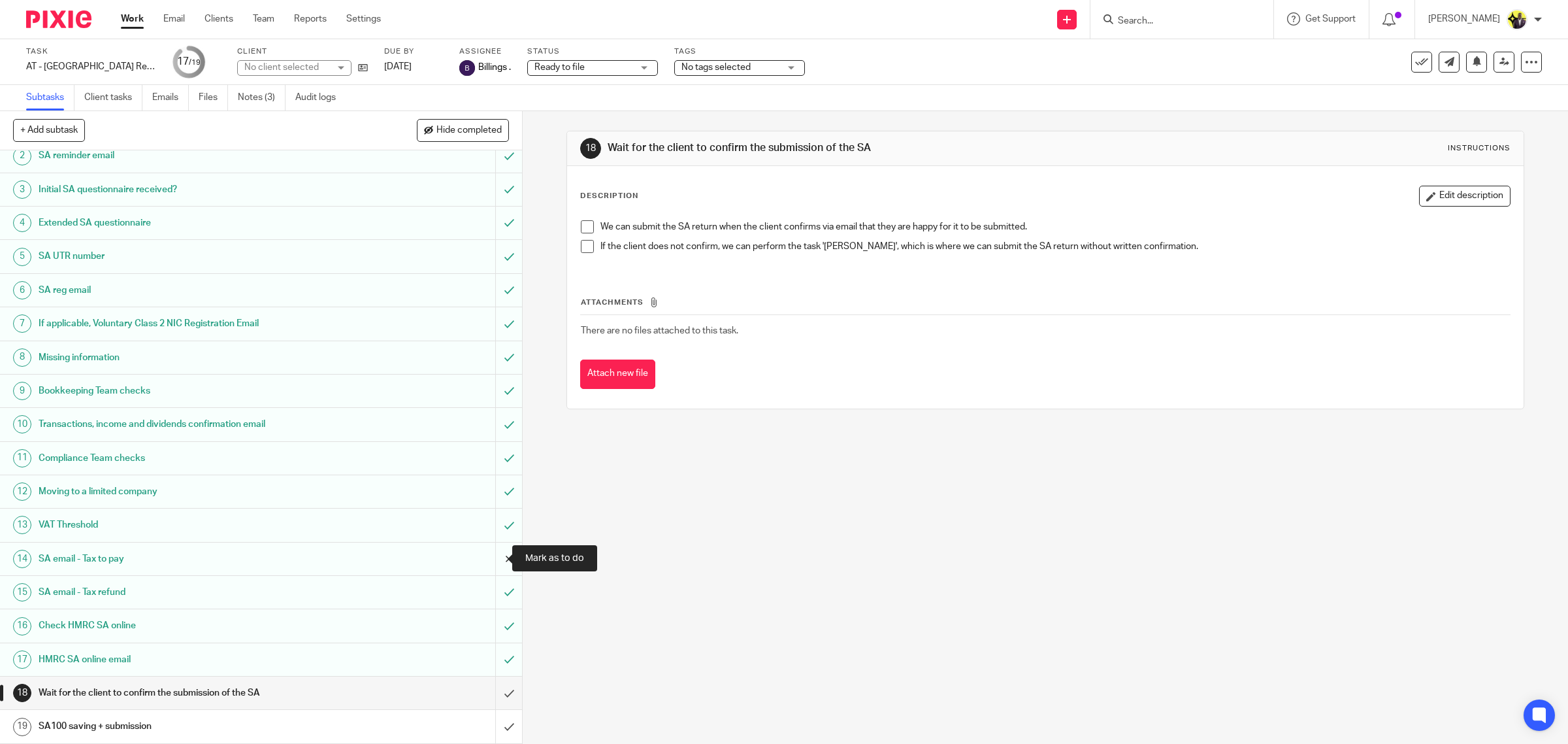
click at [504, 556] on input "submit" at bounding box center [261, 559] width 522 height 32
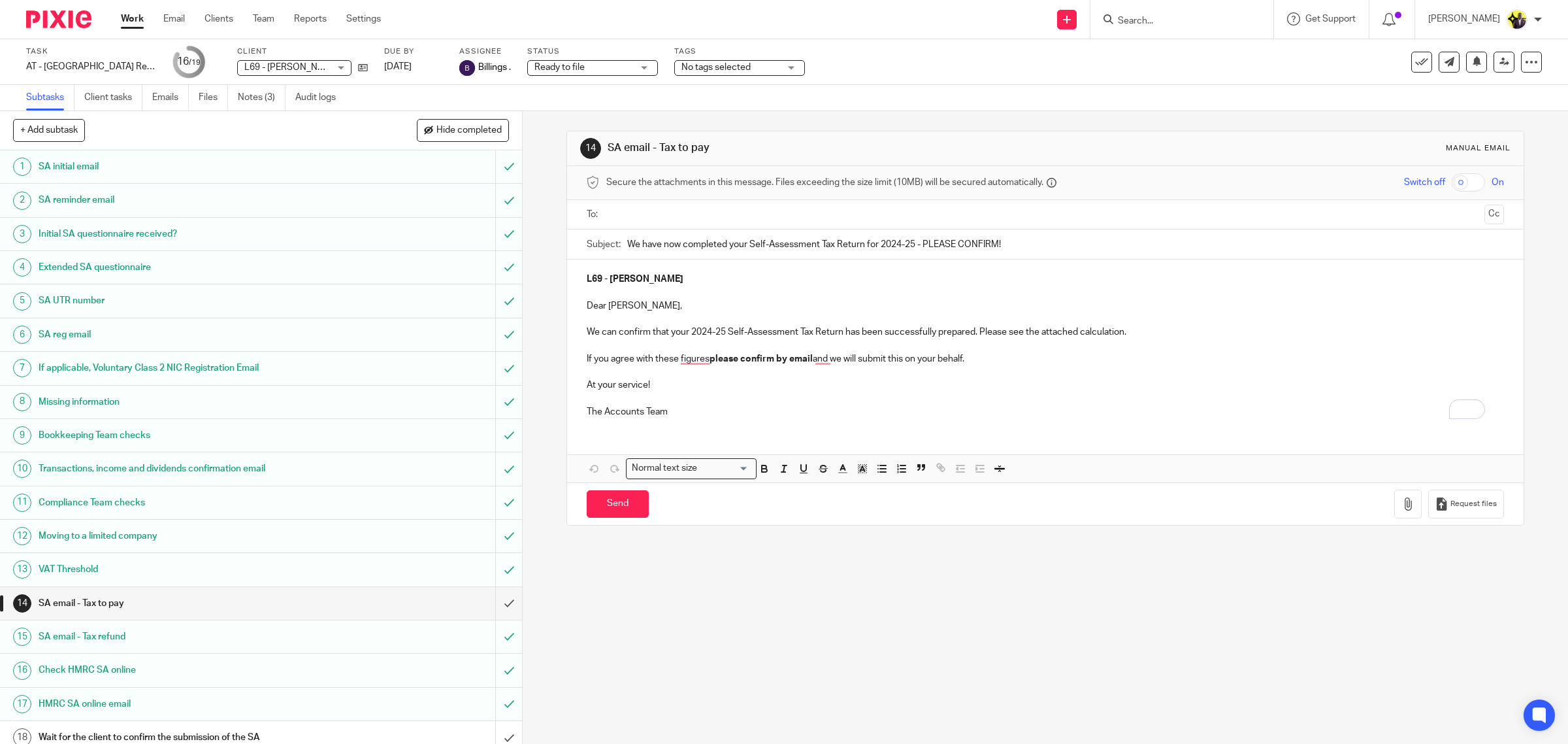
click at [1212, 17] on input "Search" at bounding box center [1175, 22] width 118 height 12
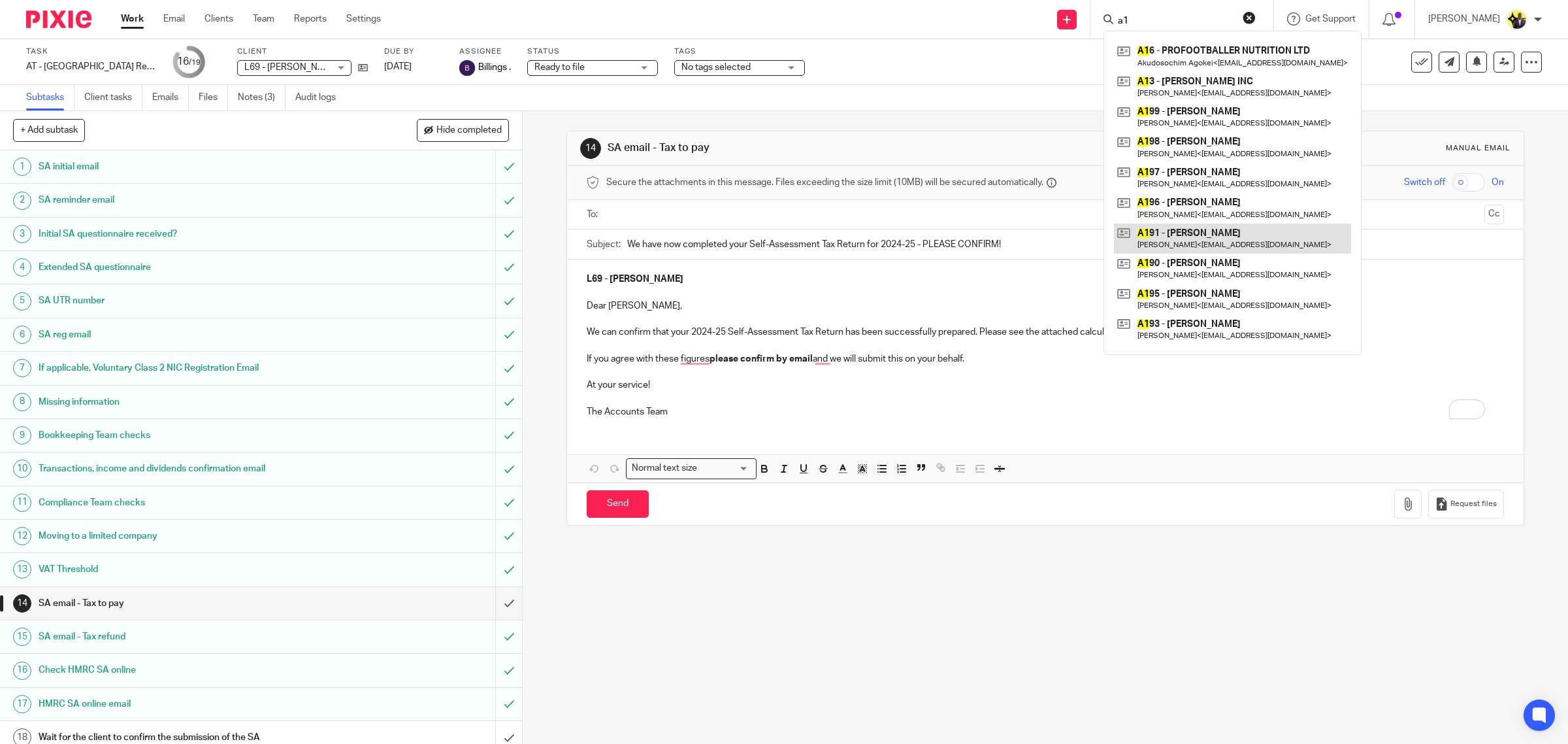
type input "a1"
click at [700, 392] on div "L69 - REBECCA LE FLUFY Dear Rebecca, We can confirm that your 2024-25 Self-Asse…" at bounding box center [1046, 344] width 957 height 169
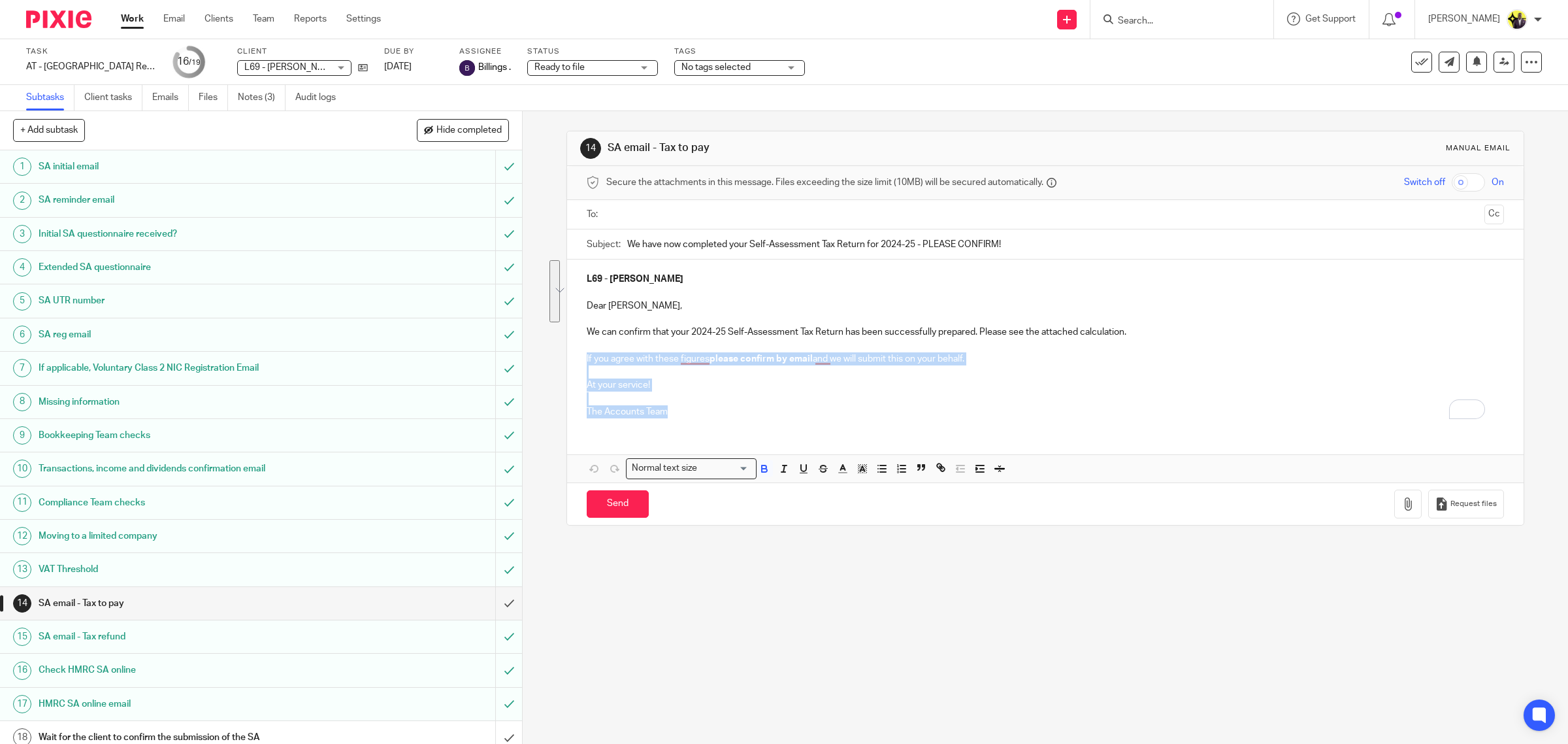
drag, startPoint x: 674, startPoint y: 423, endPoint x: 576, endPoint y: 360, distance: 116.5
click at [576, 360] on div "L69 - REBECCA LE FLUFY Dear Rebecca, We can confirm that your 2024-25 Self-Asse…" at bounding box center [1046, 344] width 957 height 169
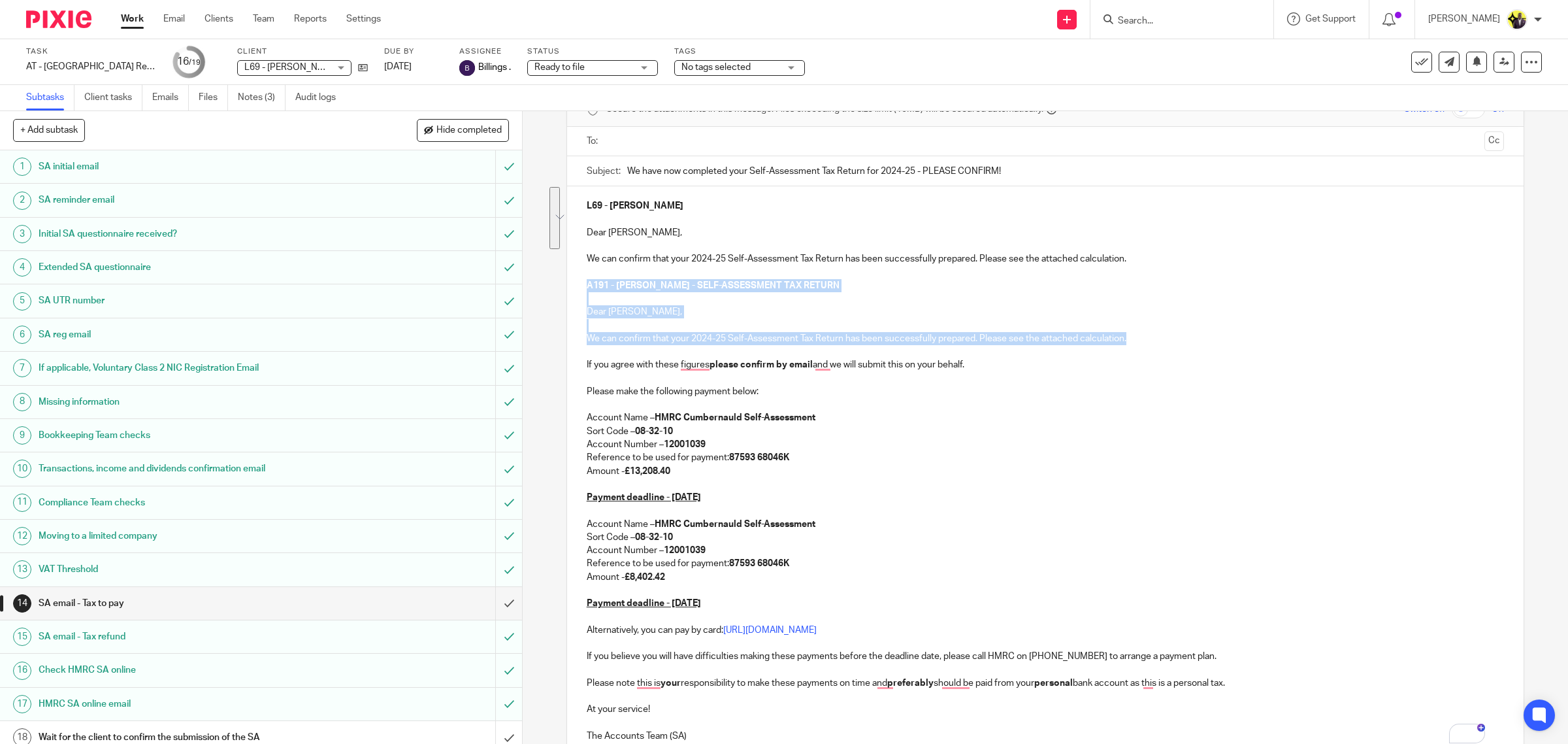
drag, startPoint x: 578, startPoint y: 282, endPoint x: 1148, endPoint y: 337, distance: 572.6
click at [1148, 337] on div "L69 - REBECCA LE FLUFY Dear Rebecca, We can confirm that your 2024-25 Self-Asse…" at bounding box center [1046, 469] width 957 height 566
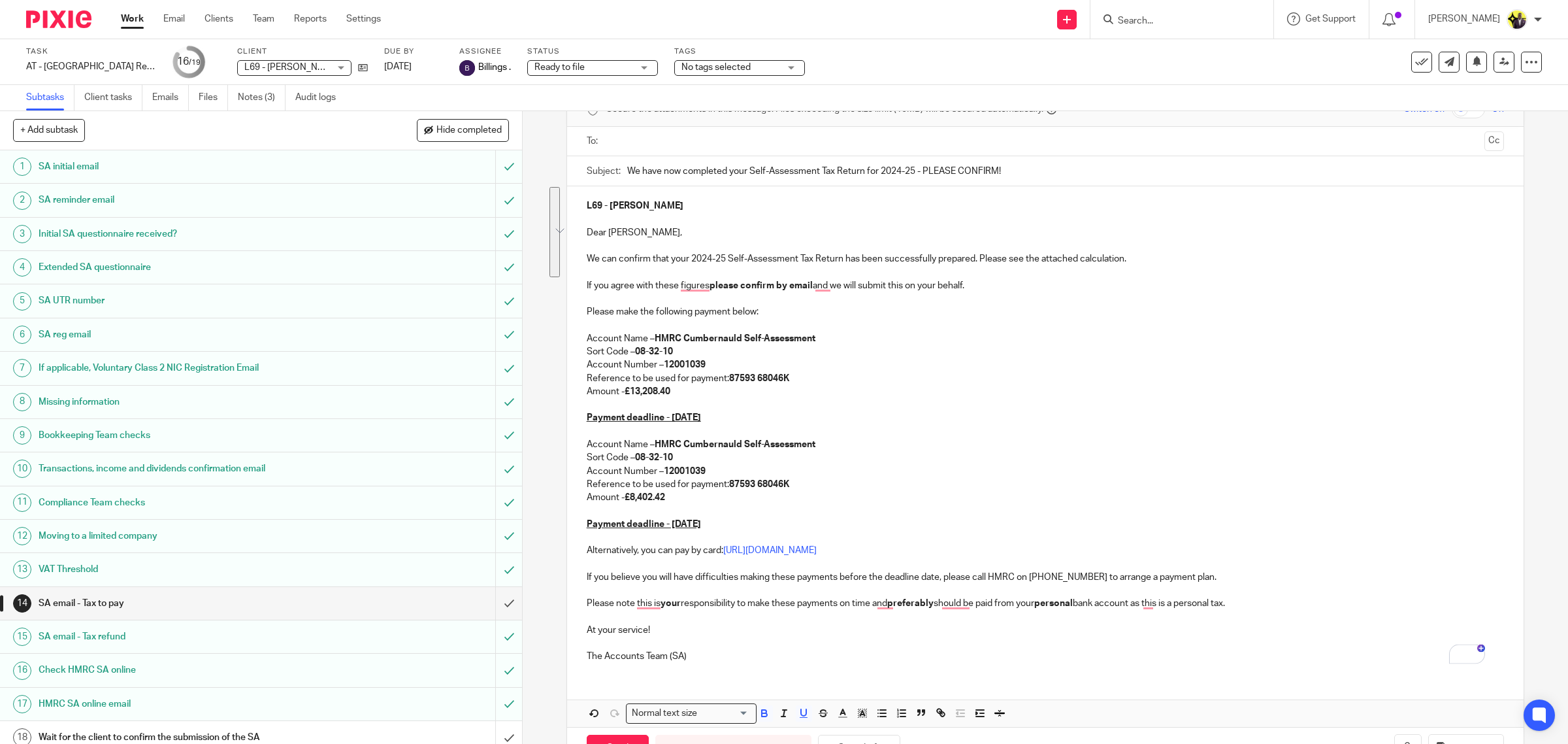
drag, startPoint x: 588, startPoint y: 433, endPoint x: 751, endPoint y: 524, distance: 186.7
click at [751, 524] on div "L69 - REBECCA LE FLUFY Dear Rebecca, We can confirm that your 2024-25 Self-Asse…" at bounding box center [1046, 429] width 957 height 486
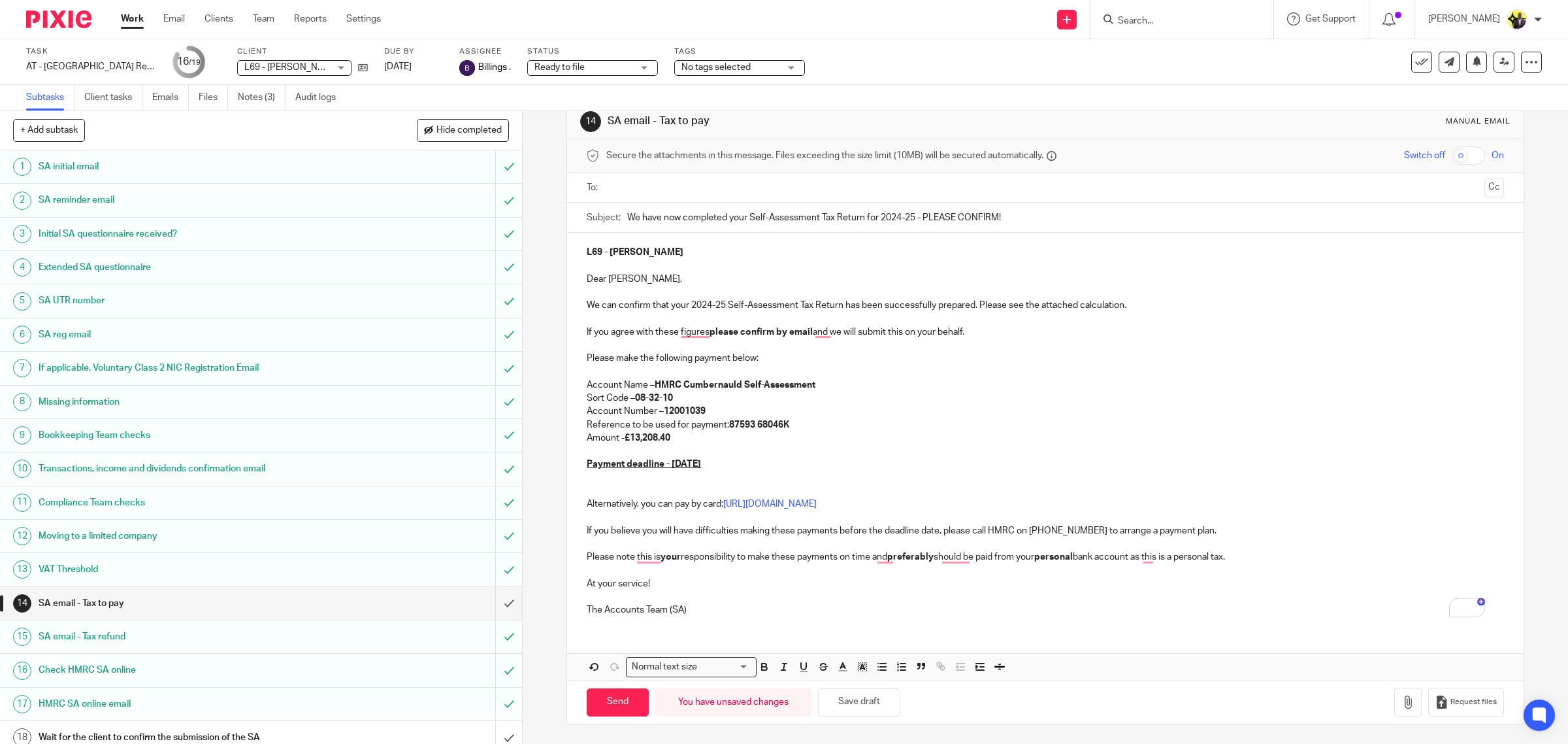
scroll to position [14, 0]
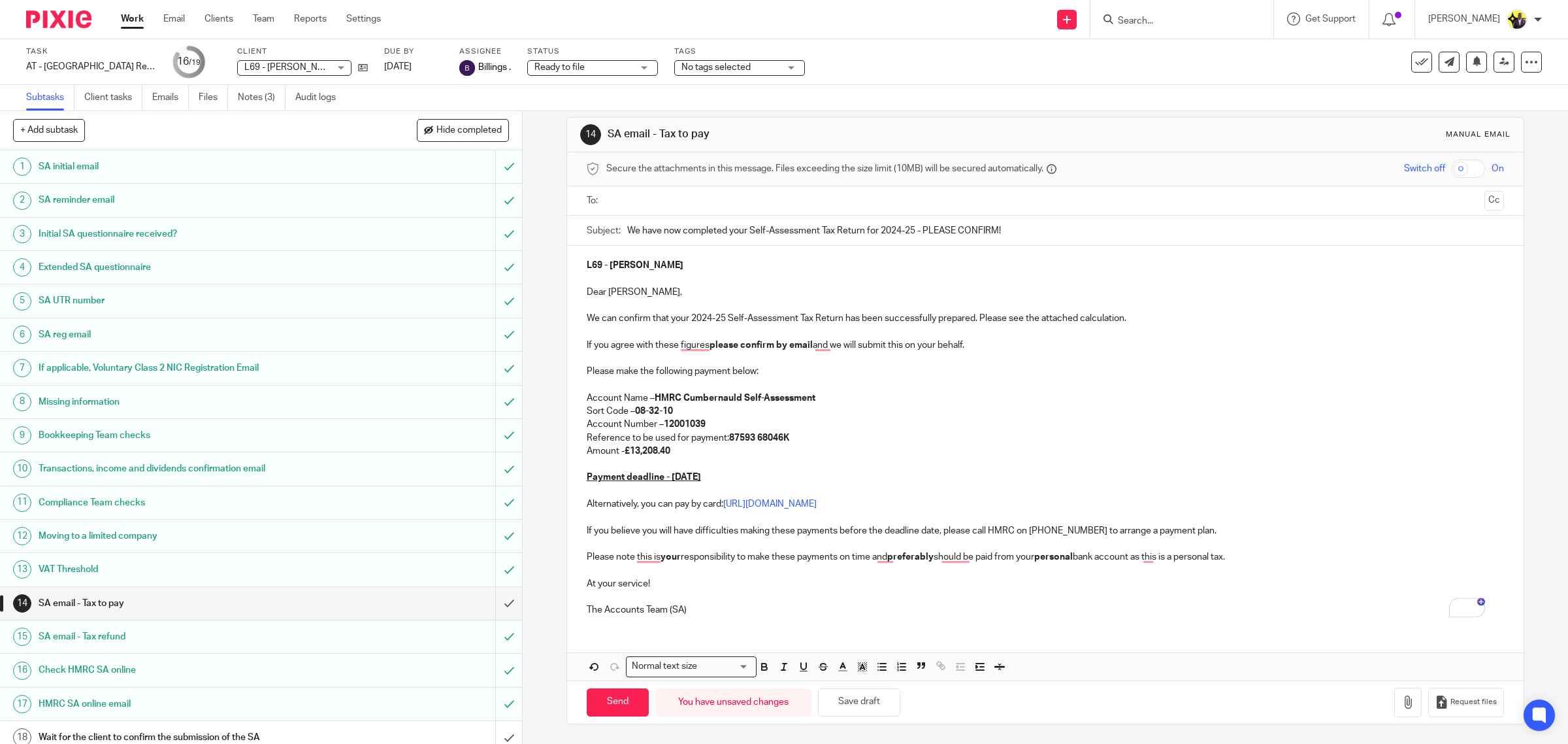
click at [726, 616] on p "The Accounts Team (SA)" at bounding box center [1046, 609] width 918 height 13
click at [674, 194] on input "text" at bounding box center [1045, 201] width 869 height 15
click at [685, 347] on p "If you agree with these figures please confirm by email and we will submit this…" at bounding box center [1046, 347] width 918 height 13
click at [677, 456] on p "Amount - £13,208.40" at bounding box center [1046, 452] width 918 height 13
click at [727, 260] on div "L69 - REBECCA LE FLUFY Dear Rebecca, We can confirm that your 2024-25 Self-Asse…" at bounding box center [1046, 438] width 957 height 381
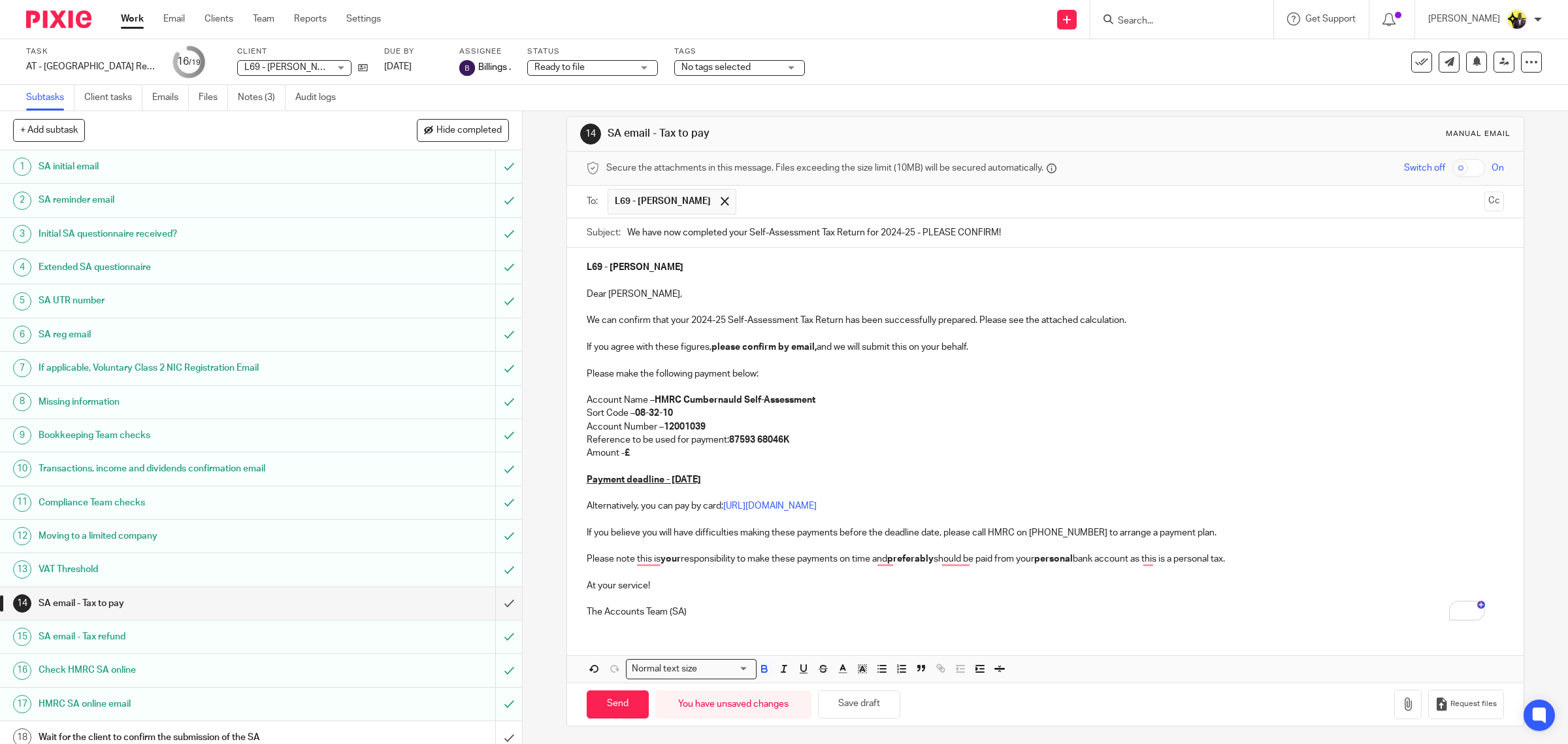
click at [743, 234] on input "We have now completed your Self-Assessment Tax Return for 2024-25 - PLEASE CONF…" at bounding box center [1066, 233] width 878 height 29
type input "AMENDED - We have now completed your Self-Assessment Tax Return for 2024-25 - P…"
click at [642, 445] on p "Reference to be used for payment: 87593 68046K" at bounding box center [1046, 439] width 918 height 13
click at [643, 446] on p "Reference to be used for payment: 87593 68046K" at bounding box center [1046, 439] width 918 height 13
click at [644, 452] on p "Amount - £" at bounding box center [1046, 452] width 918 height 13
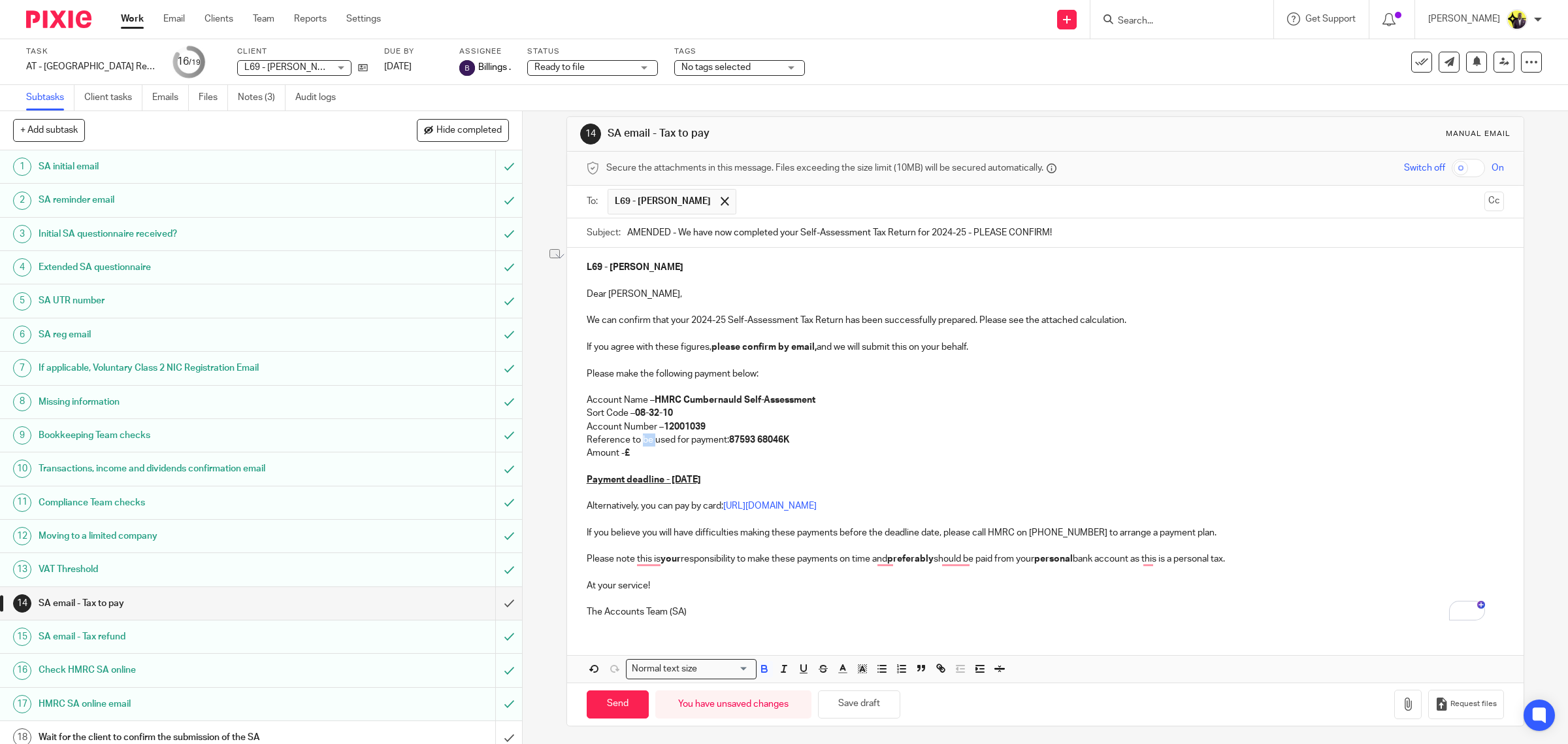
click at [678, 459] on p "Amount - £" at bounding box center [1046, 452] width 918 height 13
drag, startPoint x: 771, startPoint y: 433, endPoint x: 838, endPoint y: 439, distance: 67.3
click at [772, 432] on p "Account Number – 12001039" at bounding box center [1046, 427] width 918 height 13
click at [781, 440] on strong "87593 68046K" at bounding box center [760, 440] width 60 height 9
click at [849, 441] on p "Reference to be used for payment: 18282 88103 K" at bounding box center [1046, 439] width 918 height 13
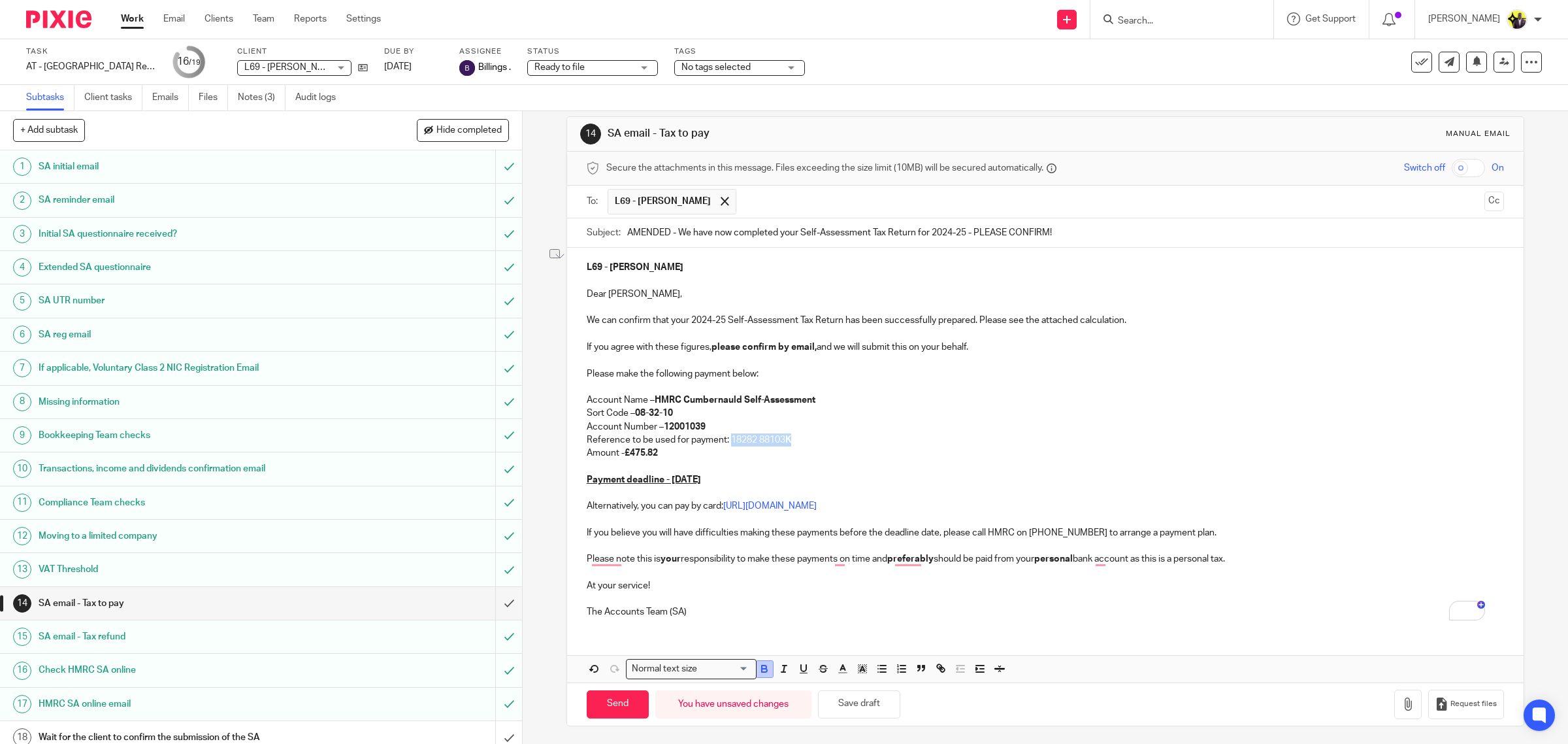
click at [759, 672] on icon "button" at bounding box center [765, 669] width 12 height 12
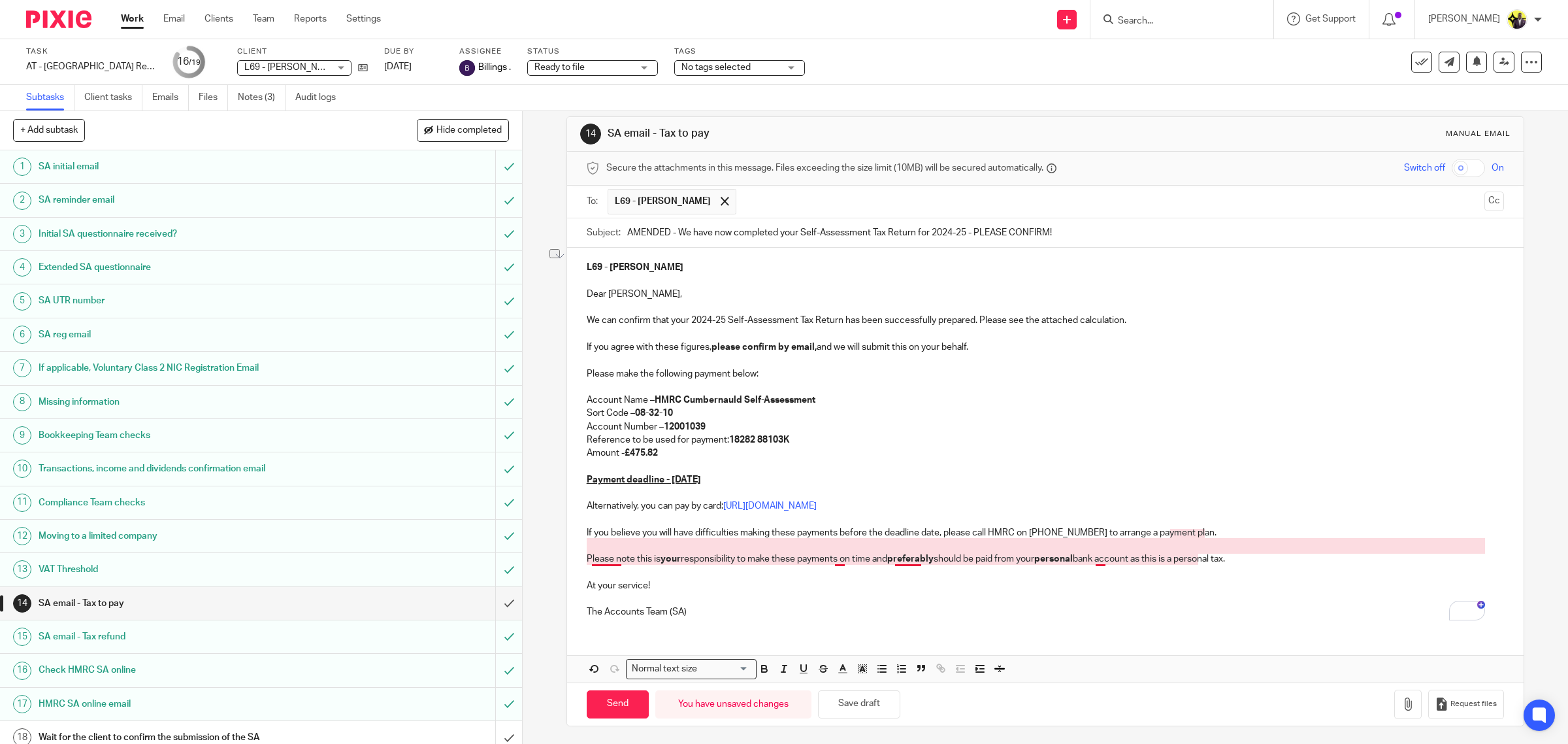
click at [608, 559] on p "Please note this is your responsibility to make these payments on time and pref…" at bounding box center [1046, 559] width 918 height 13
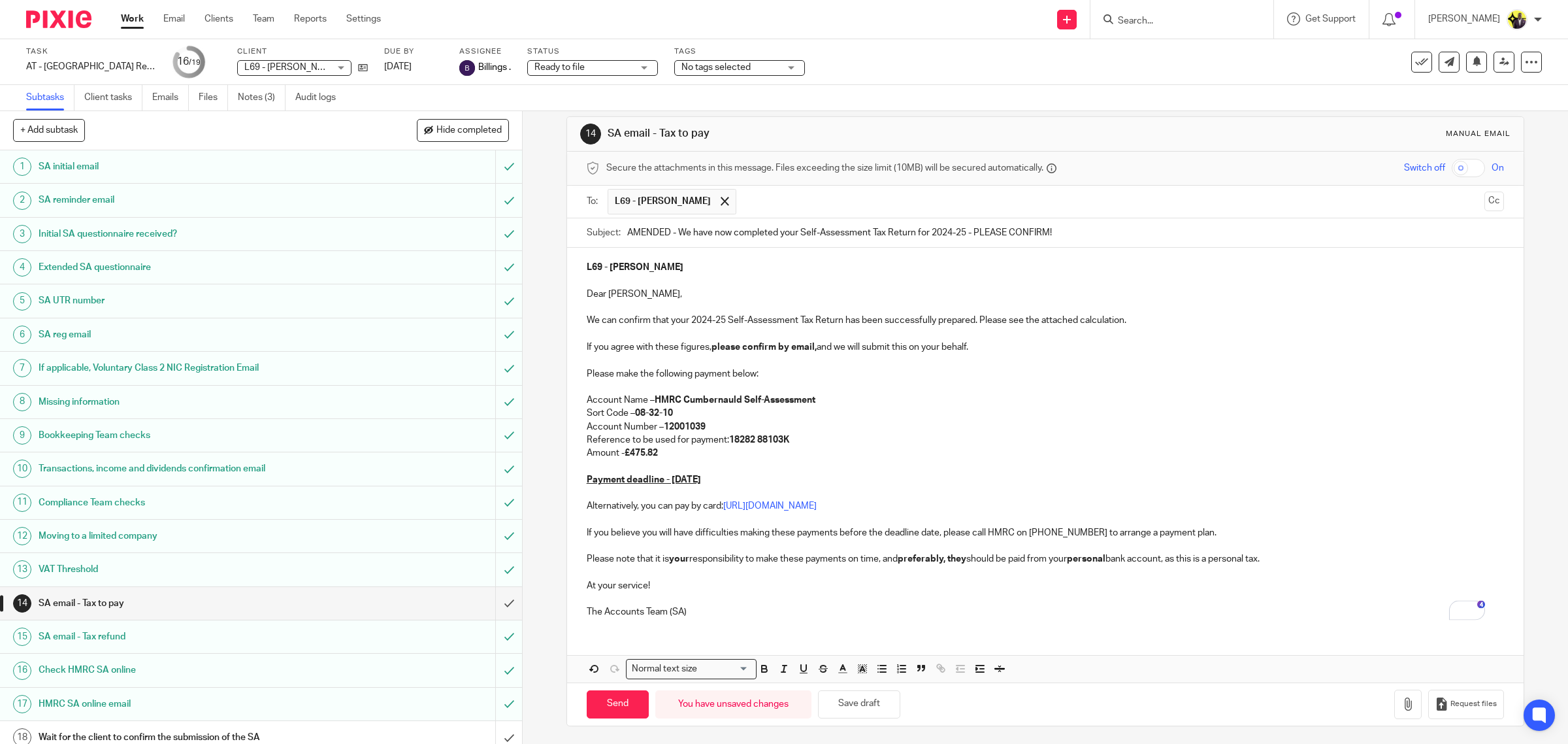
click at [687, 626] on div "L69 - REBECCA LE FLUFY Dear Rebecca, We can confirm that your 2024-25 Self-Asse…" at bounding box center [1046, 438] width 957 height 381
click at [1395, 705] on button "button" at bounding box center [1408, 704] width 27 height 29
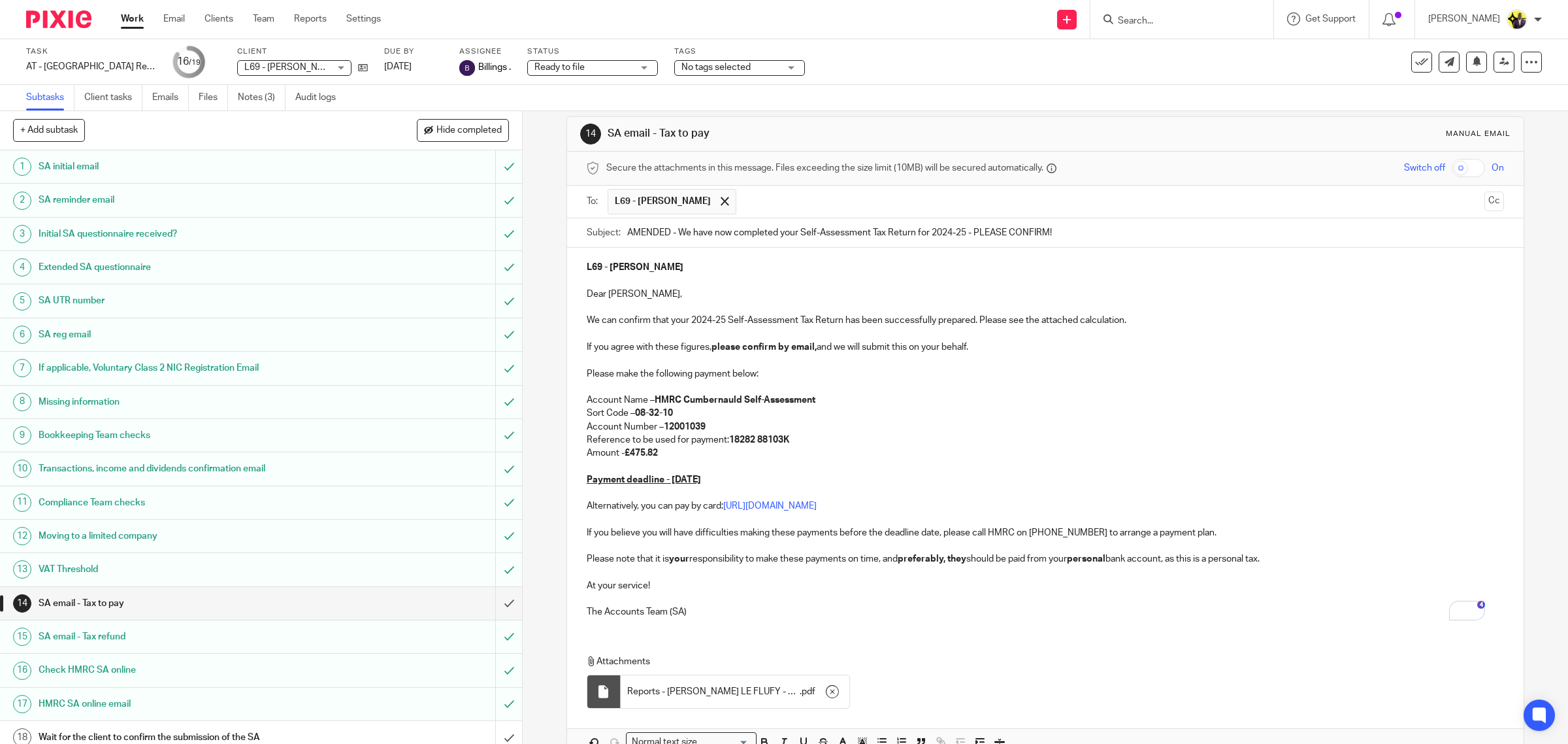
scroll to position [92, 0]
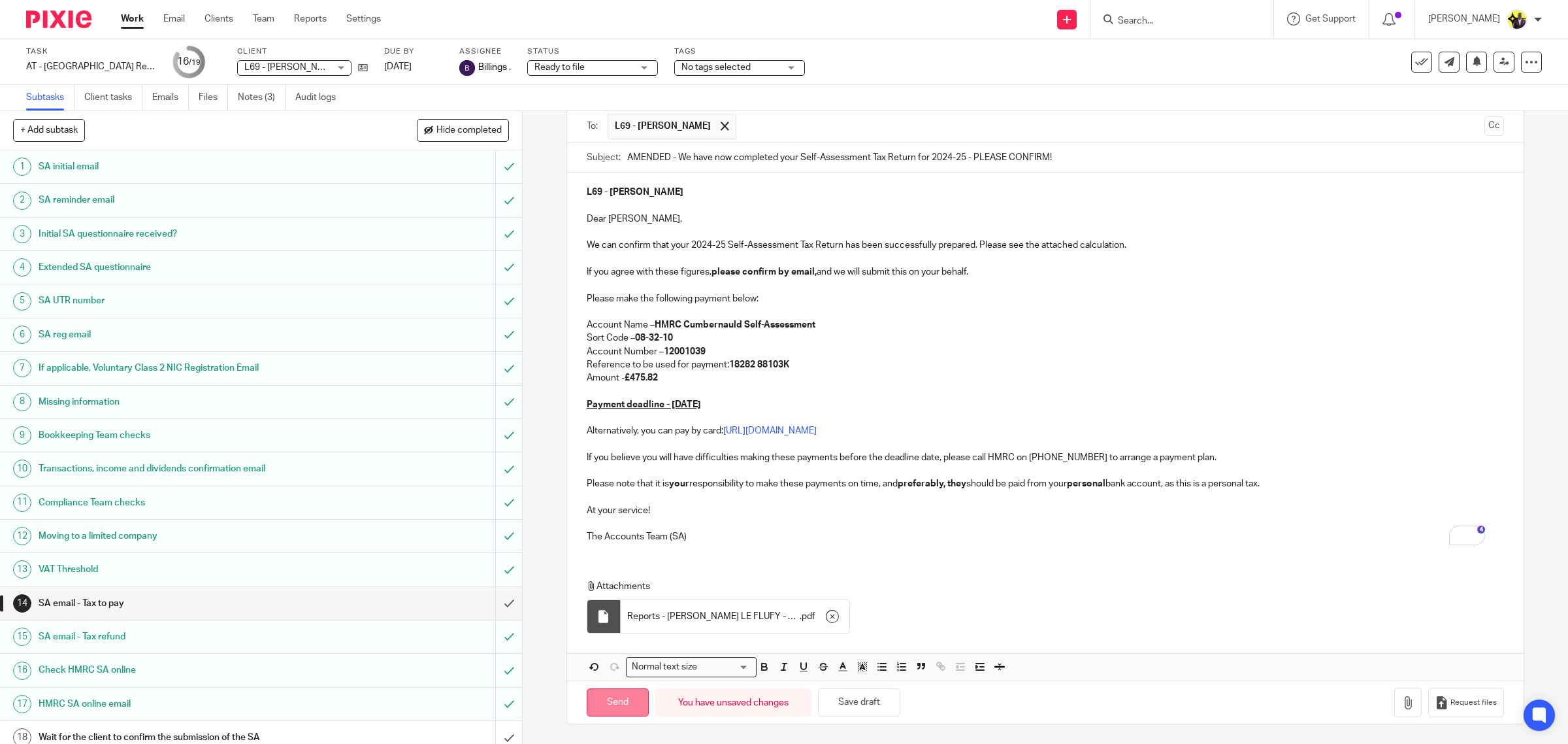
click at [613, 697] on input "Send" at bounding box center [618, 702] width 62 height 28
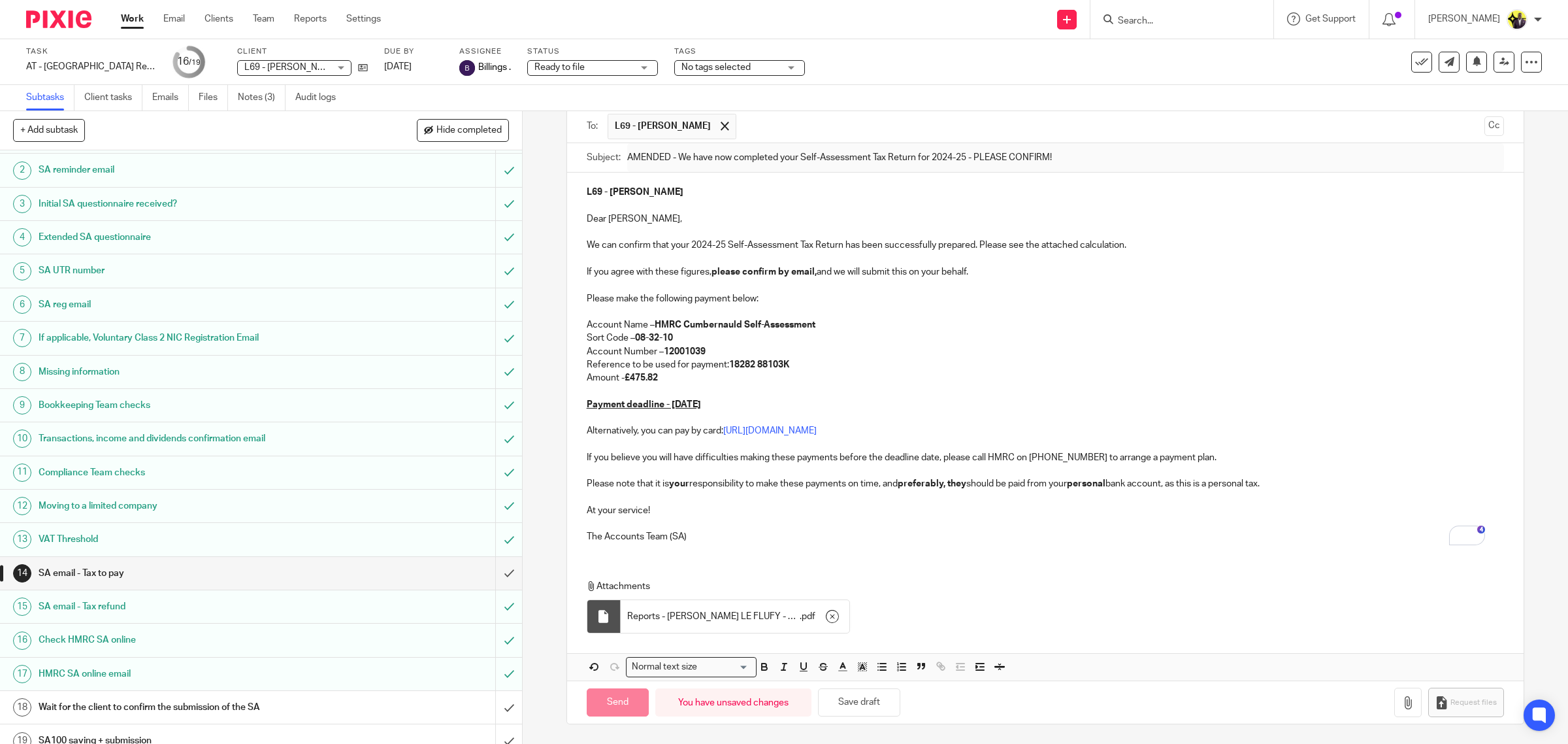
scroll to position [47, 0]
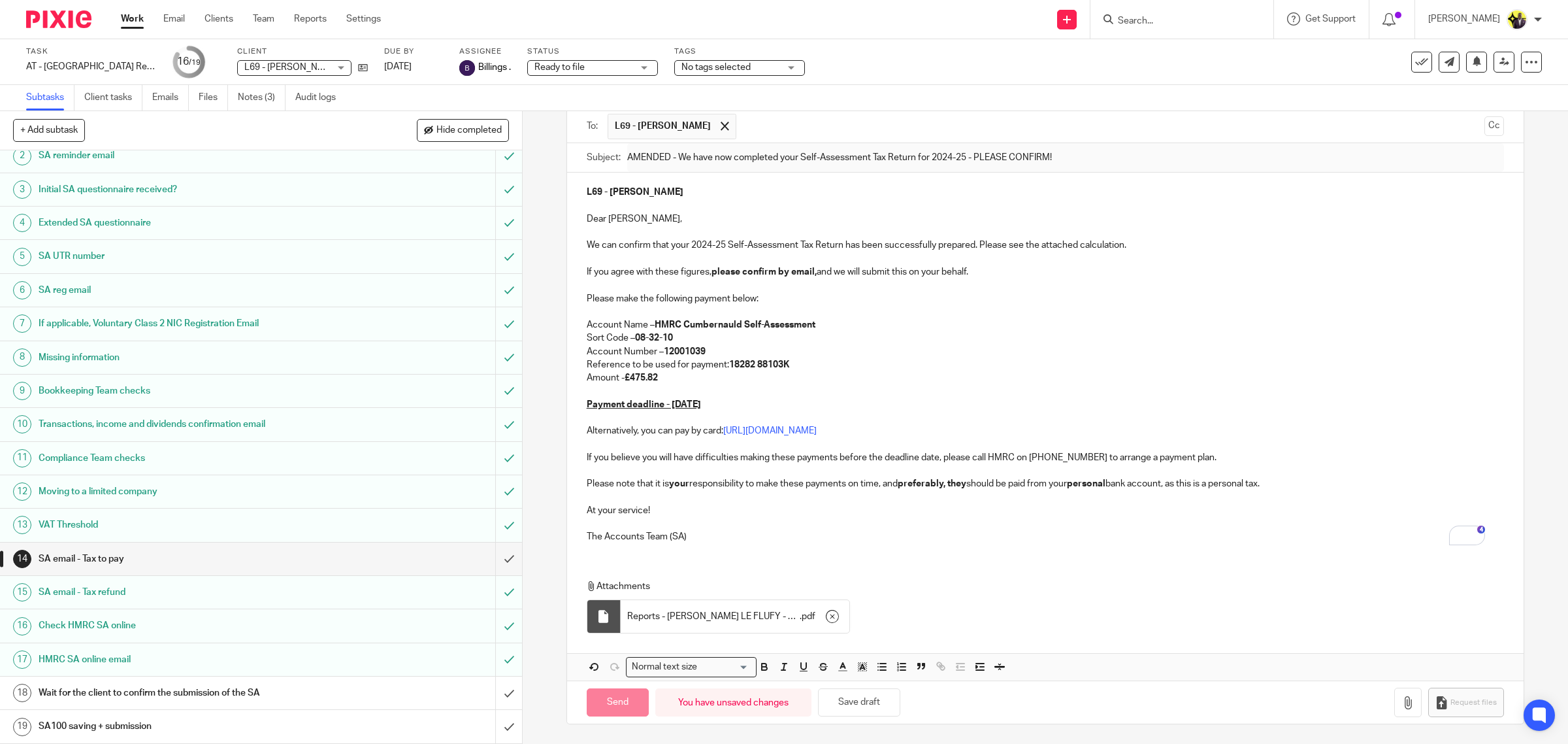
type input "Sent"
click at [271, 21] on link "Team" at bounding box center [264, 18] width 22 height 13
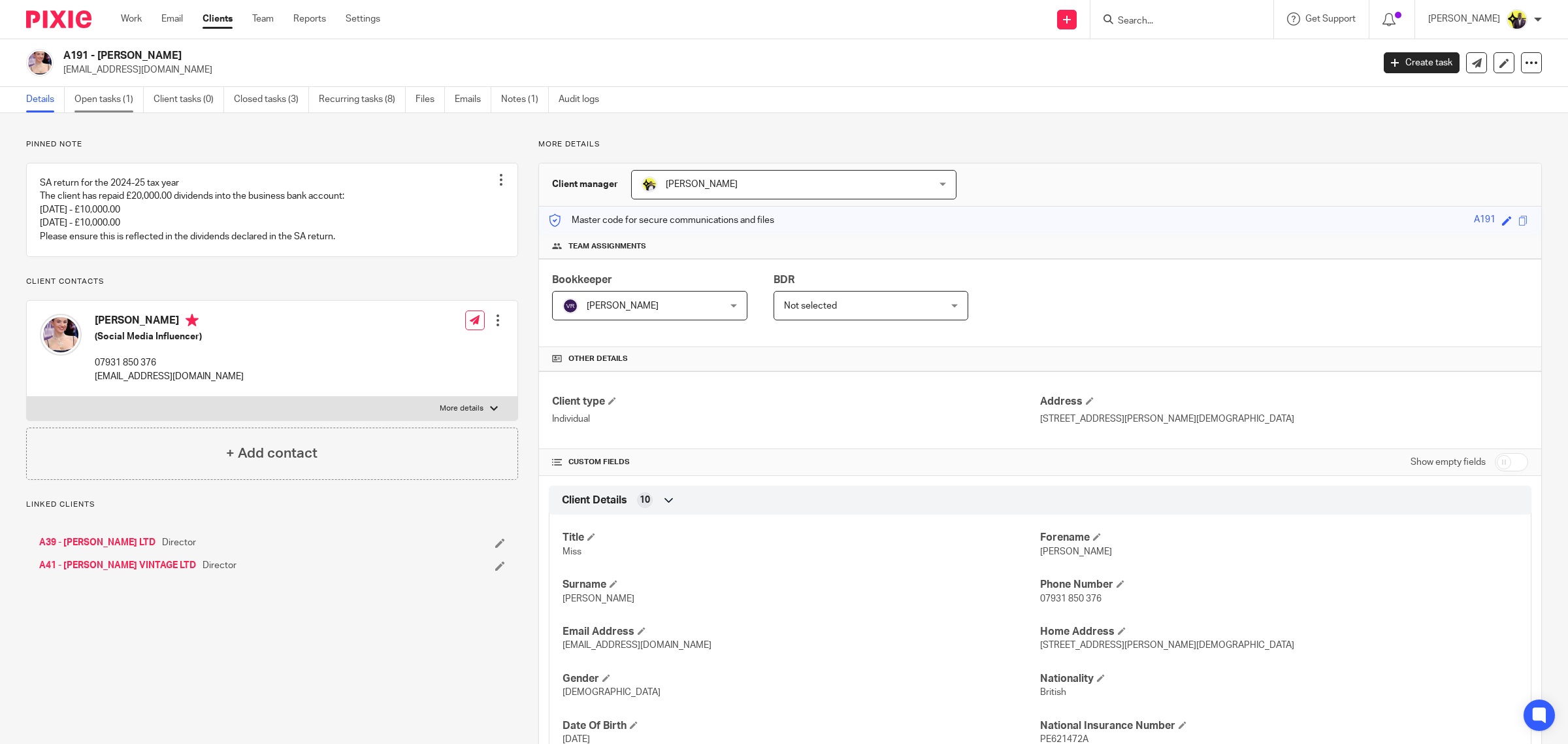
click at [103, 93] on link "Open tasks (1)" at bounding box center [109, 100] width 69 height 26
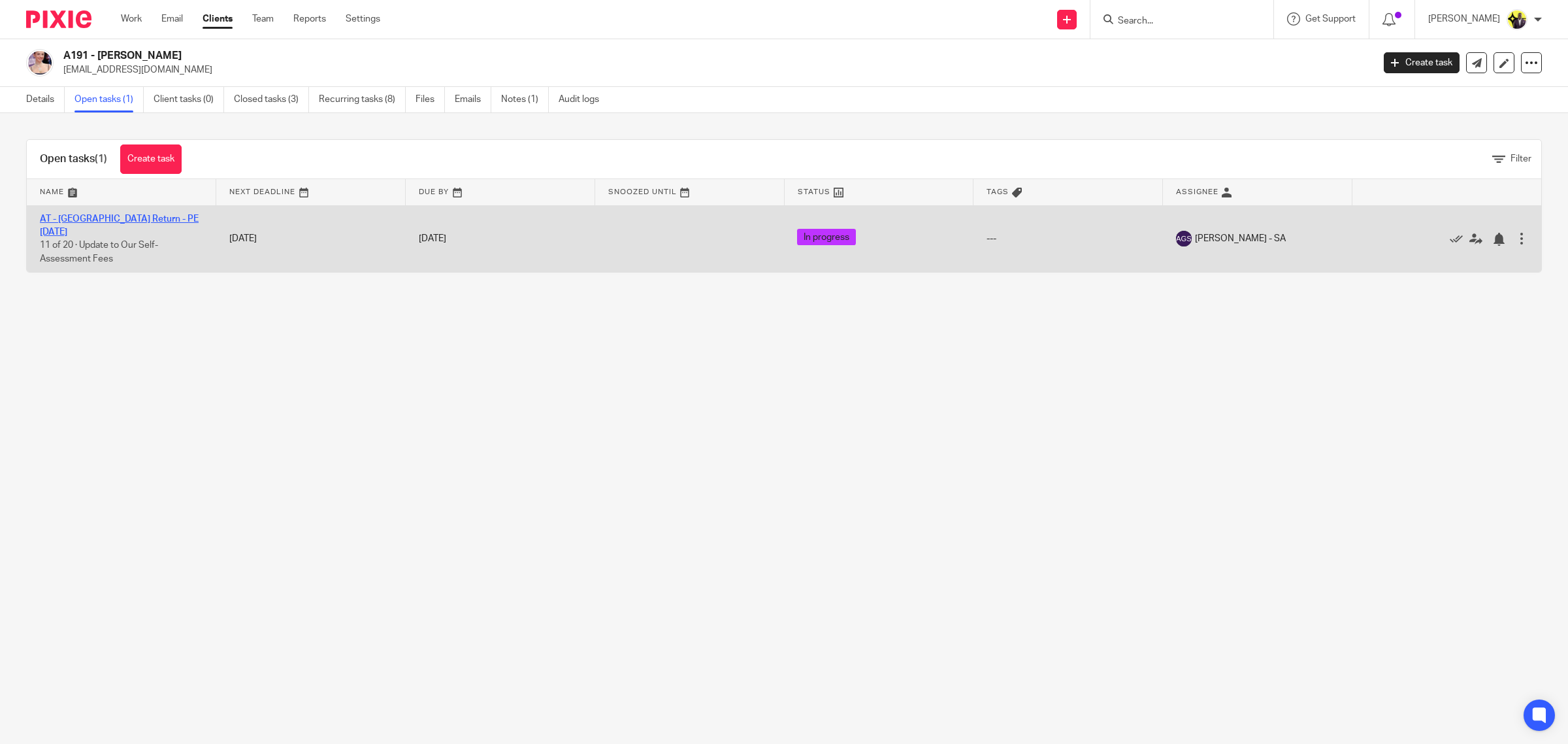
click at [115, 216] on link "AT - [GEOGRAPHIC_DATA] Return - PE [DATE]" at bounding box center [119, 225] width 159 height 22
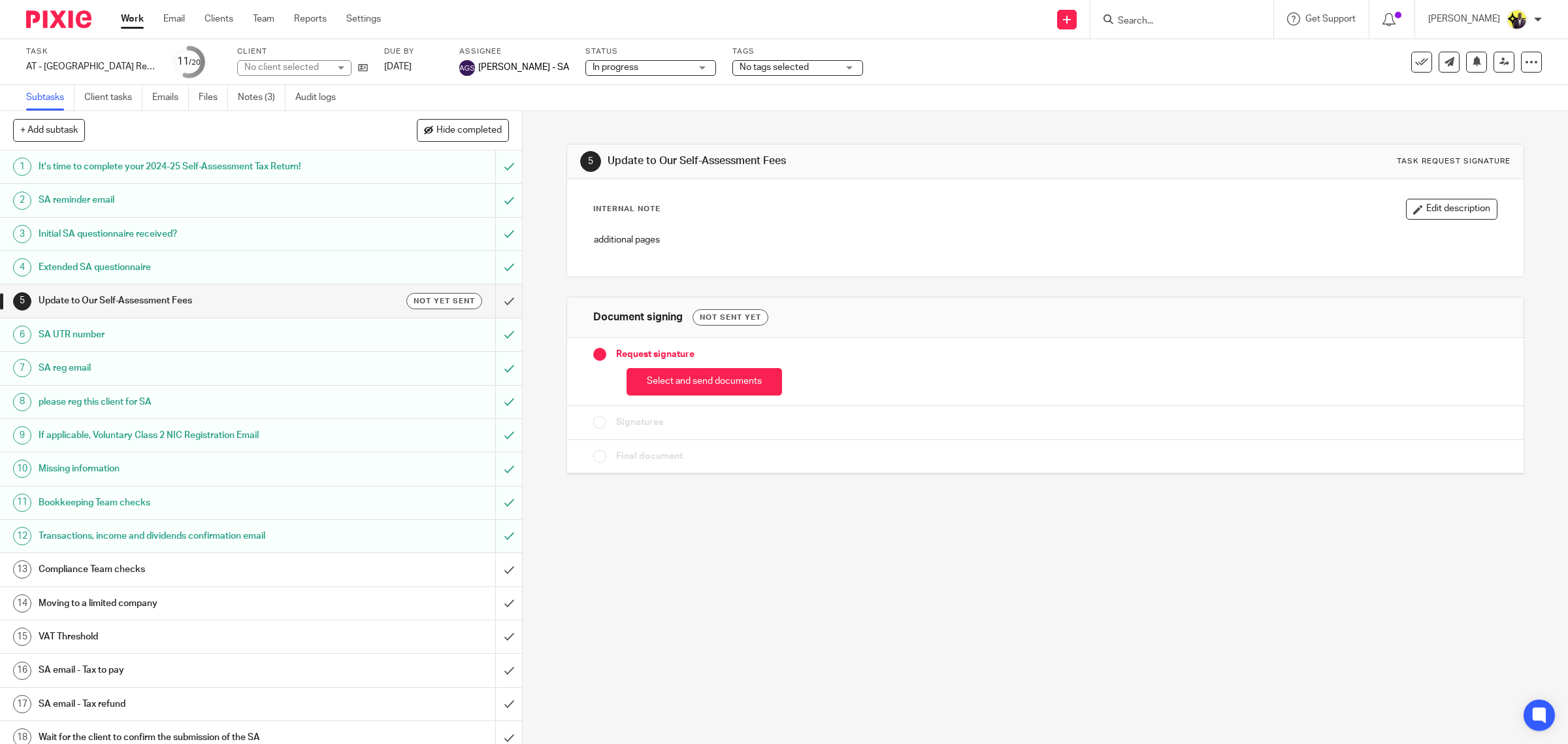
scroll to position [81, 0]
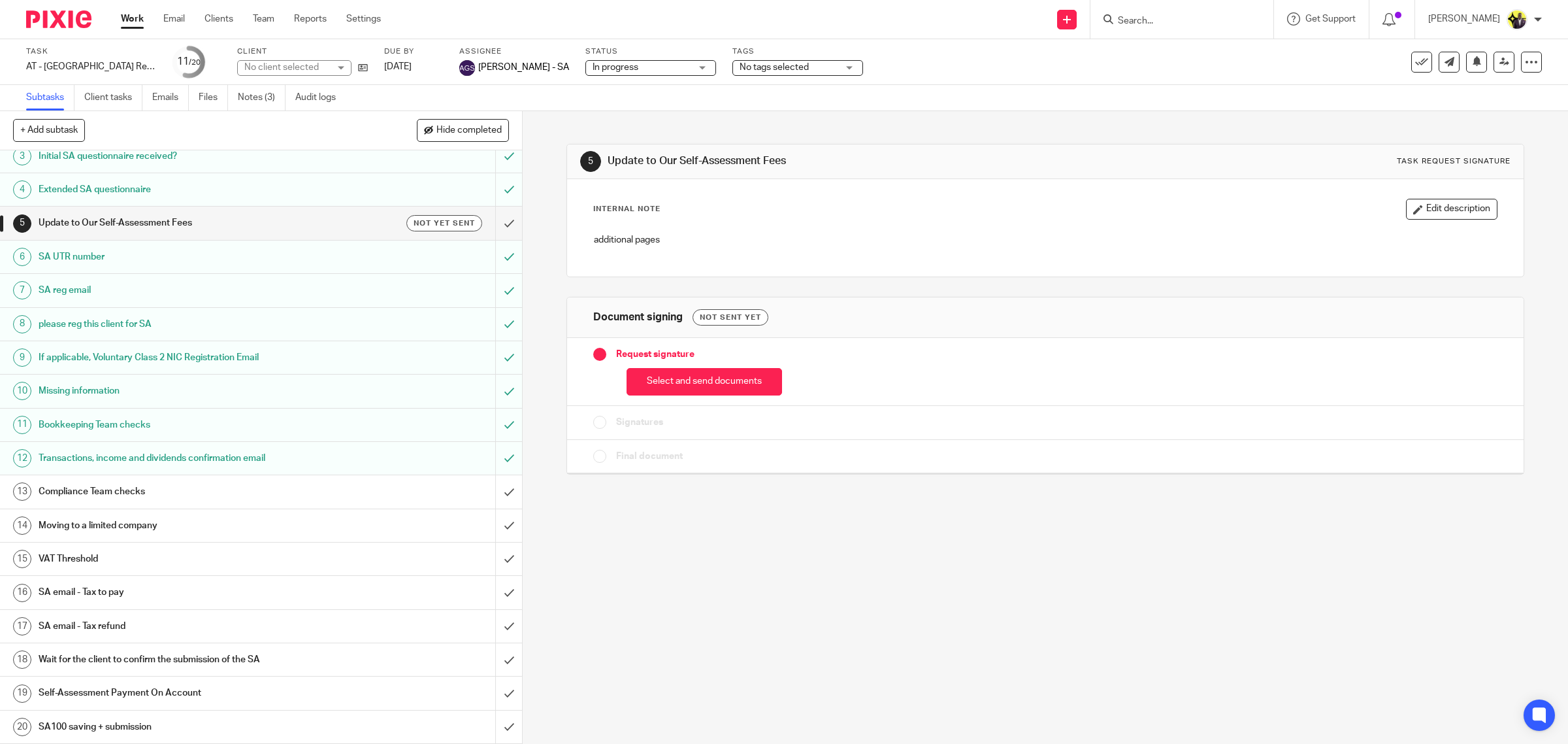
click at [151, 590] on h1 "SA email - Tax to pay" at bounding box center [186, 592] width 296 height 20
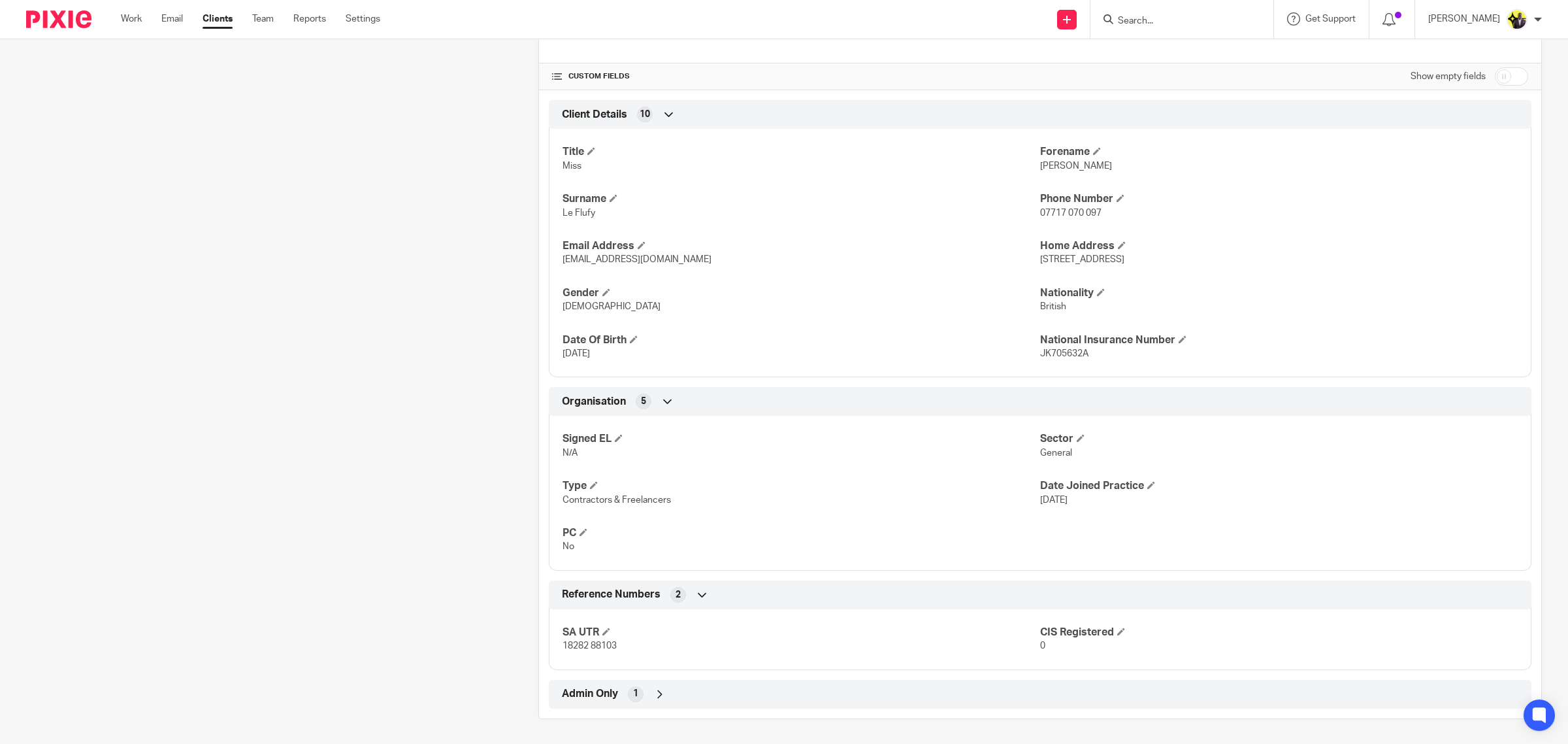
scroll to position [387, 0]
drag, startPoint x: 622, startPoint y: 639, endPoint x: 560, endPoint y: 642, distance: 62.1
click at [563, 642] on p "18282 88103" at bounding box center [802, 644] width 478 height 13
copy span "18282 88103"
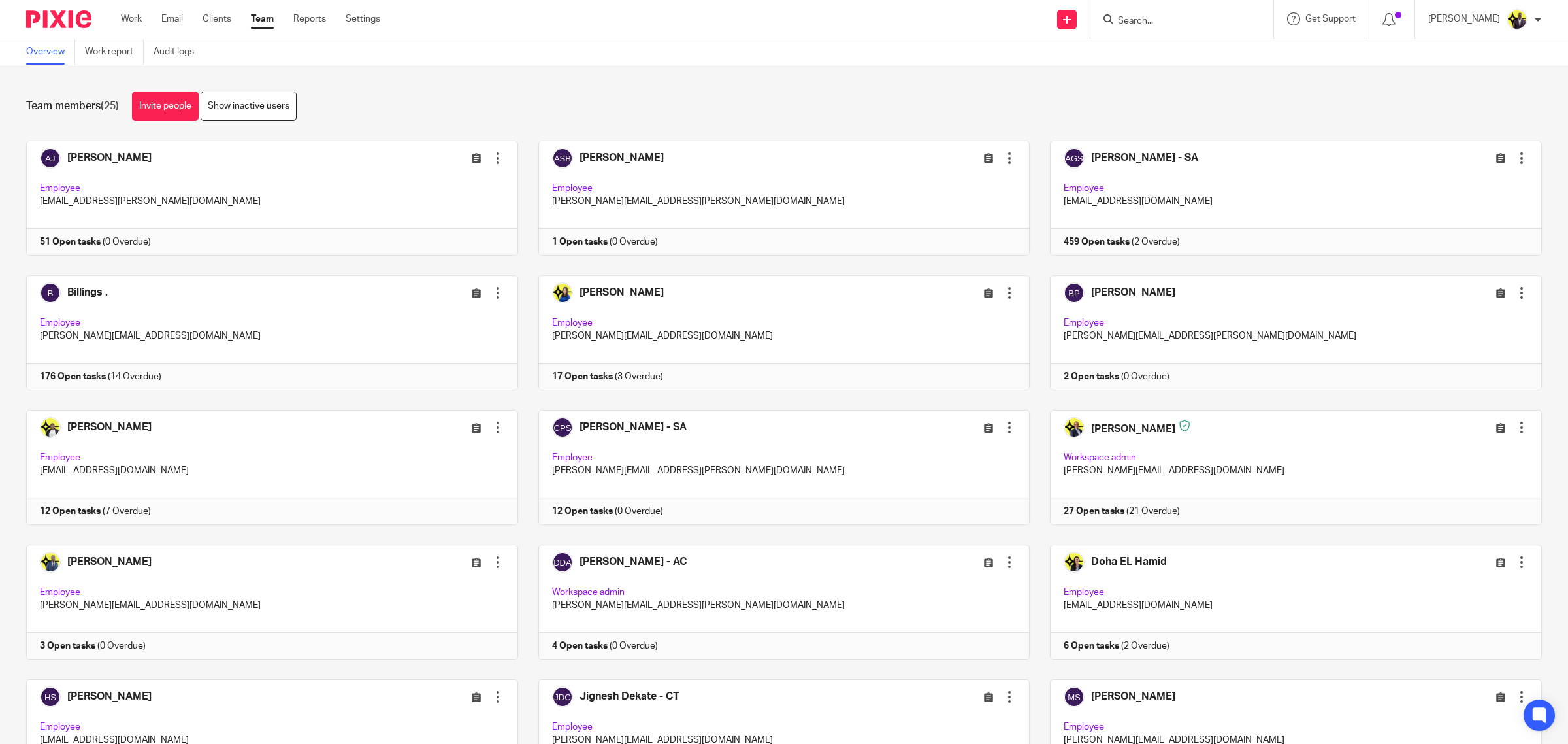
click at [1158, 17] on input "Search" at bounding box center [1175, 22] width 118 height 12
type input "M35"
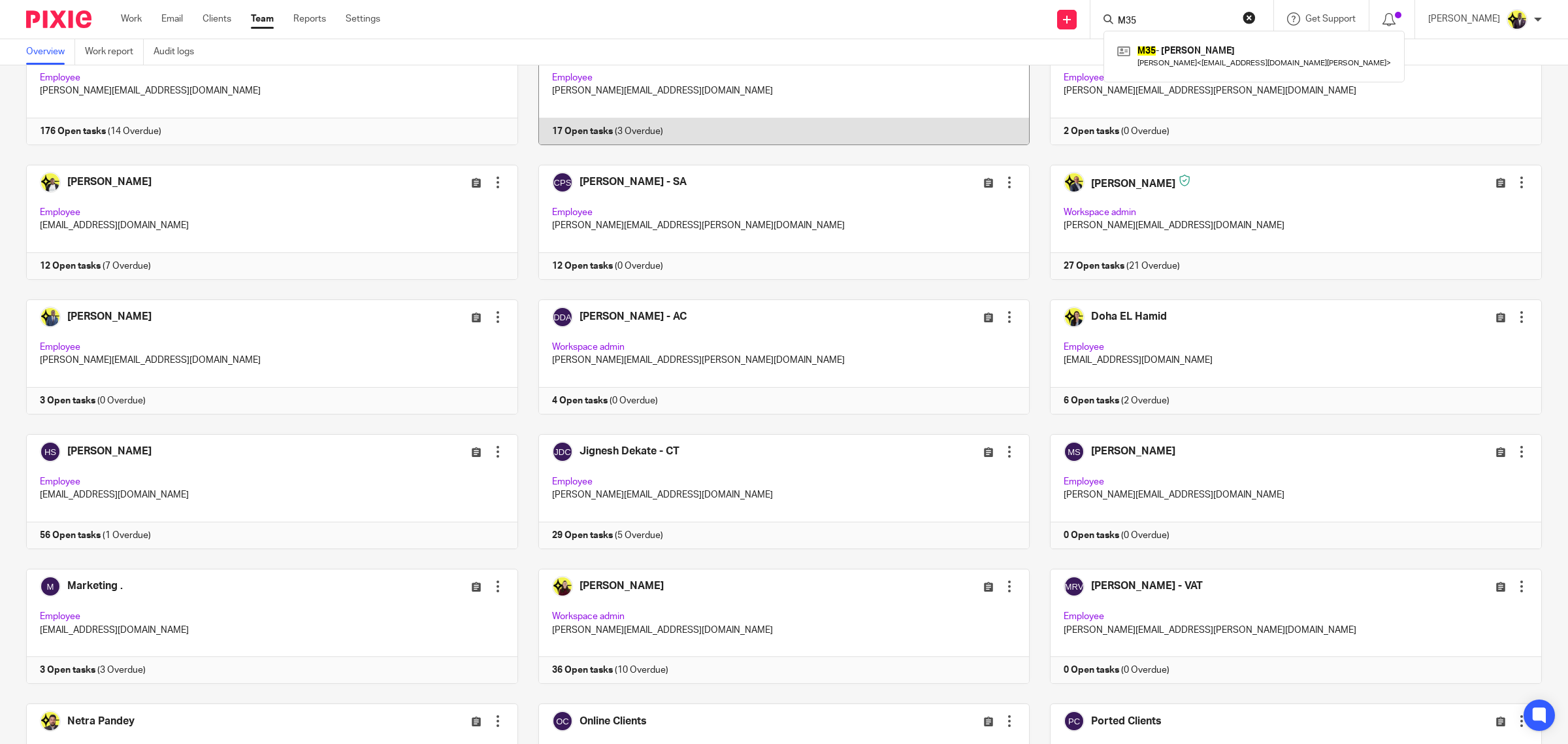
scroll to position [327, 0]
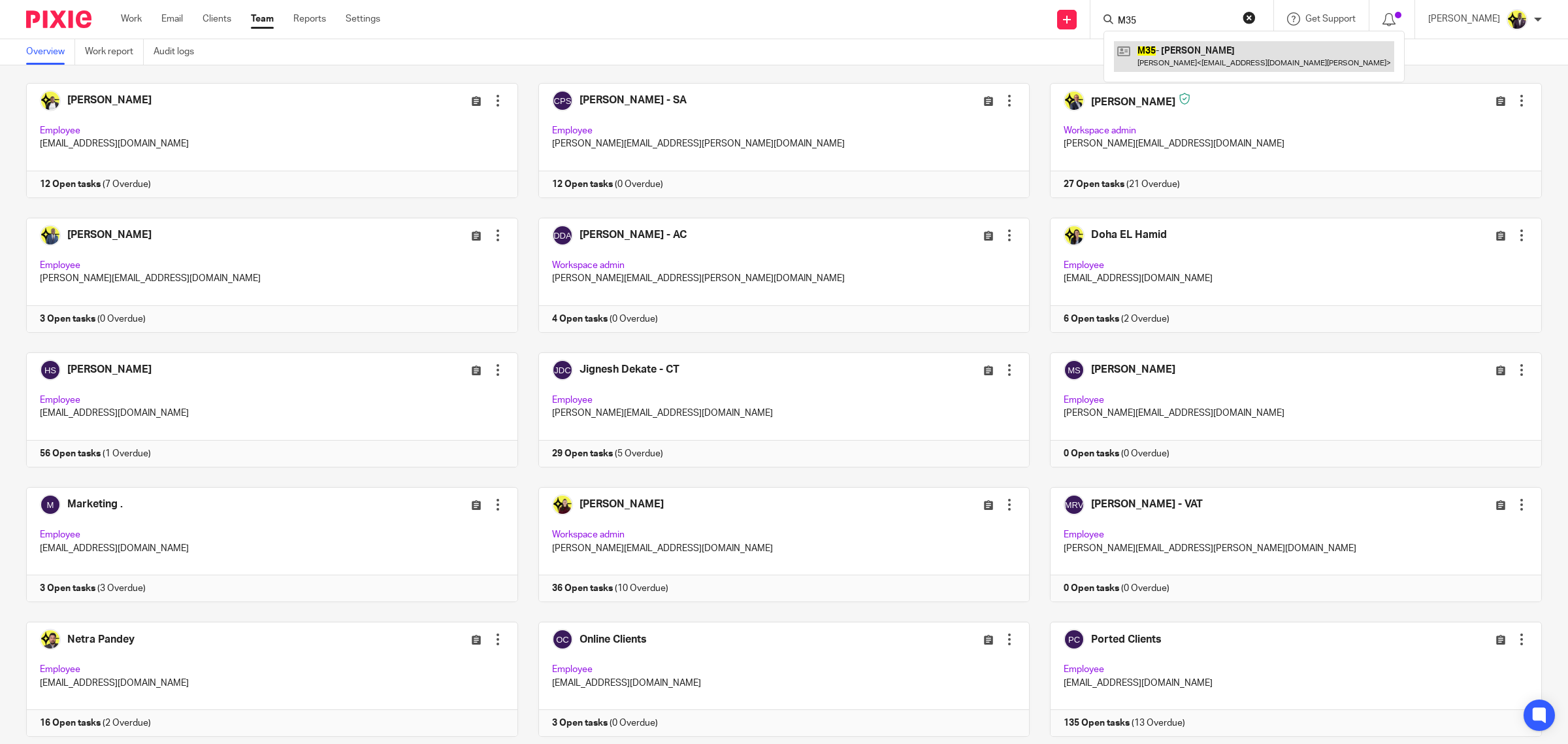
click at [1196, 44] on link at bounding box center [1255, 57] width 280 height 30
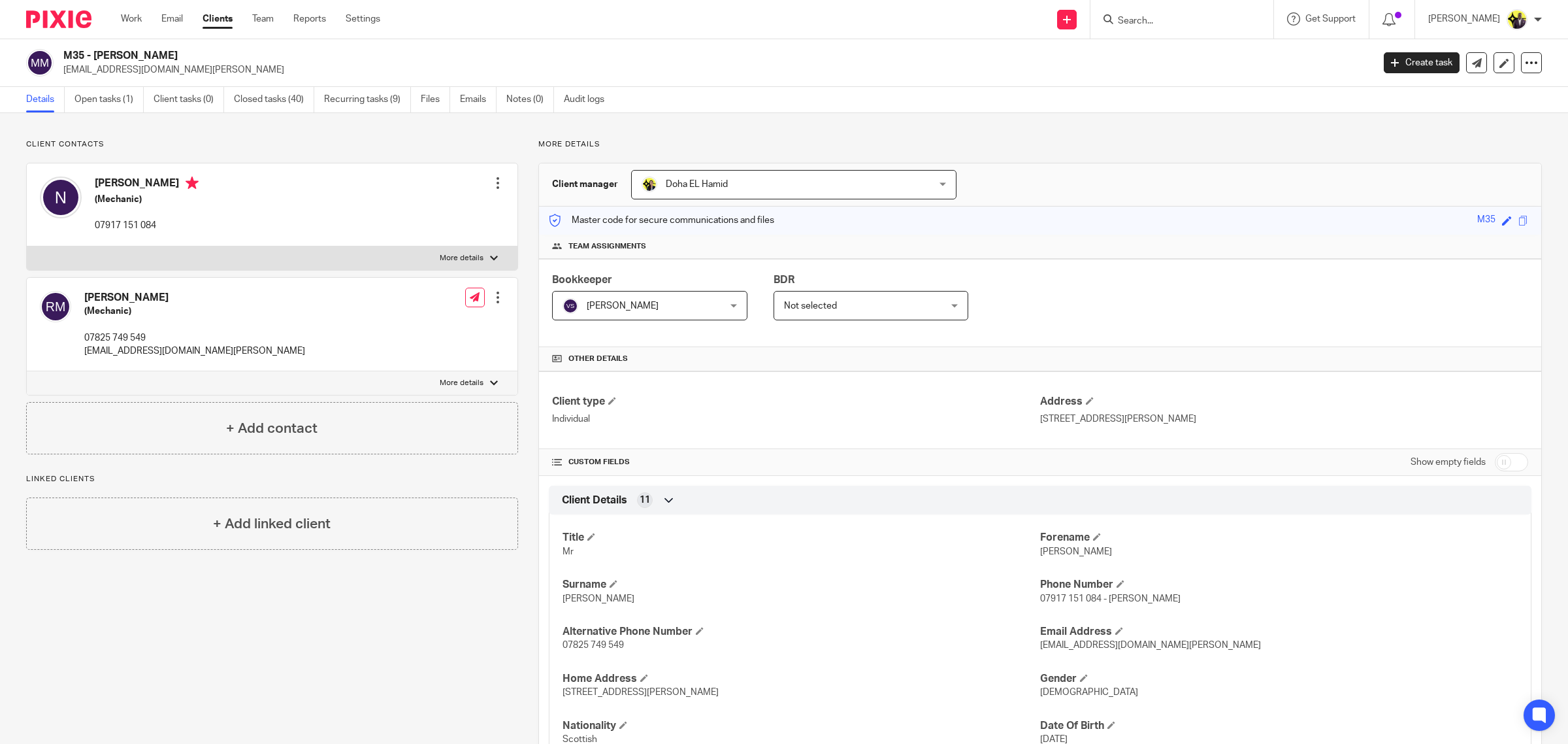
click at [1172, 17] on input "Search" at bounding box center [1175, 22] width 118 height 12
type input "b74"
click at [1200, 51] on link at bounding box center [1234, 57] width 240 height 30
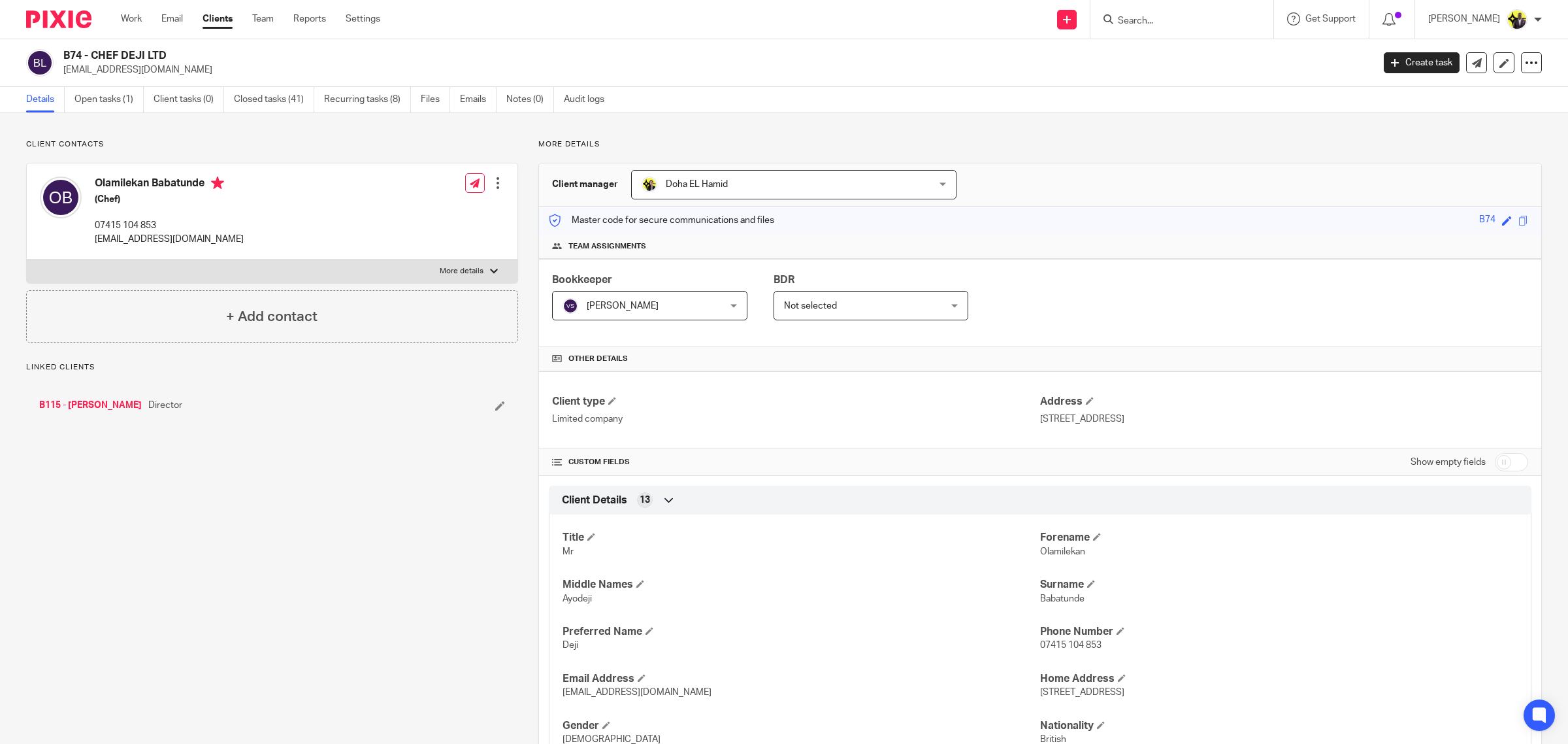
click at [118, 96] on link "Open tasks (1)" at bounding box center [109, 100] width 69 height 26
click at [99, 403] on link "B115 - [PERSON_NAME]" at bounding box center [90, 405] width 102 height 13
click at [110, 105] on link "Open tasks (1)" at bounding box center [109, 100] width 69 height 26
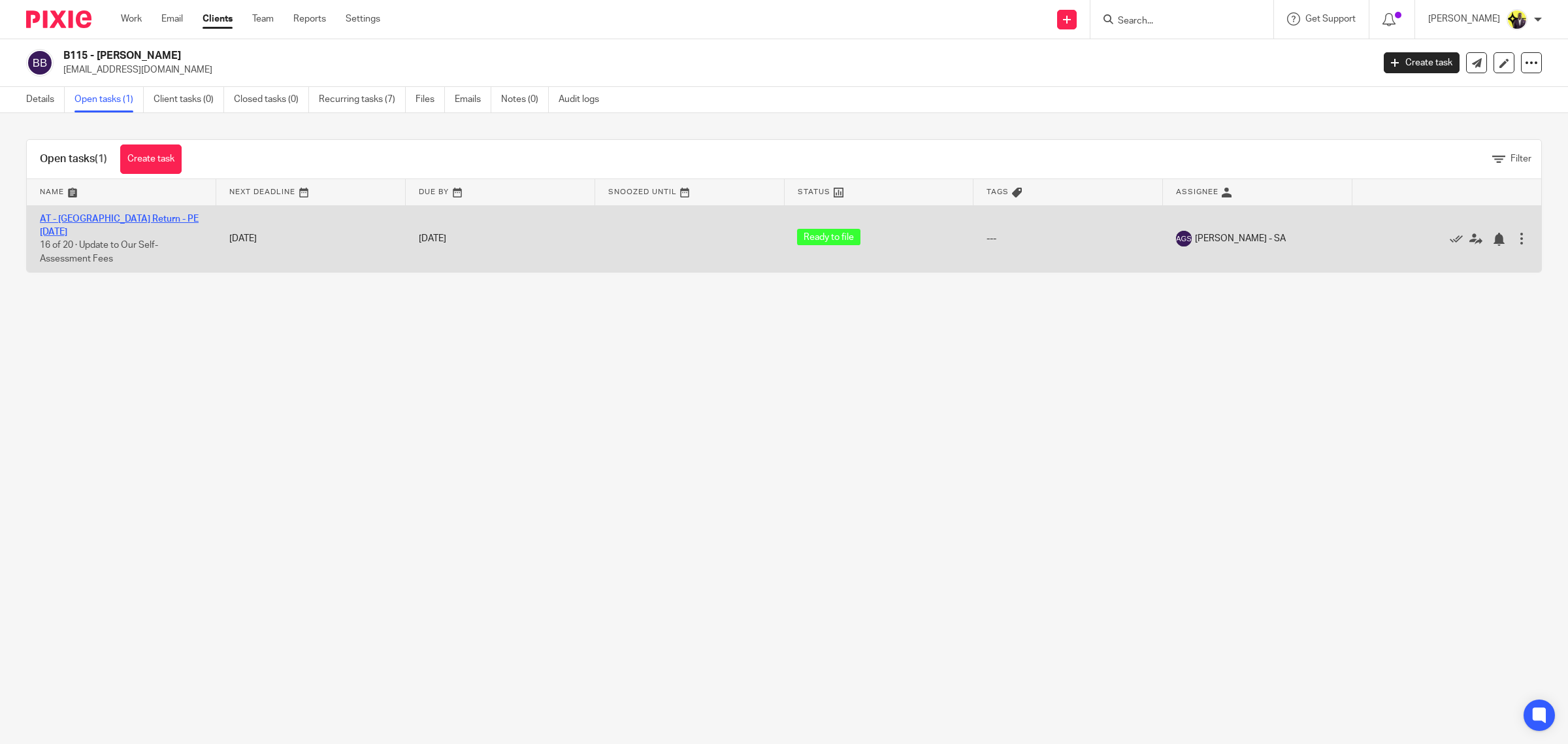
click at [98, 214] on link "AT - [GEOGRAPHIC_DATA] Return - PE [DATE]" at bounding box center [119, 225] width 159 height 22
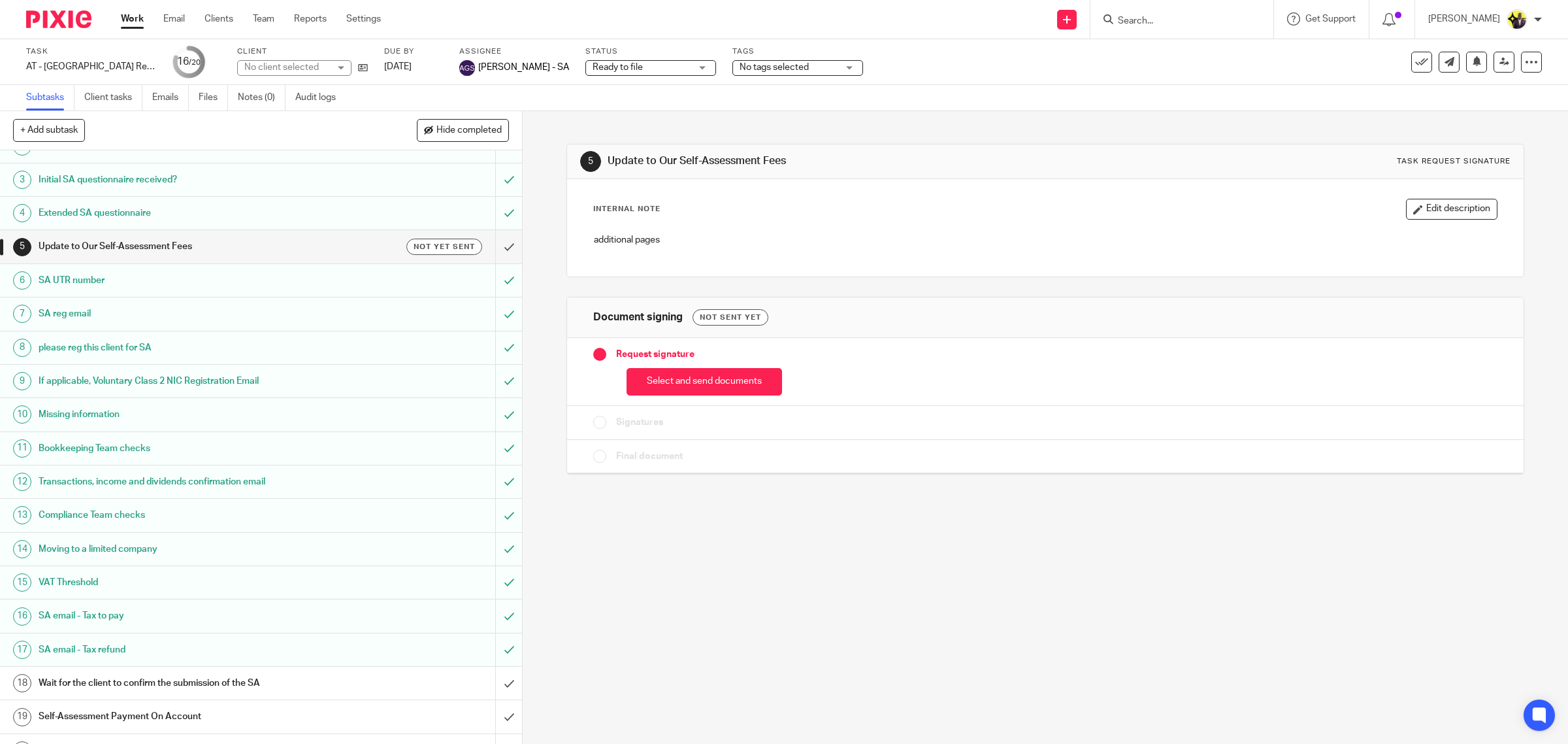
scroll to position [81, 0]
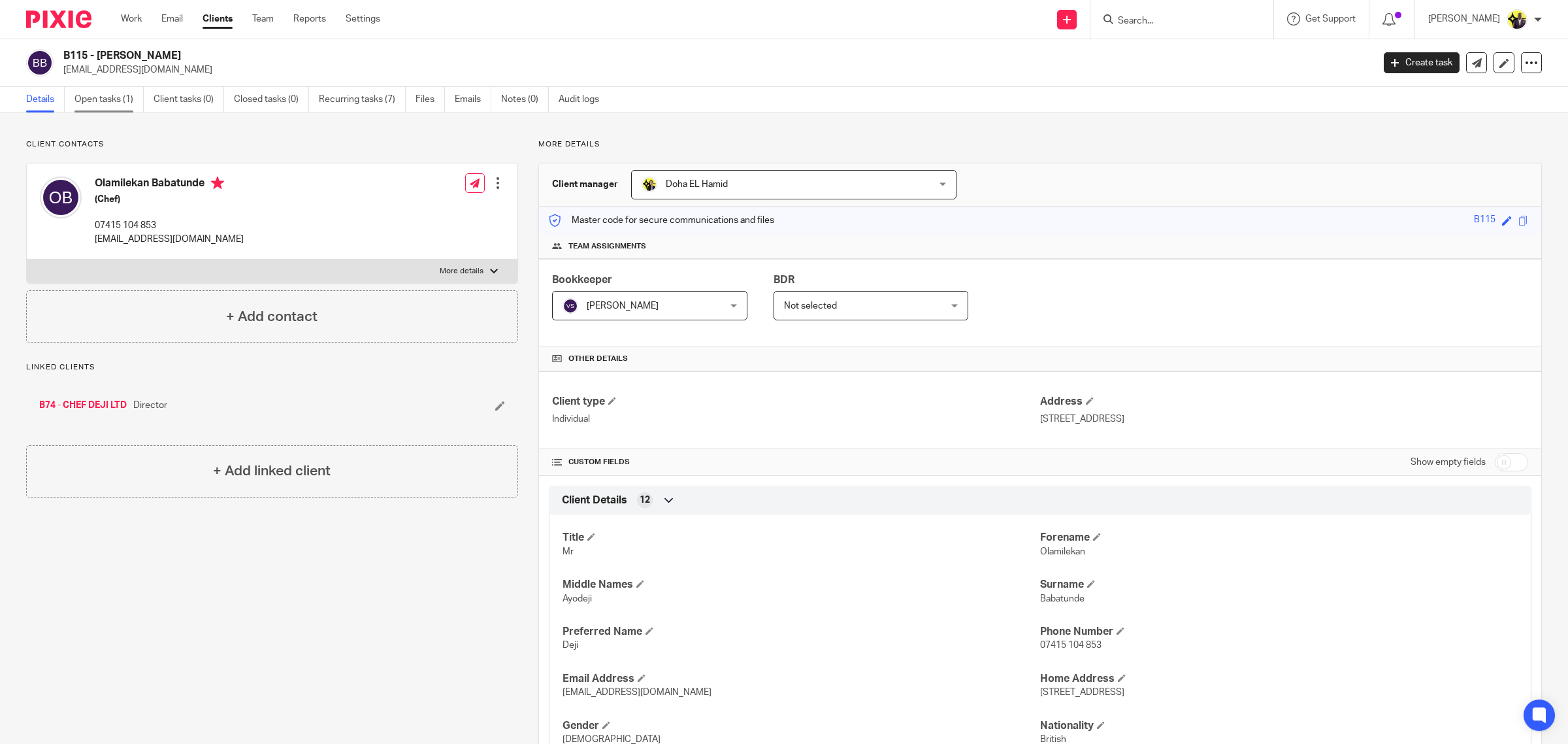
click at [109, 100] on link "Open tasks (1)" at bounding box center [109, 100] width 69 height 26
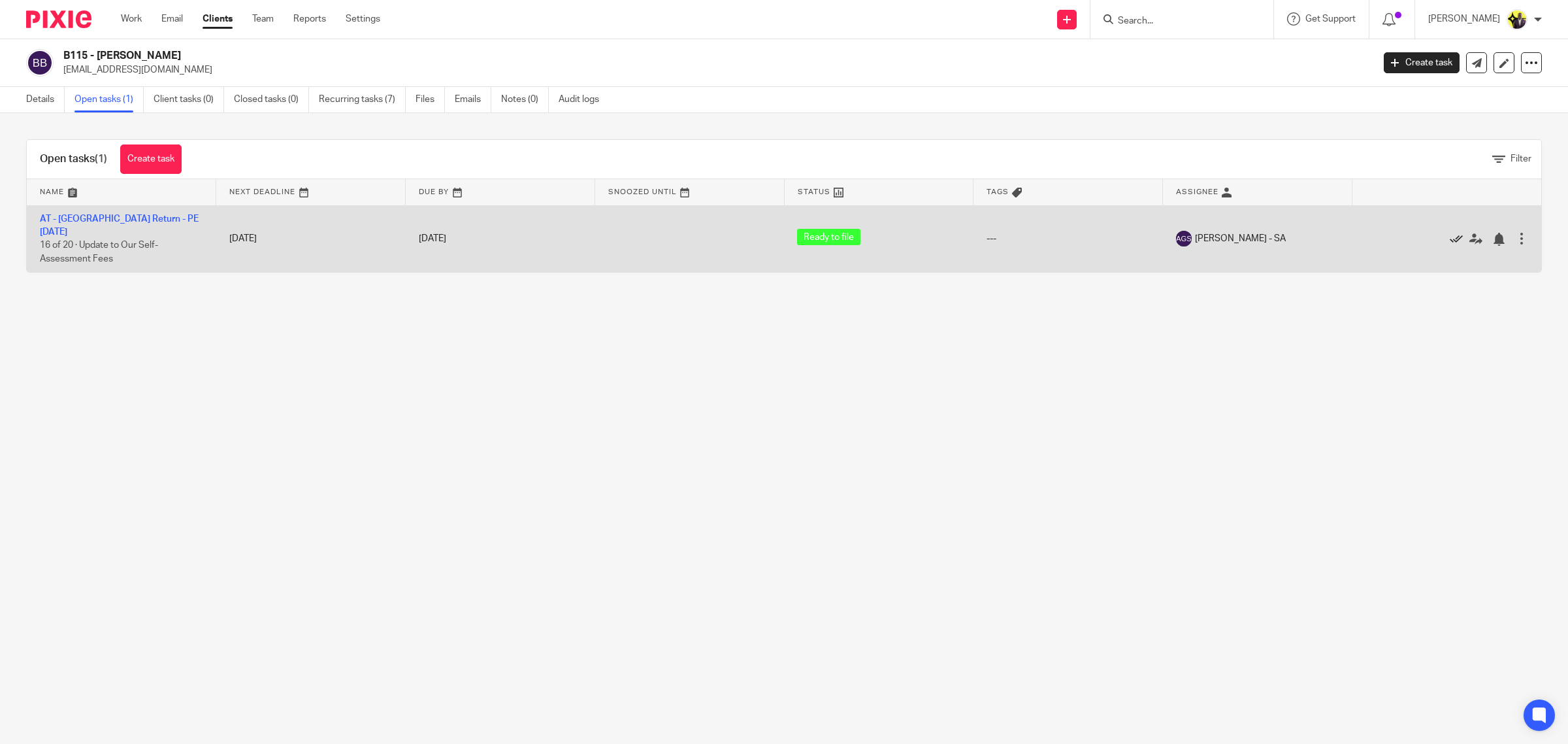
click at [1450, 233] on icon at bounding box center [1456, 239] width 13 height 13
